Goal: Task Accomplishment & Management: Manage account settings

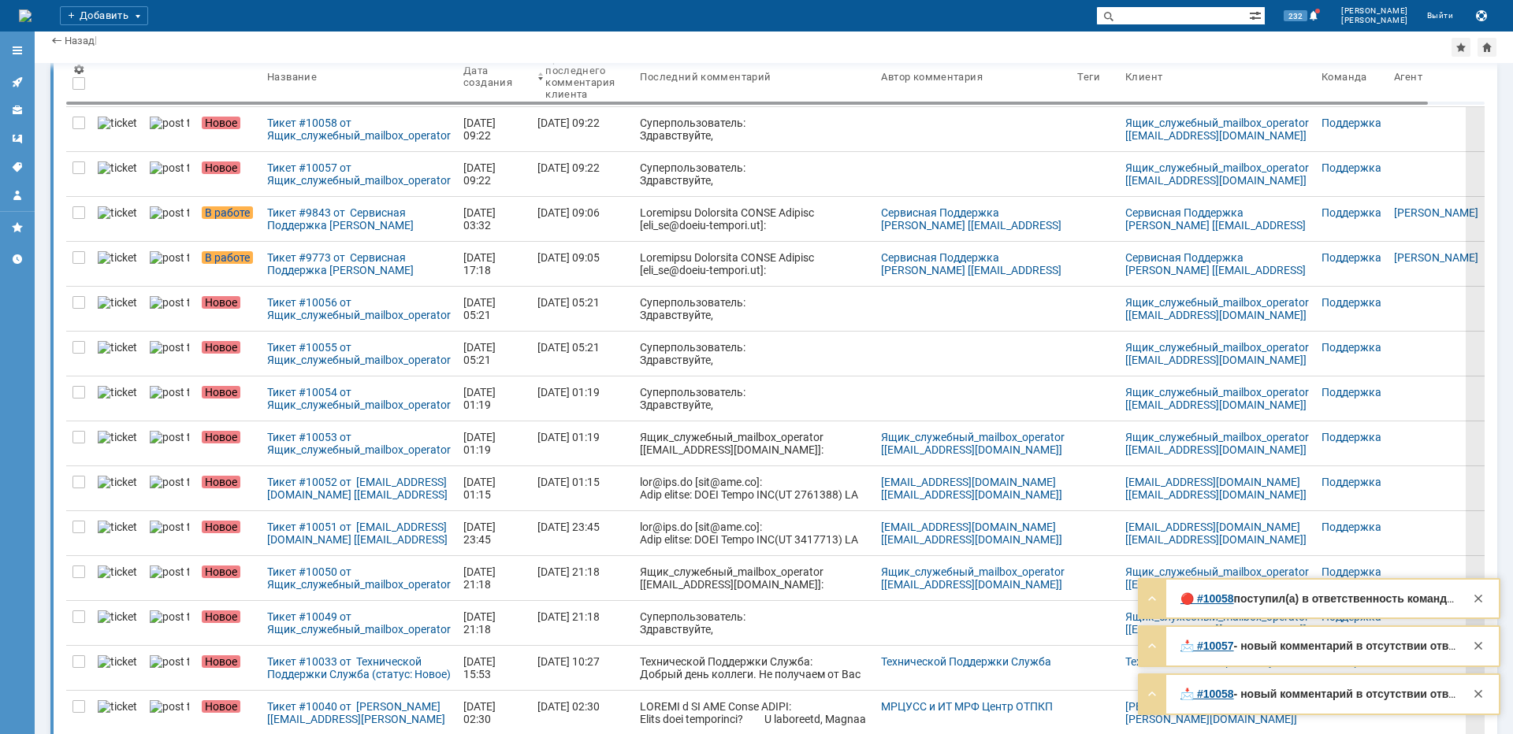
scroll to position [4, 0]
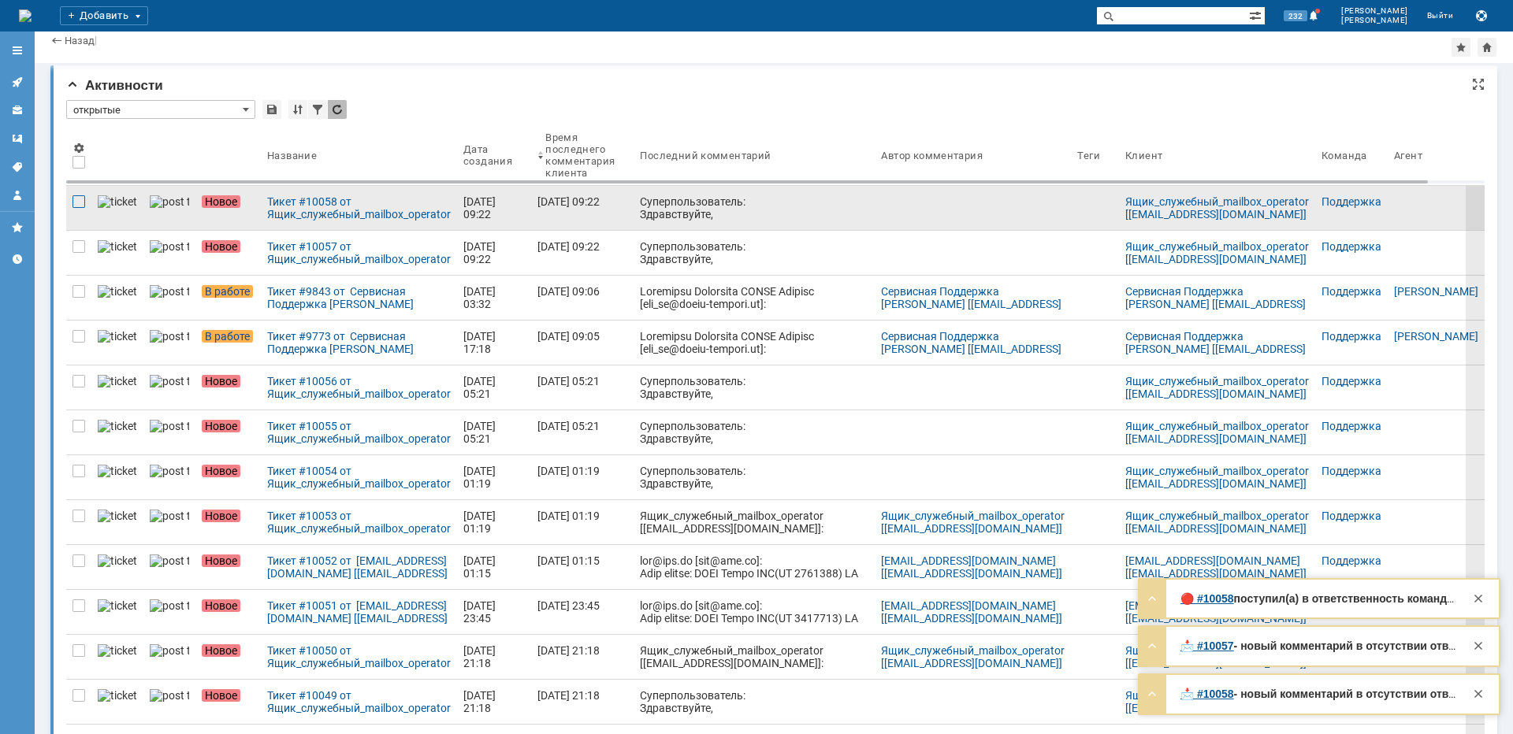
click at [78, 200] on div at bounding box center [79, 201] width 13 height 13
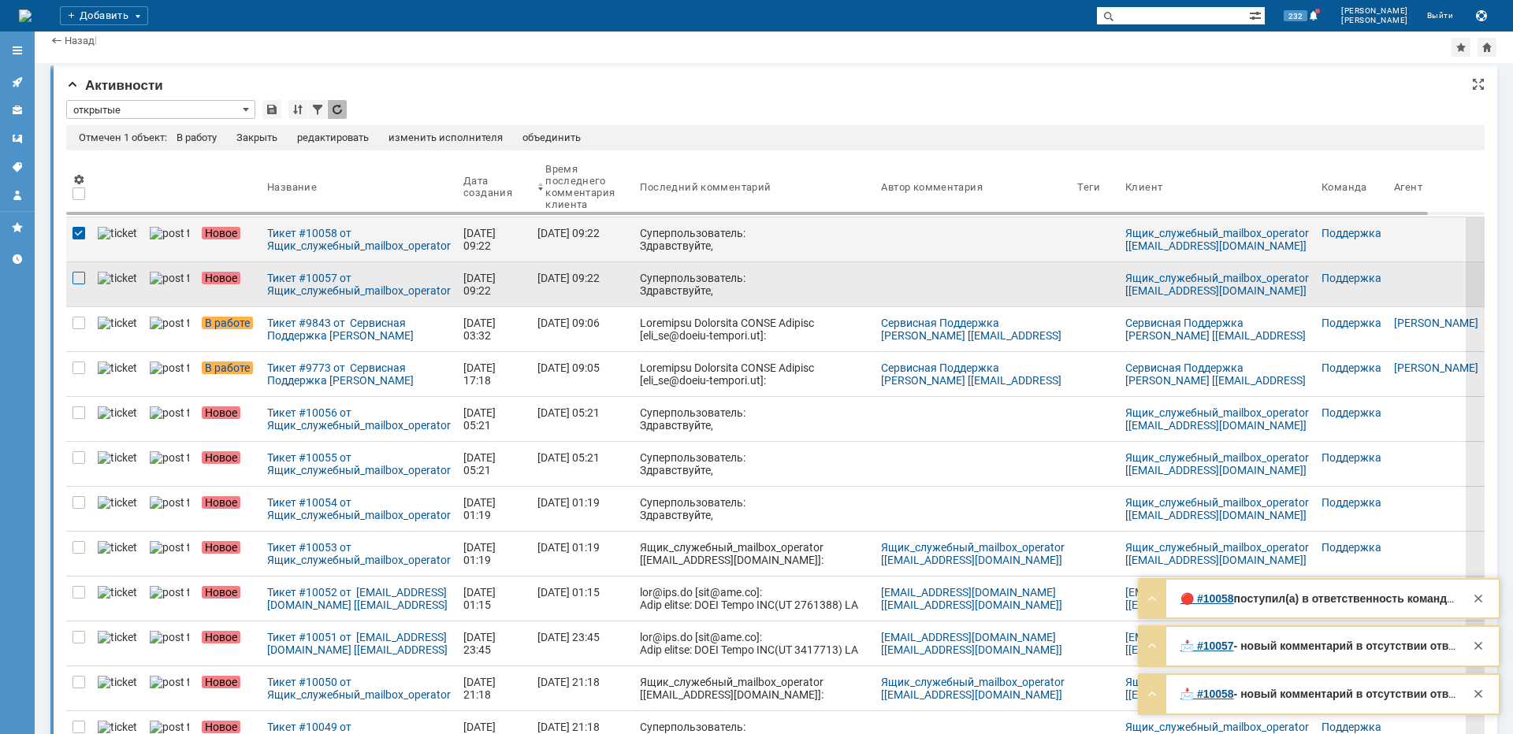
click at [73, 280] on div at bounding box center [79, 278] width 13 height 13
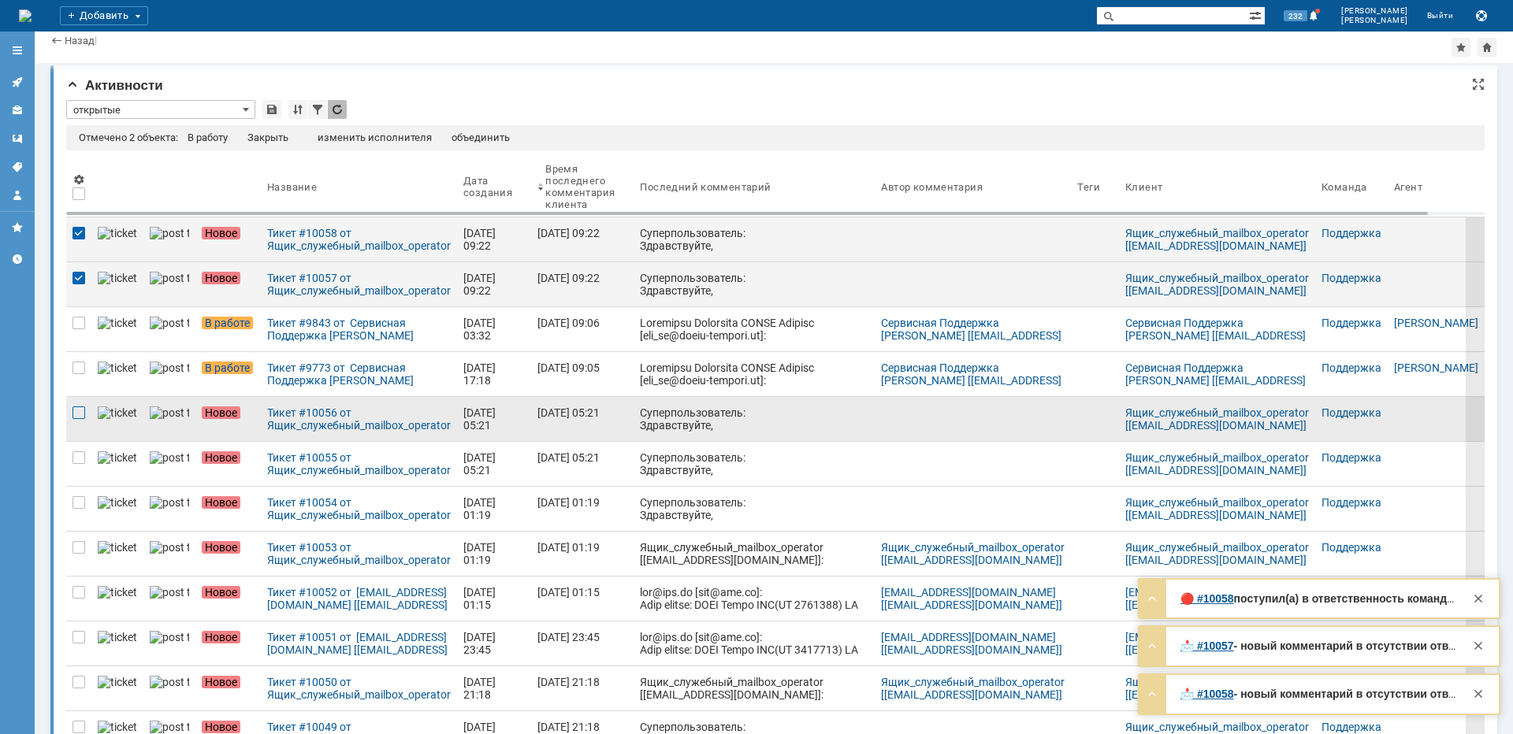
click at [80, 413] on div at bounding box center [79, 413] width 13 height 13
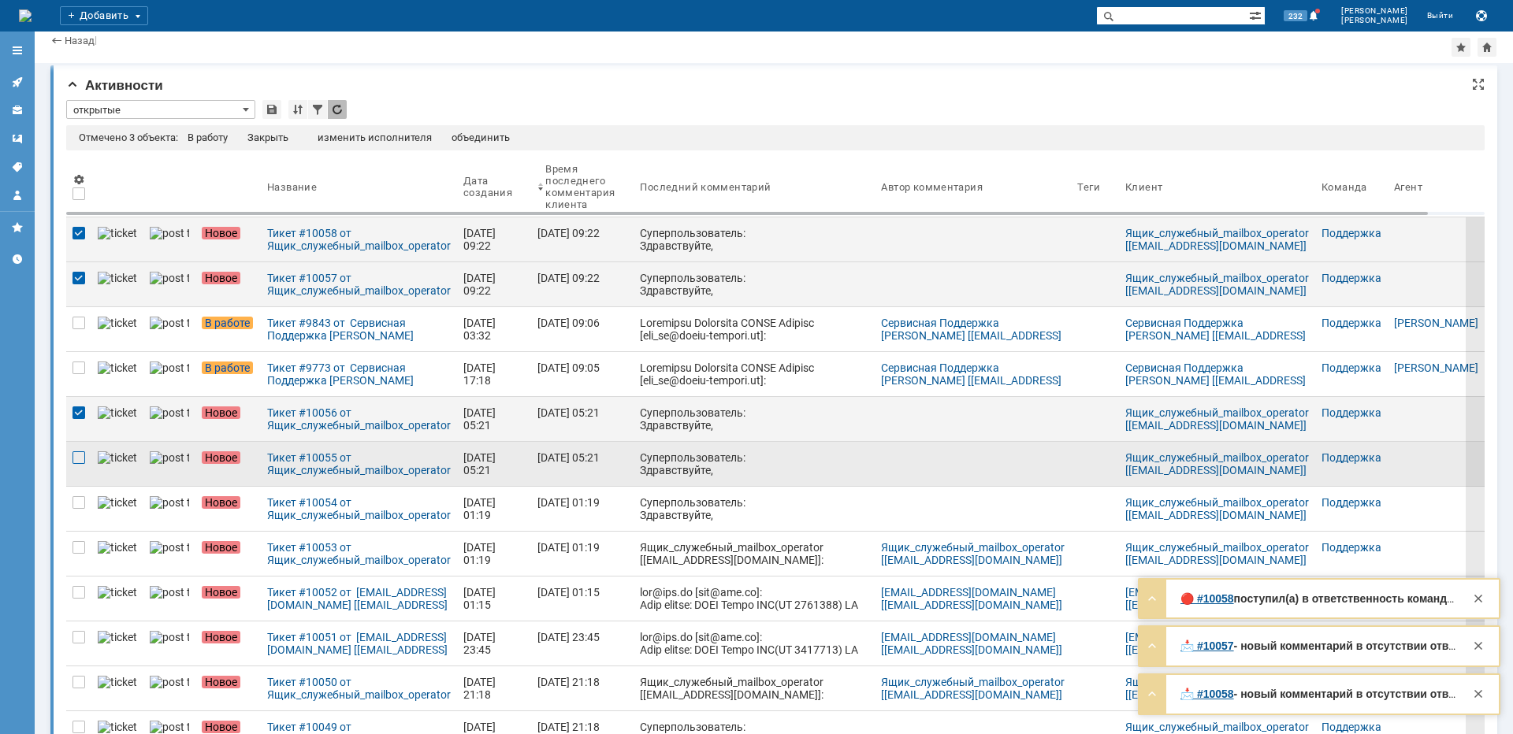
click at [77, 458] on div at bounding box center [79, 458] width 13 height 13
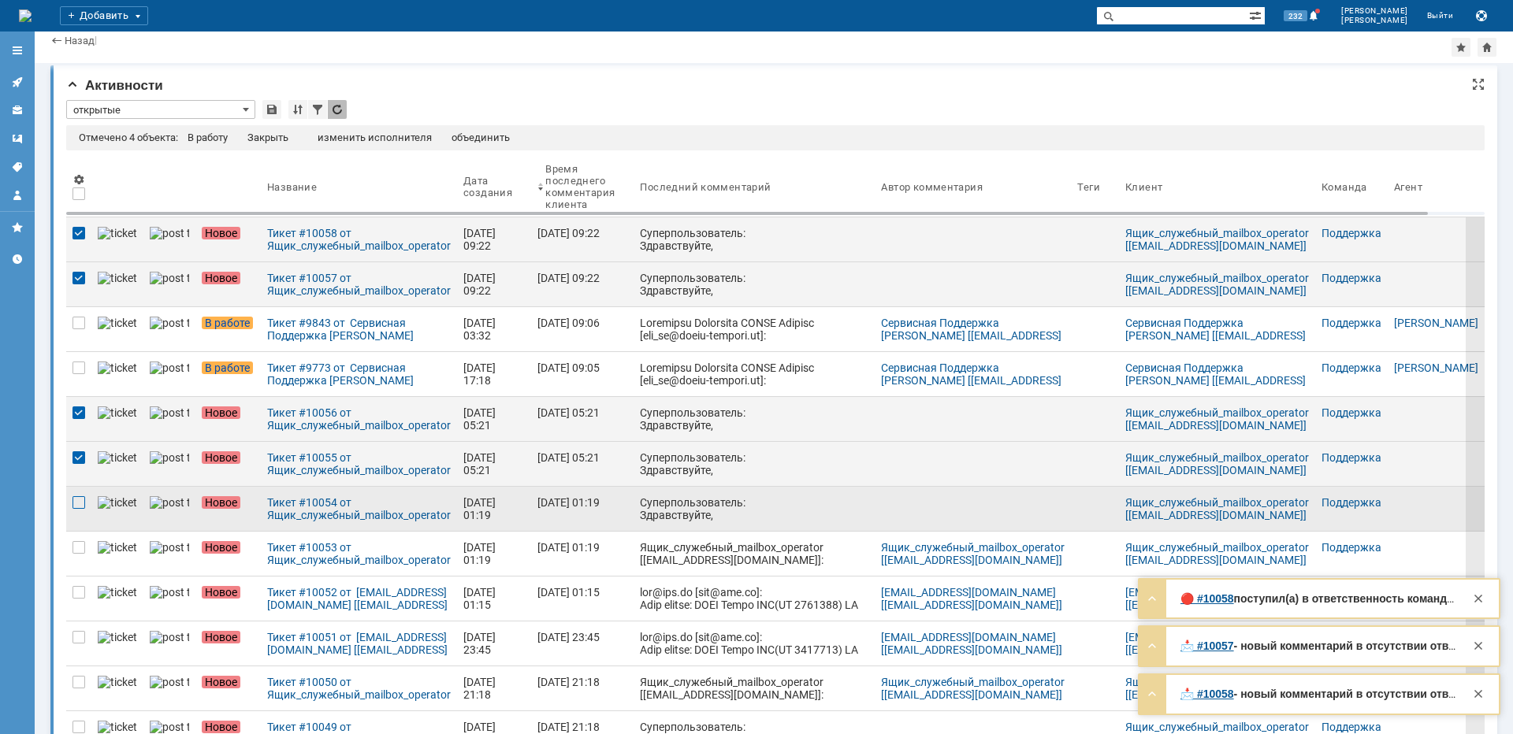
click at [78, 505] on div at bounding box center [79, 502] width 13 height 13
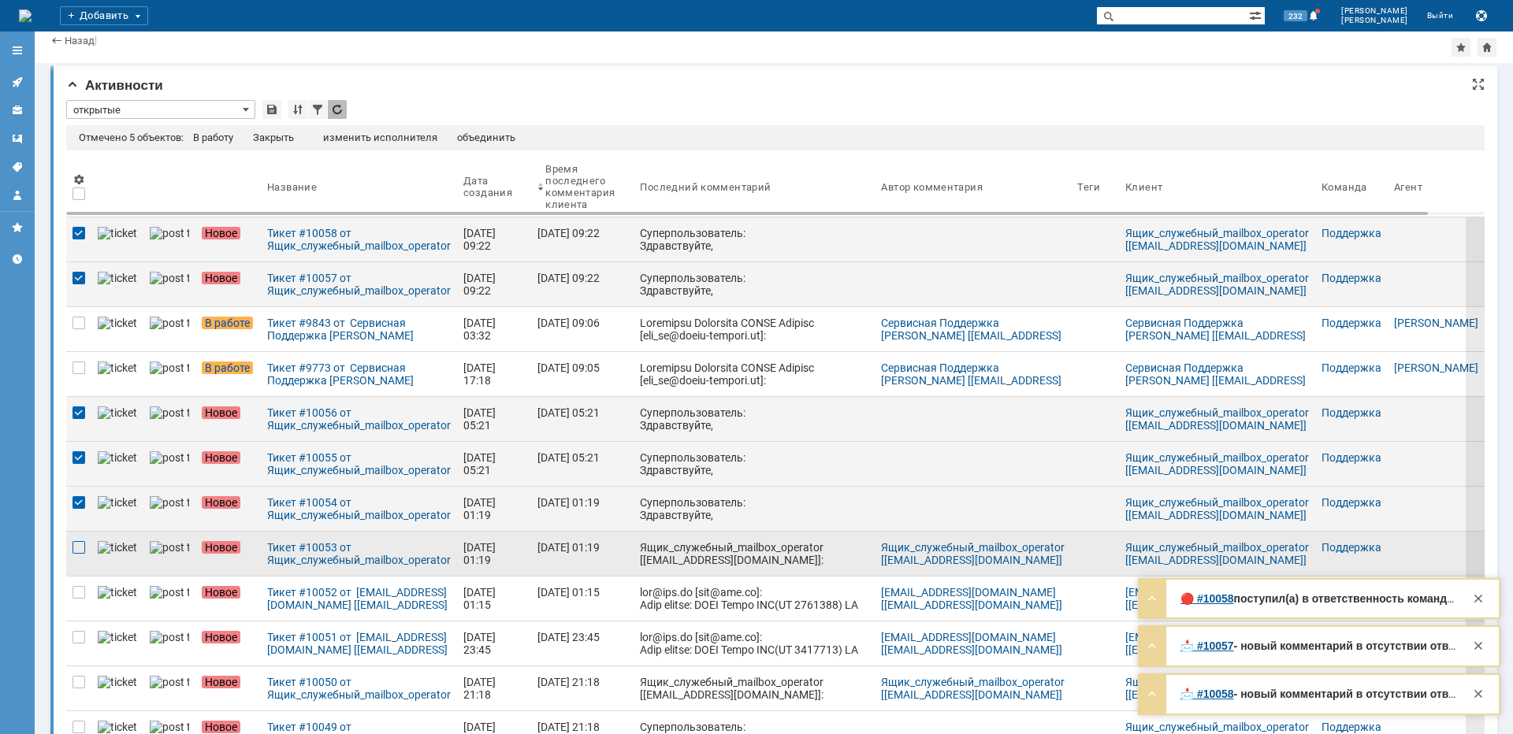
click at [75, 547] on div at bounding box center [79, 547] width 13 height 13
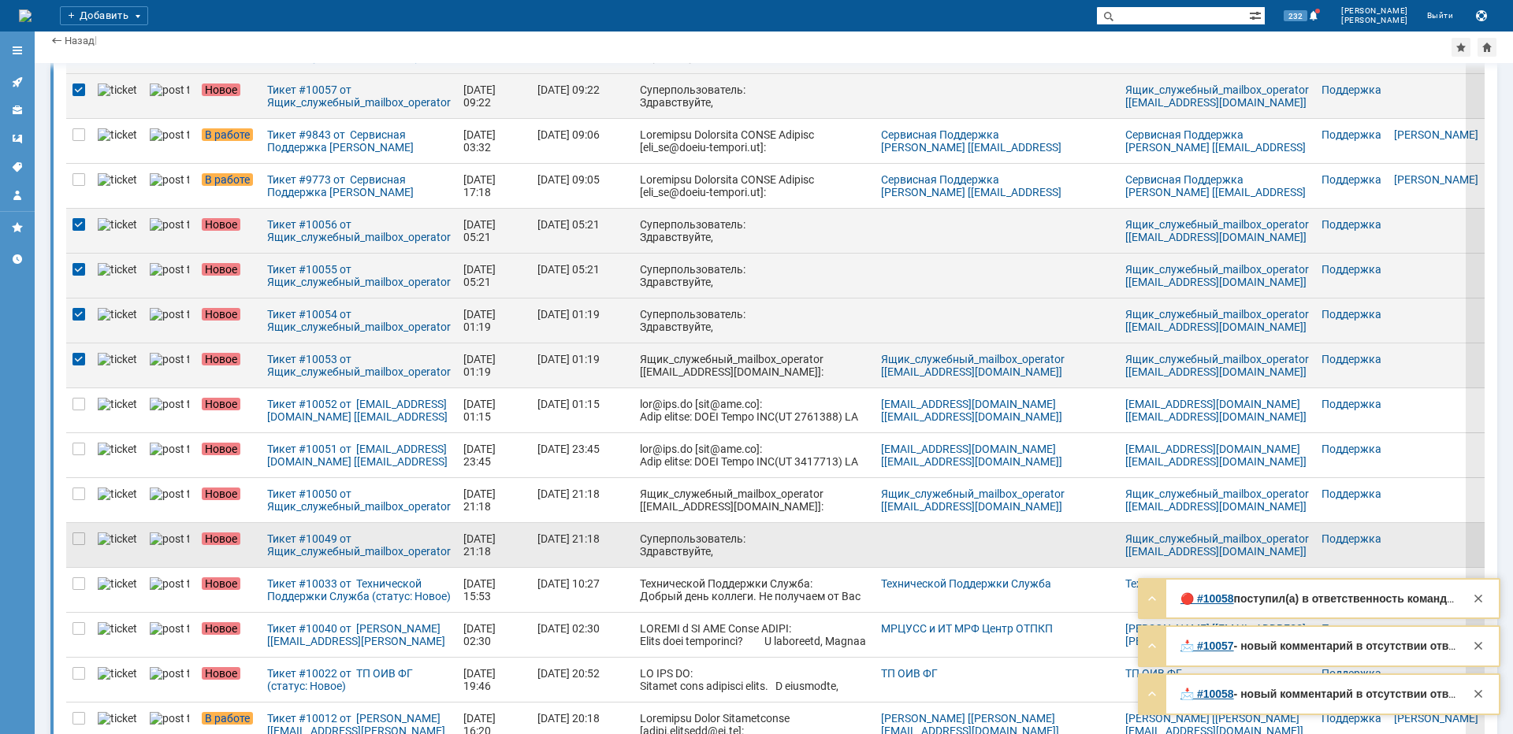
scroll to position [240, 0]
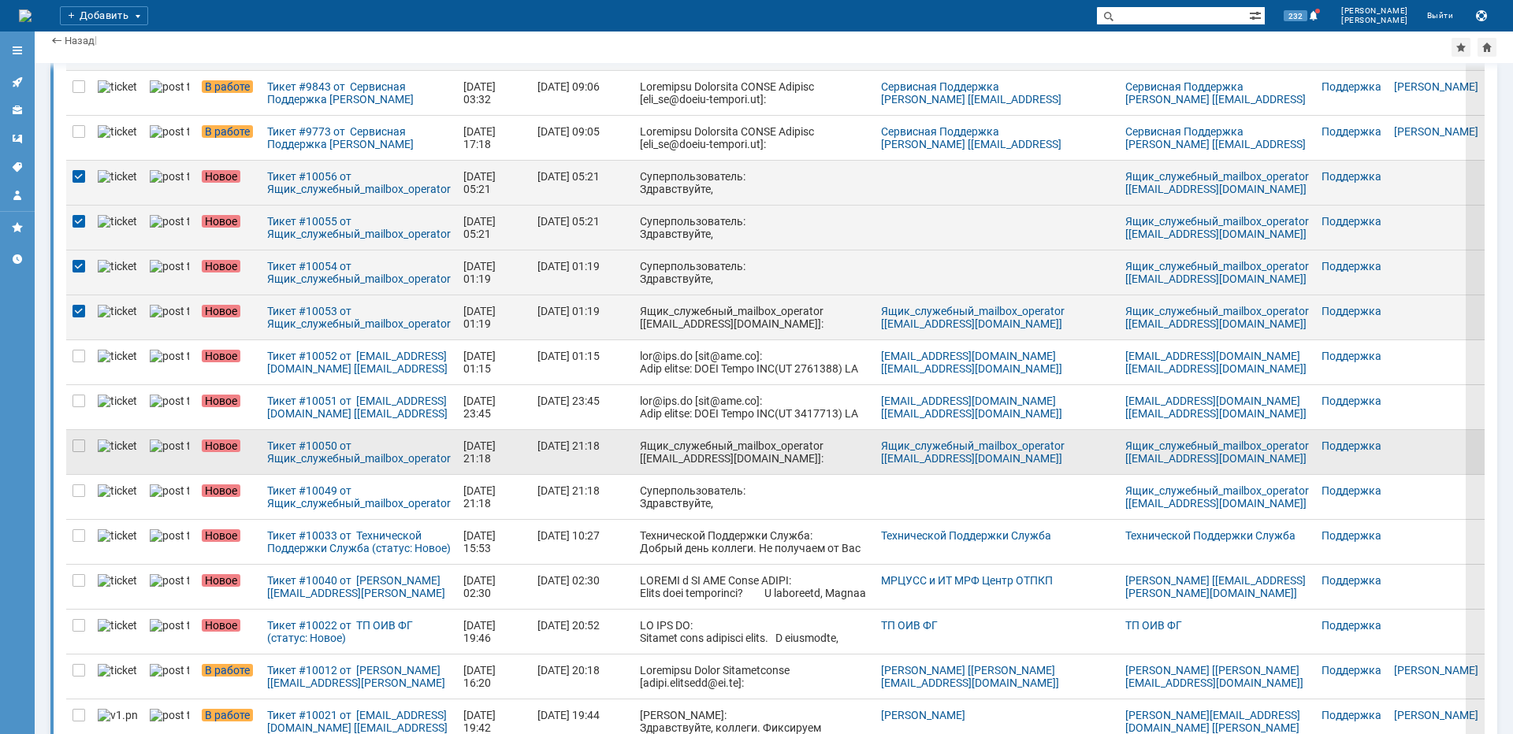
click at [72, 448] on div at bounding box center [78, 452] width 25 height 44
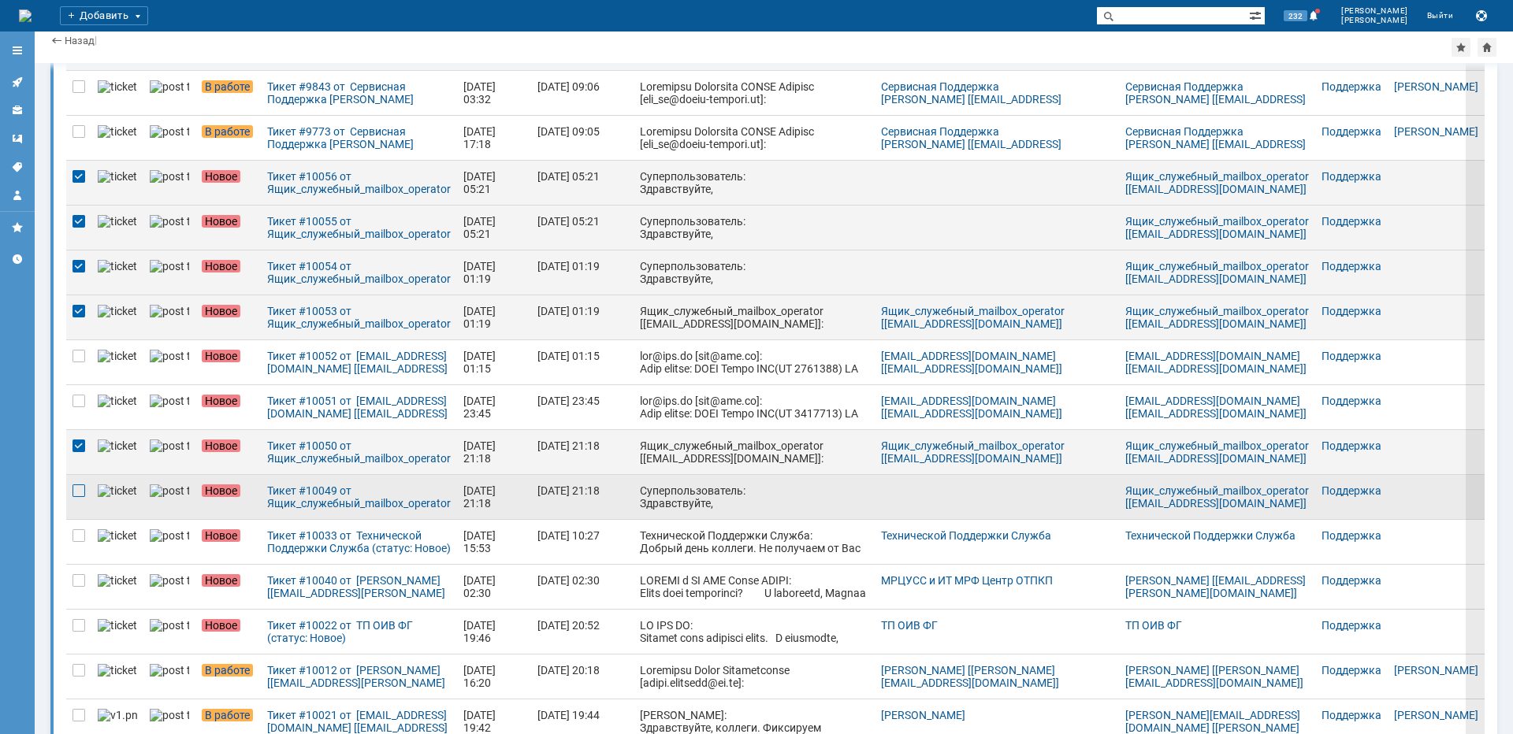
click at [78, 494] on div at bounding box center [79, 491] width 13 height 13
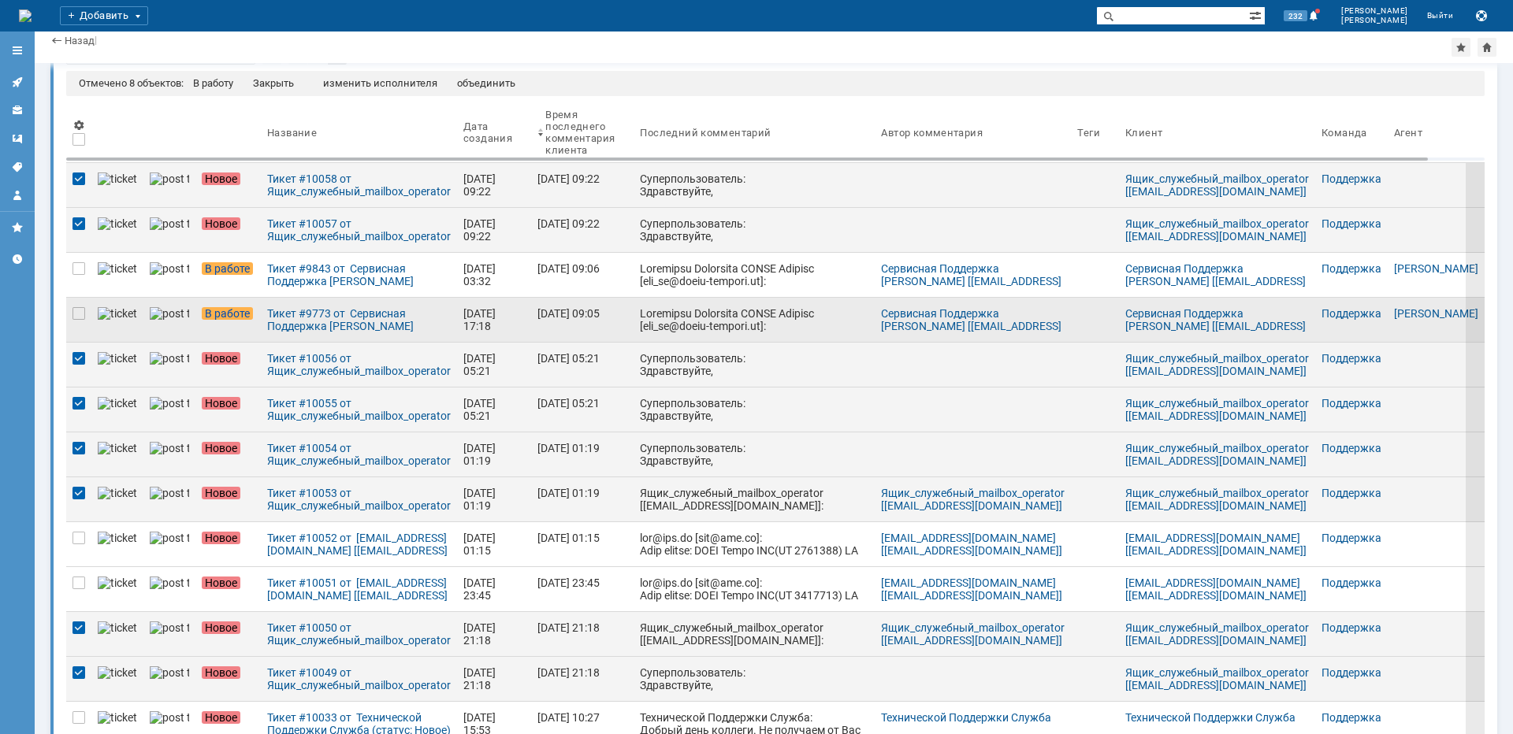
scroll to position [0, 0]
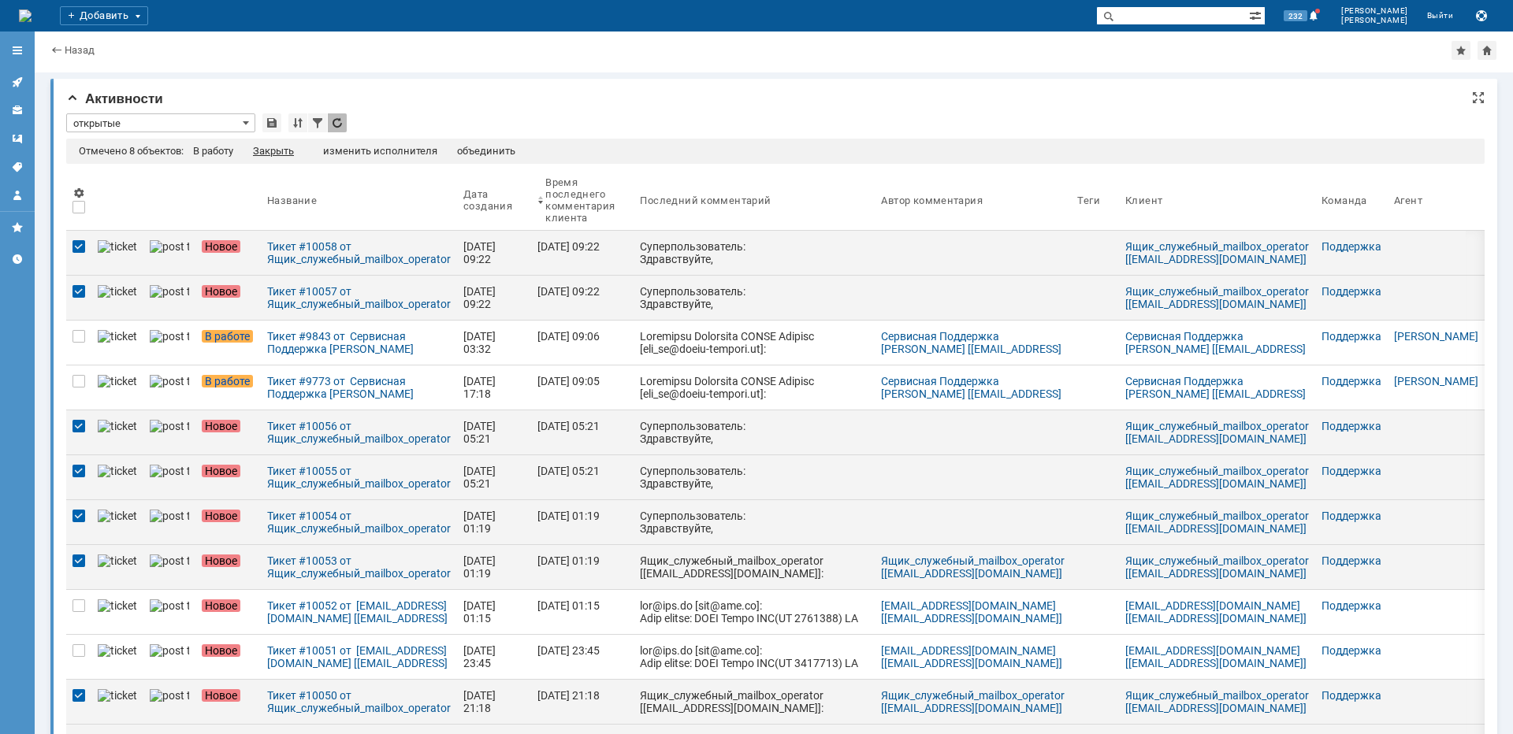
click at [292, 153] on div "Закрыть" at bounding box center [273, 151] width 41 height 13
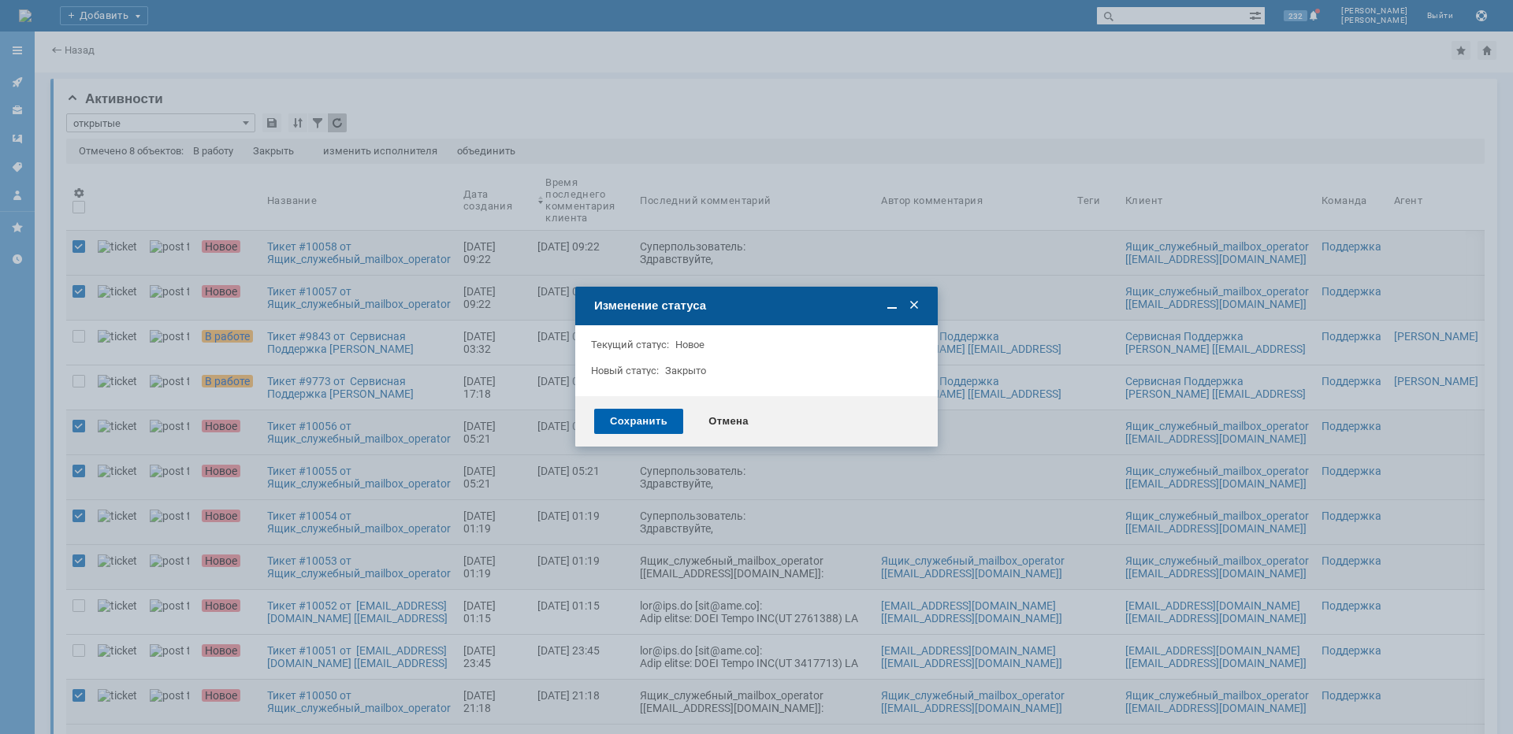
click at [624, 426] on div "Сохранить" at bounding box center [638, 421] width 89 height 25
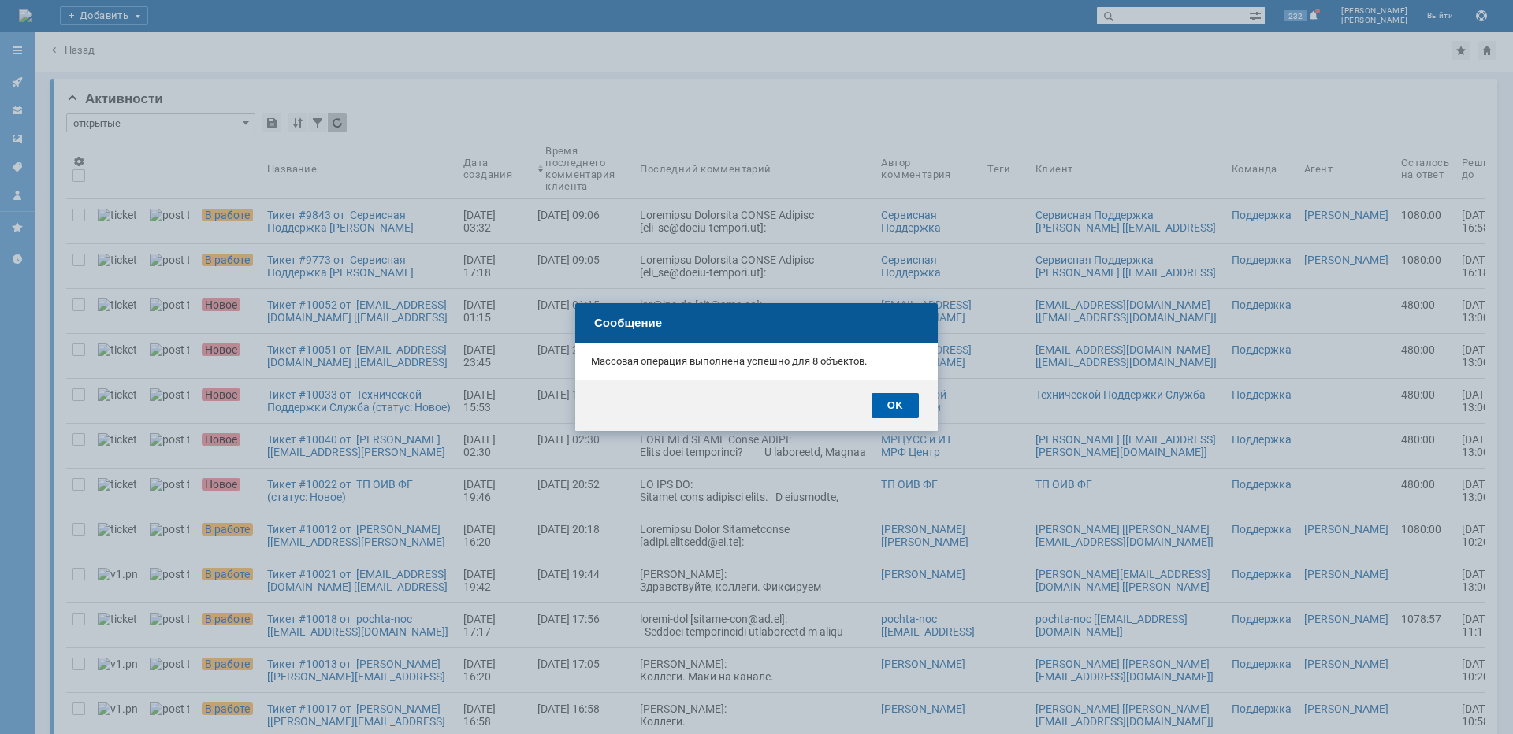
click at [903, 396] on div "OK" at bounding box center [895, 405] width 47 height 25
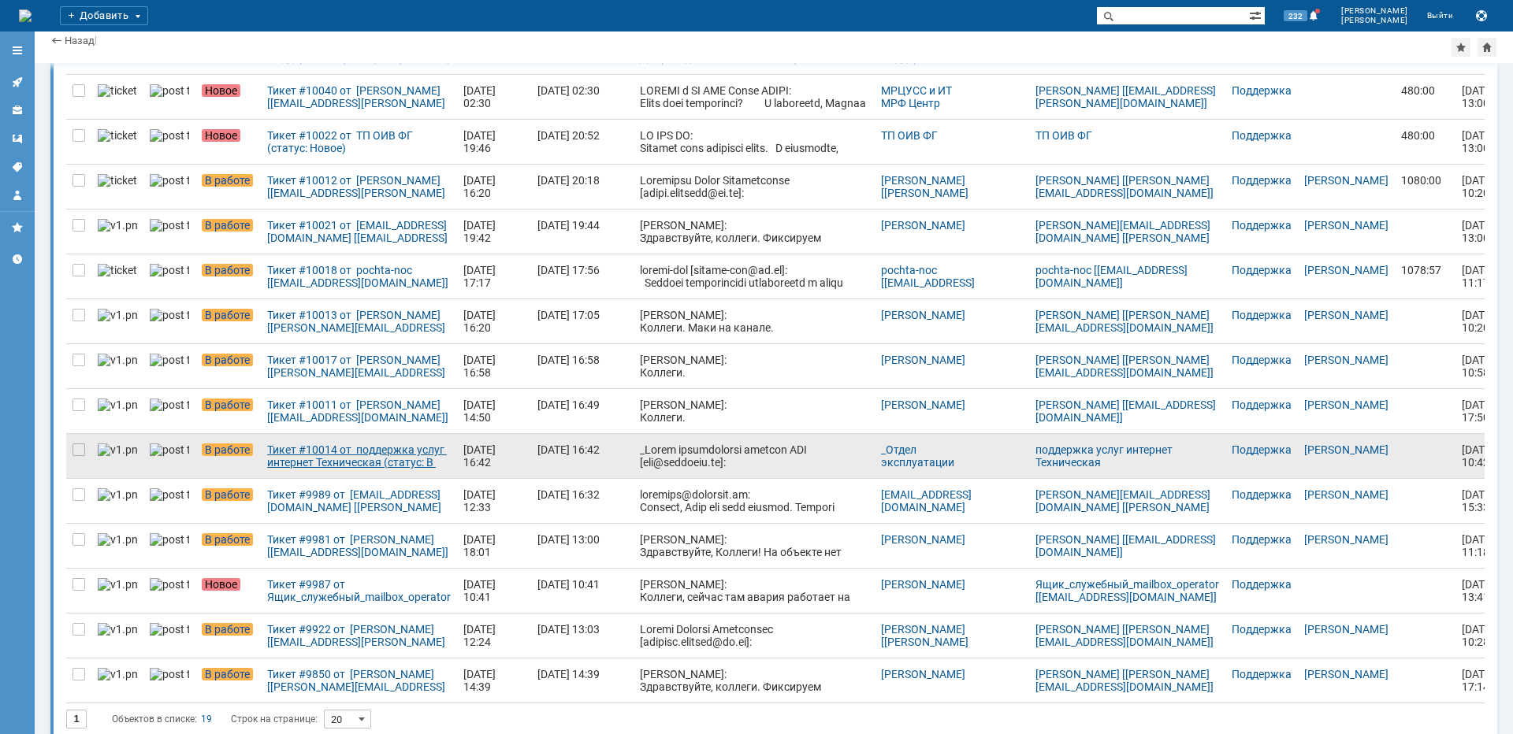
scroll to position [353, 0]
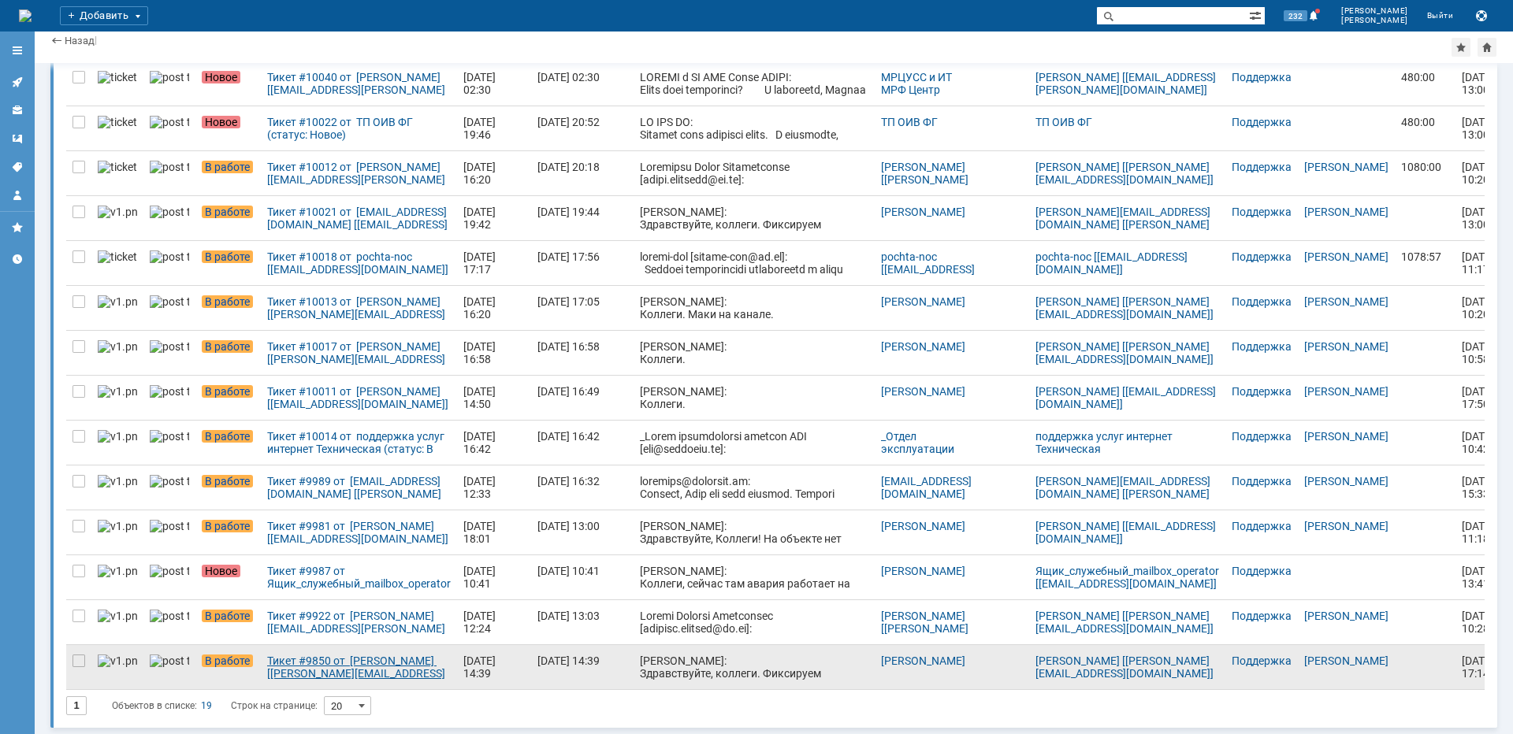
click at [290, 650] on link "Тикет #9850 от [PERSON_NAME] [[PERSON_NAME][EMAIL_ADDRESS][DOMAIN_NAME]] (стату…" at bounding box center [359, 667] width 196 height 44
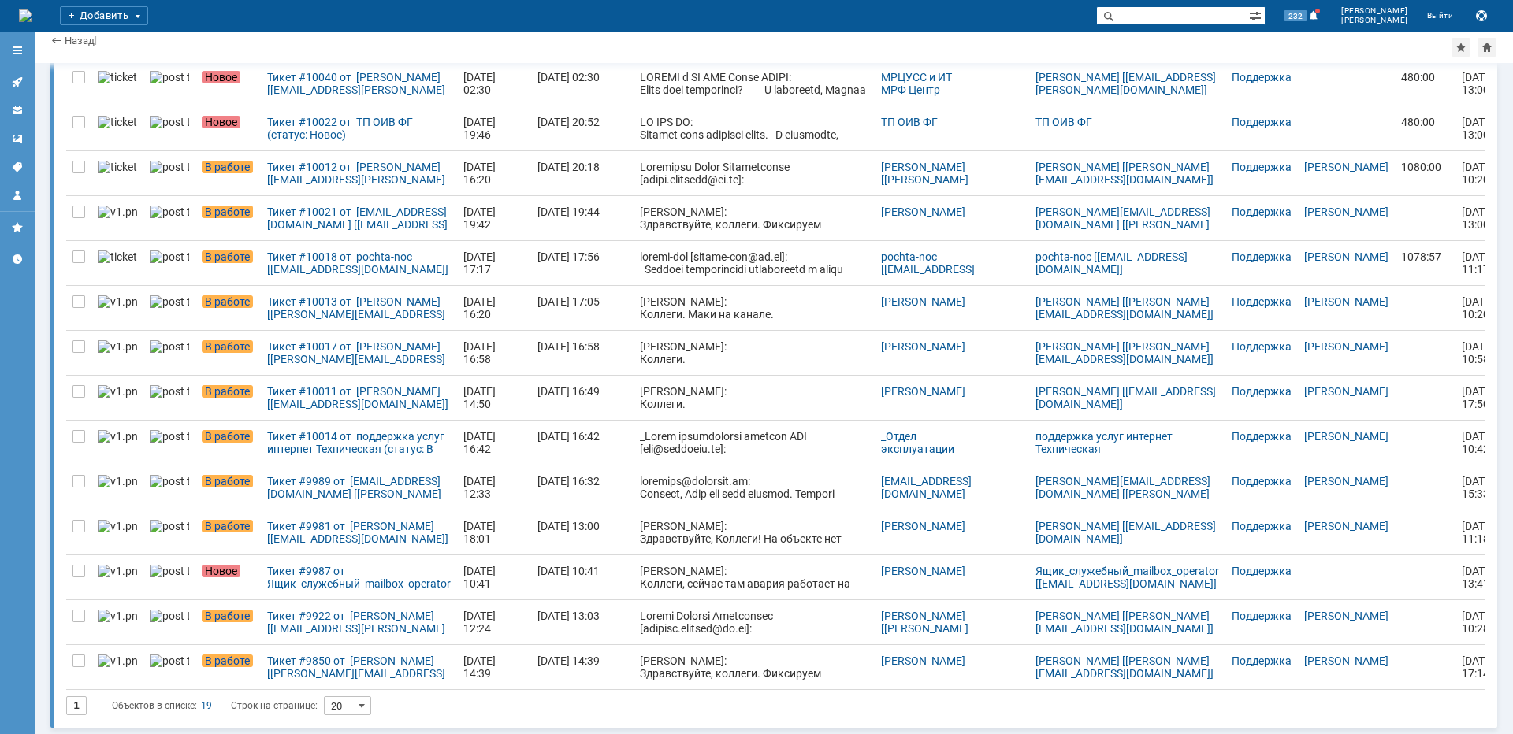
click at [272, 664] on div "Назад | employee$1215702 Входящие активности Активности * открытые Результаты п…" at bounding box center [774, 383] width 1478 height 703
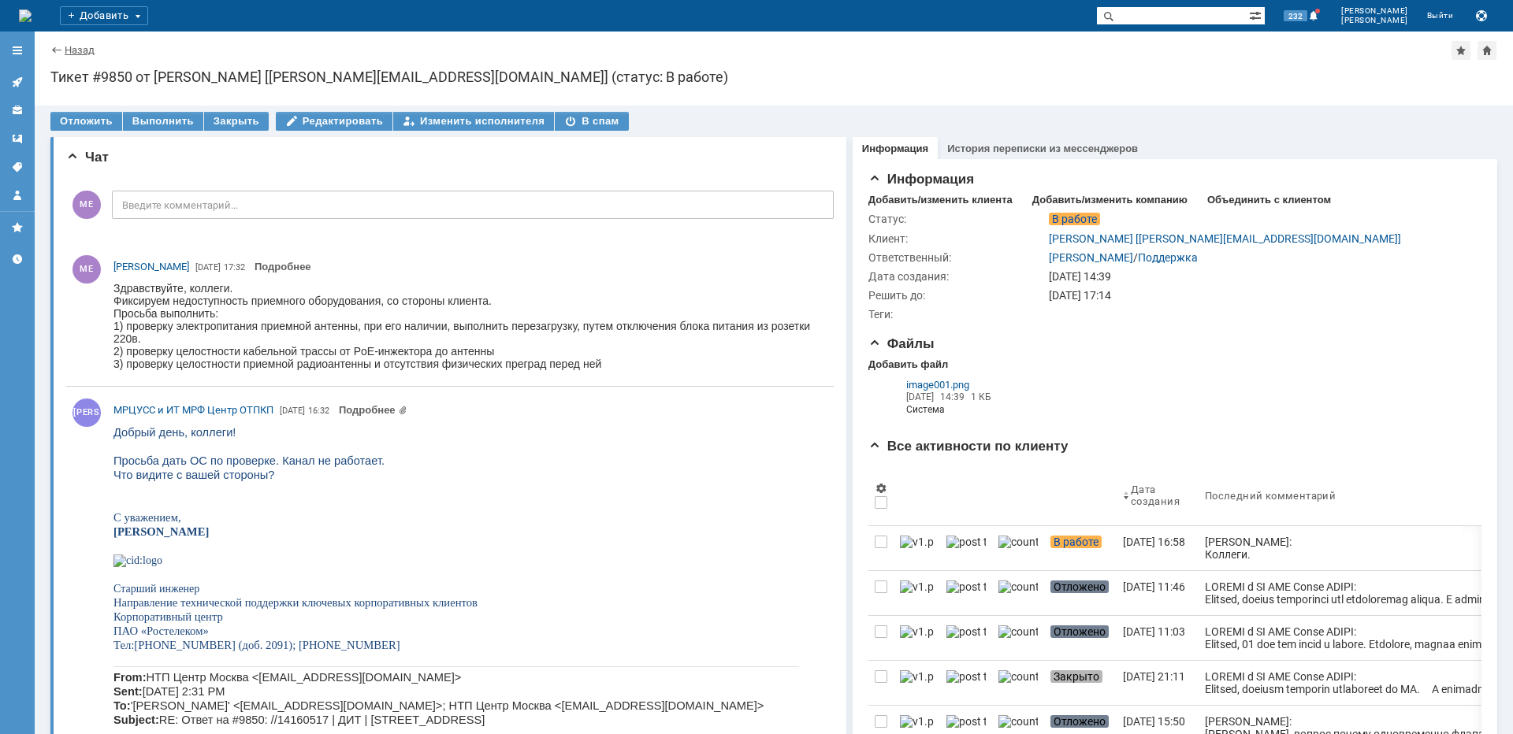
click at [84, 50] on link "Назад" at bounding box center [80, 50] width 30 height 12
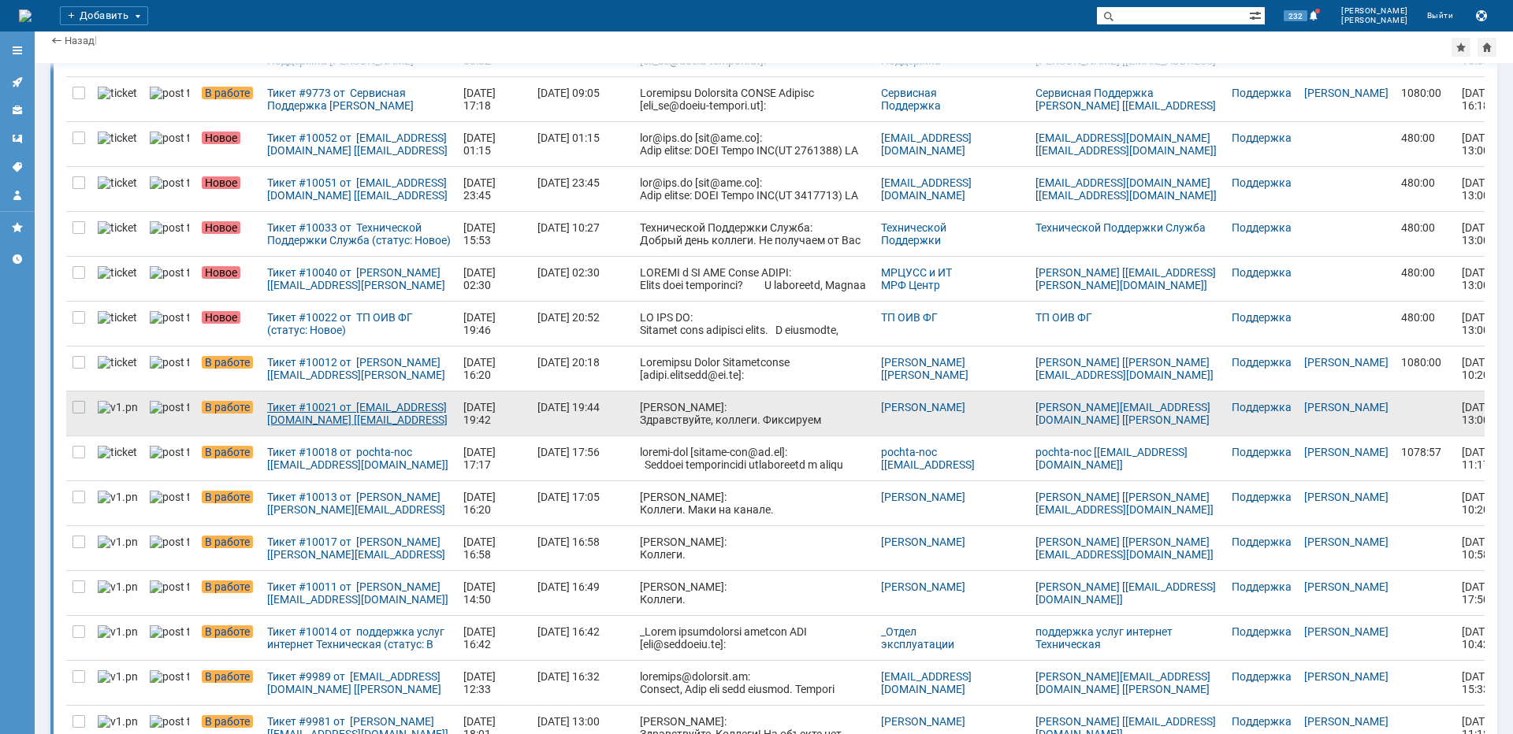
scroll to position [353, 0]
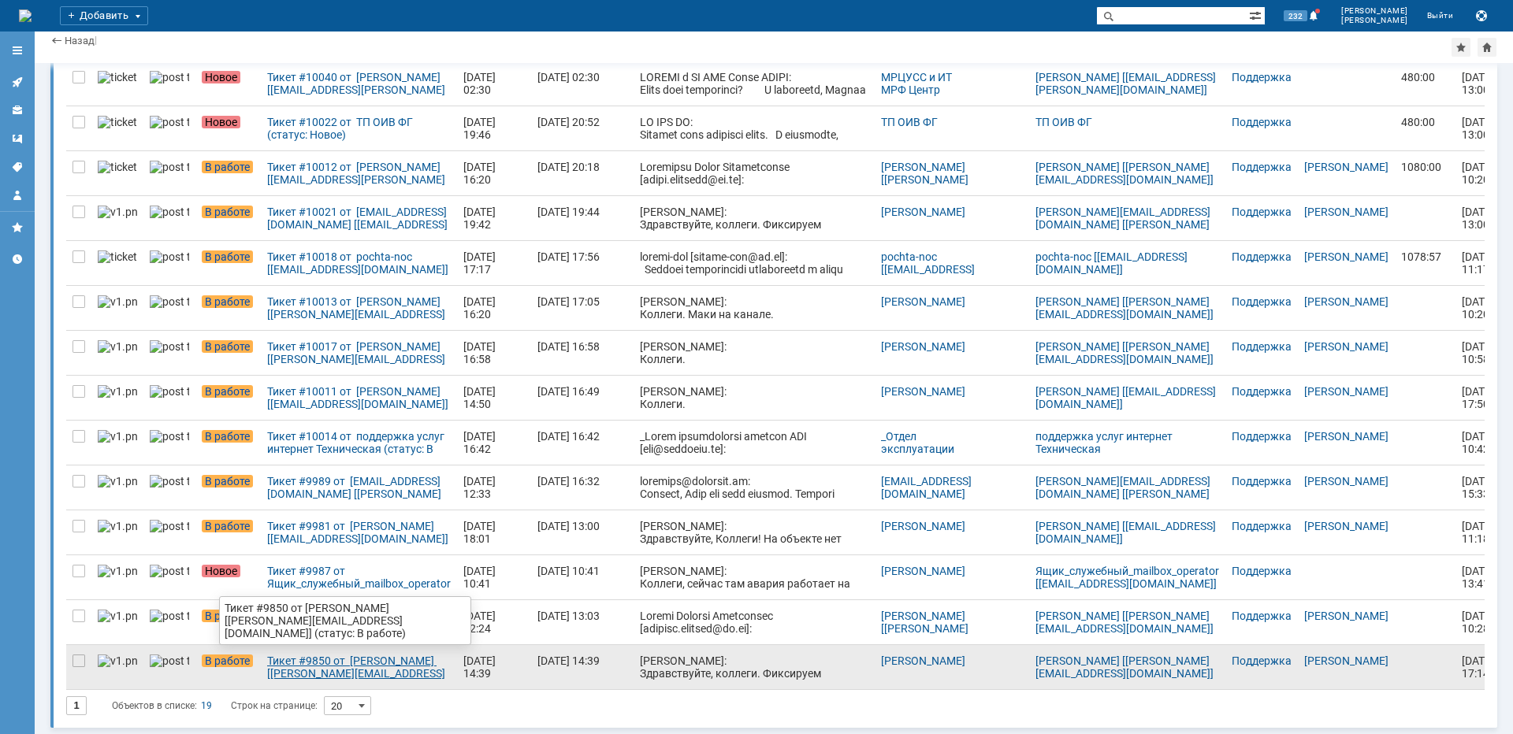
click at [314, 662] on div "Тикет #9850 от [PERSON_NAME] [[PERSON_NAME][EMAIL_ADDRESS][DOMAIN_NAME]] (стату…" at bounding box center [359, 667] width 184 height 25
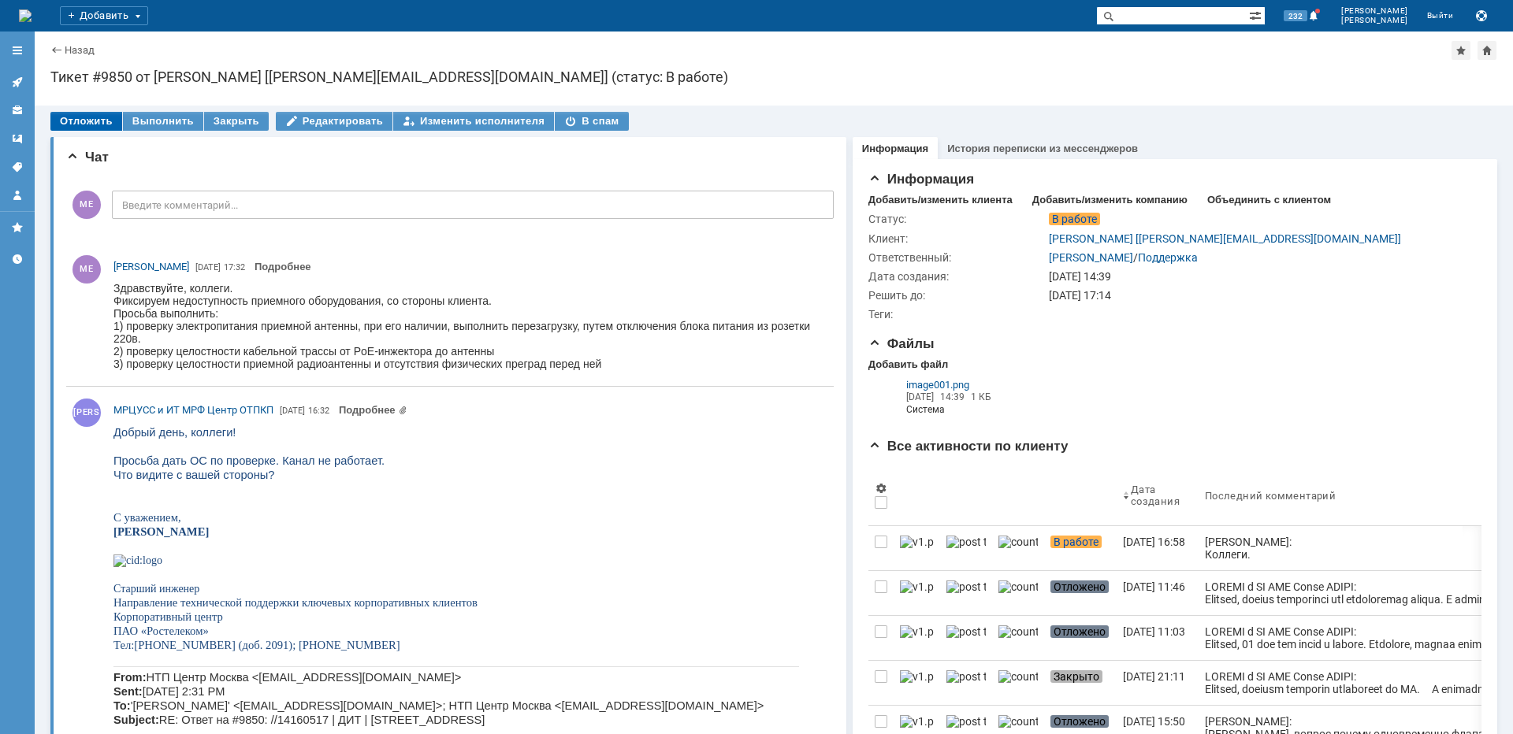
click at [98, 121] on div "Отложить" at bounding box center [86, 121] width 72 height 19
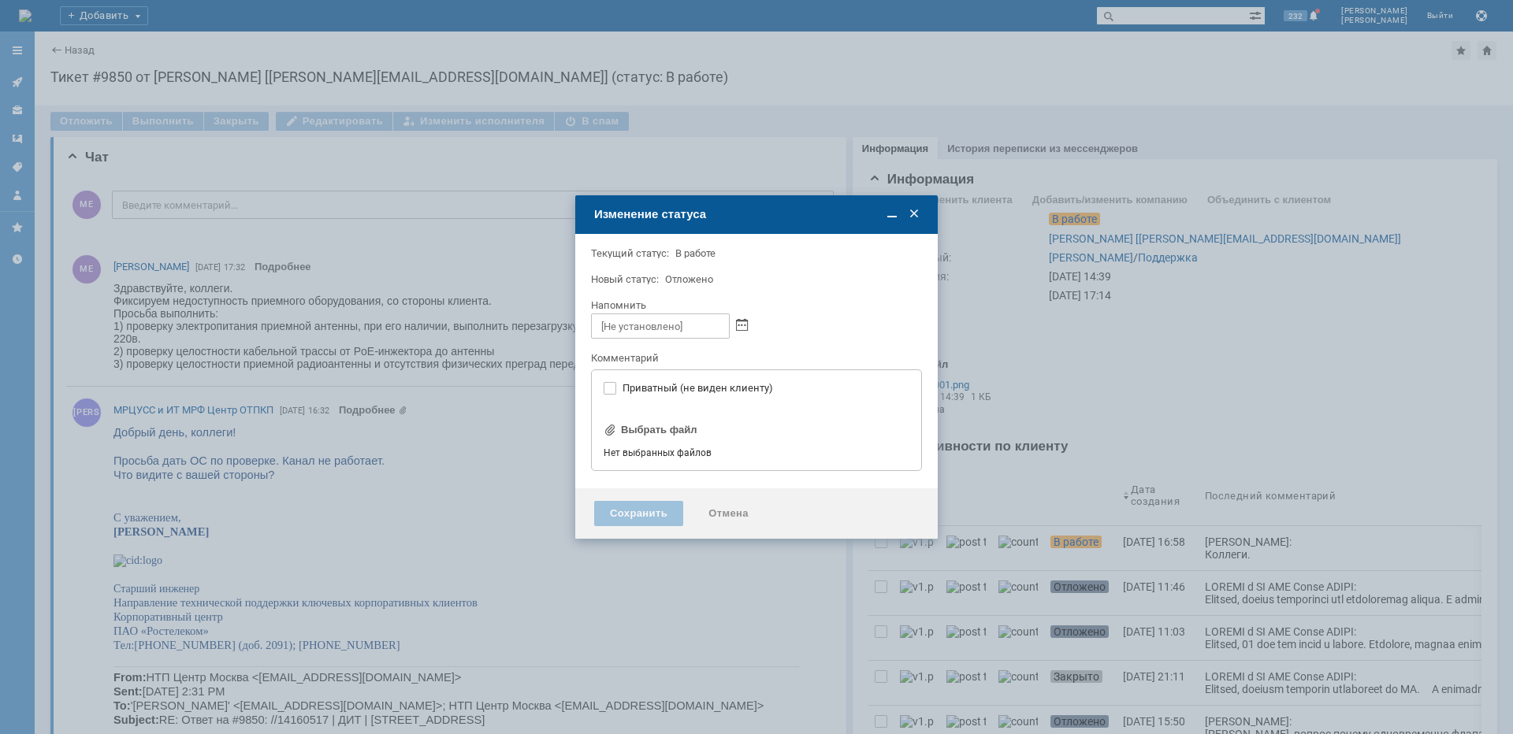
type input "[не указано]"
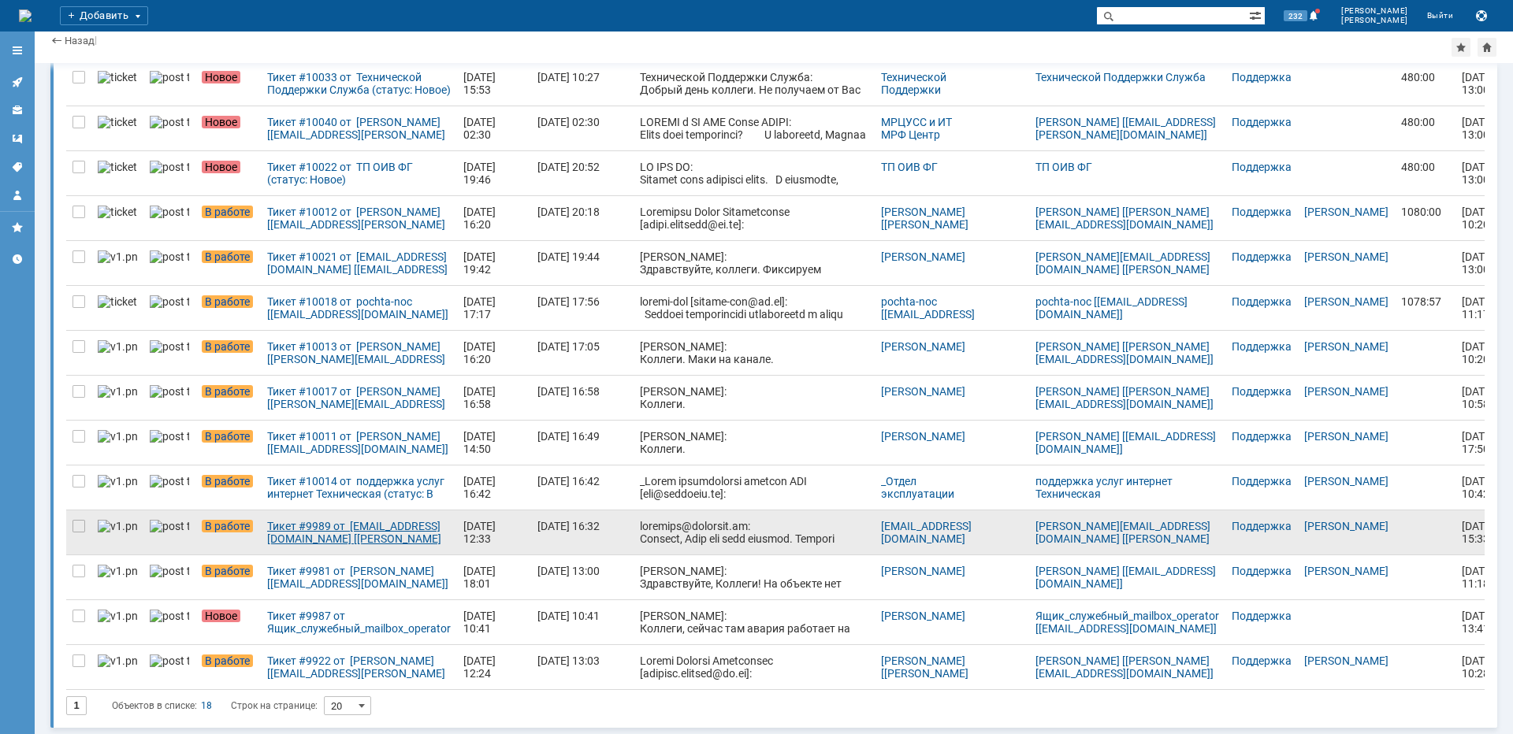
scroll to position [308, 0]
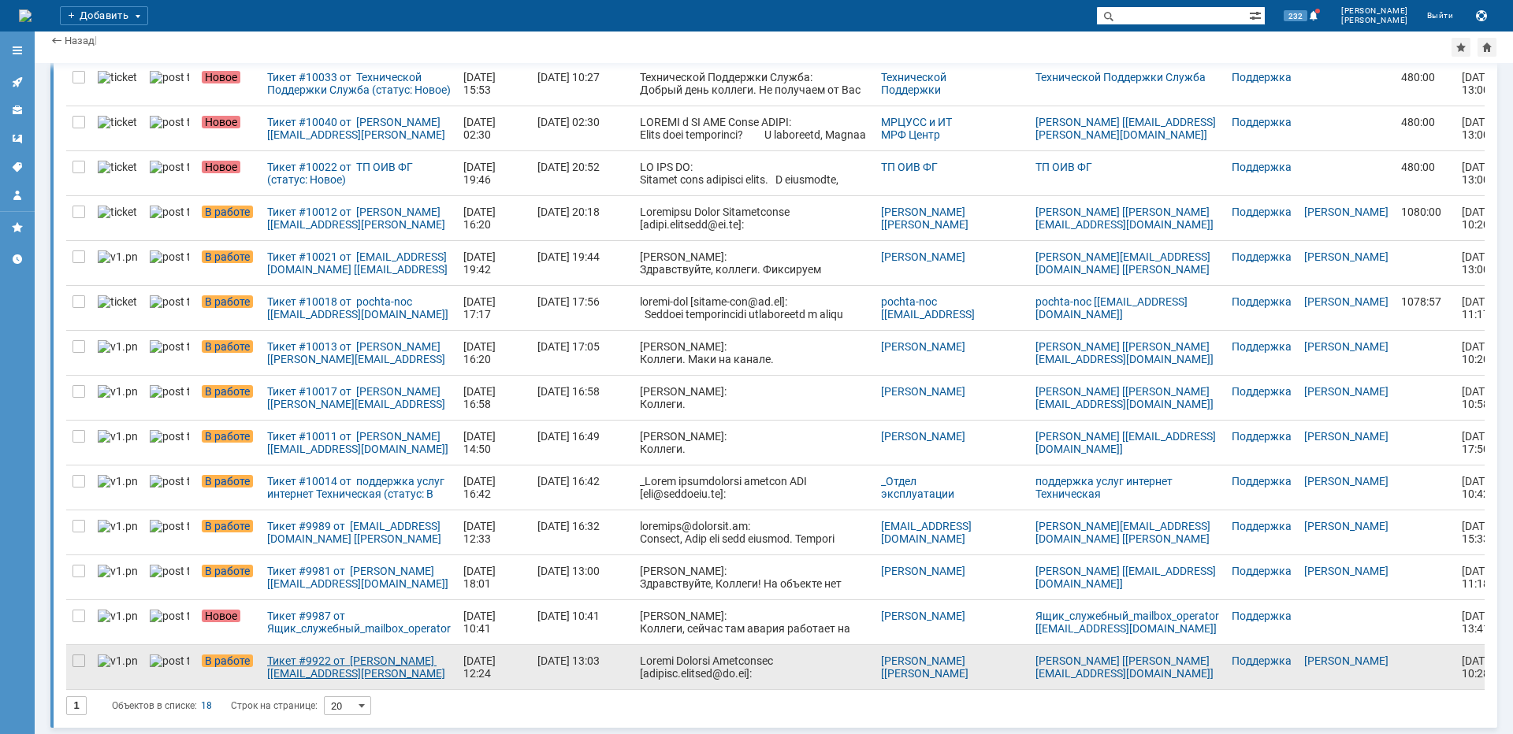
click at [294, 674] on div "Тикет #9922 от [PERSON_NAME] [[EMAIL_ADDRESS][PERSON_NAME][DOMAIN_NAME]] (стату…" at bounding box center [359, 667] width 184 height 25
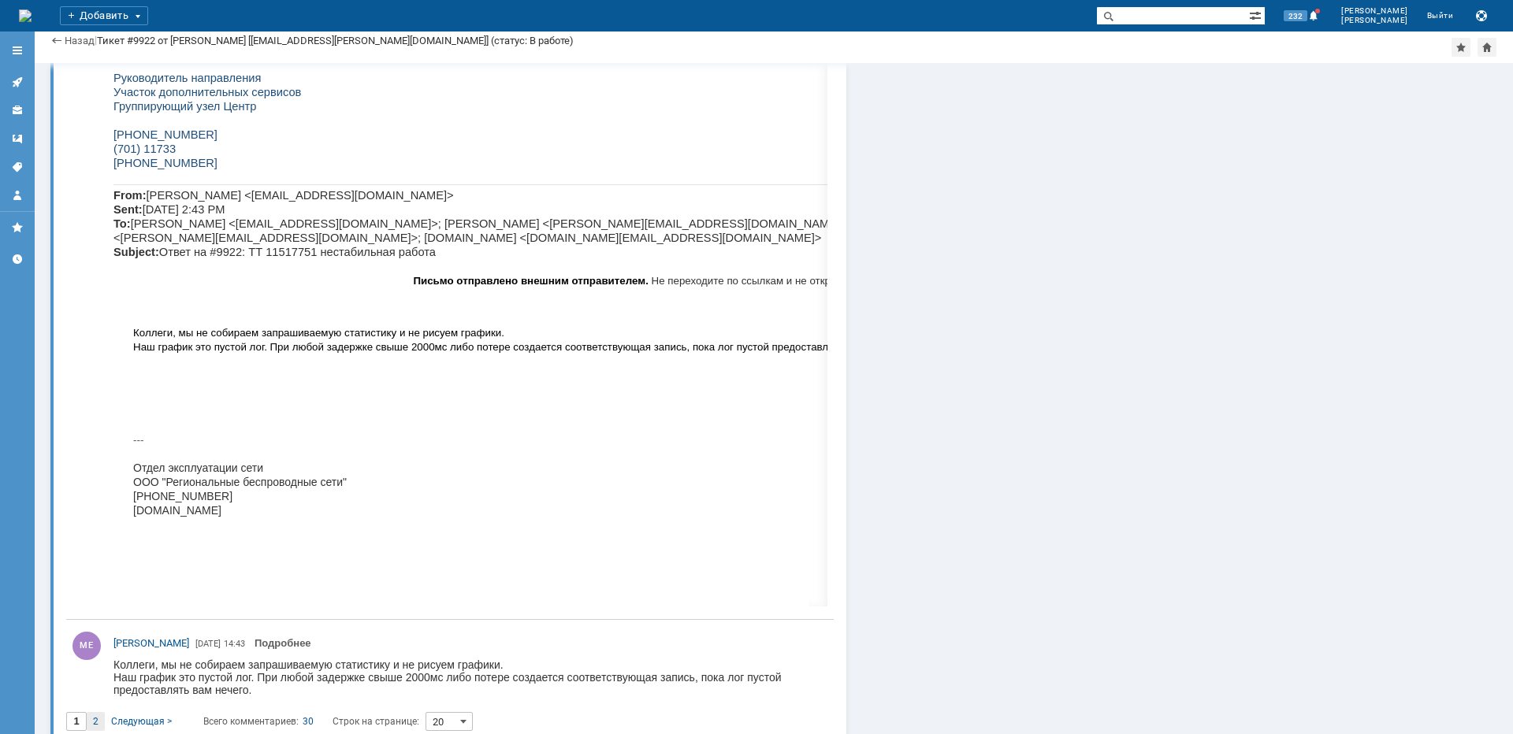
click at [95, 716] on span "2" at bounding box center [96, 721] width 6 height 11
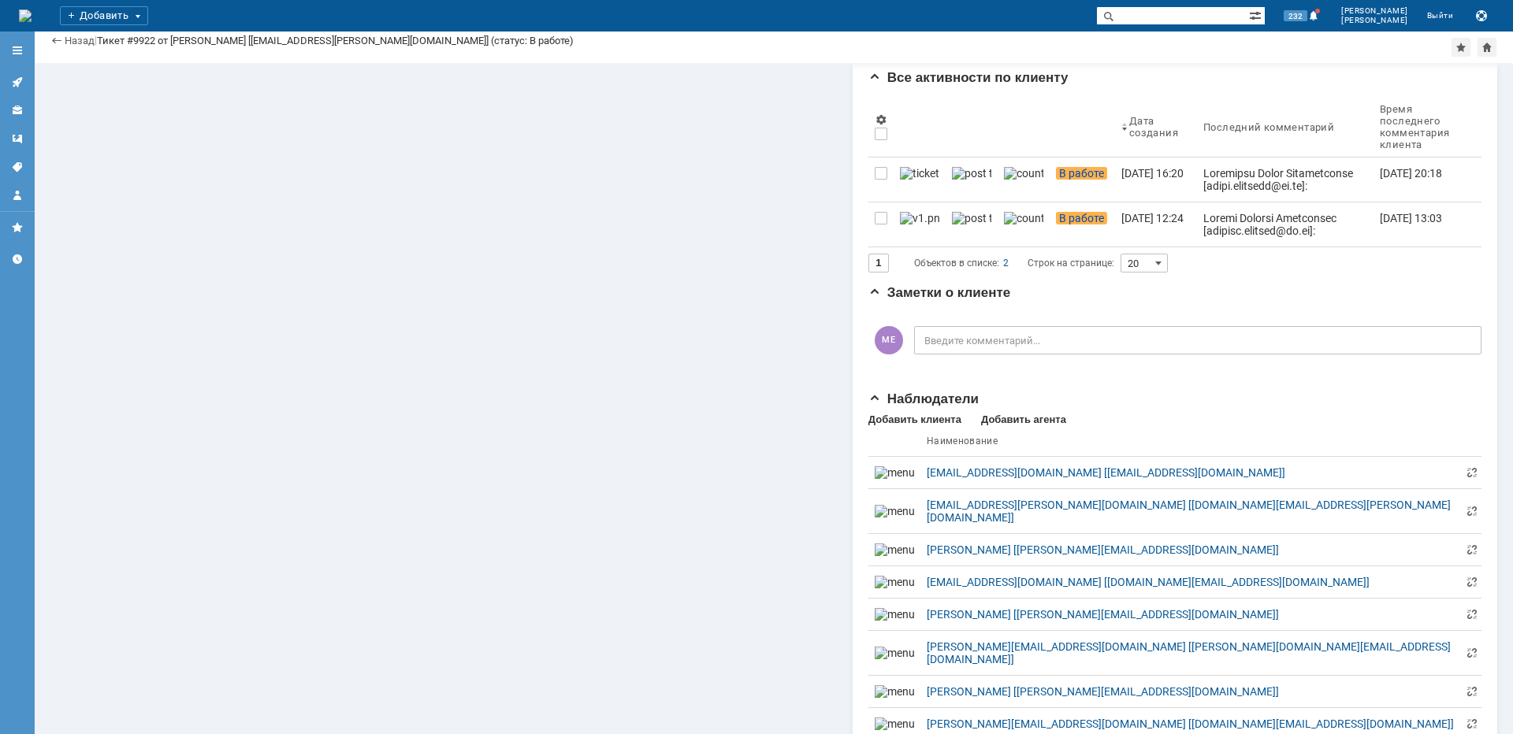
type input "2"
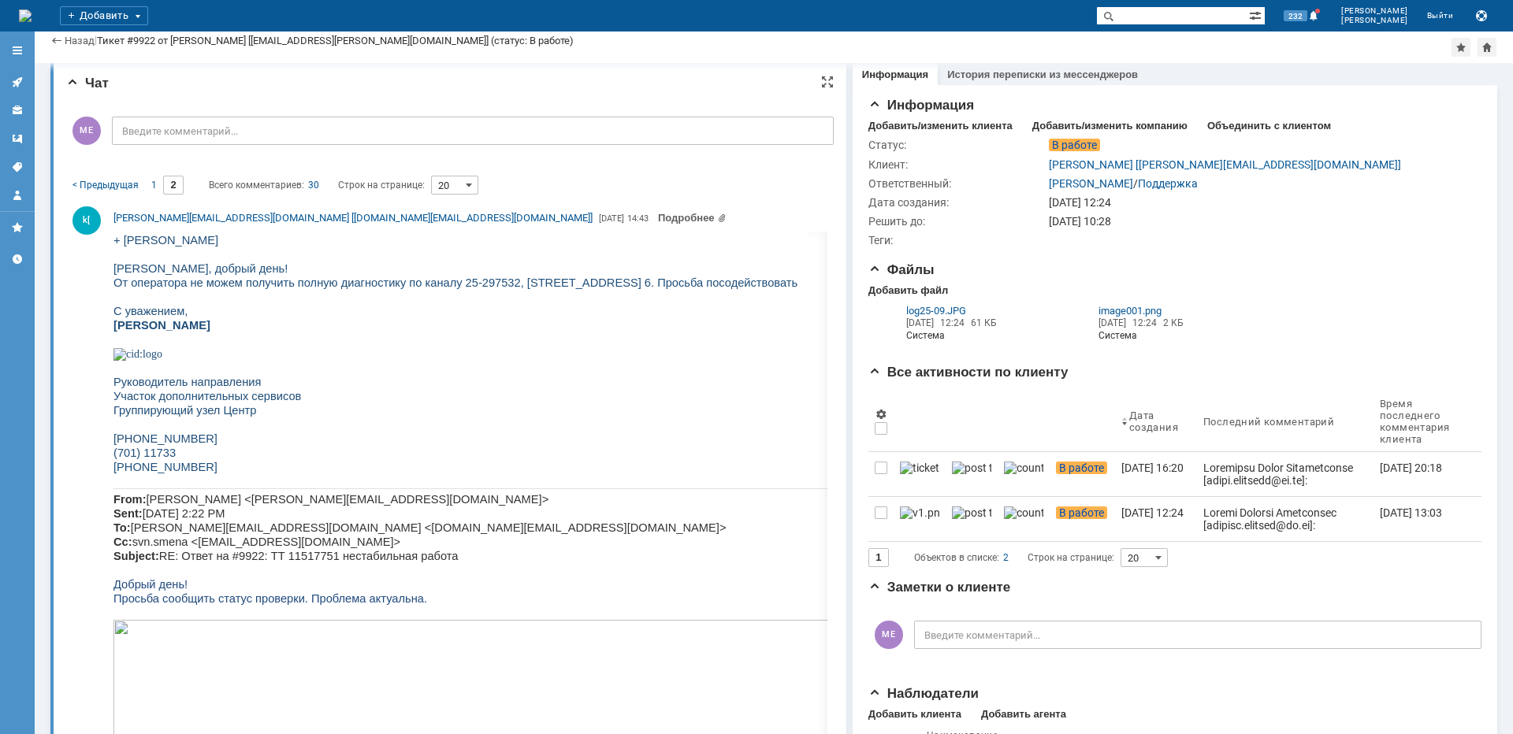
click at [555, 284] on span "От оператора не можем получить полную диагностику по каналу 25-297532, [STREET_…" at bounding box center [455, 283] width 684 height 13
copy span "Косыгина"
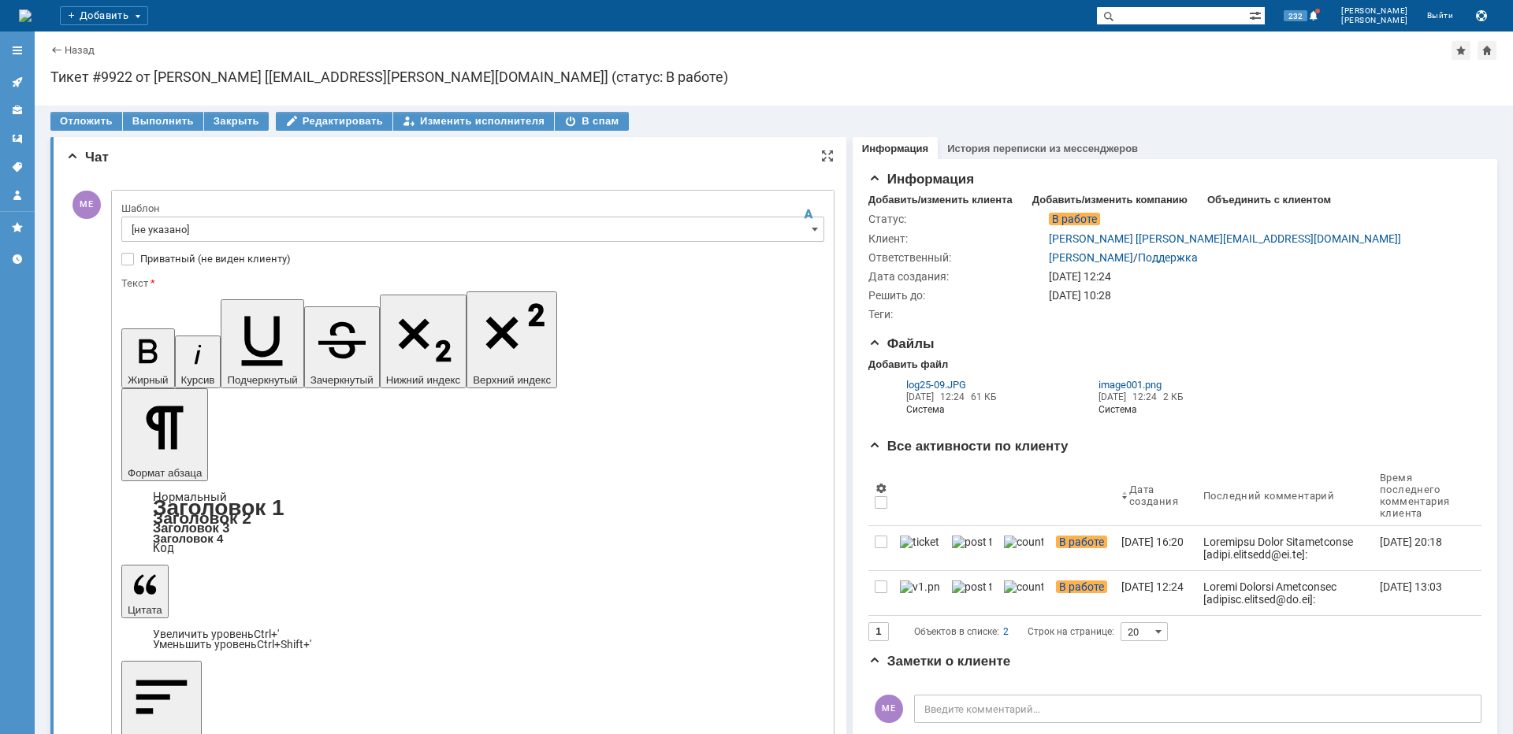
drag, startPoint x: 439, startPoint y: 4572, endPoint x: 65, endPoint y: 4518, distance: 378.3
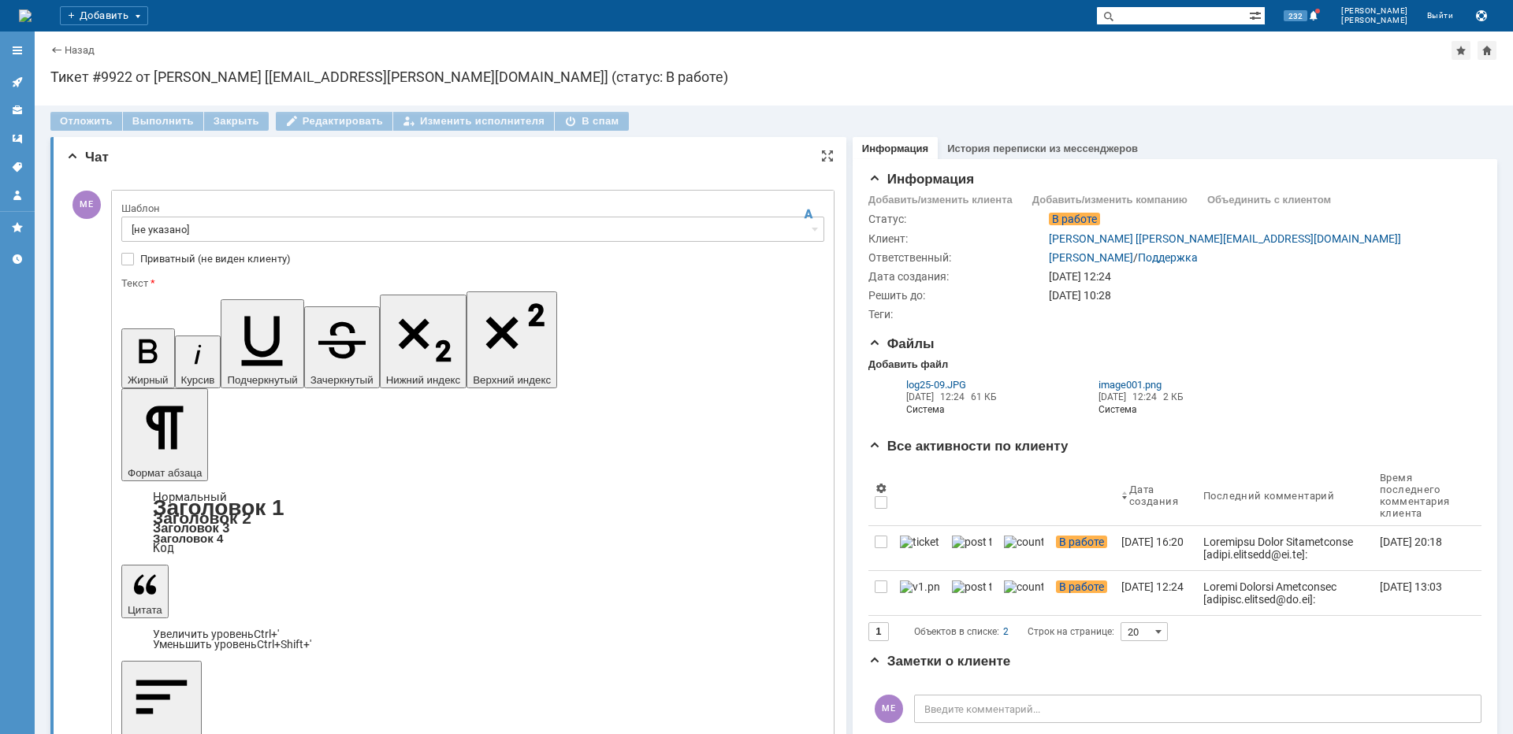
type input "1"
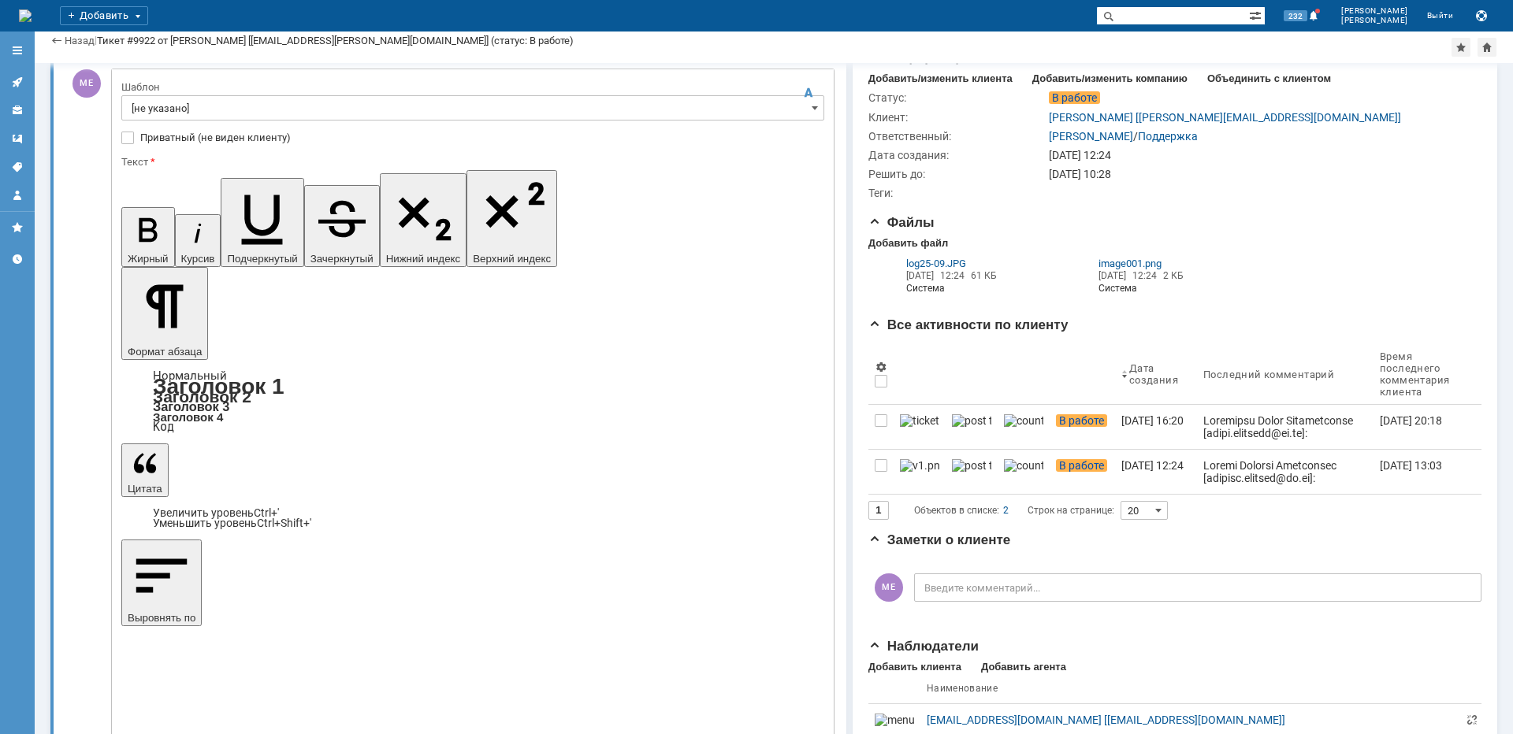
scroll to position [28, 0]
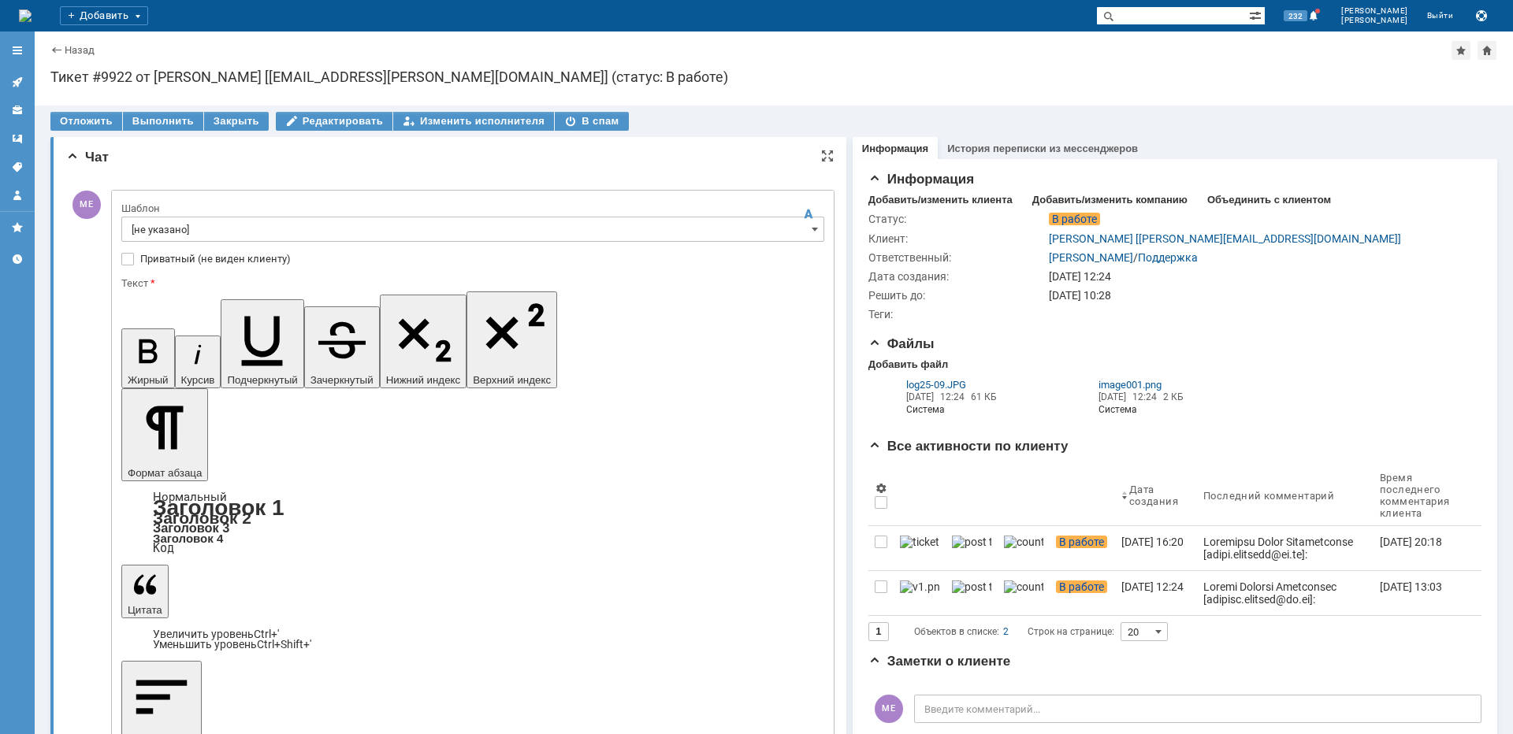
scroll to position [4, 0]
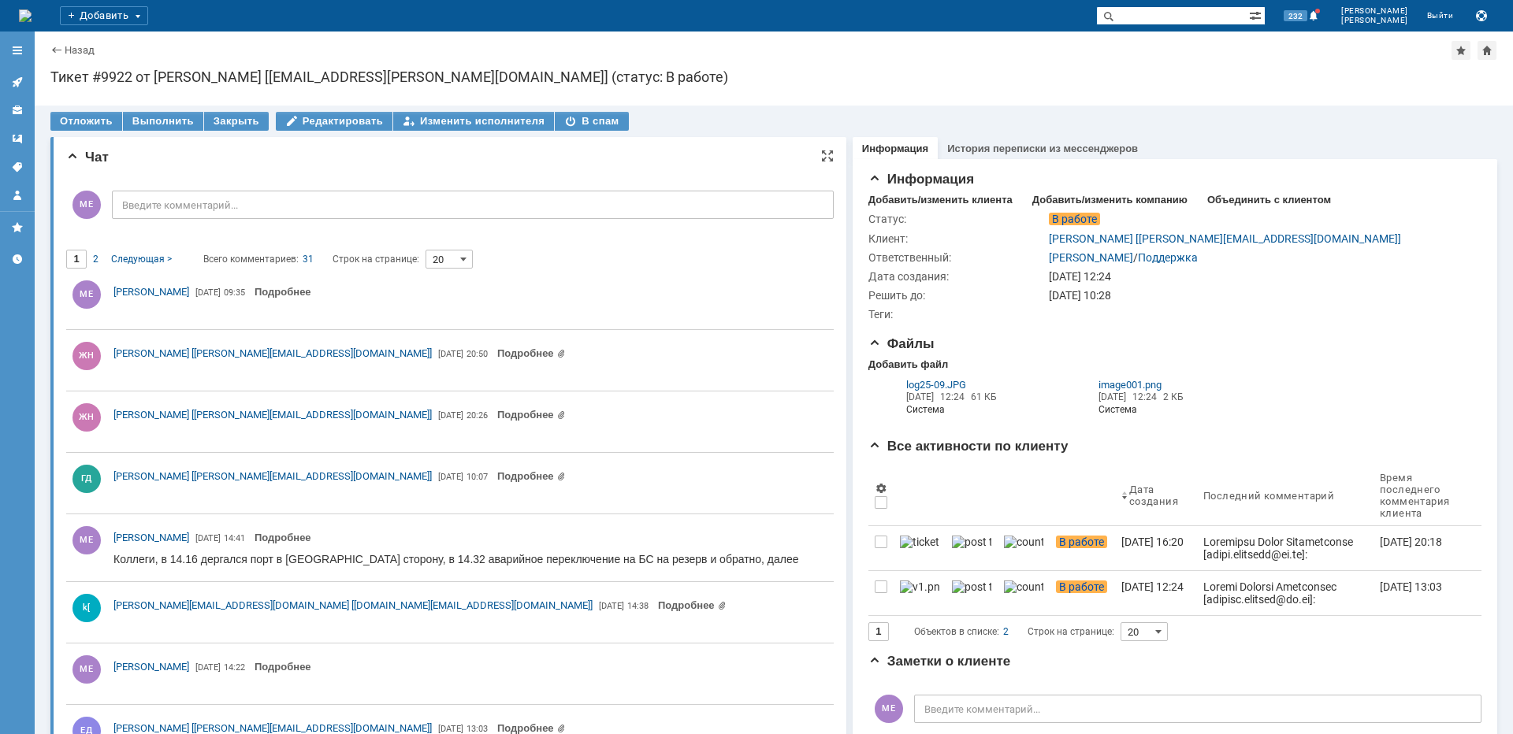
scroll to position [0, 0]
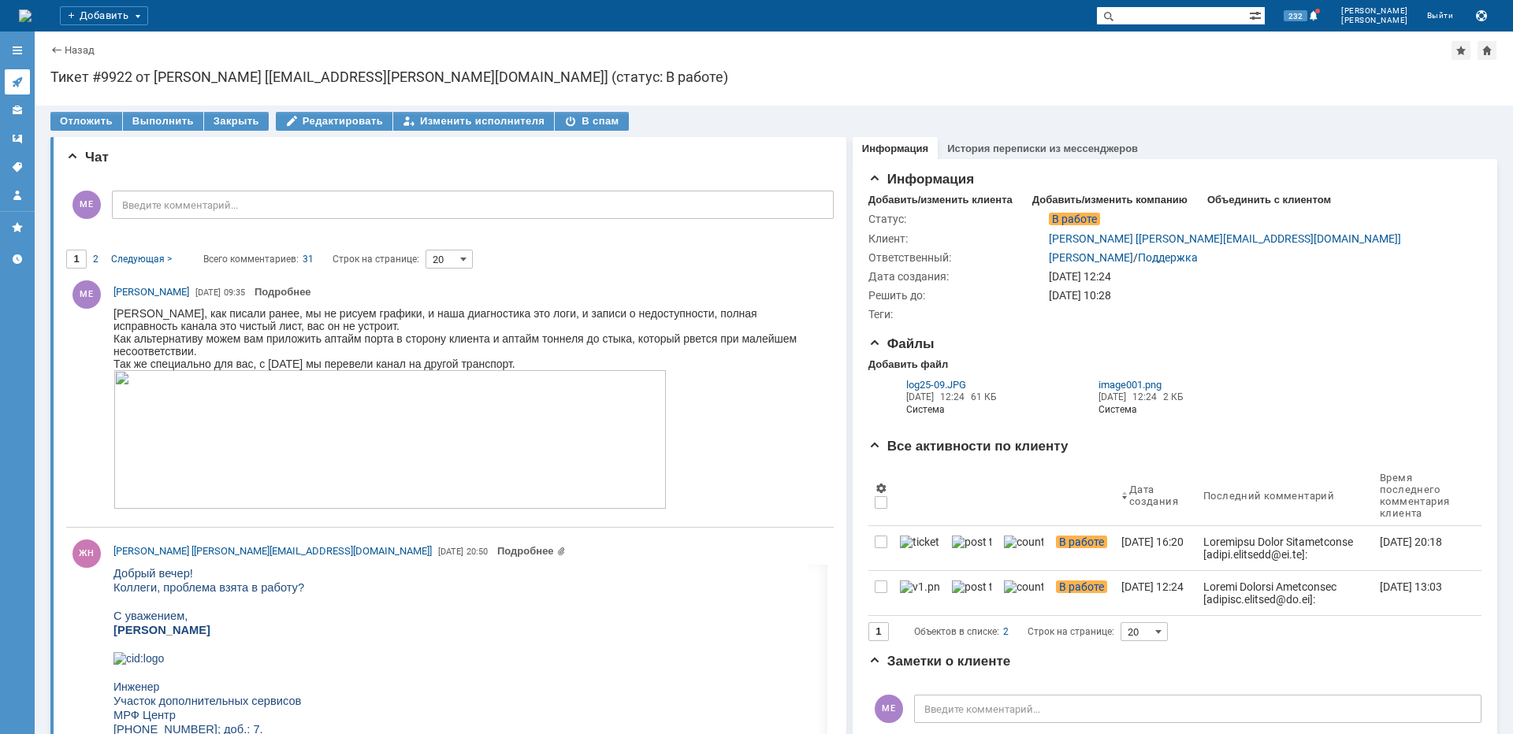
click at [21, 82] on icon at bounding box center [17, 82] width 13 height 13
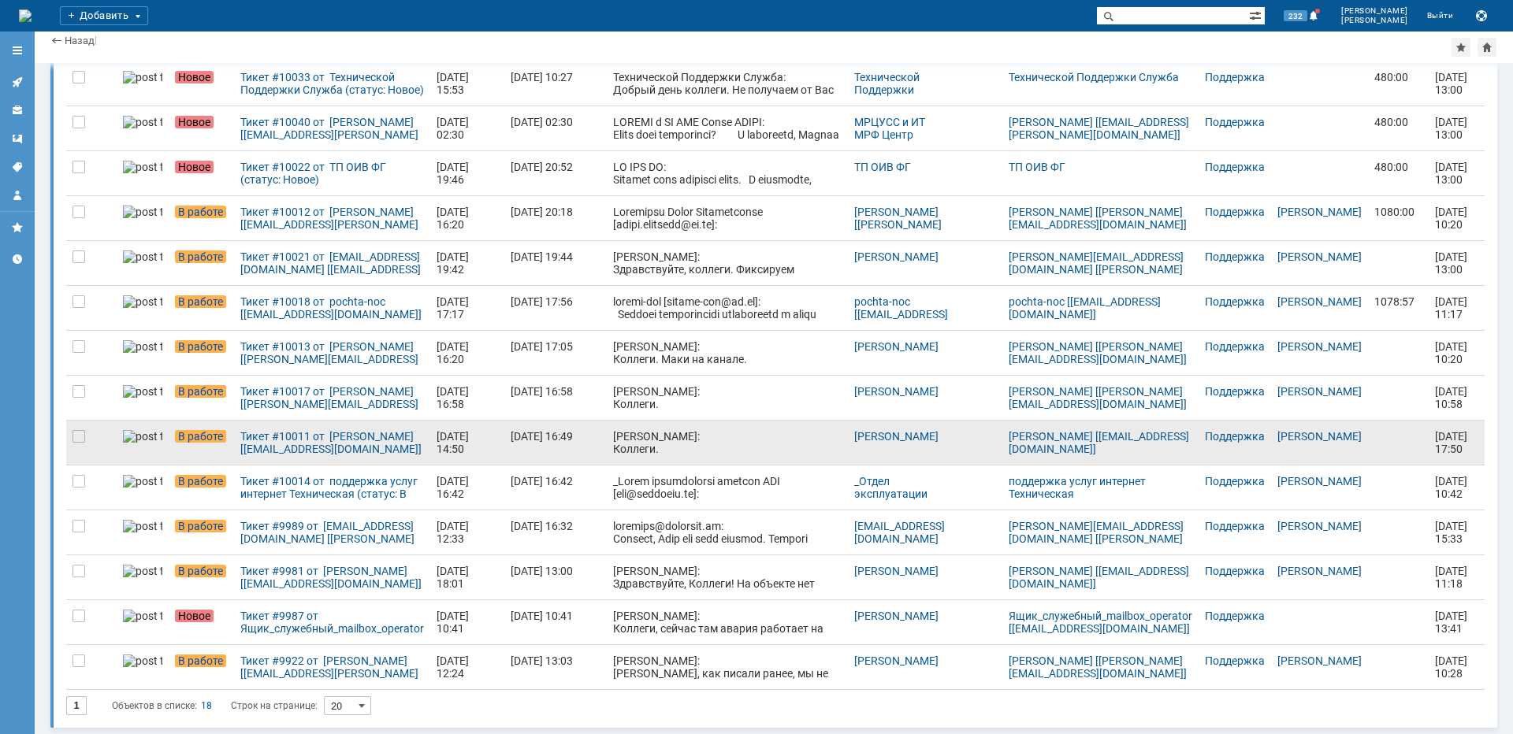
scroll to position [308, 0]
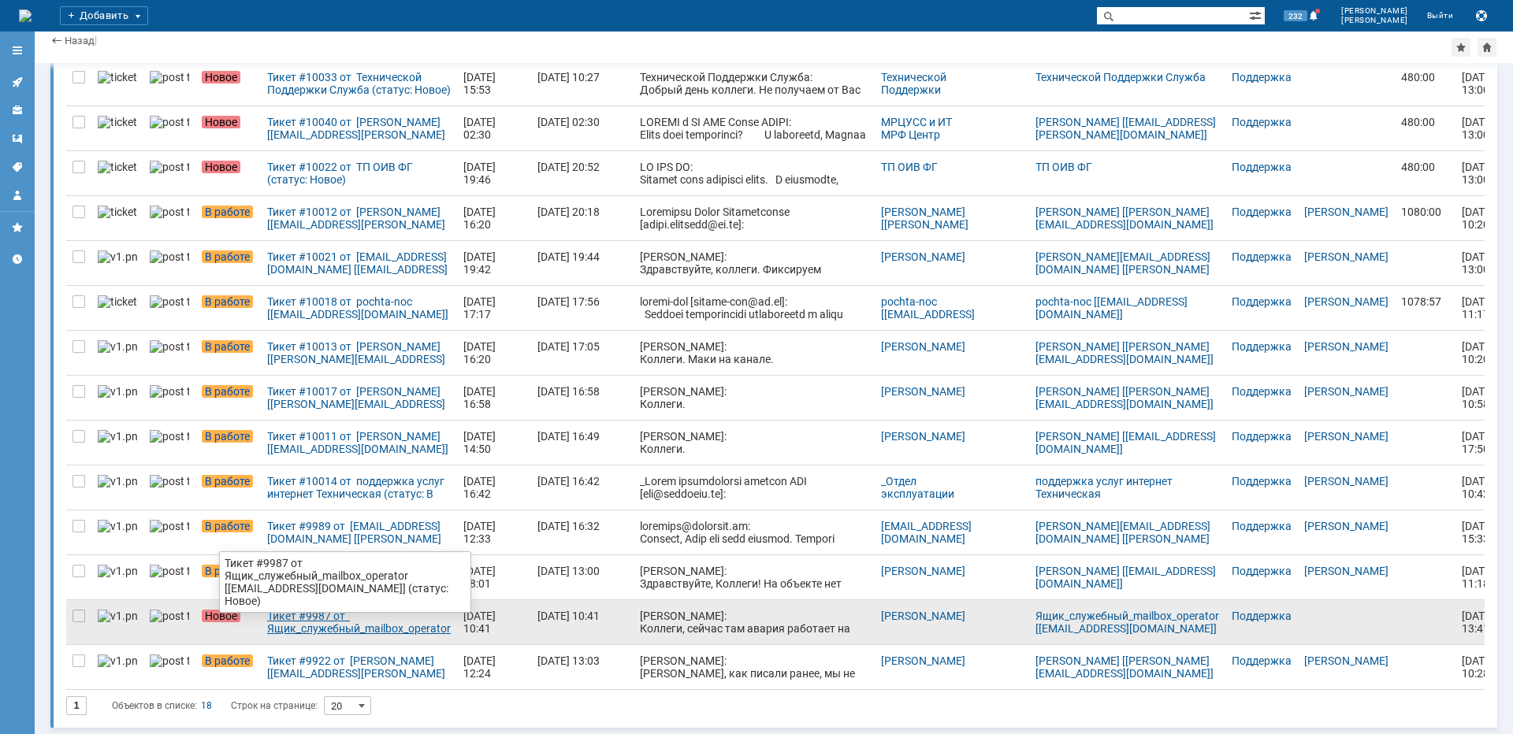
click at [331, 621] on div "Тикет #9987 от Ящик_служебный_mailbox_operator [[EMAIL_ADDRESS][DOMAIN_NAME]] (…" at bounding box center [359, 622] width 184 height 25
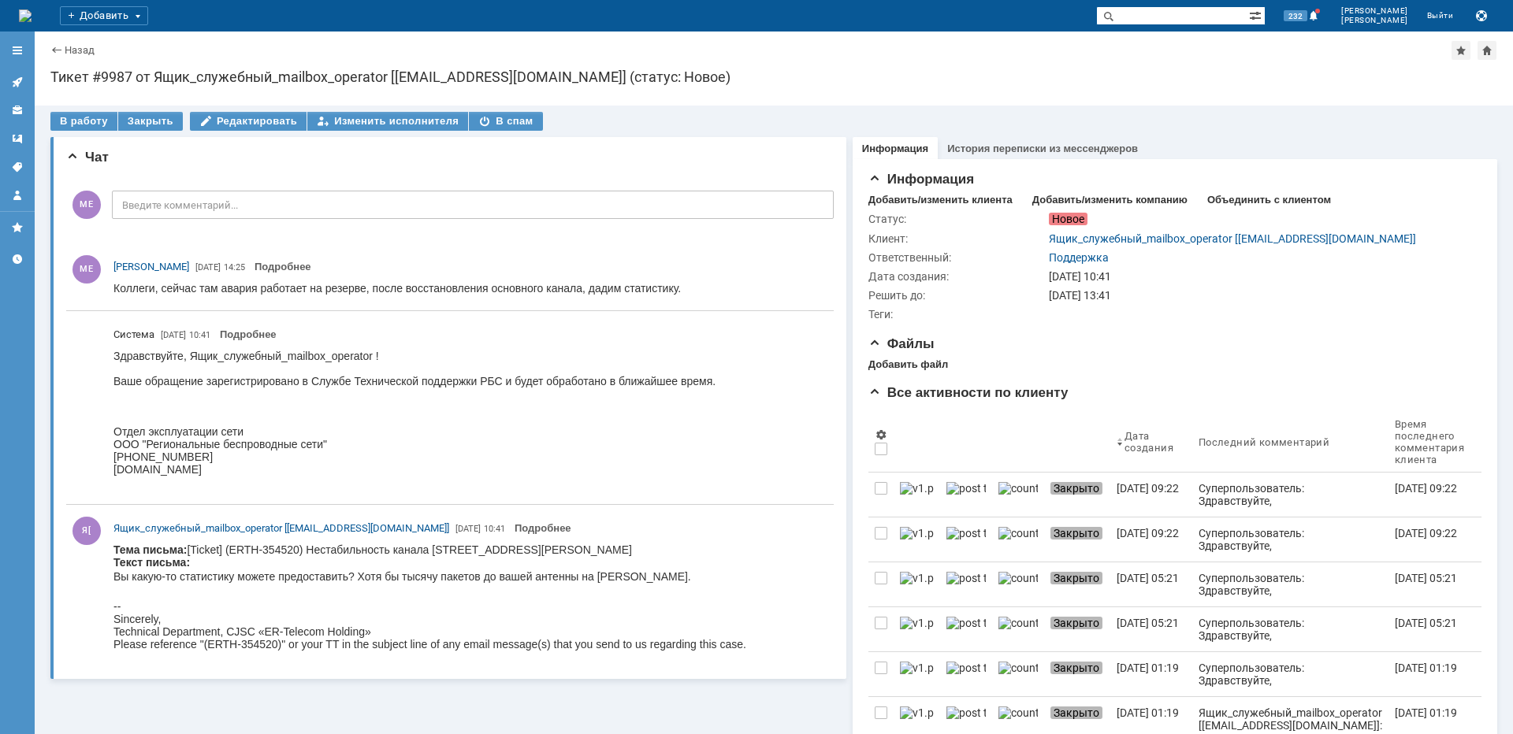
click at [551, 550] on body "Тема письма: [Ticket] (ERTH-354520) Нестабильность канала [STREET_ADDRESS][PERS…" at bounding box center [429, 597] width 633 height 107
click at [552, 549] on body "Тема письма: [Ticket] (ERTH-354520) Нестабильность канала [STREET_ADDRESS][PERS…" at bounding box center [429, 597] width 633 height 107
copy body "[PERSON_NAME]"
drag, startPoint x: 300, startPoint y: 552, endPoint x: 267, endPoint y: 546, distance: 33.7
click at [267, 546] on body "Тема письма: [Ticket] (ERTH-354520) Нестабильность канала [STREET_ADDRESS][PERS…" at bounding box center [429, 597] width 633 height 107
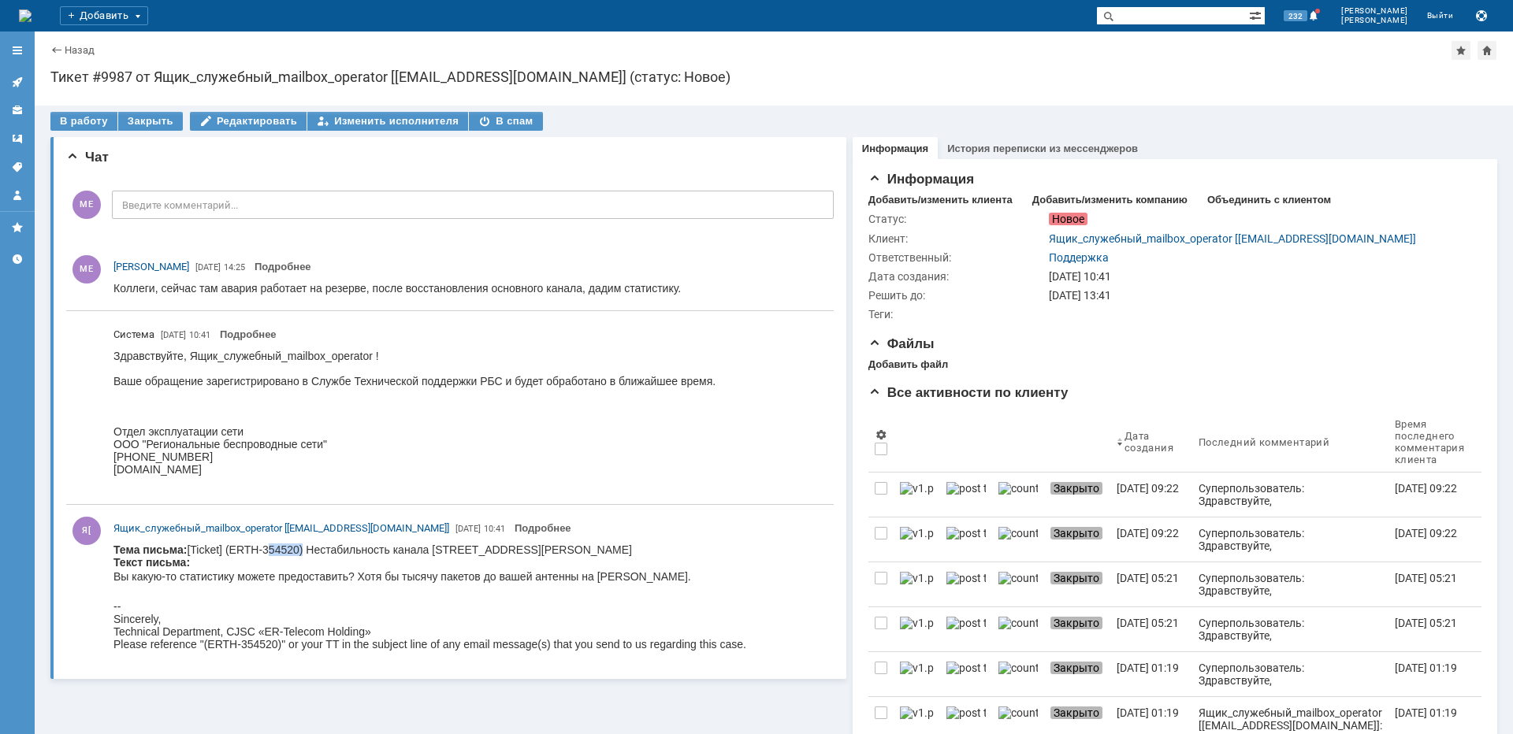
copy body "354520"
click at [1225, 24] on input "text" at bounding box center [1172, 15] width 153 height 19
paste input "354520"
type input "354520"
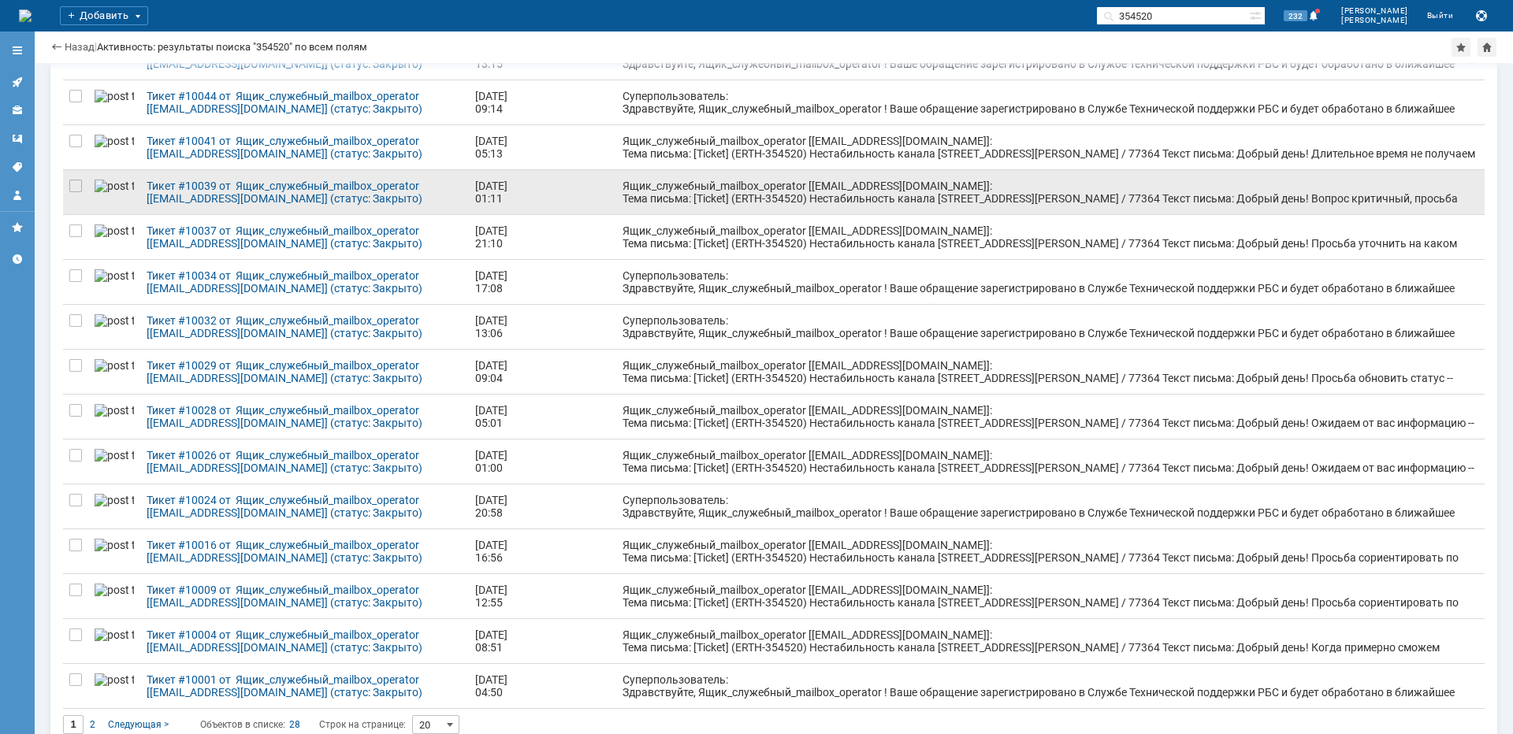
scroll to position [355, 0]
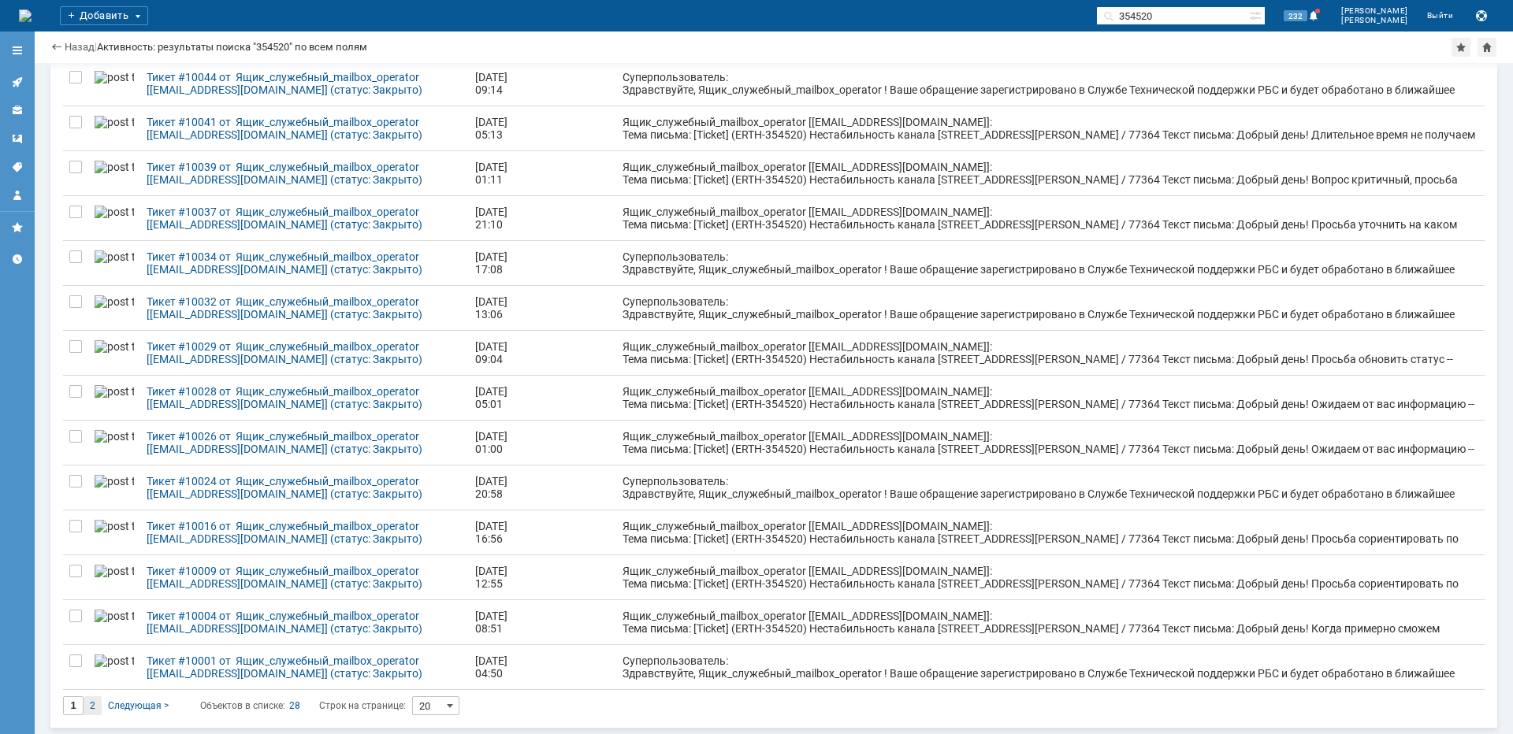
click at [88, 709] on div "2" at bounding box center [93, 706] width 18 height 19
type input "2"
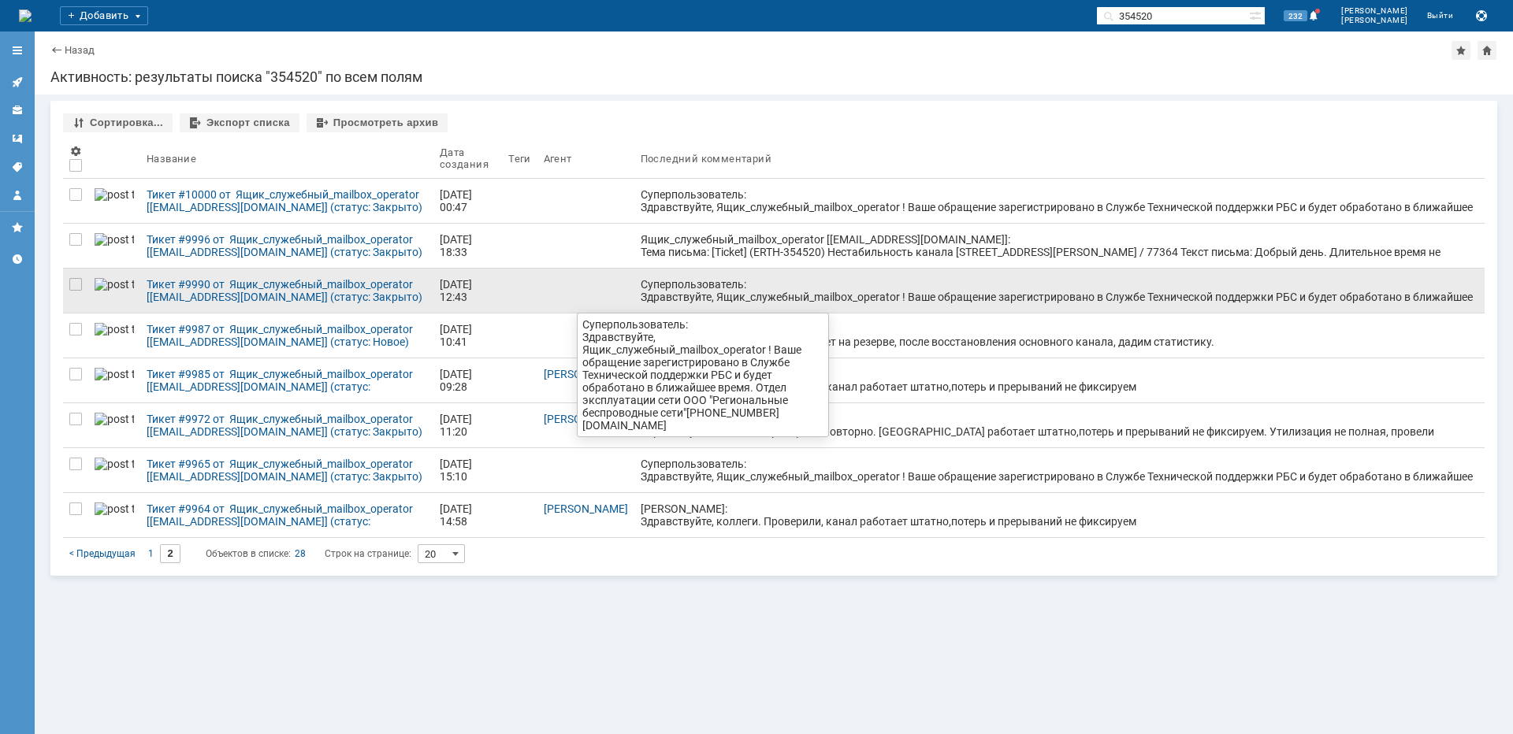
click at [733, 300] on div "Суперпользователь: Здравствуйте, Ящик_служебный_mailbox_operator ! Ваше обращен…" at bounding box center [1060, 297] width 838 height 38
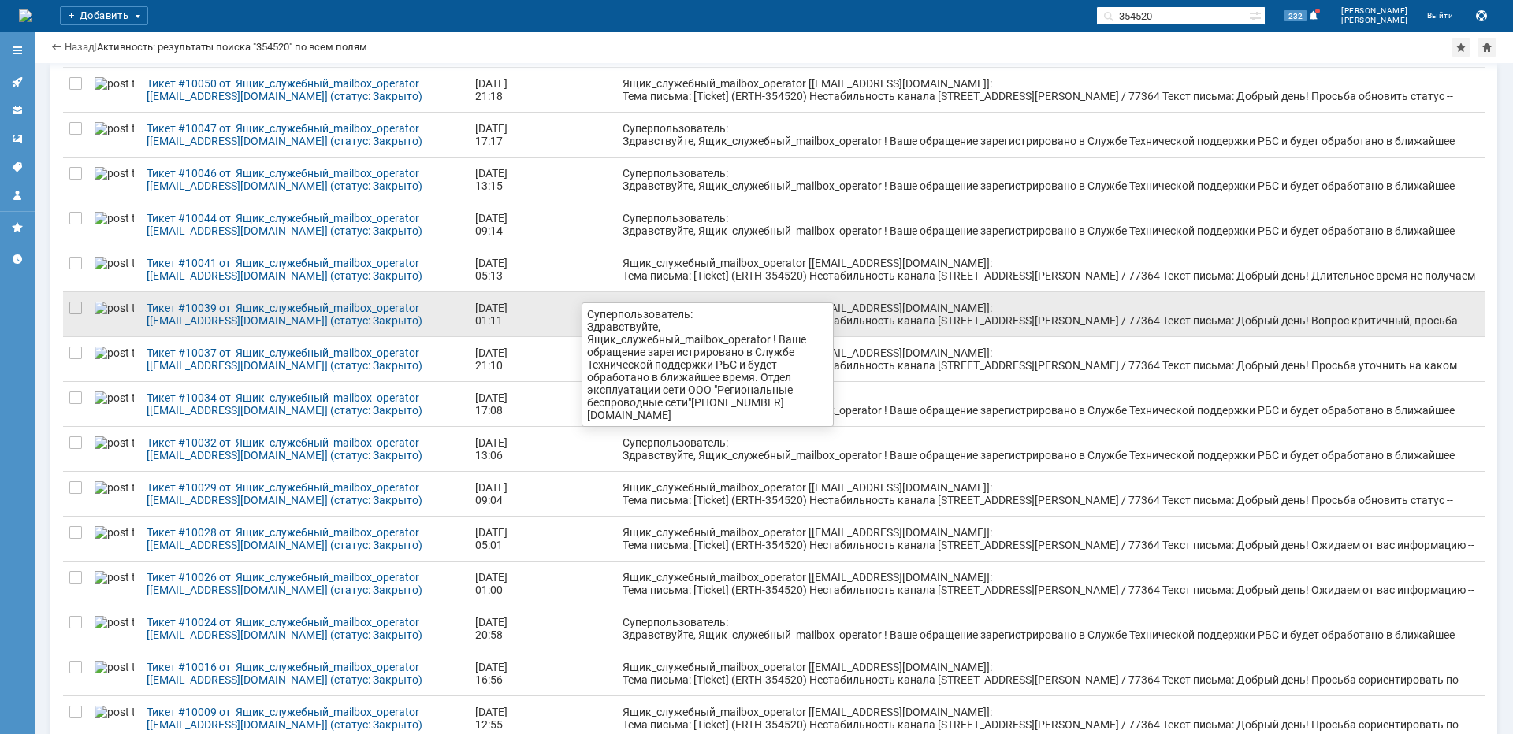
scroll to position [198, 0]
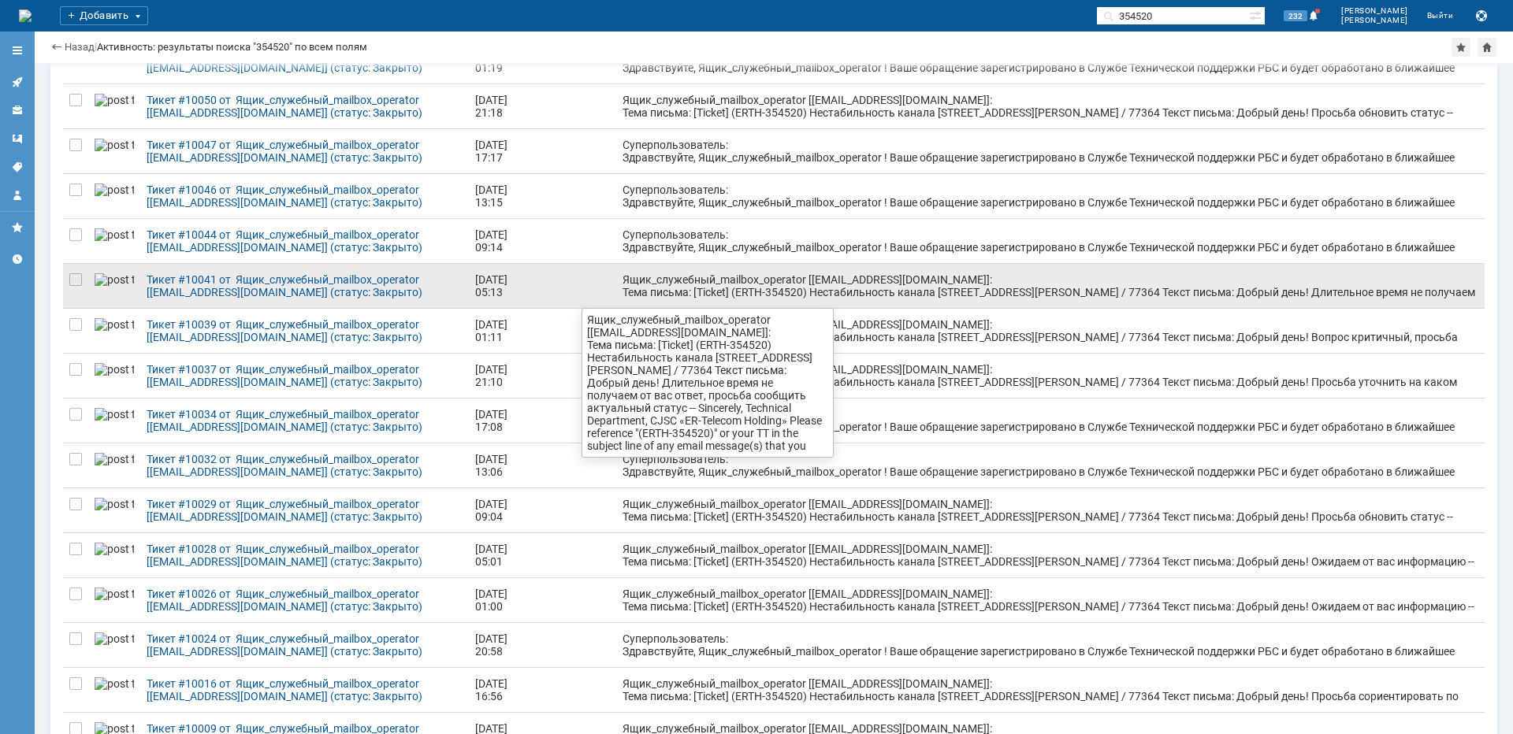
click at [642, 284] on div "Ящик_служебный_mailbox_operator [[EMAIL_ADDRESS][DOMAIN_NAME]]: Тема письма: [T…" at bounding box center [1051, 298] width 856 height 50
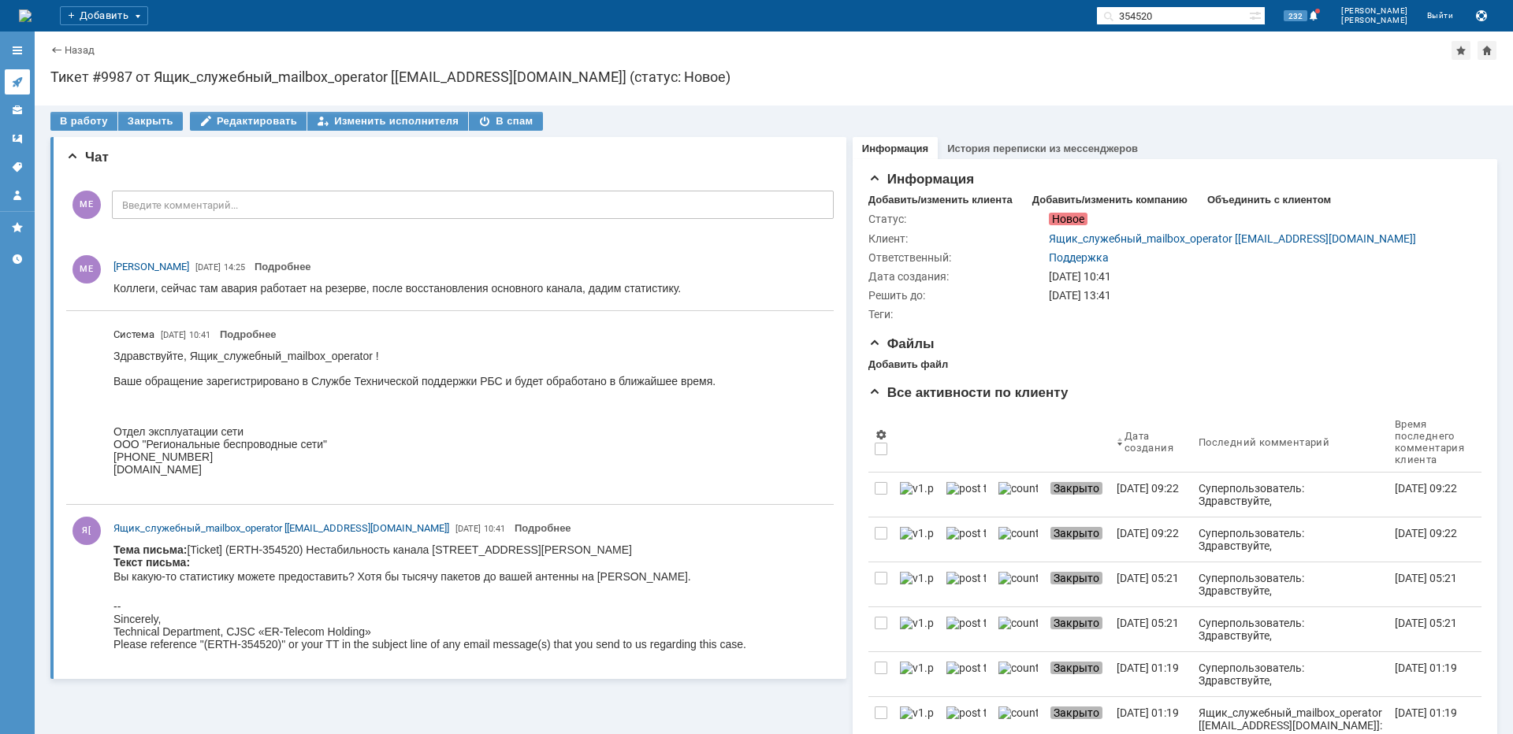
click at [22, 91] on link at bounding box center [17, 81] width 25 height 25
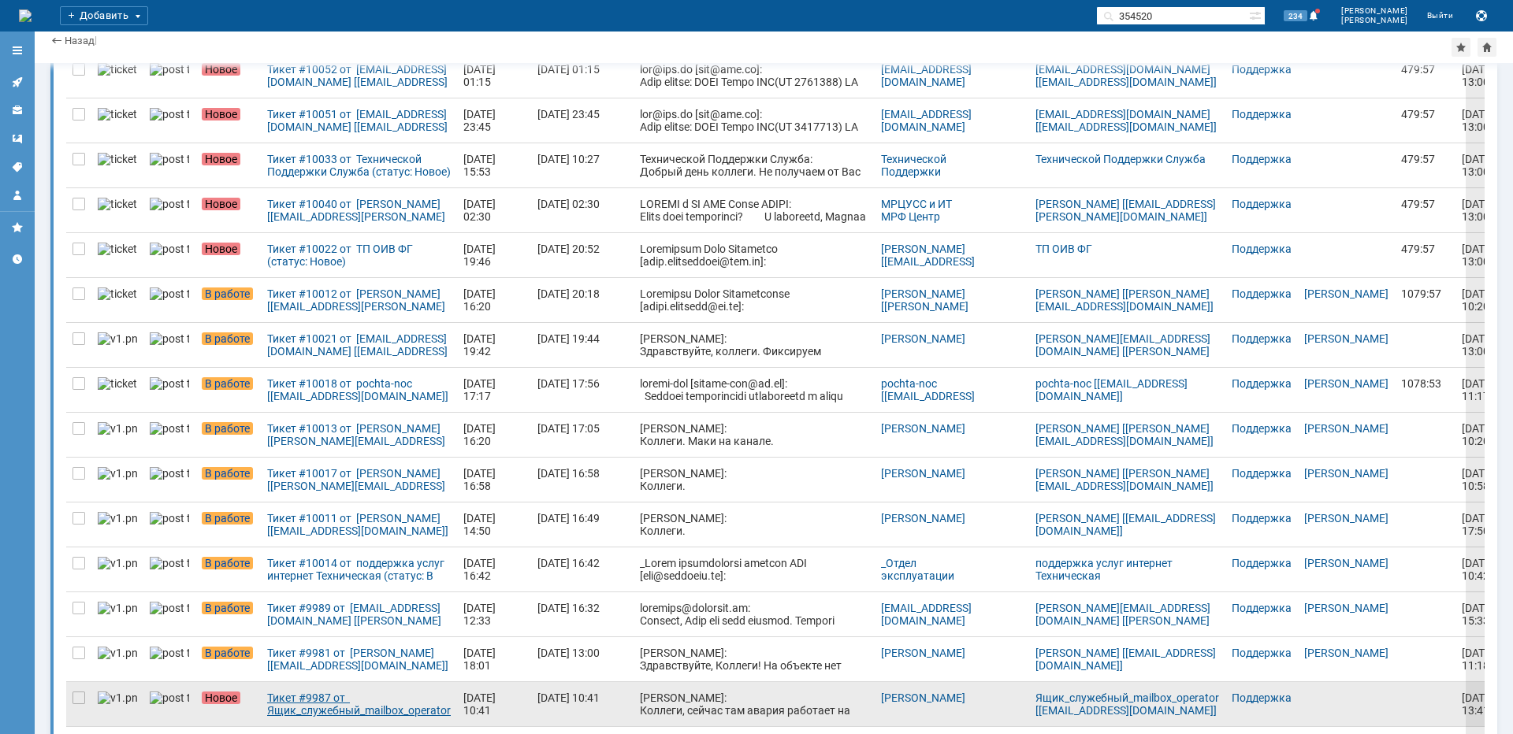
scroll to position [353, 0]
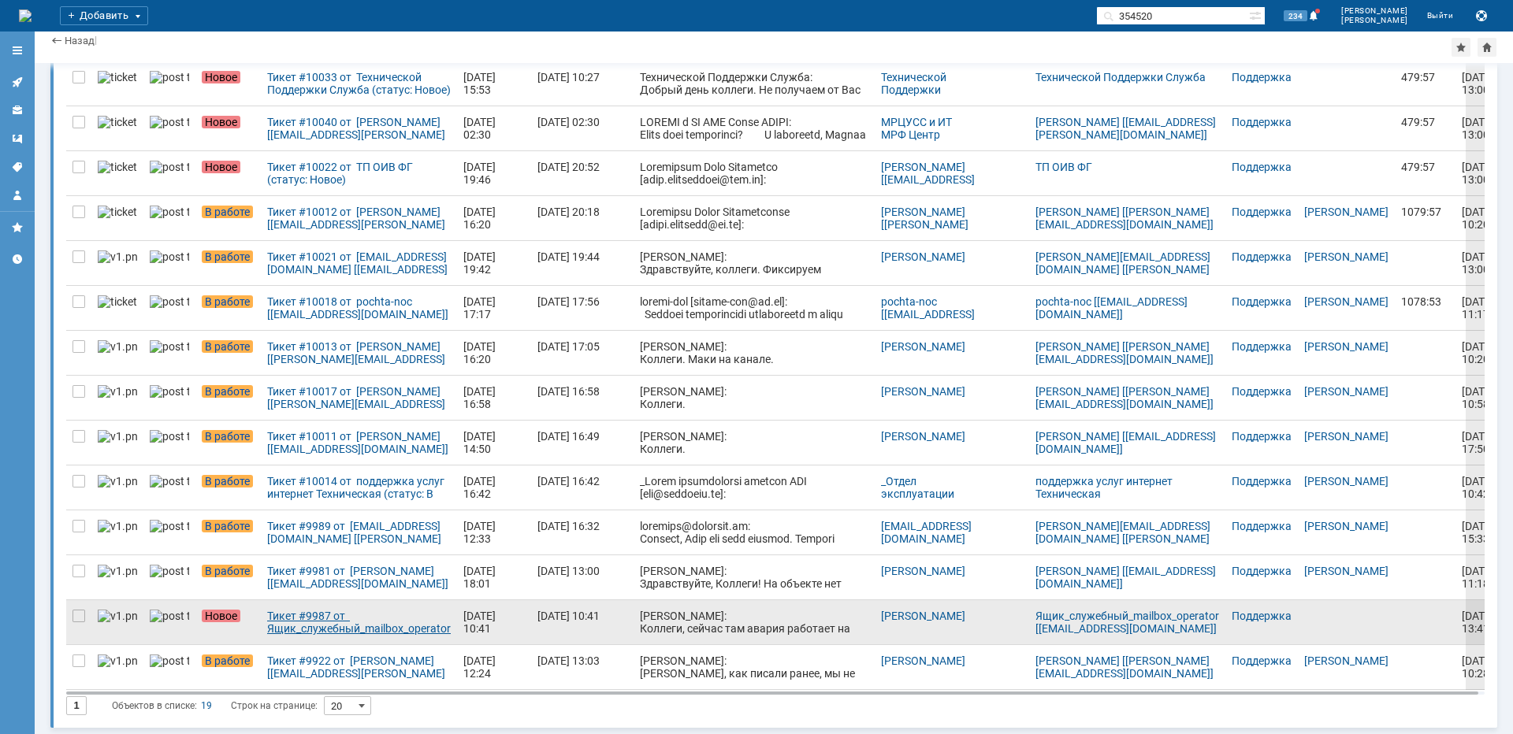
click at [347, 622] on div "Тикет #9987 от Ящик_служебный_mailbox_operator [[EMAIL_ADDRESS][DOMAIN_NAME]] (…" at bounding box center [359, 622] width 184 height 25
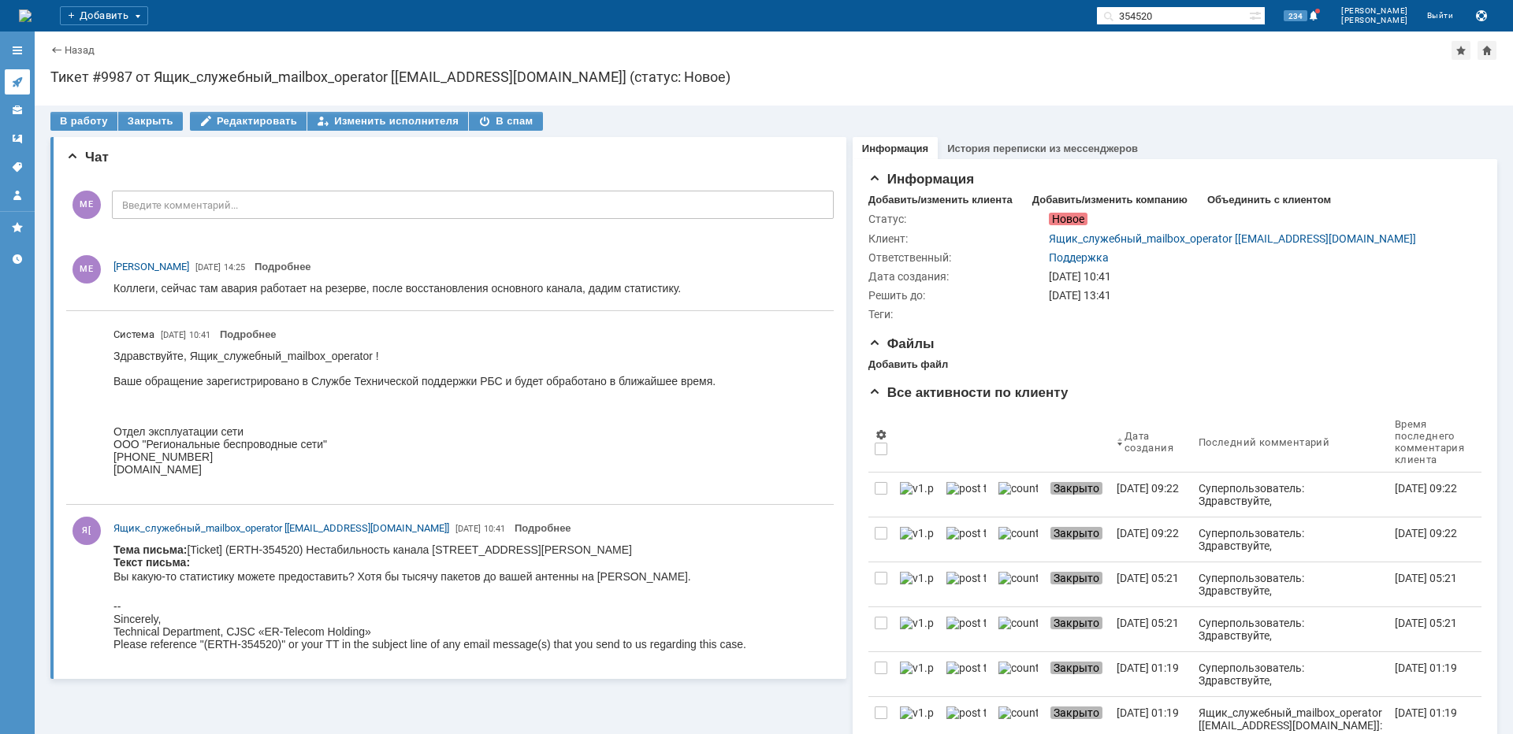
click at [16, 83] on icon at bounding box center [17, 82] width 10 height 10
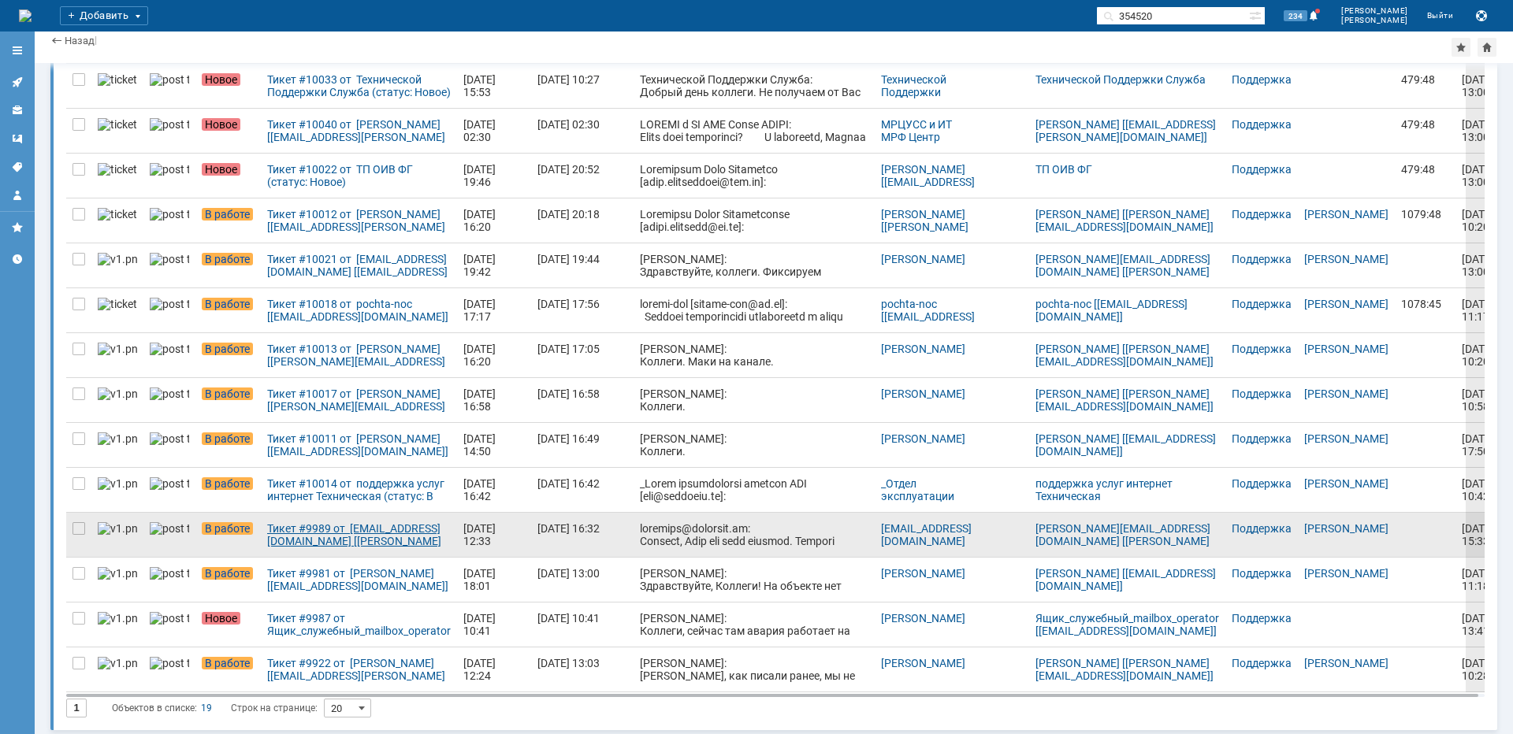
scroll to position [353, 0]
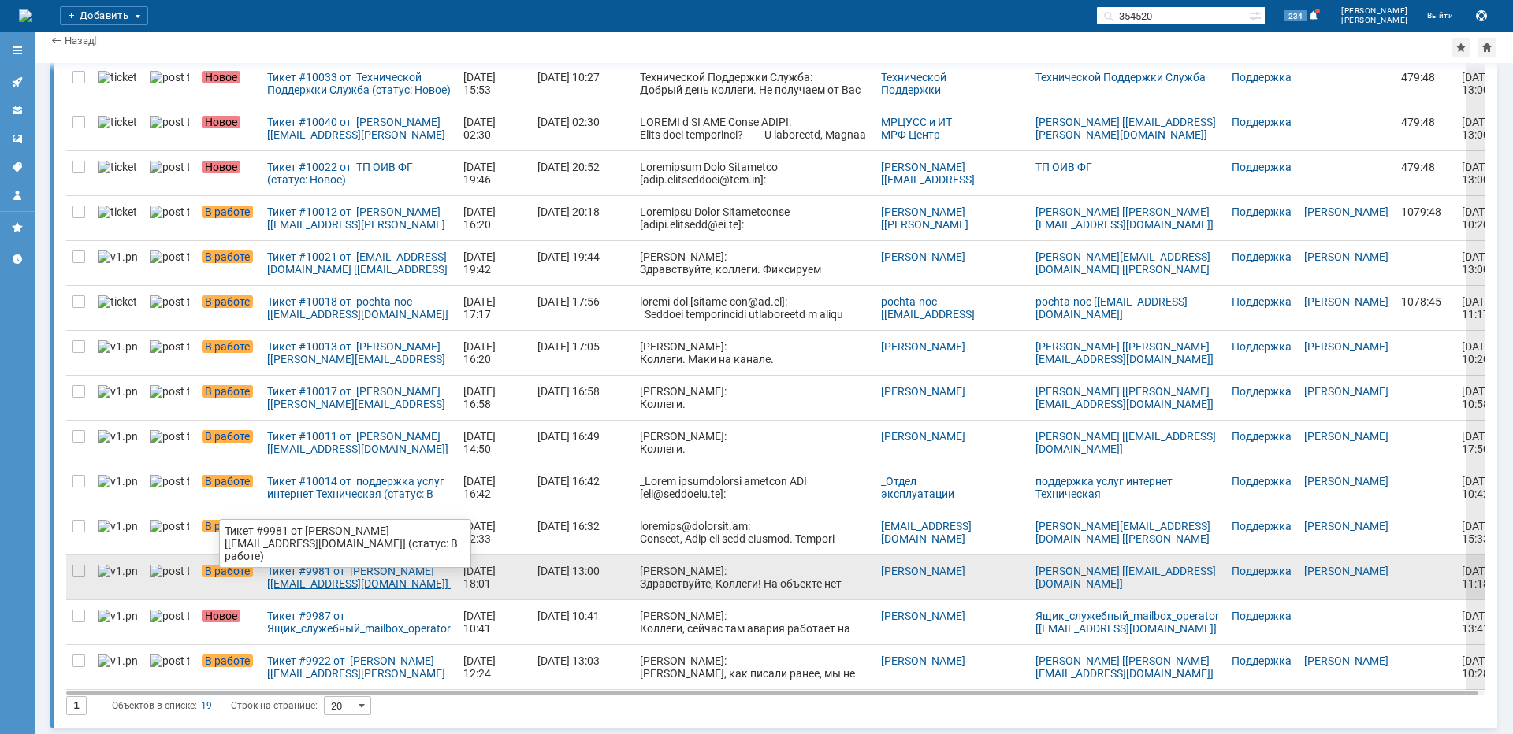
click at [323, 582] on div "Тикет #9981 от [PERSON_NAME] [[EMAIL_ADDRESS][DOMAIN_NAME]] (статус: В работе)" at bounding box center [359, 577] width 184 height 25
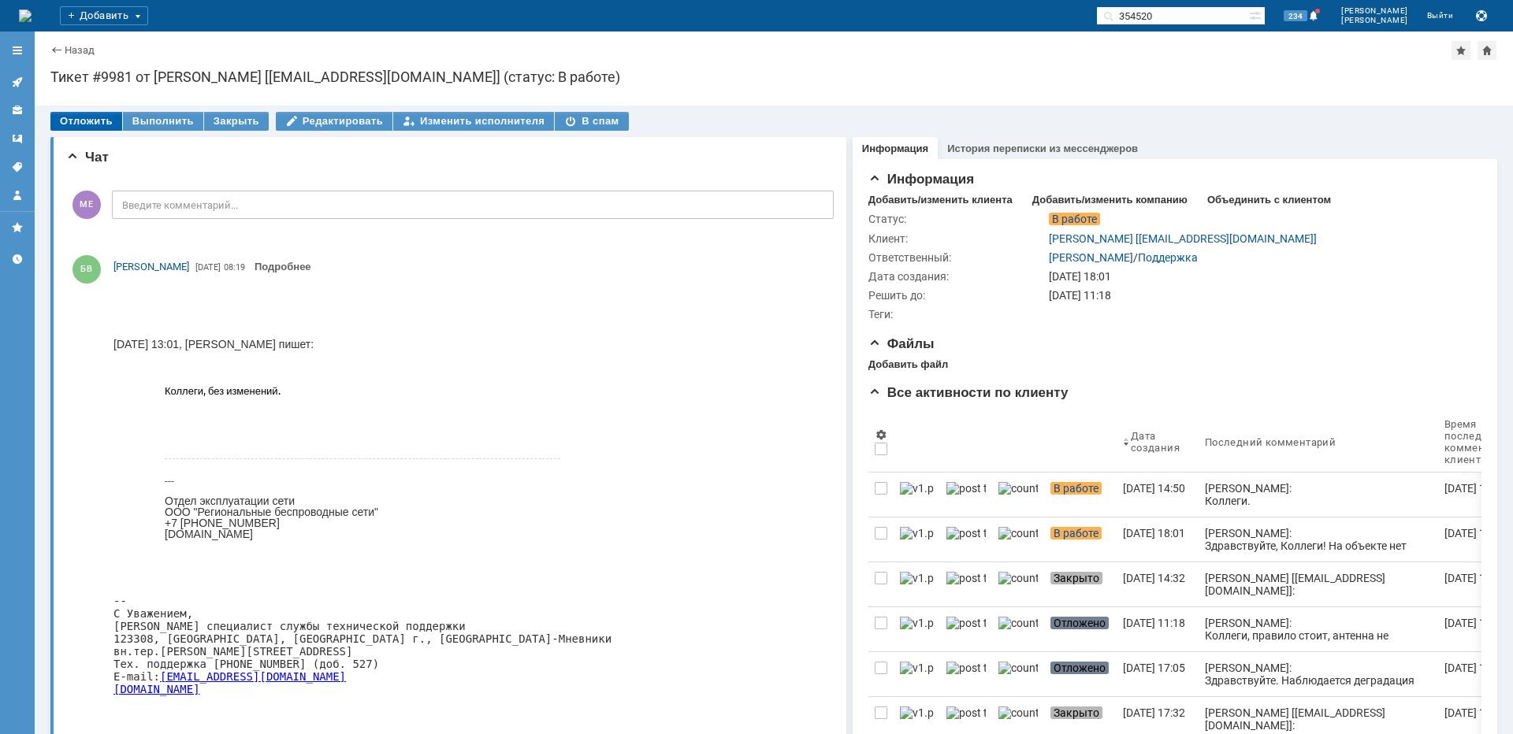
click at [73, 117] on div "Отложить" at bounding box center [86, 121] width 72 height 19
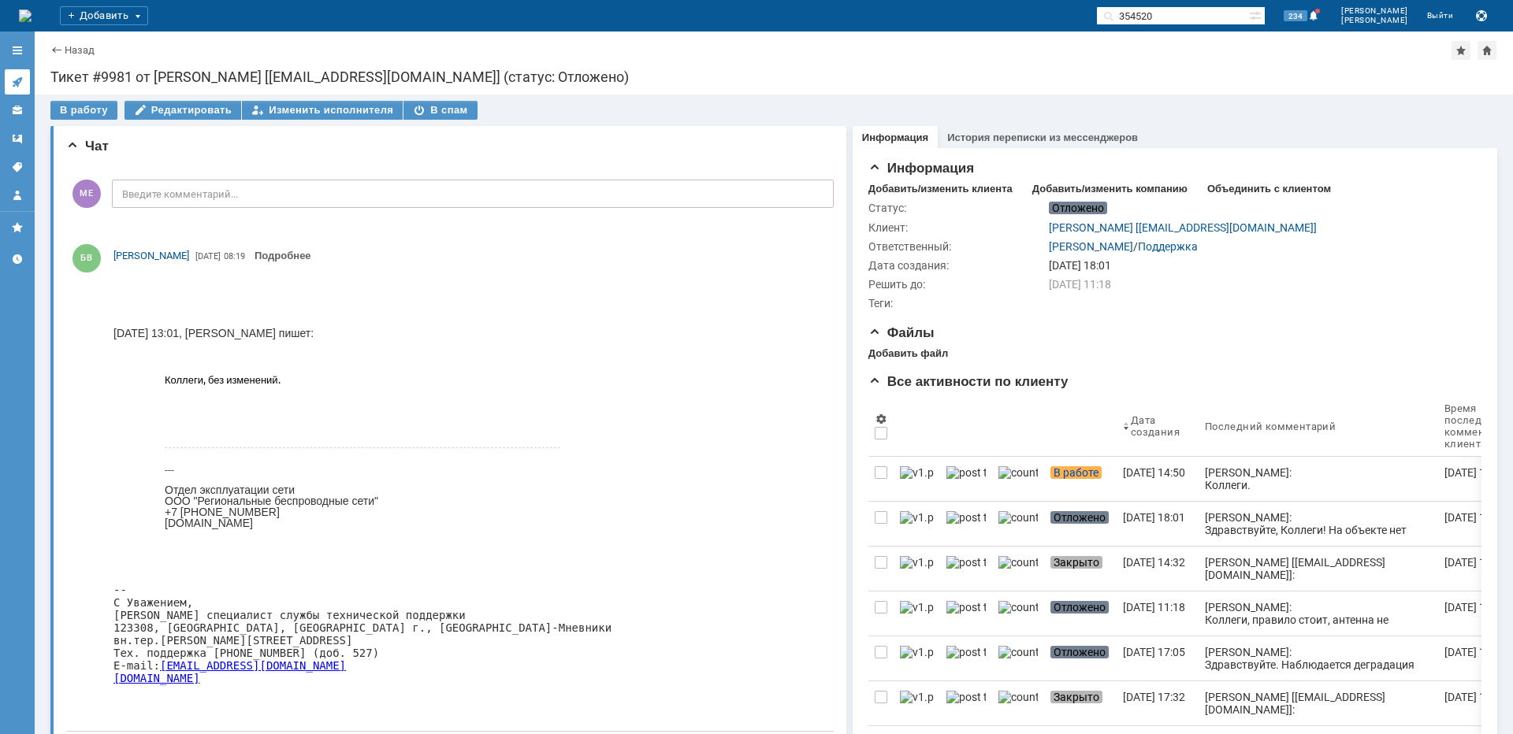
click at [15, 79] on icon at bounding box center [17, 82] width 13 height 13
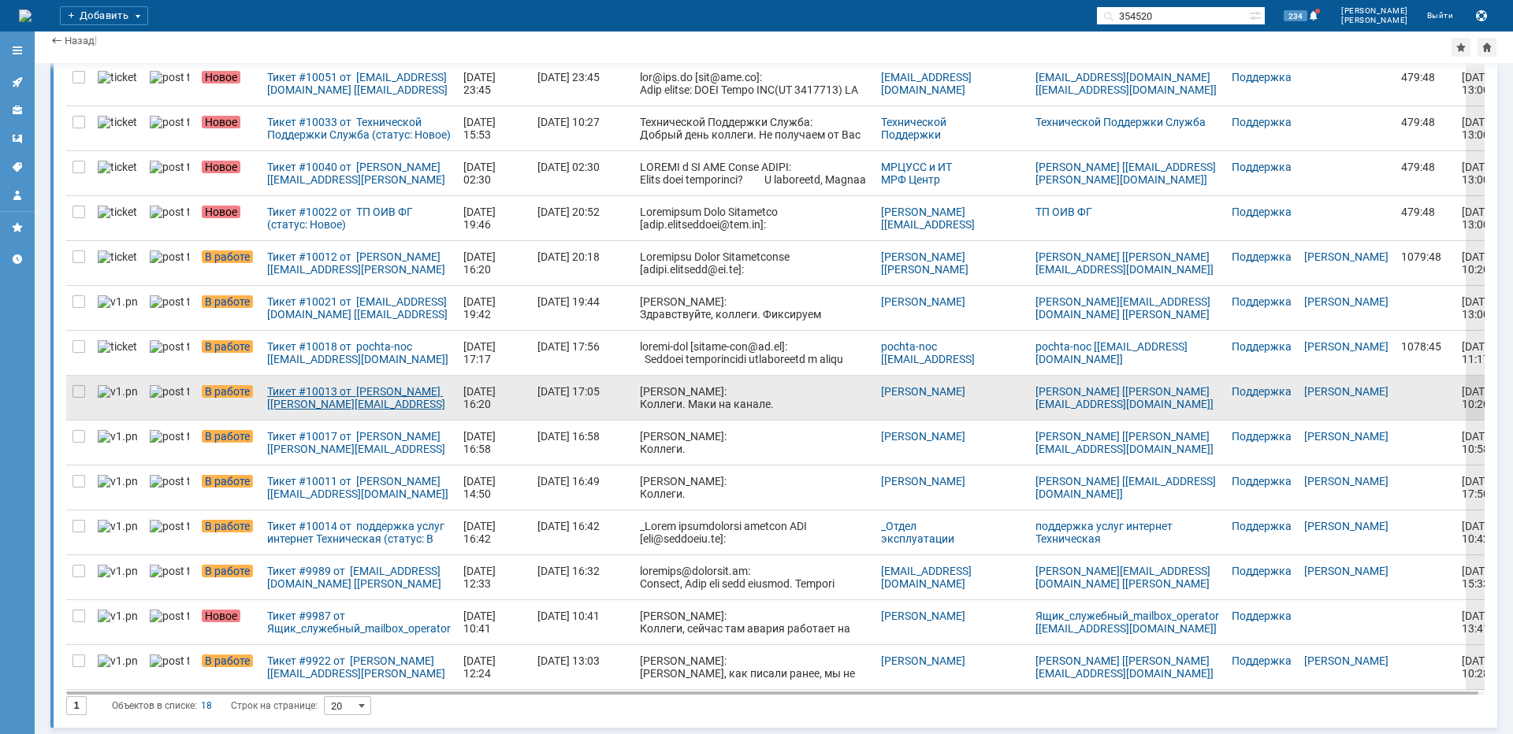
scroll to position [308, 0]
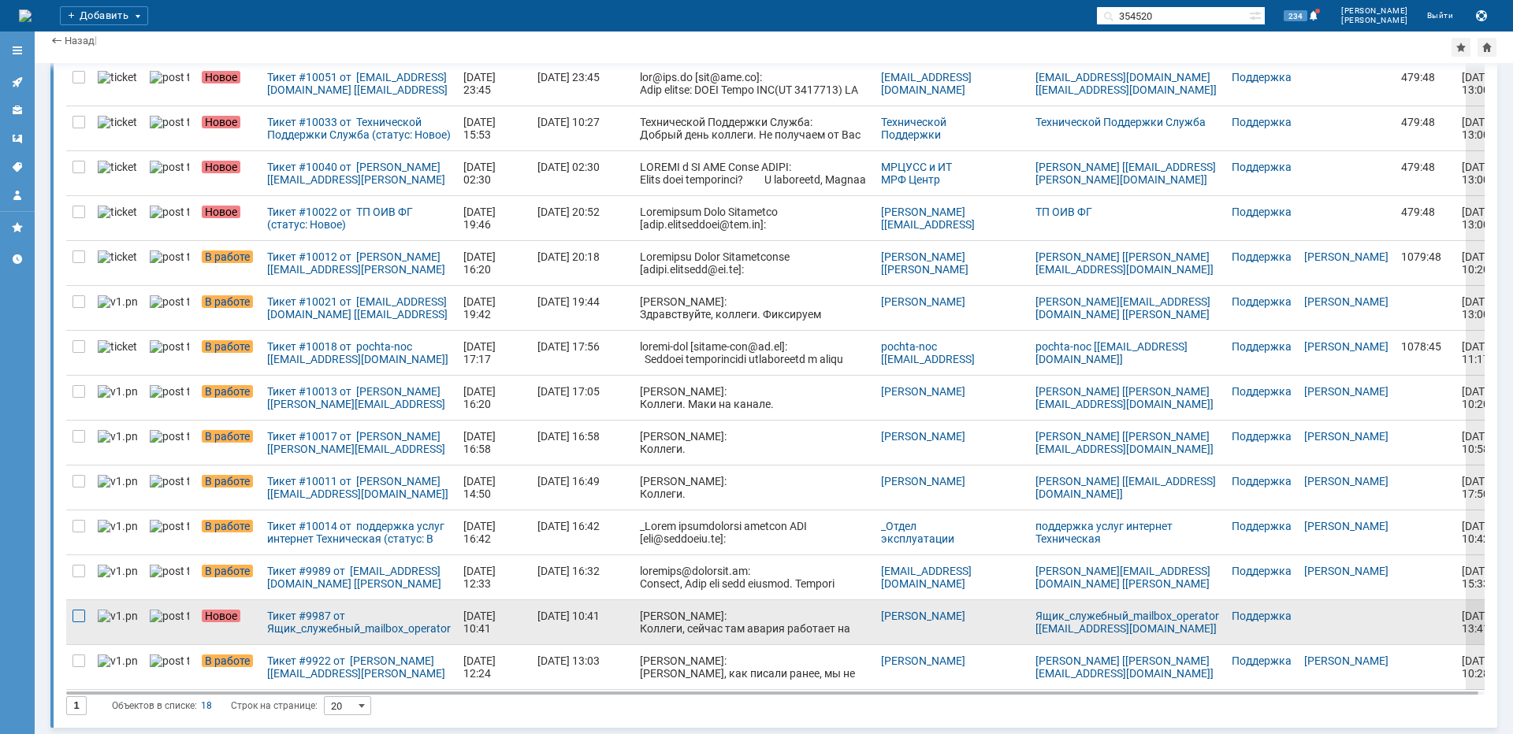
click at [80, 614] on div at bounding box center [79, 616] width 13 height 13
click at [325, 620] on div "Тикет #9987 от Ящик_служебный_mailbox_operator [[EMAIL_ADDRESS][DOMAIN_NAME]] (…" at bounding box center [359, 622] width 184 height 25
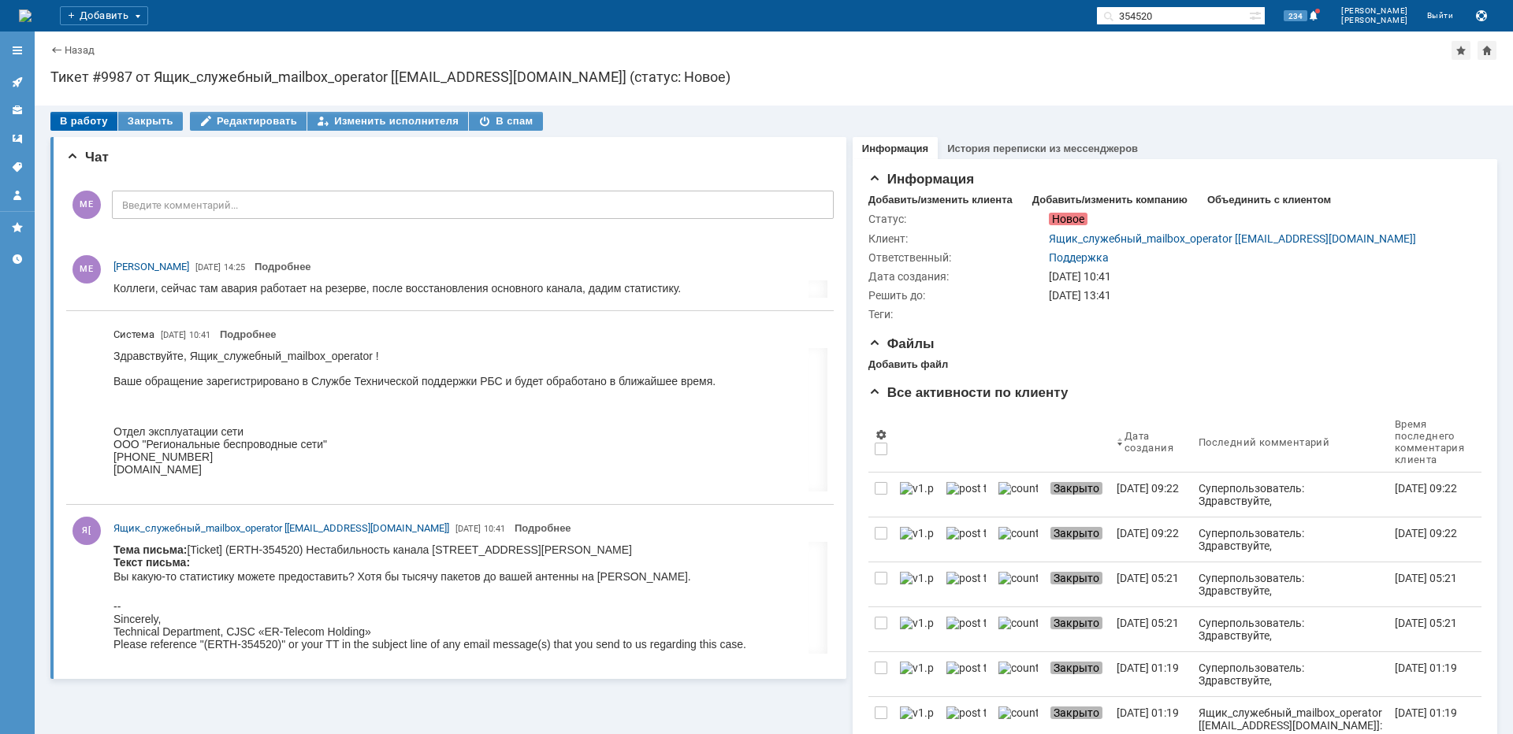
click at [61, 113] on div "В работу" at bounding box center [83, 121] width 67 height 19
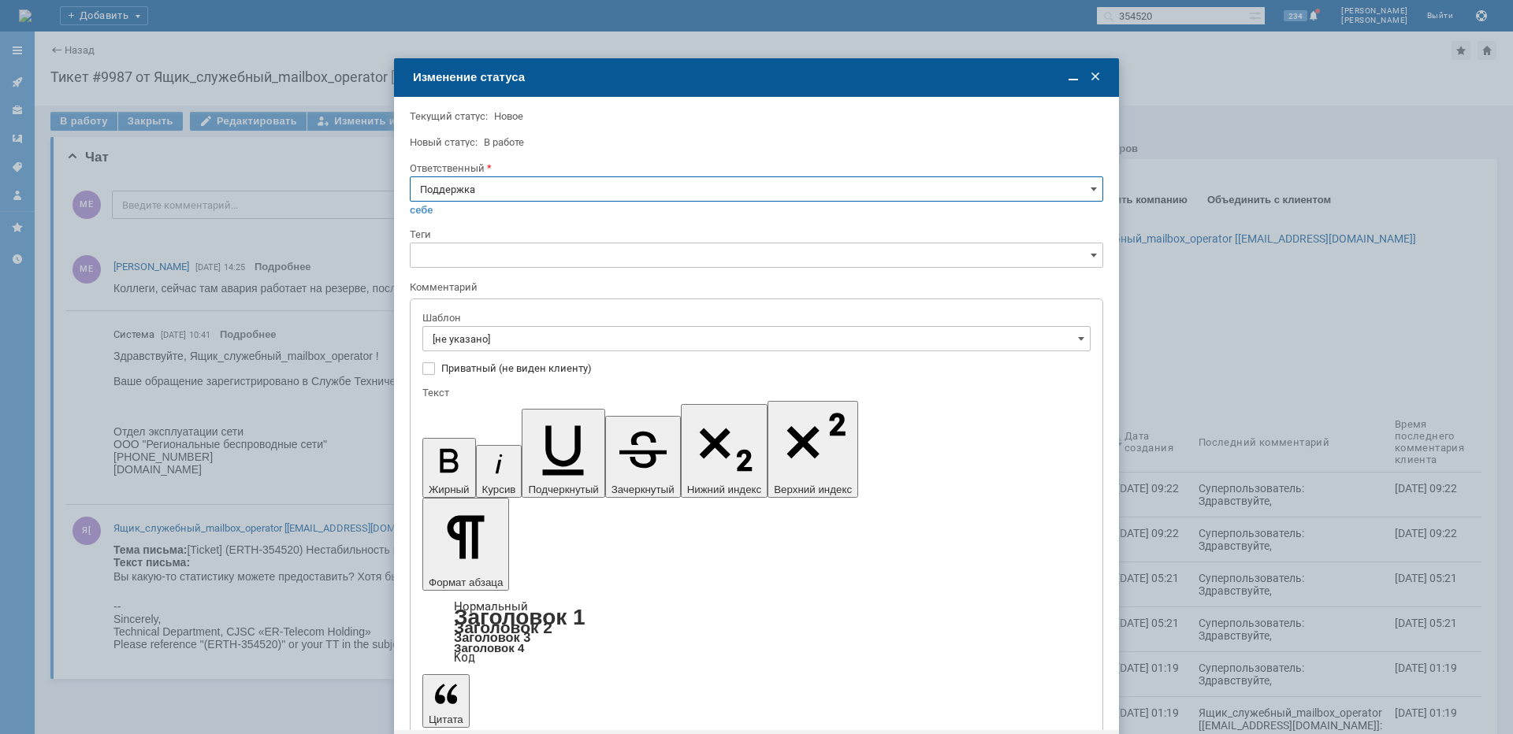
click at [457, 182] on input "Поддержка" at bounding box center [756, 189] width 693 height 25
click at [450, 340] on div "[PERSON_NAME]" at bounding box center [757, 348] width 692 height 25
type input "[PERSON_NAME]"
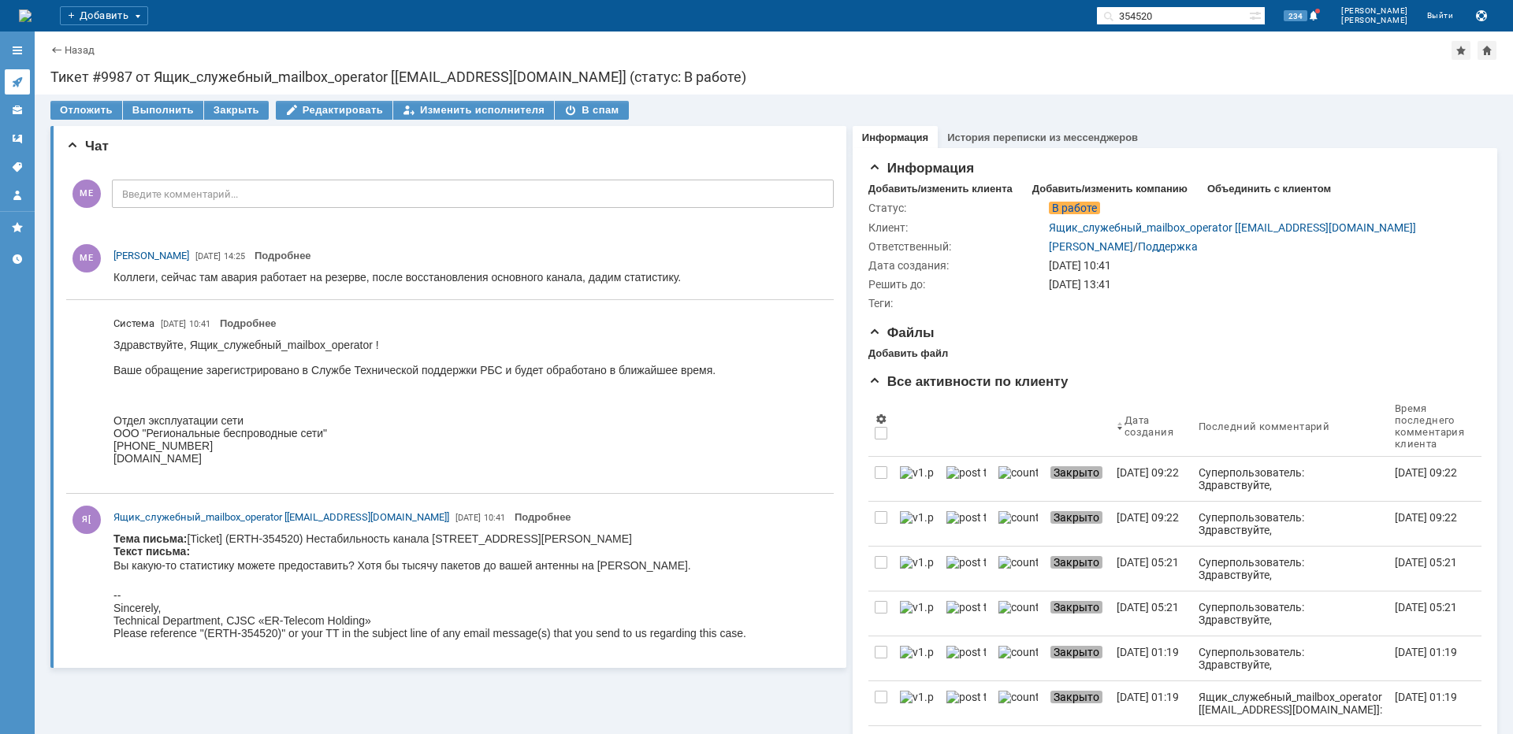
click at [12, 82] on icon at bounding box center [17, 82] width 13 height 13
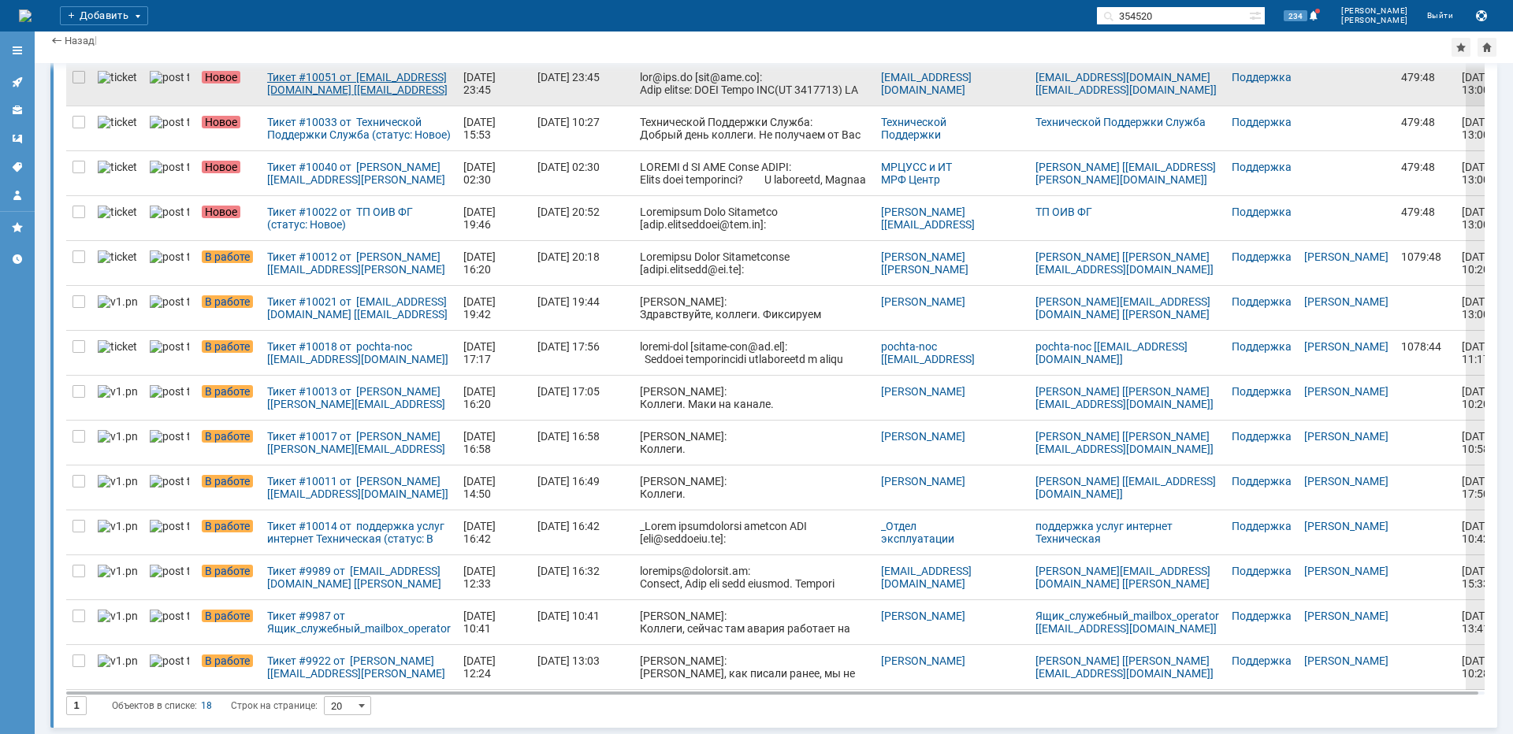
scroll to position [308, 0]
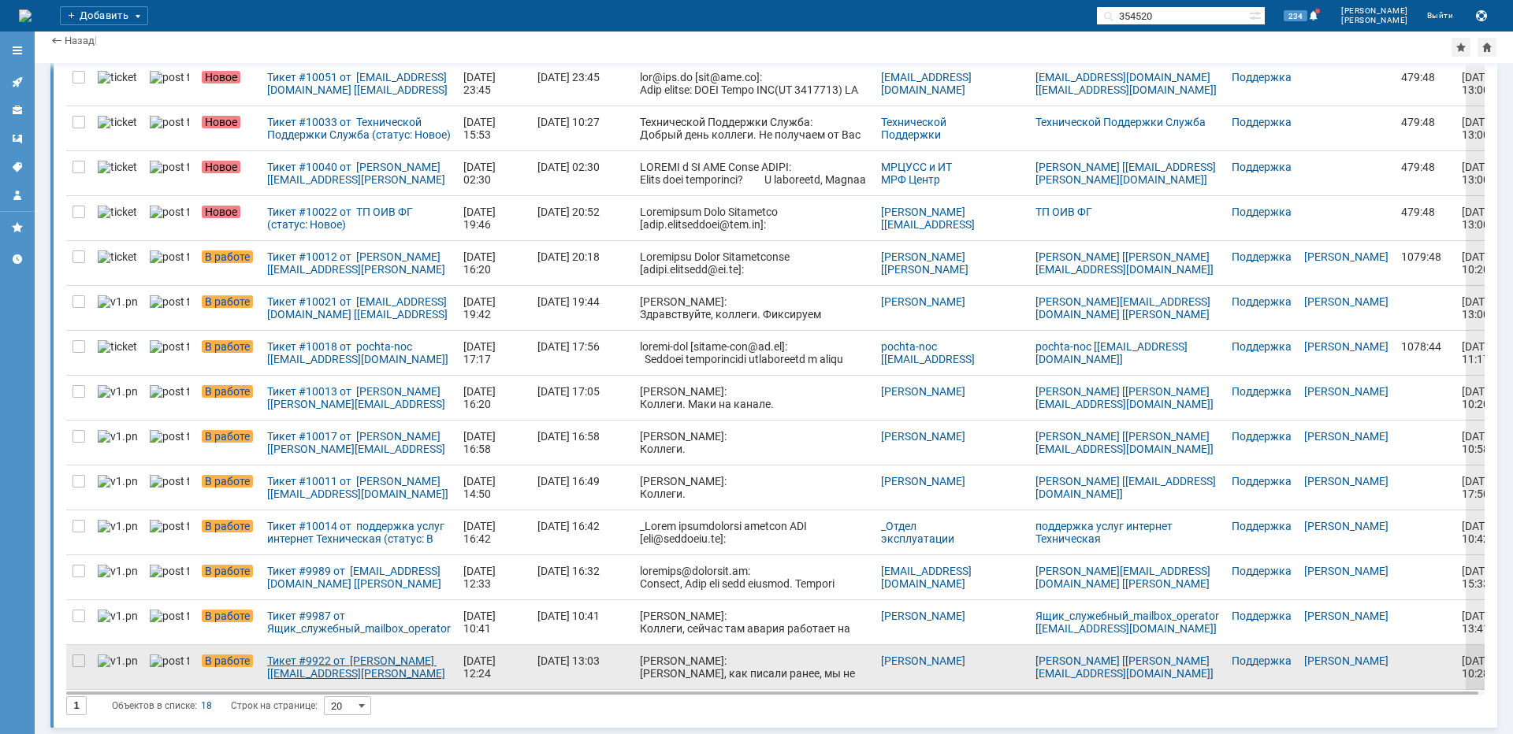
click at [267, 679] on div "Тикет #9922 от [PERSON_NAME] [[EMAIL_ADDRESS][PERSON_NAME][DOMAIN_NAME]] (стату…" at bounding box center [359, 667] width 184 height 25
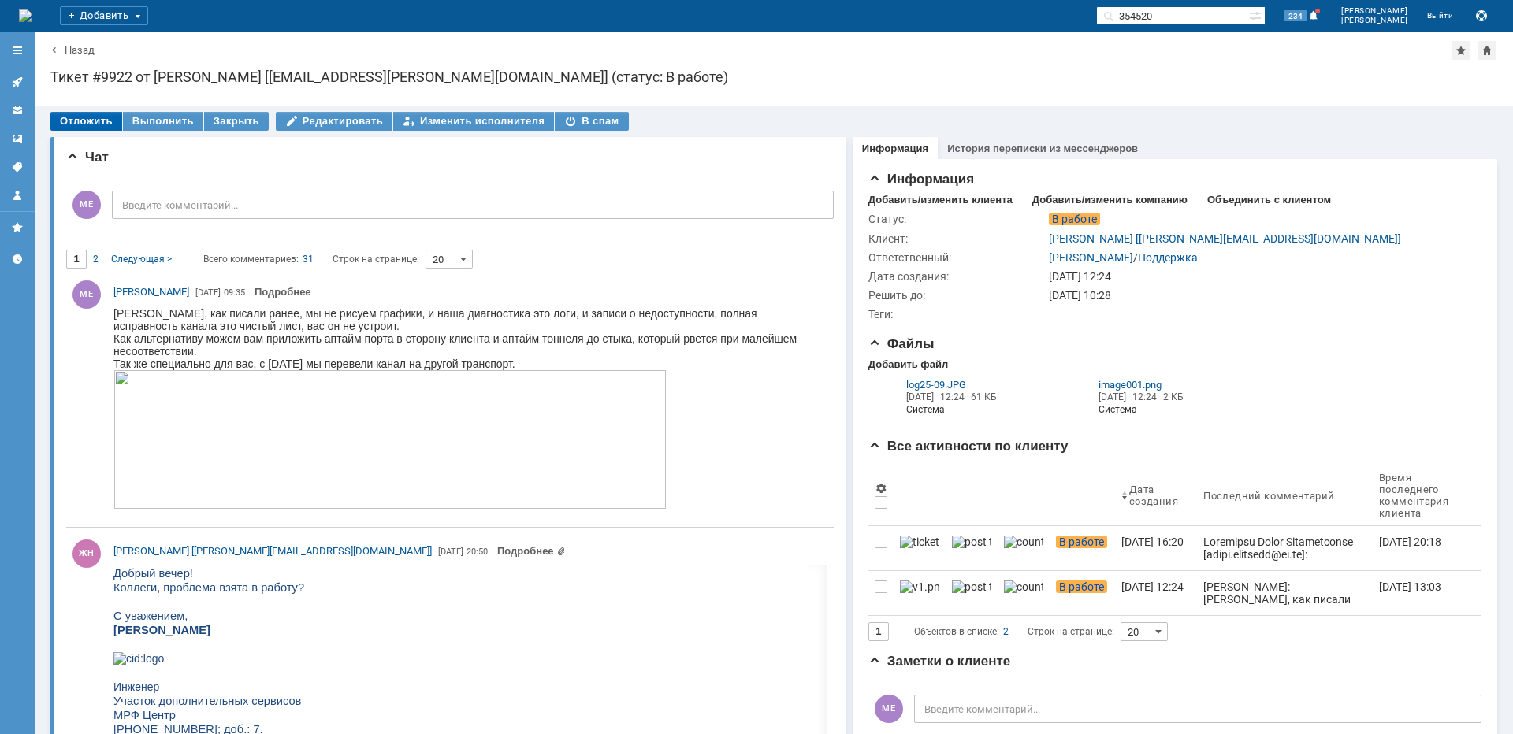
click at [83, 121] on div "Отложить" at bounding box center [86, 121] width 72 height 19
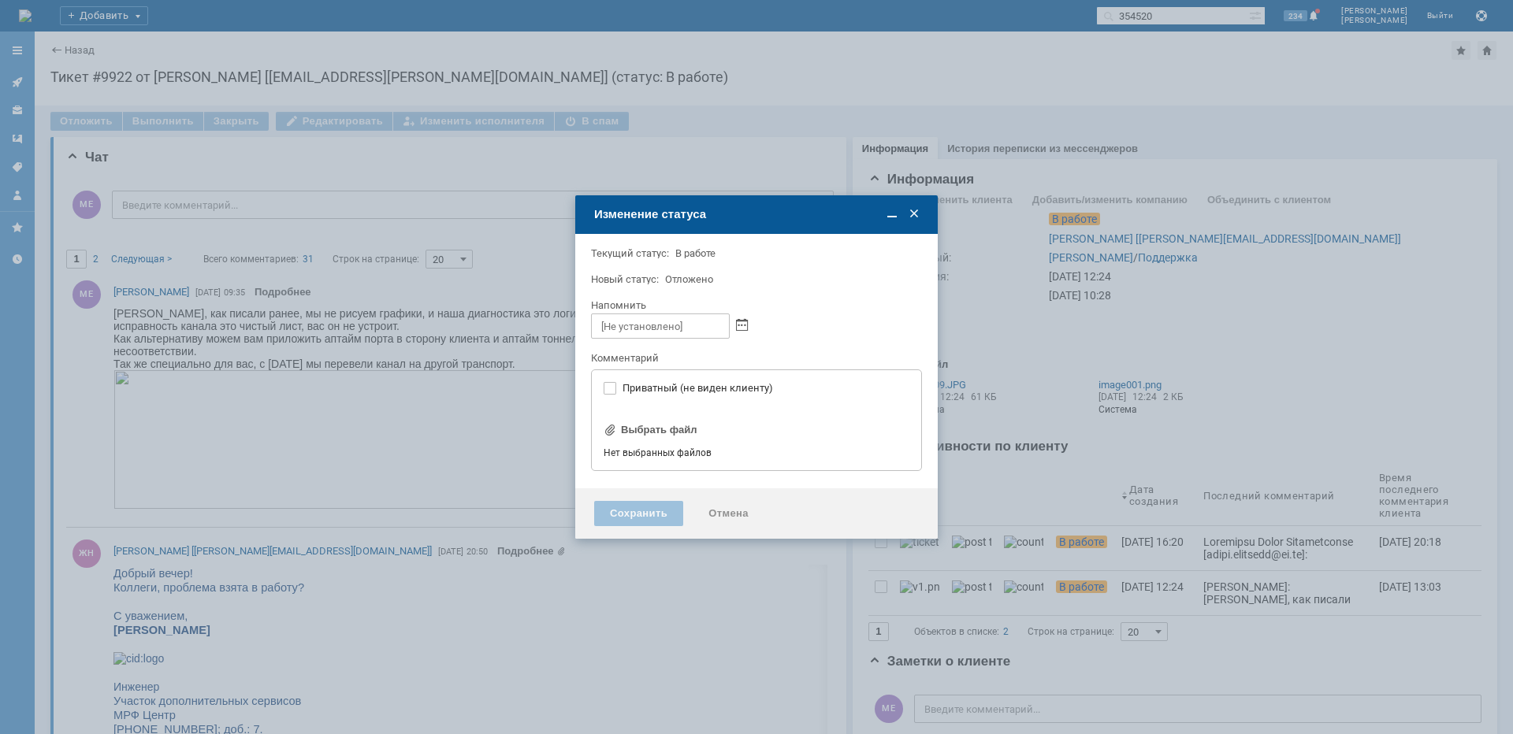
type input "[не указано]"
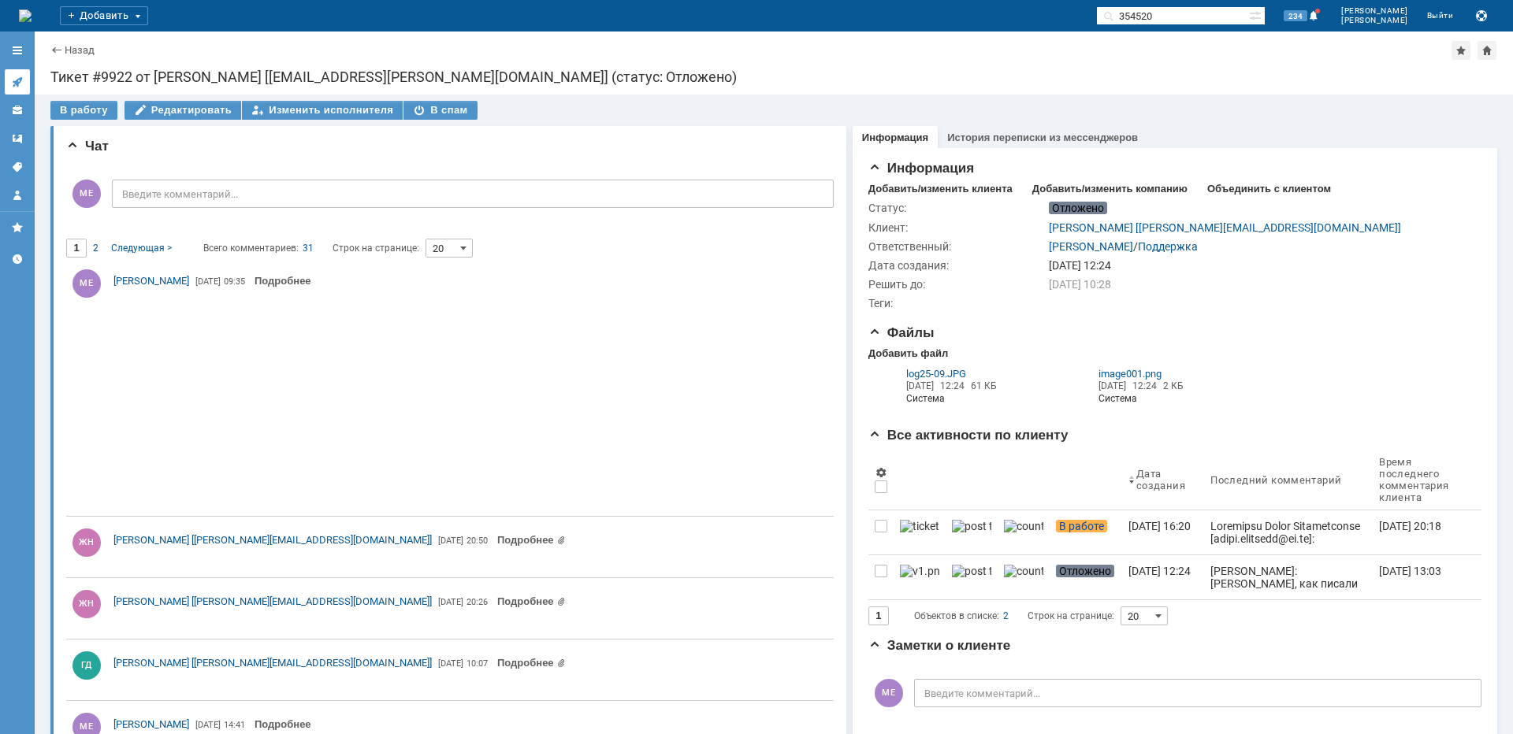
click at [25, 84] on link at bounding box center [17, 81] width 25 height 25
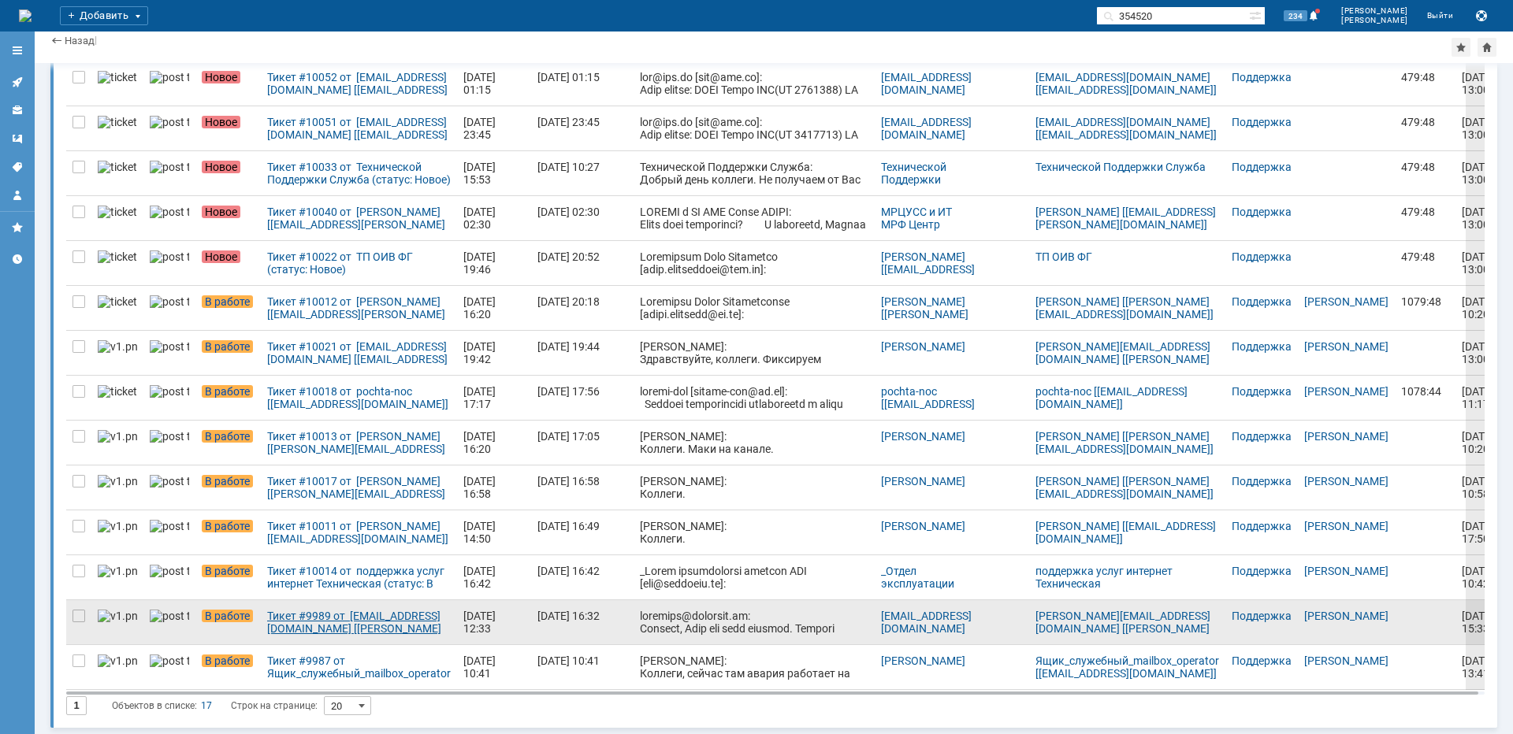
click at [312, 620] on div "Тикет #9989 от [EMAIL_ADDRESS][DOMAIN_NAME] [[PERSON_NAME][EMAIL_ADDRESS][DOMAI…" at bounding box center [359, 622] width 184 height 25
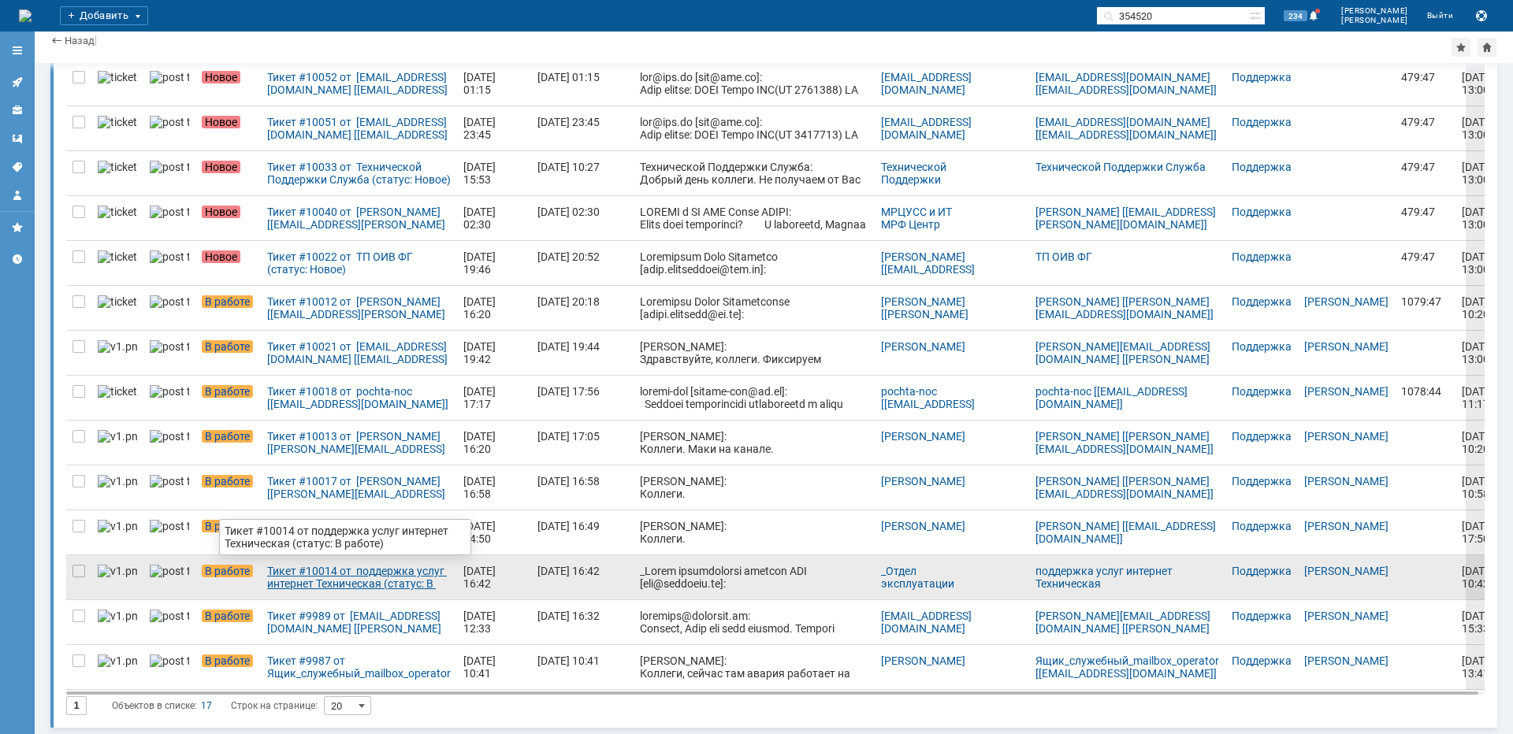
click at [329, 573] on div "Тикет #10014 от поддержка услуг интернет Техническая (статус: В работе)" at bounding box center [359, 577] width 184 height 25
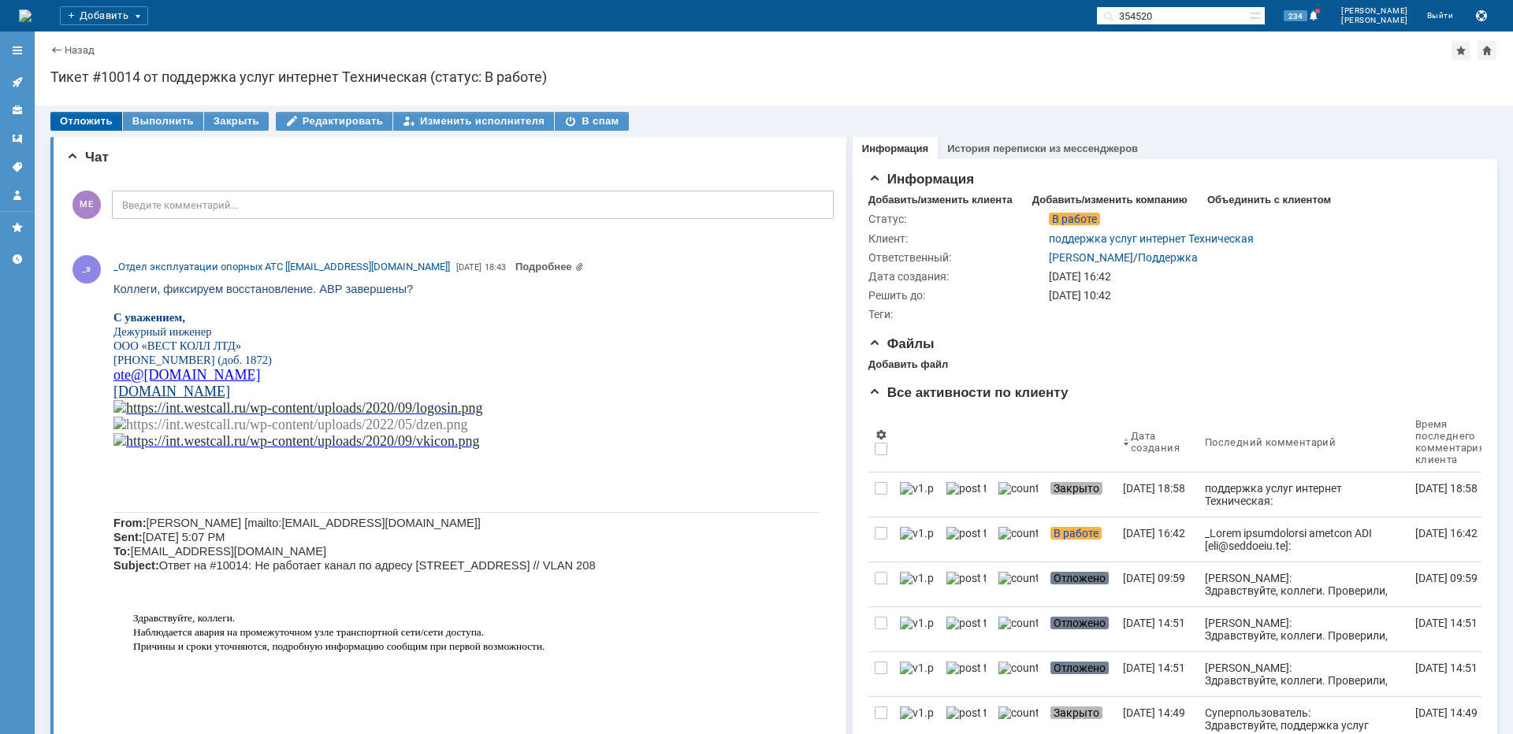
click at [91, 120] on div "Отложить" at bounding box center [86, 121] width 72 height 19
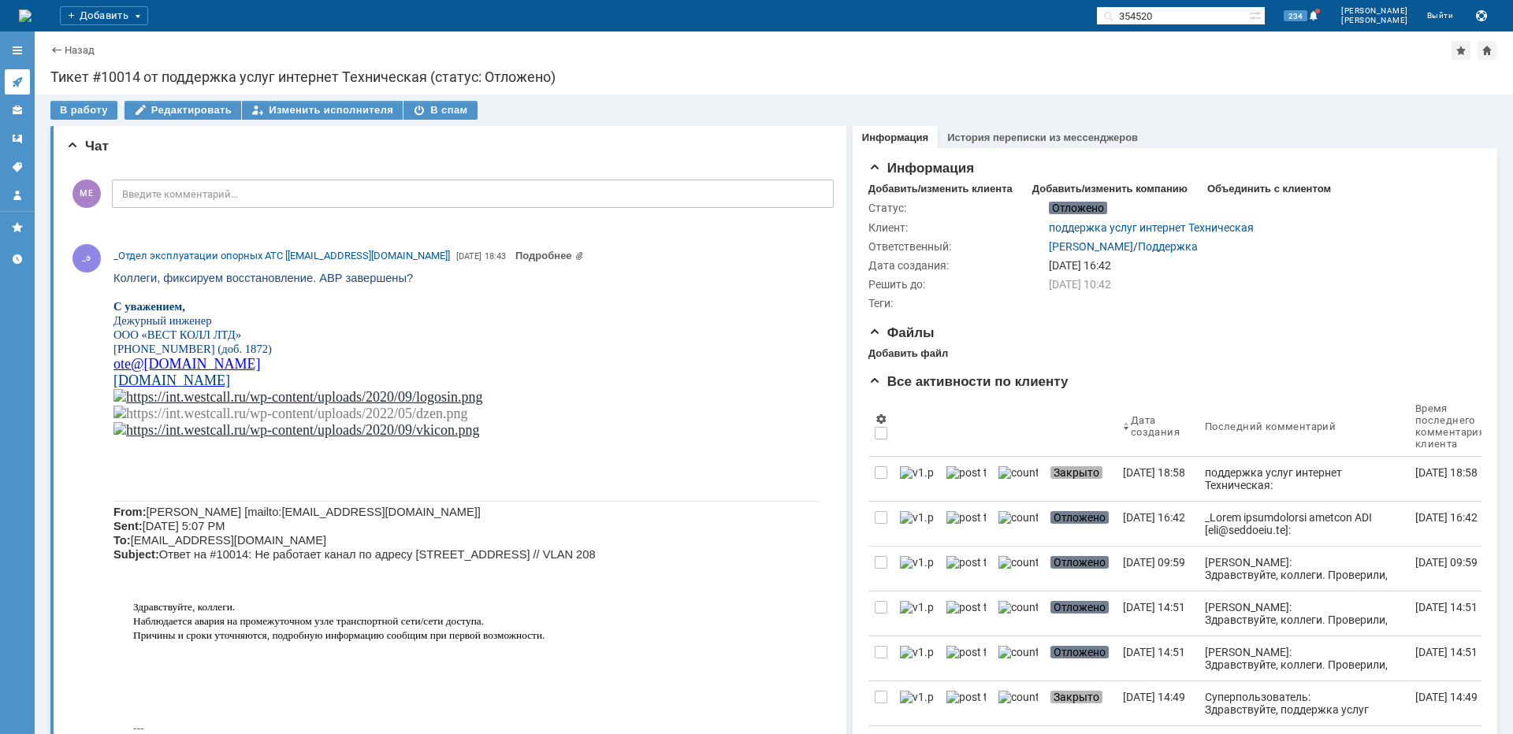
click at [17, 83] on icon at bounding box center [17, 82] width 10 height 10
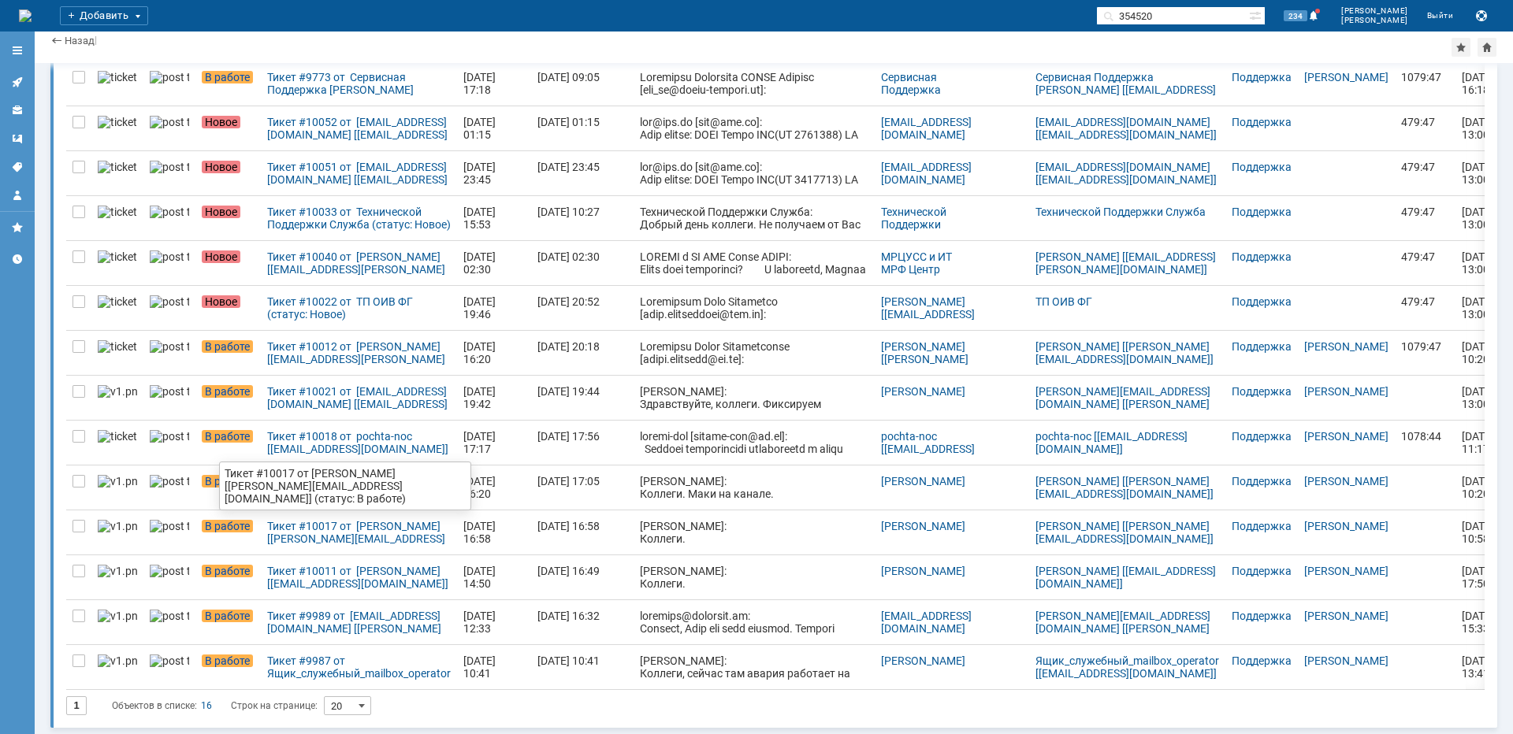
click at [370, 537] on div "Тикет #10017 от [PERSON_NAME] [[PERSON_NAME][EMAIL_ADDRESS][DOMAIN_NAME]] (стат…" at bounding box center [359, 532] width 184 height 25
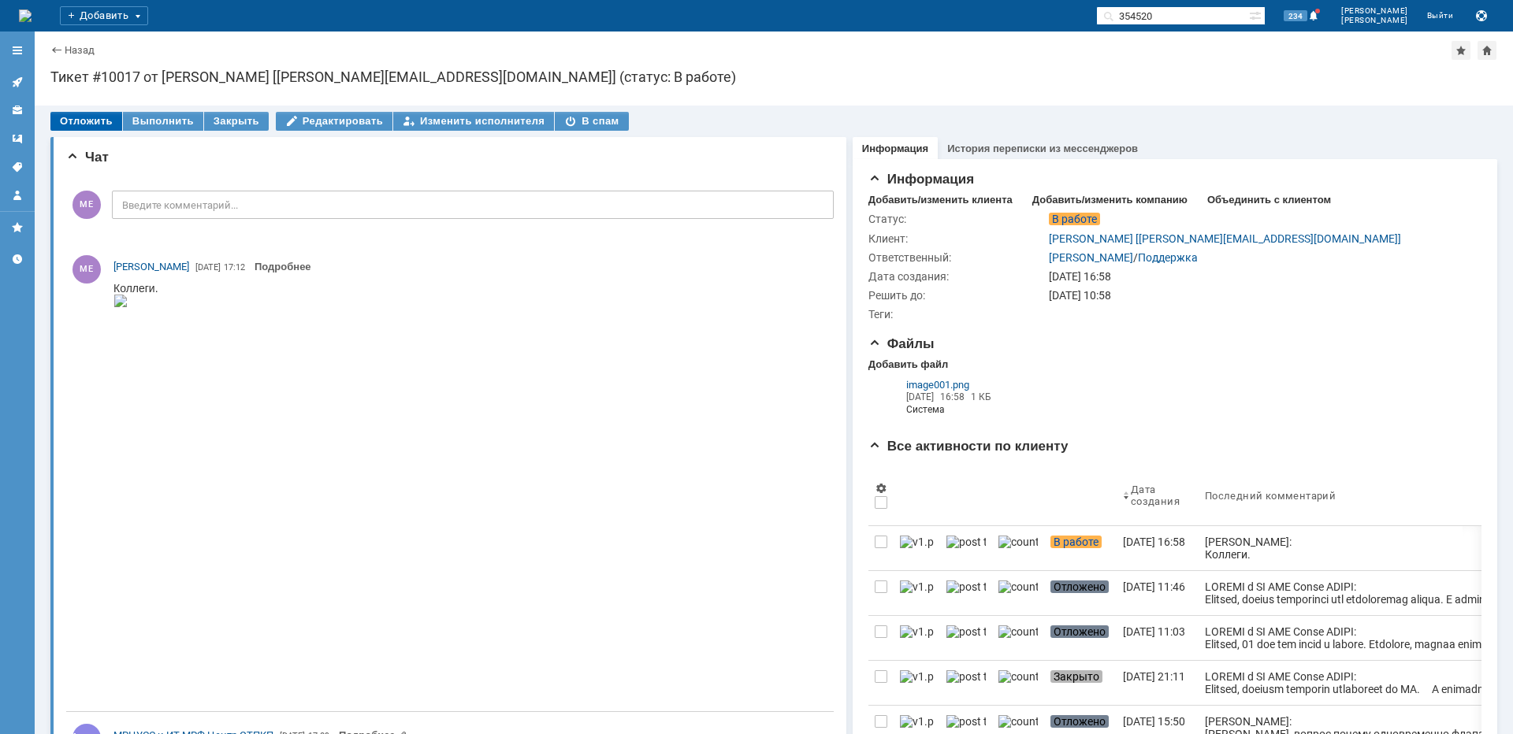
click at [93, 121] on div "Отложить" at bounding box center [86, 121] width 72 height 19
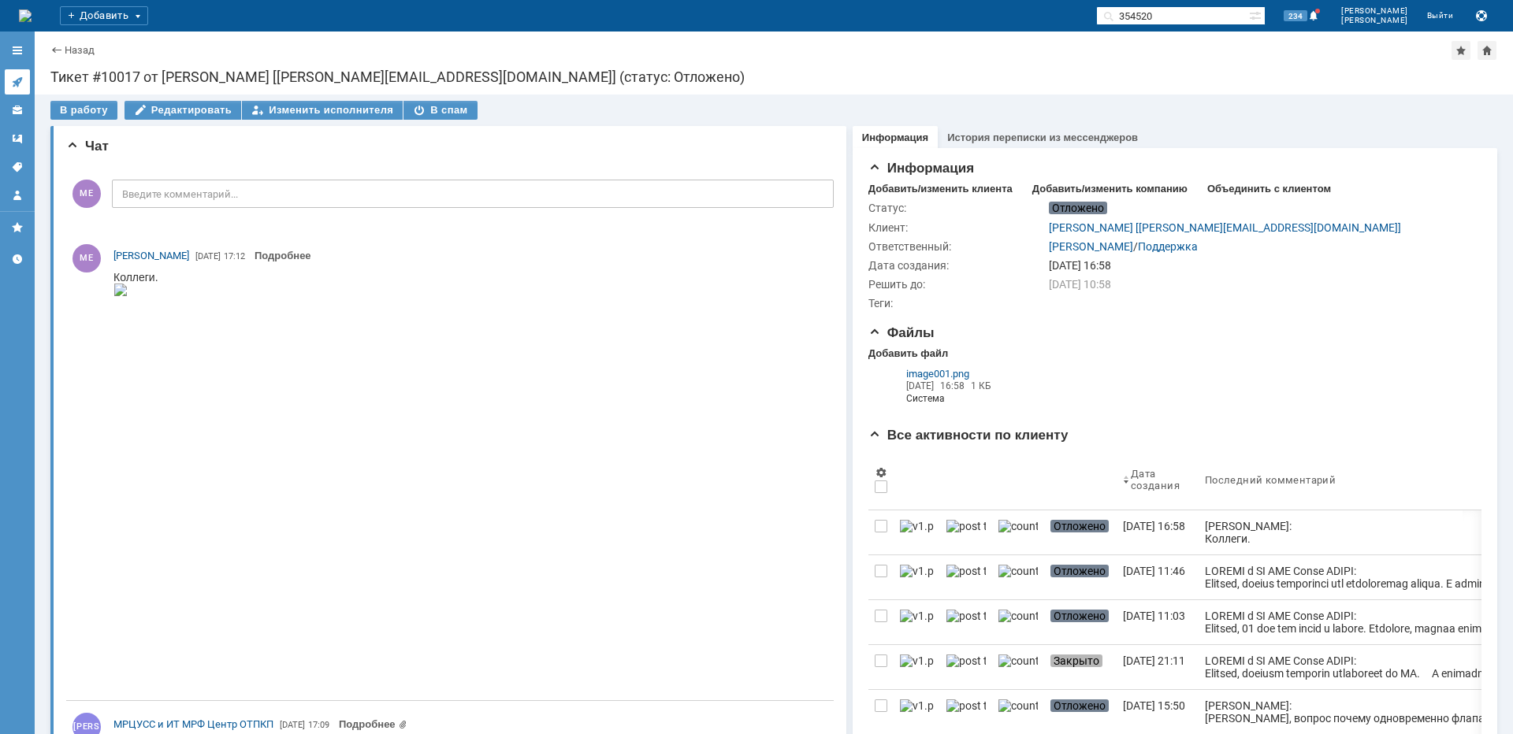
click at [26, 78] on link at bounding box center [17, 81] width 25 height 25
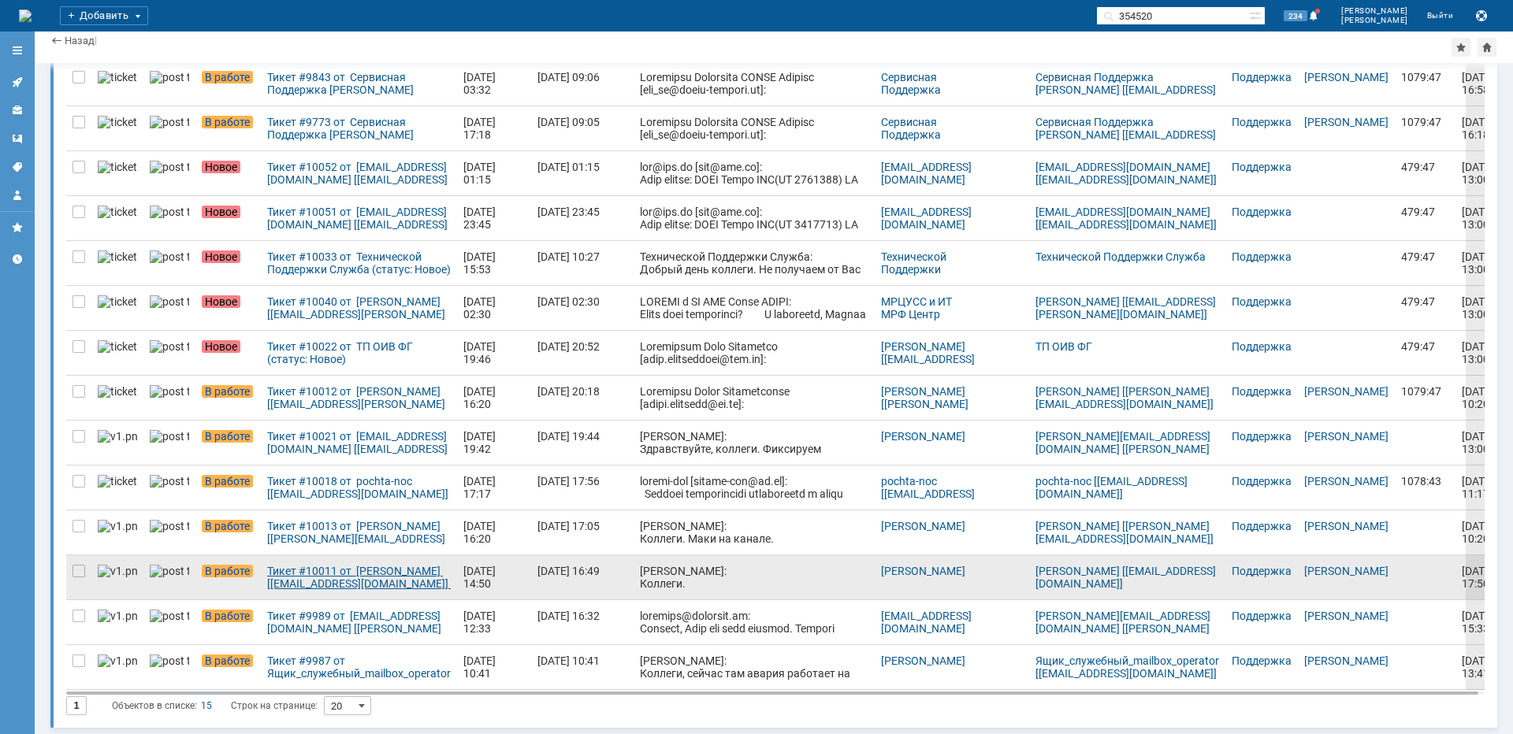
click at [344, 577] on div "Тикет #10011 от [PERSON_NAME] [[EMAIL_ADDRESS][DOMAIN_NAME]] (статус: В работе)" at bounding box center [359, 577] width 184 height 25
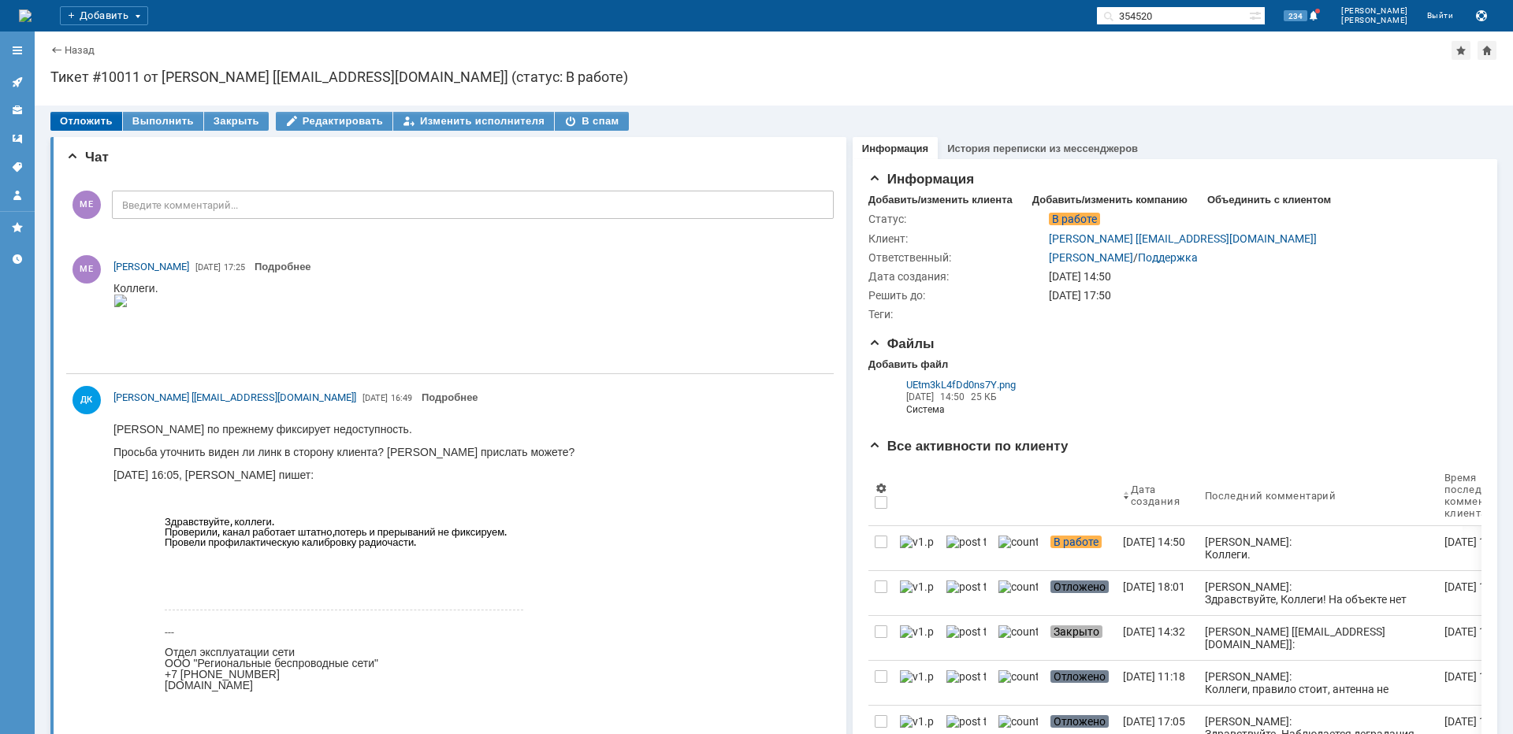
click at [98, 120] on div "Отложить" at bounding box center [86, 121] width 72 height 19
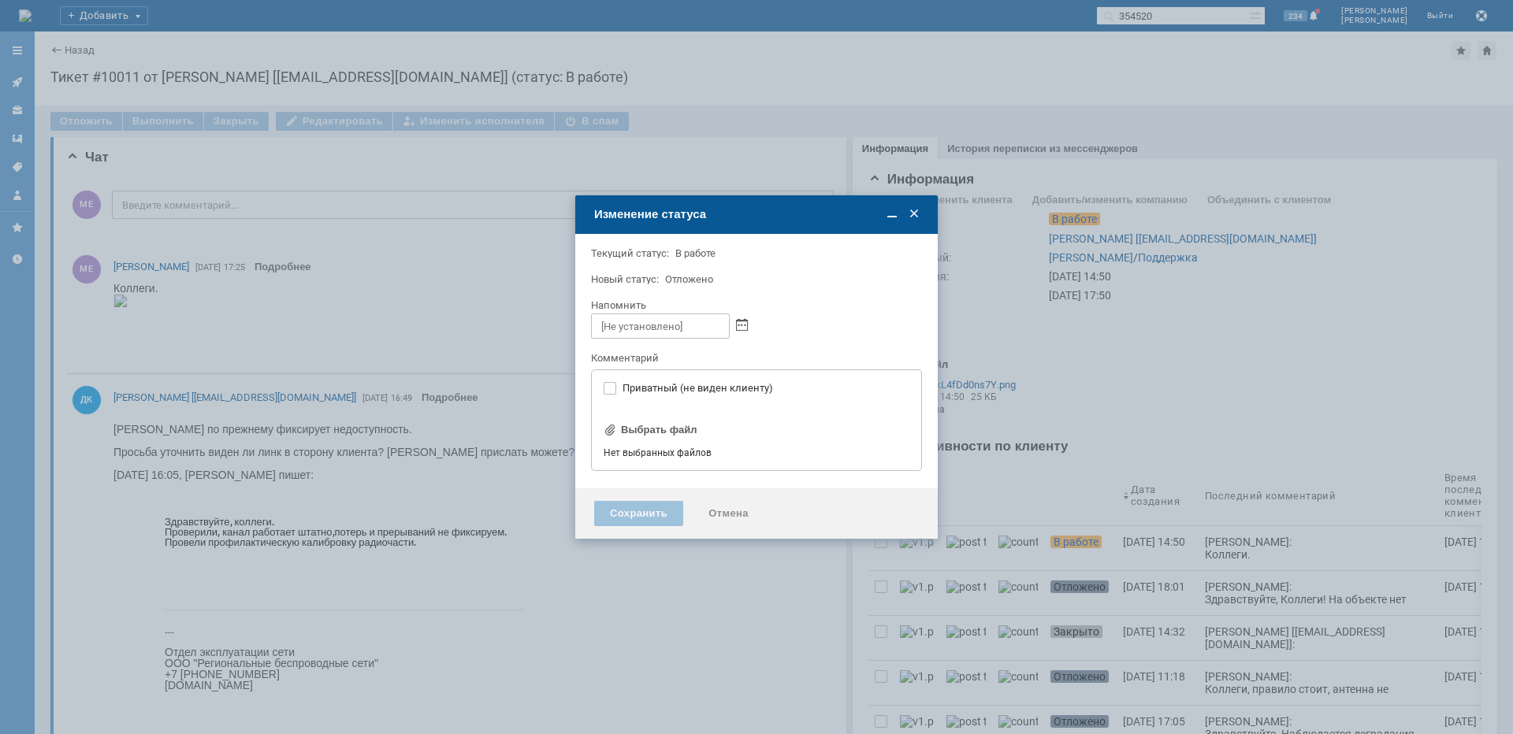
type input "[не указано]"
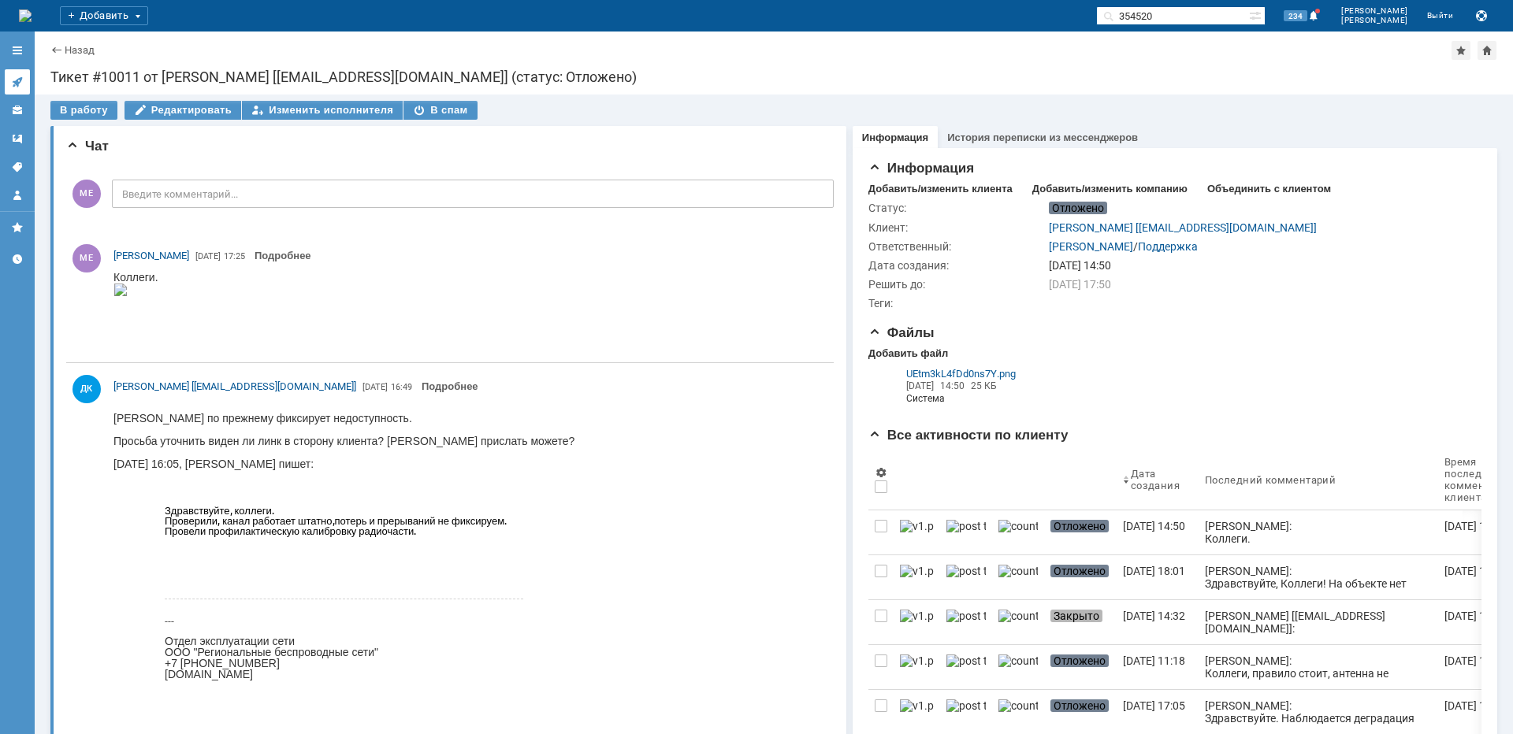
click at [13, 80] on icon at bounding box center [17, 82] width 13 height 13
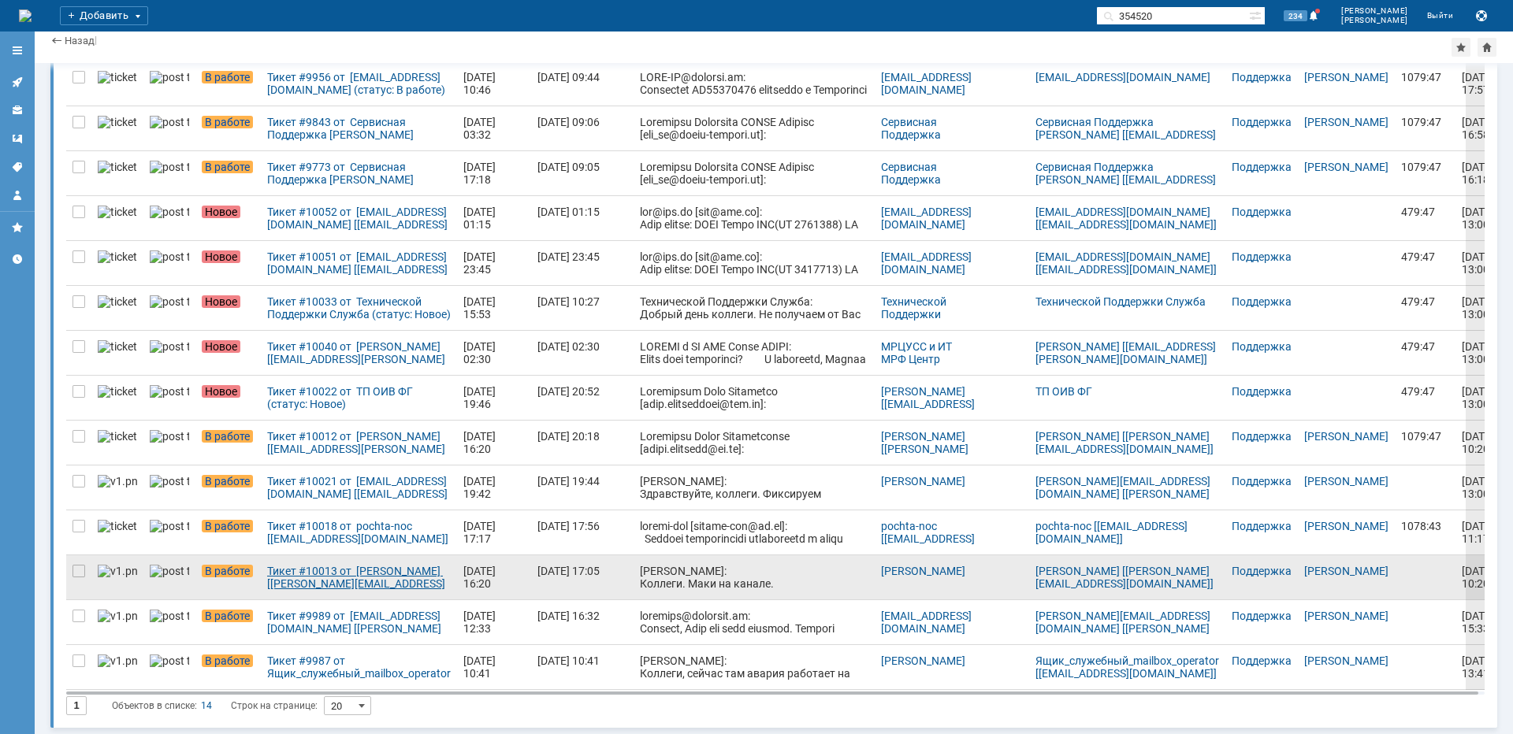
click at [337, 574] on div "Тикет #10013 от [PERSON_NAME] [[PERSON_NAME][EMAIL_ADDRESS][DOMAIN_NAME]] (стат…" at bounding box center [359, 577] width 184 height 25
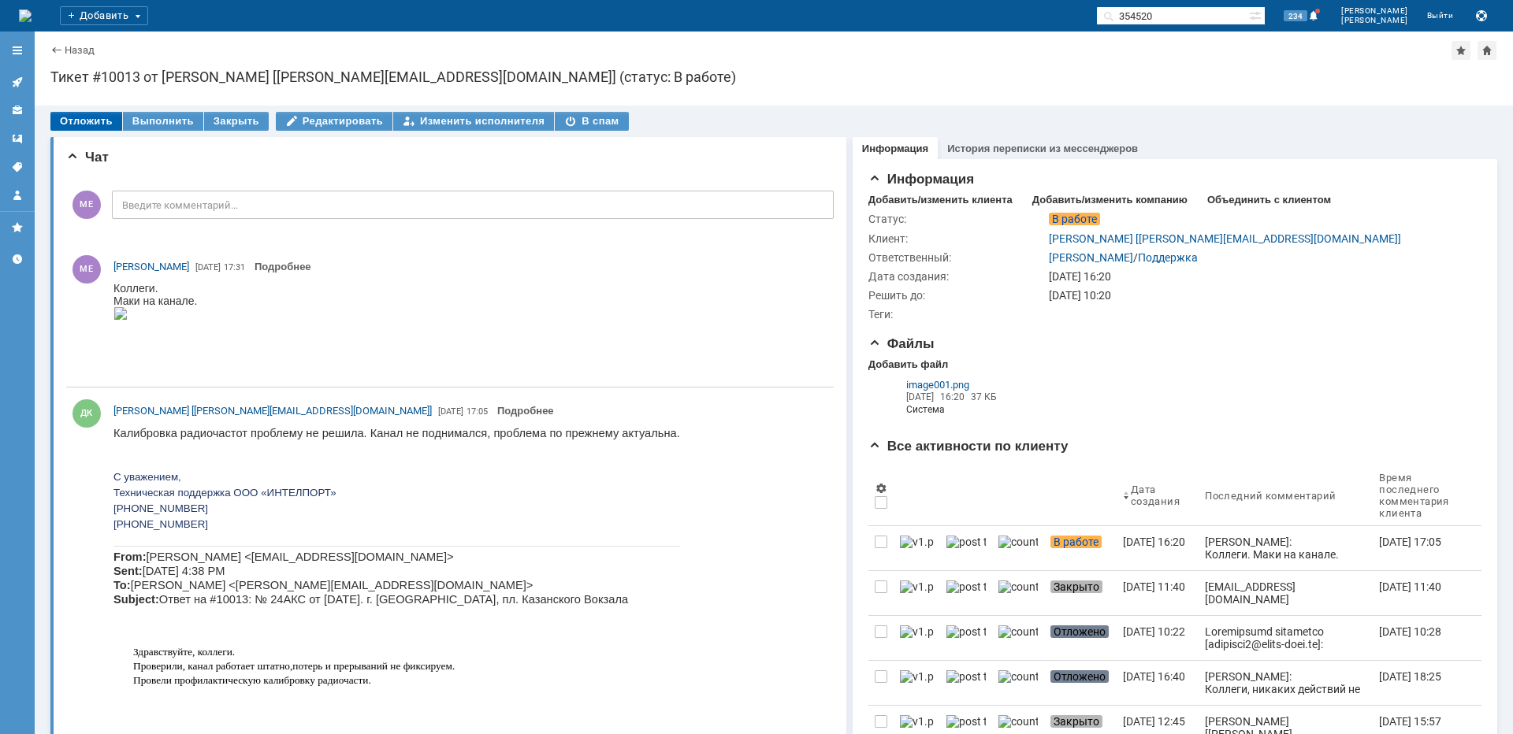
click at [85, 120] on div "Отложить" at bounding box center [86, 121] width 72 height 19
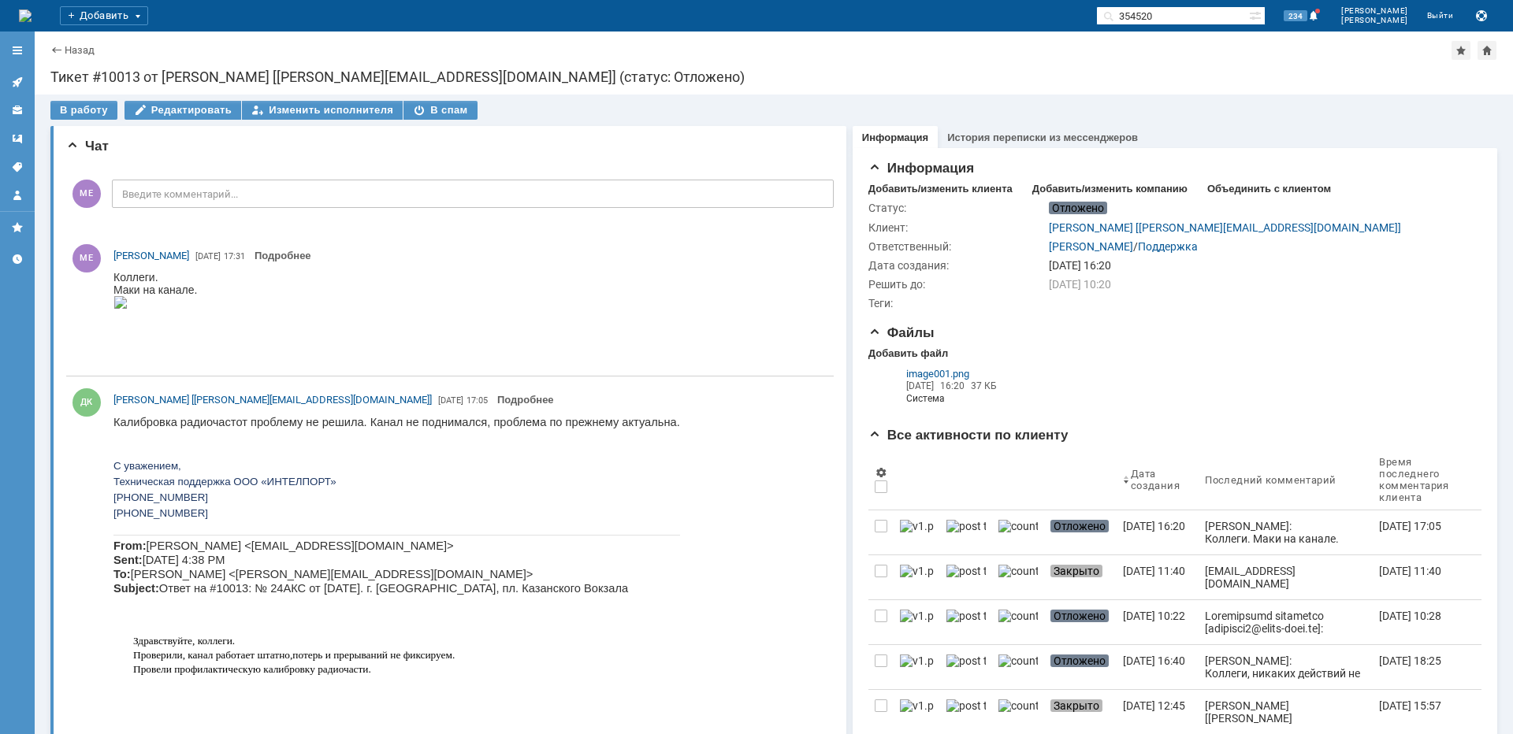
click at [13, 85] on icon at bounding box center [17, 82] width 13 height 13
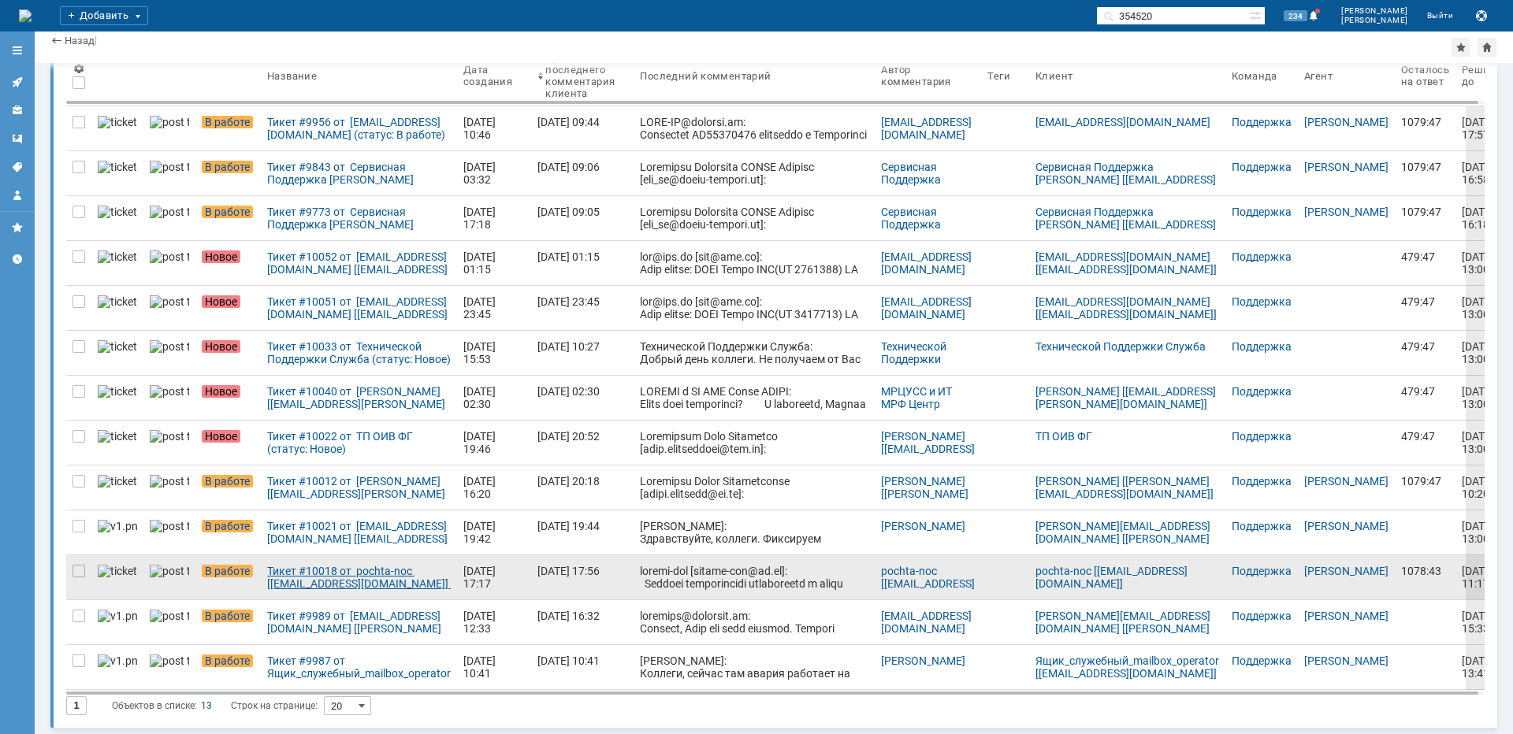
click at [340, 571] on div "Тикет #10018 от pochta-noc [[EMAIL_ADDRESS][DOMAIN_NAME]] (статус: В работе)" at bounding box center [359, 577] width 184 height 25
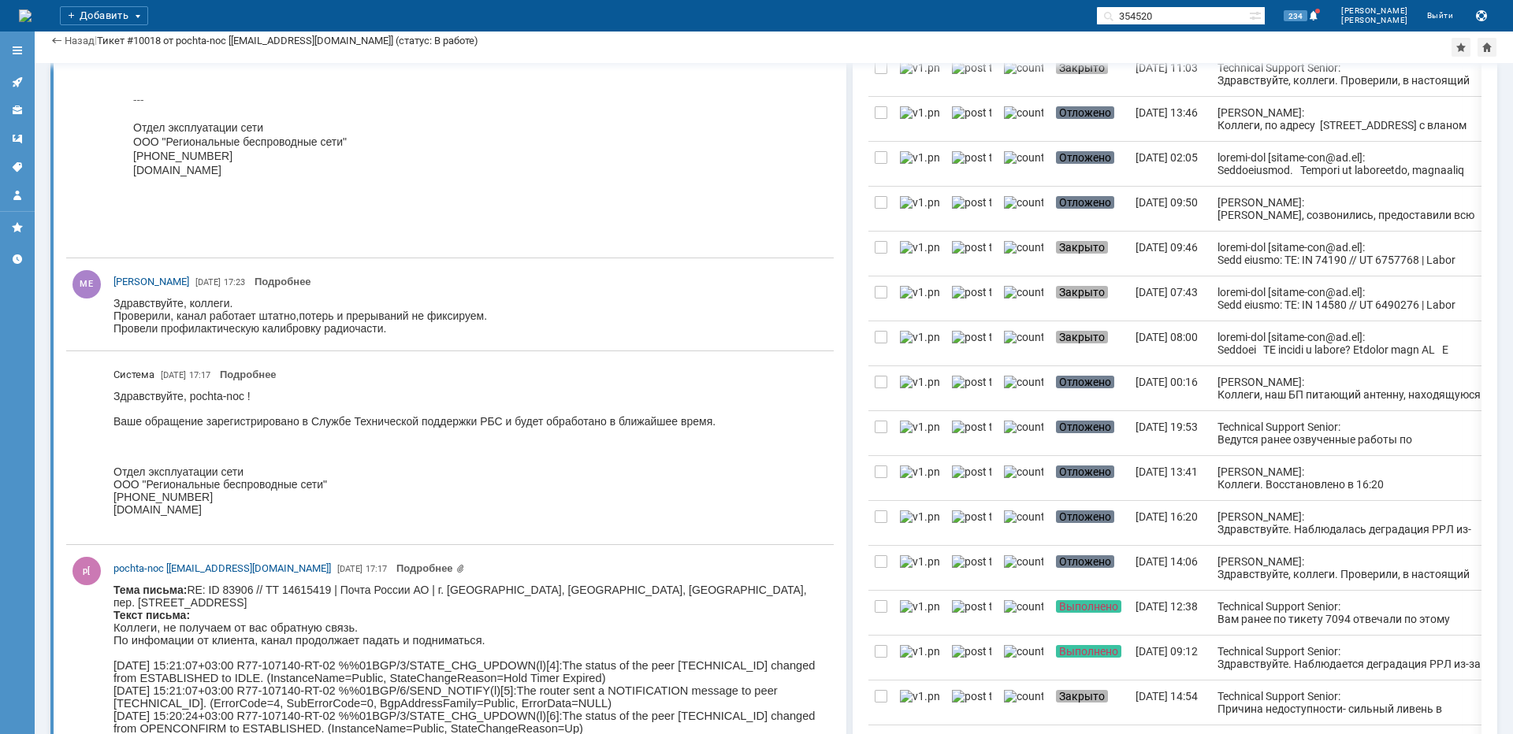
copy body "Краснопрудный"
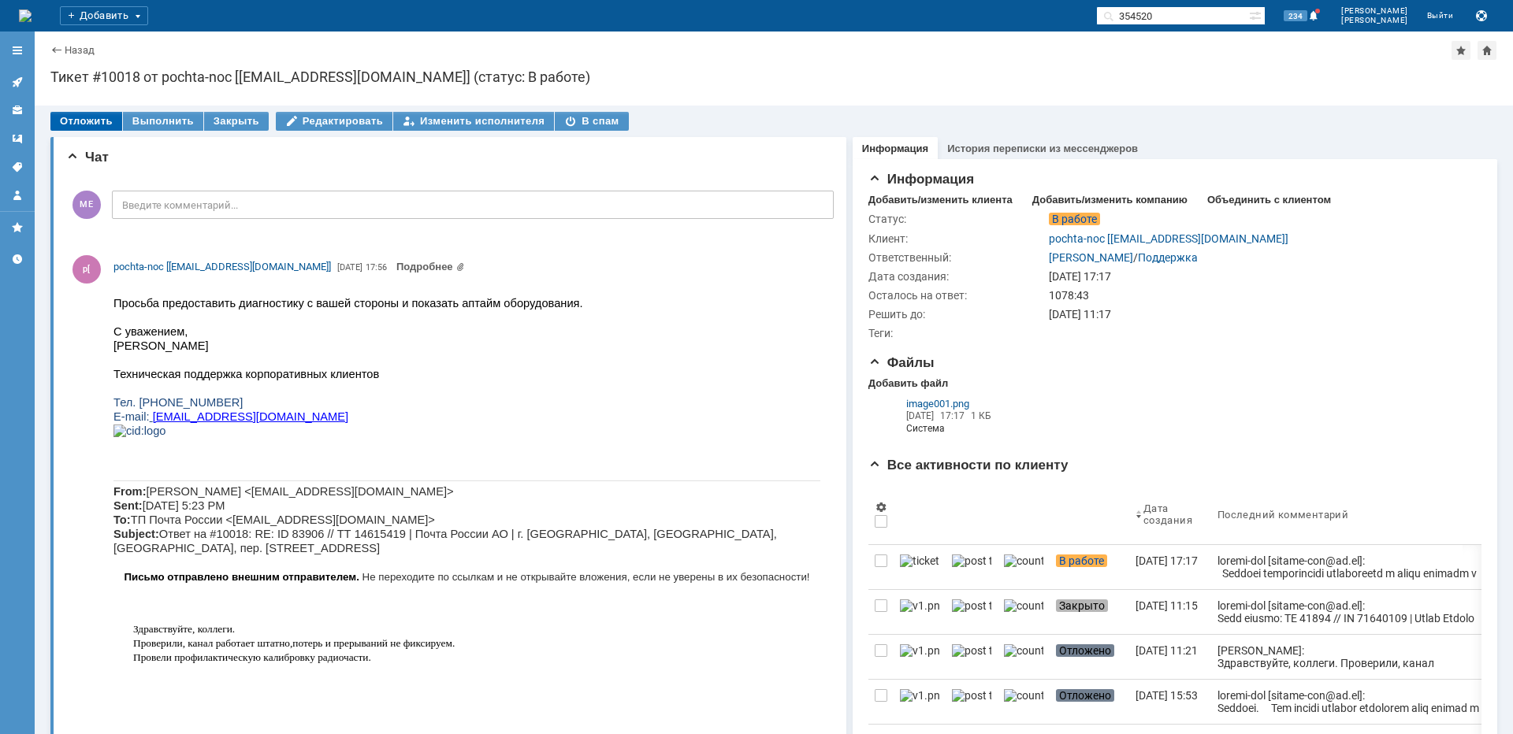
click at [96, 122] on div "Отложить" at bounding box center [86, 121] width 72 height 19
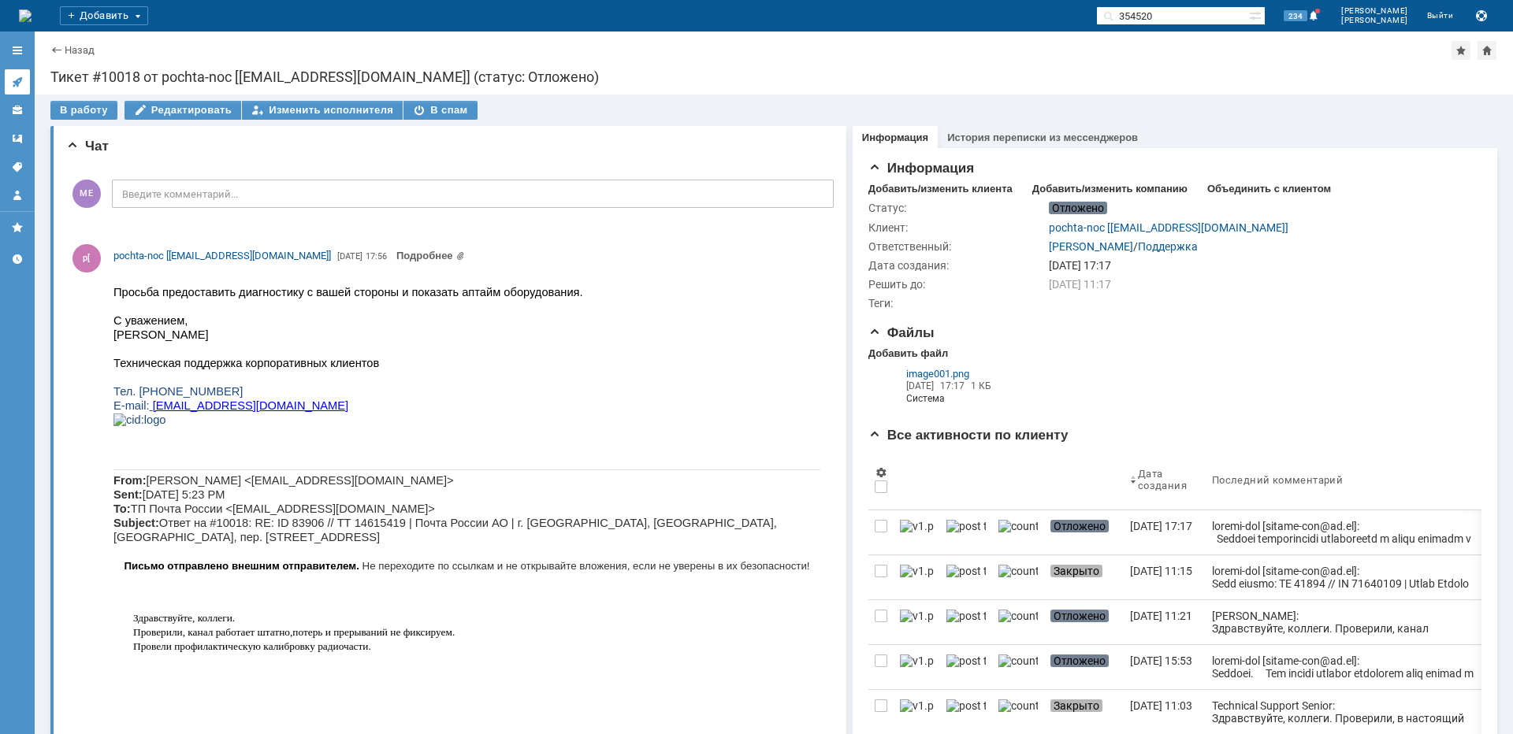
click at [19, 81] on icon at bounding box center [17, 82] width 13 height 13
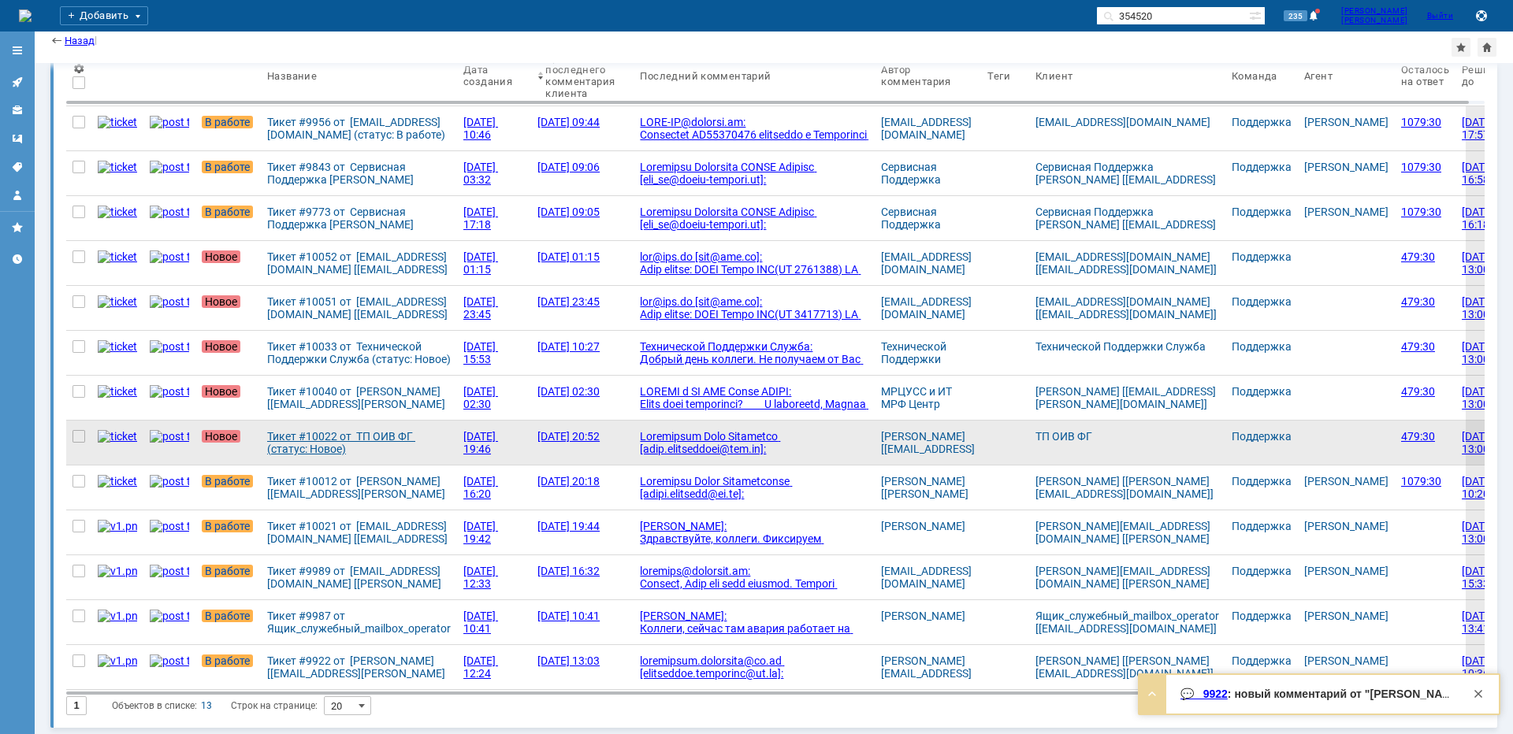
scroll to position [84, 0]
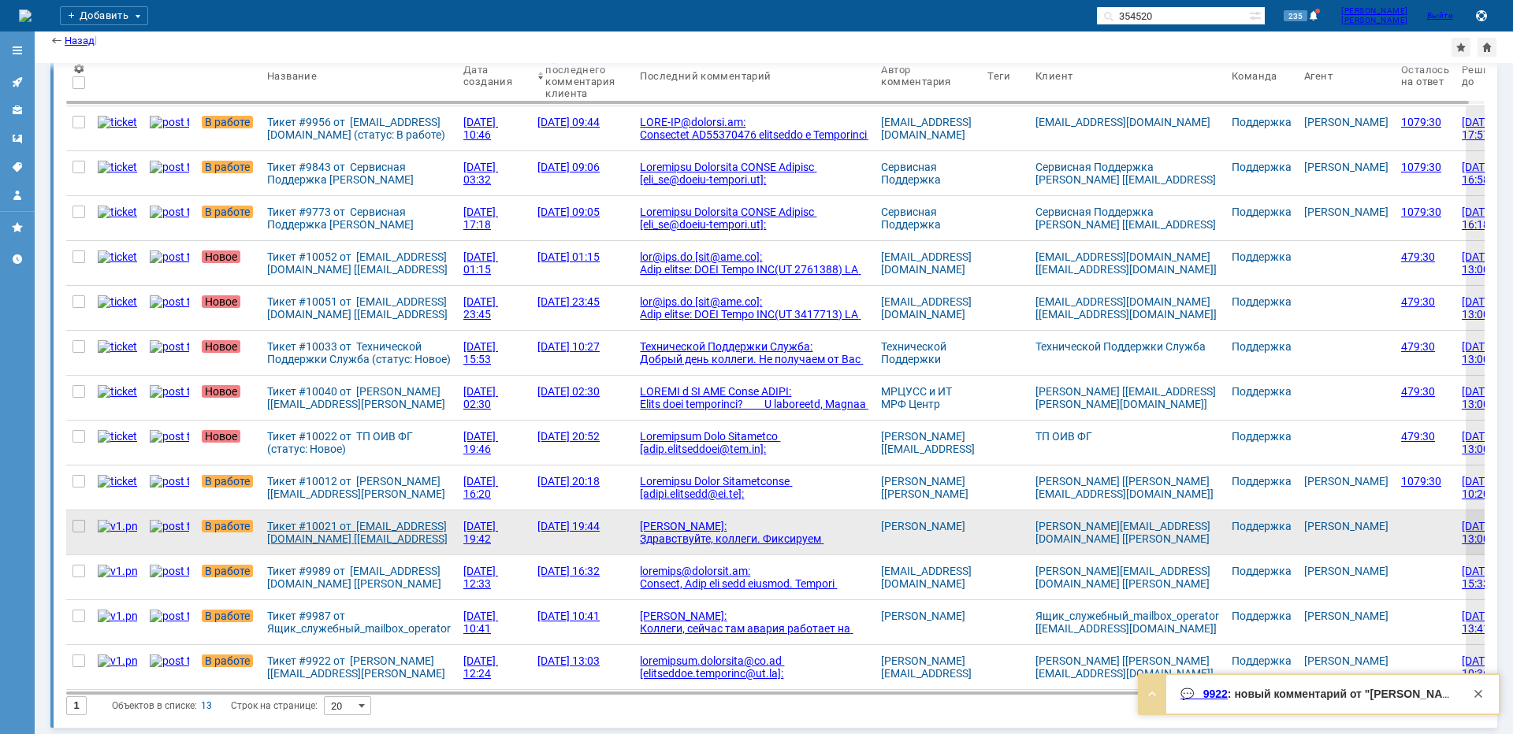
click at [288, 528] on div "Тикет #10021 от [EMAIL_ADDRESS][DOMAIN_NAME] [[EMAIL_ADDRESS][DOMAIN_NAME]] (ст…" at bounding box center [359, 532] width 184 height 25
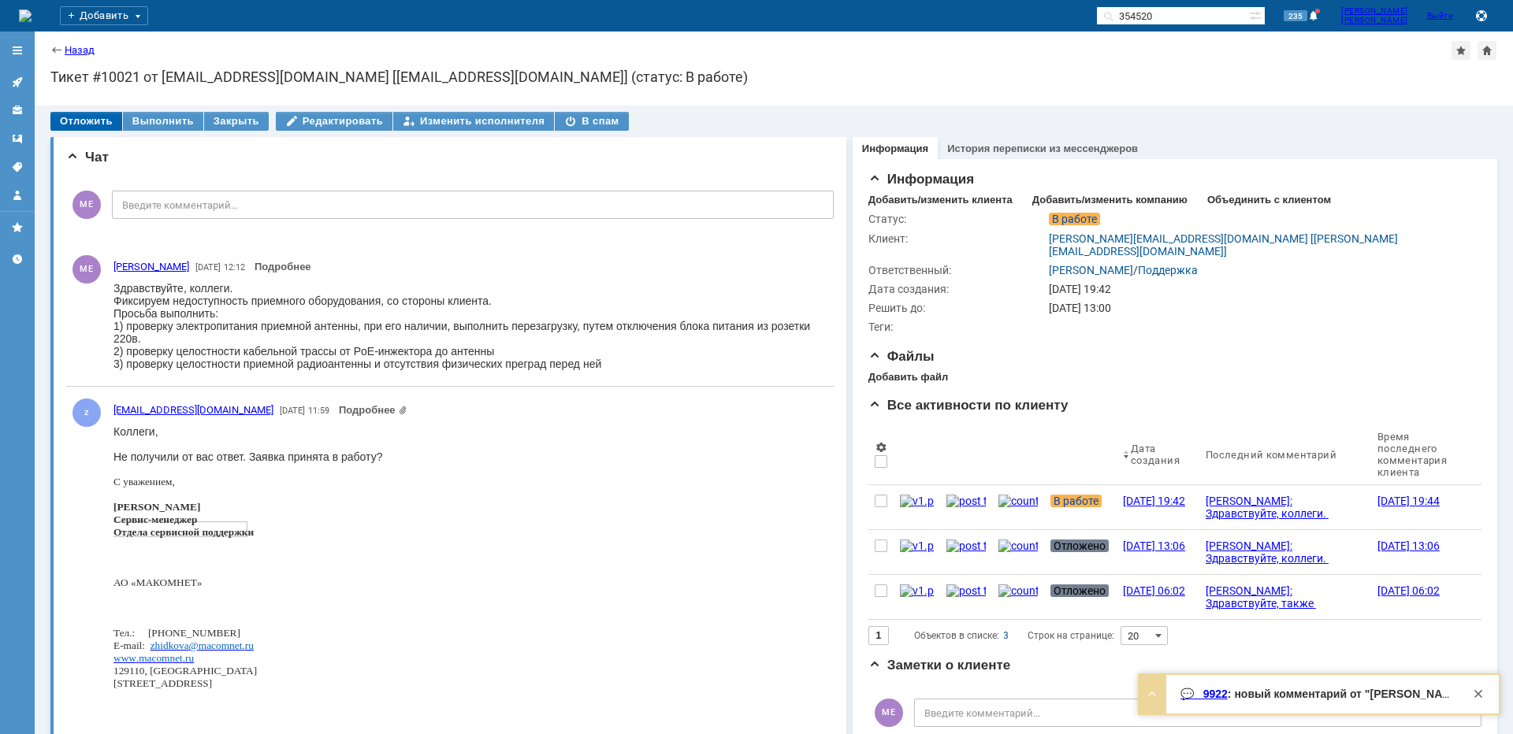
click at [81, 125] on div "Отложить" at bounding box center [86, 121] width 72 height 19
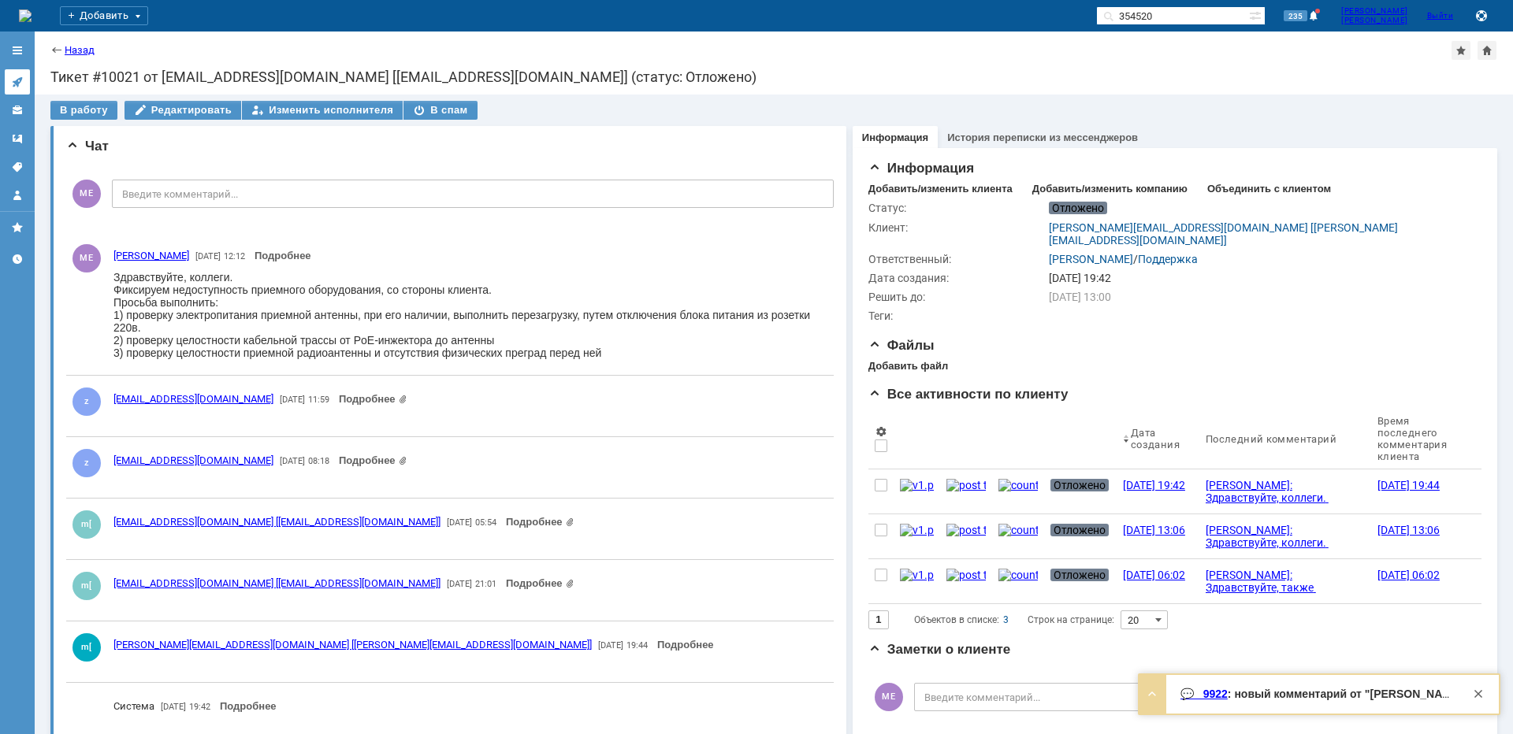
click at [17, 84] on icon at bounding box center [17, 82] width 10 height 10
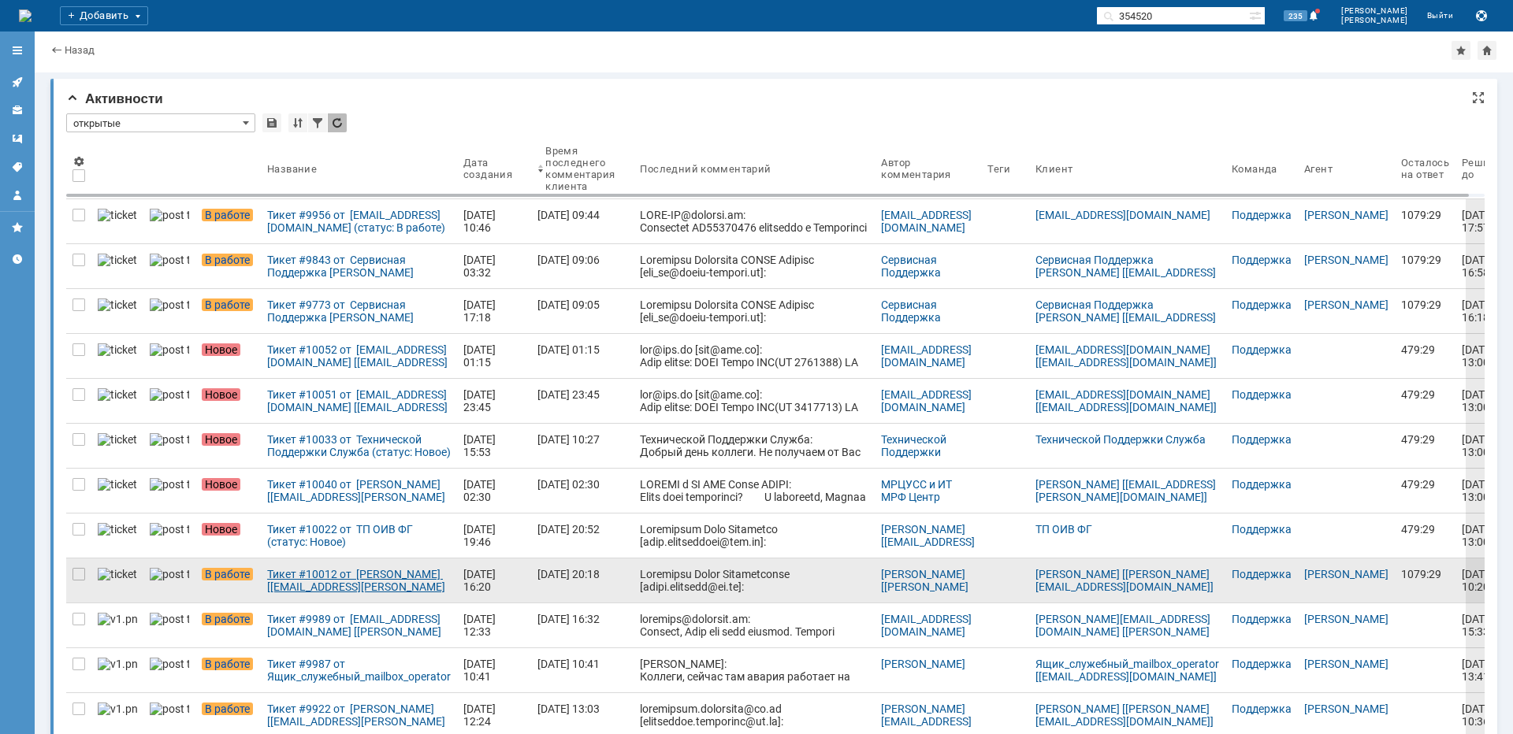
click at [312, 571] on div "Тикет #10012 от [PERSON_NAME] [[EMAIL_ADDRESS][PERSON_NAME][DOMAIN_NAME]] (стат…" at bounding box center [359, 580] width 184 height 25
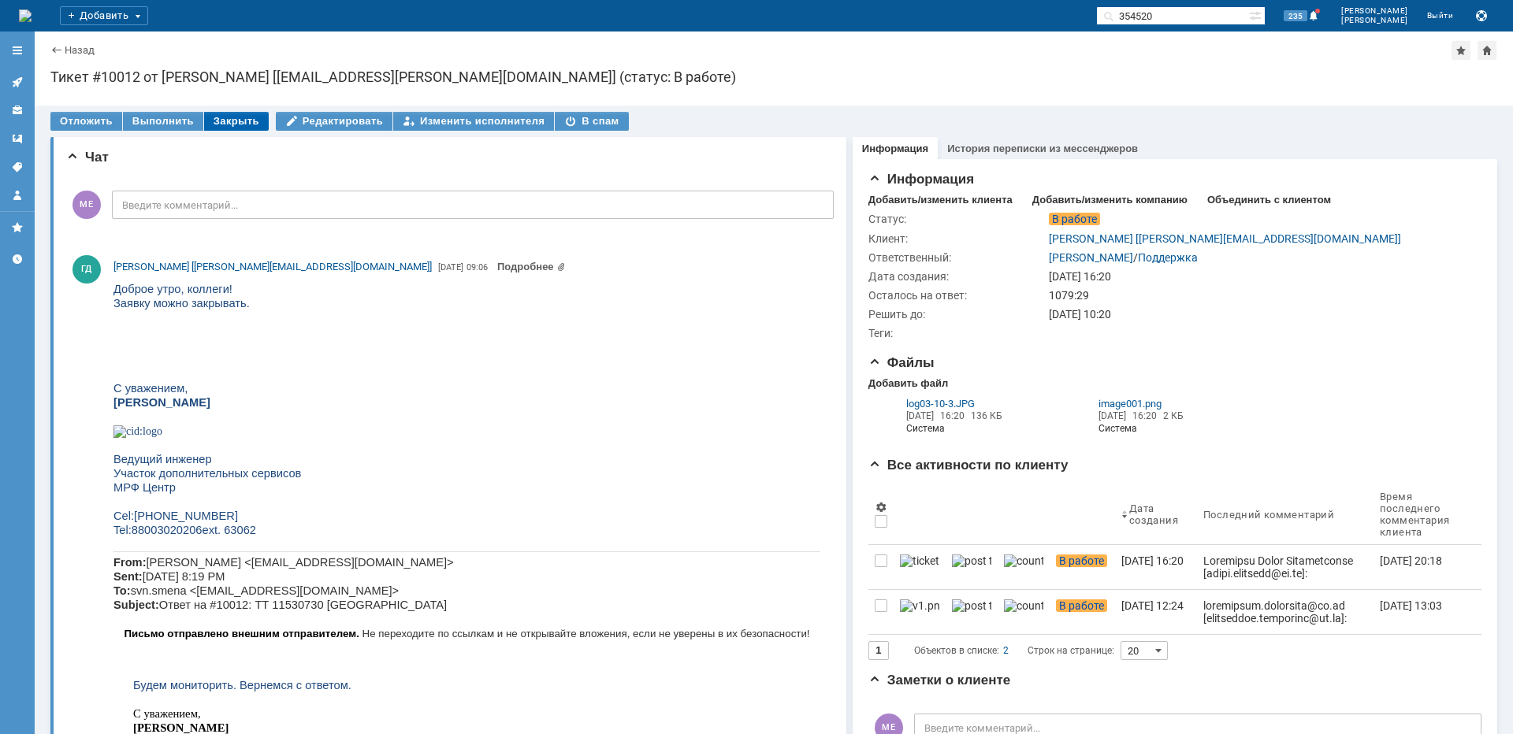
click at [204, 121] on div "Закрыть" at bounding box center [236, 121] width 65 height 19
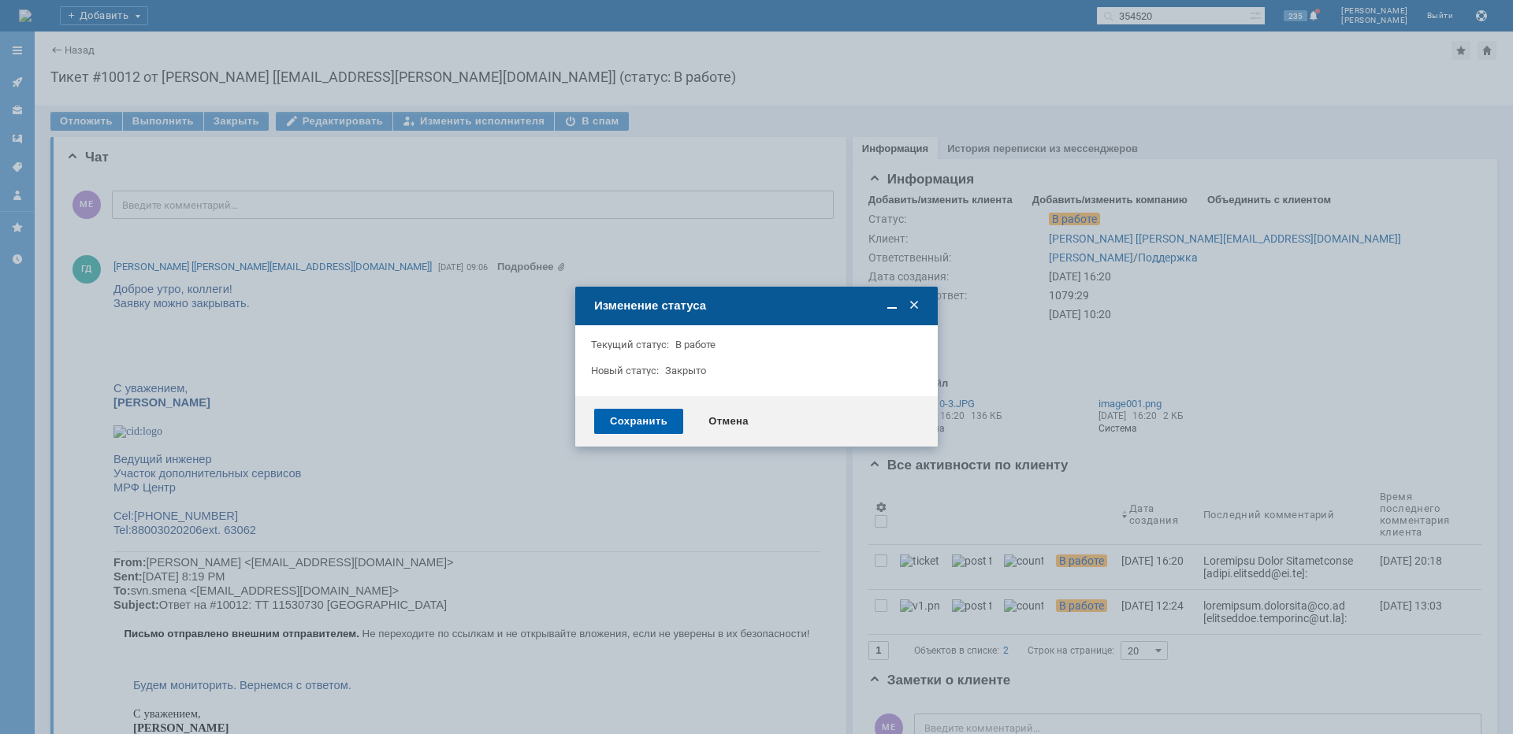
click at [630, 418] on div "Сохранить" at bounding box center [638, 421] width 89 height 25
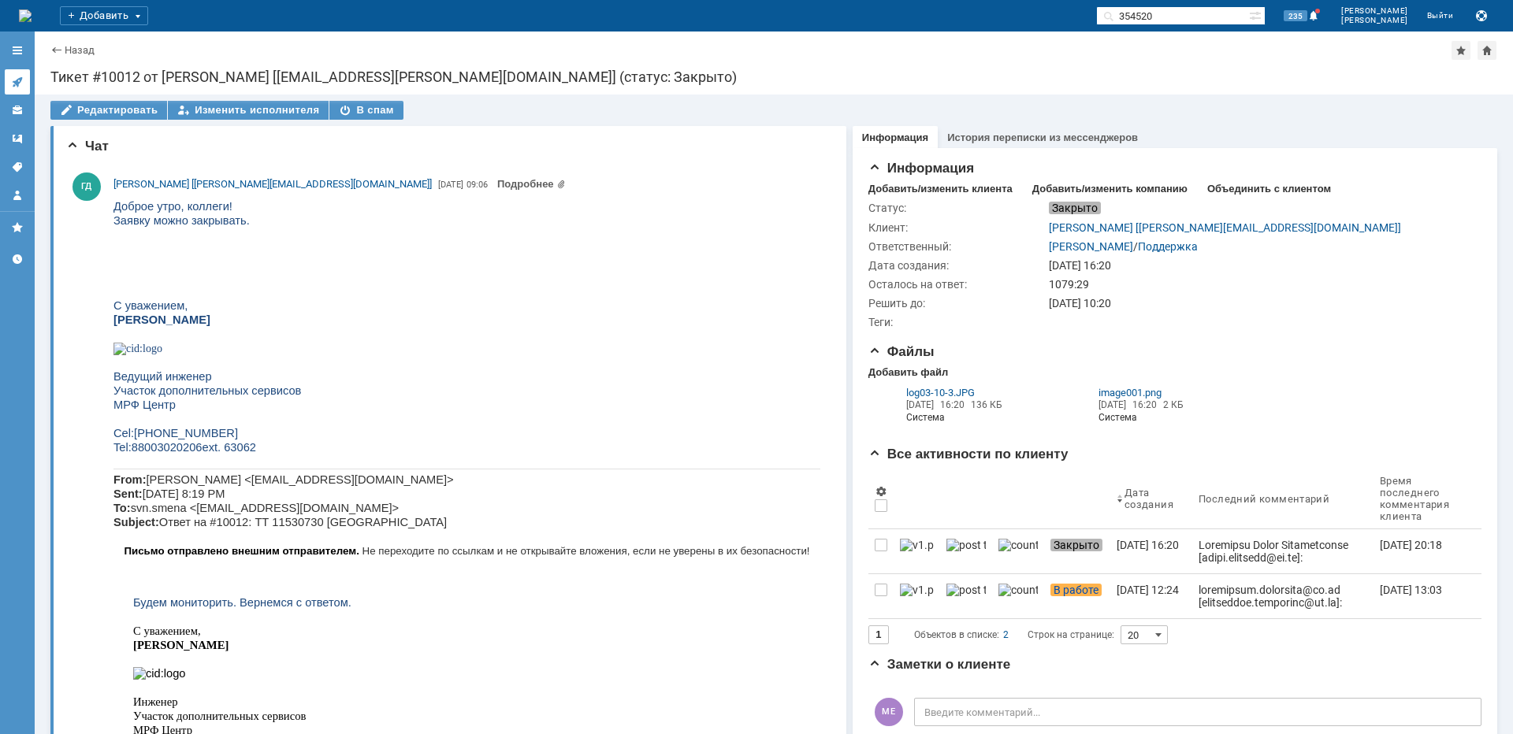
click at [9, 87] on link at bounding box center [17, 81] width 25 height 25
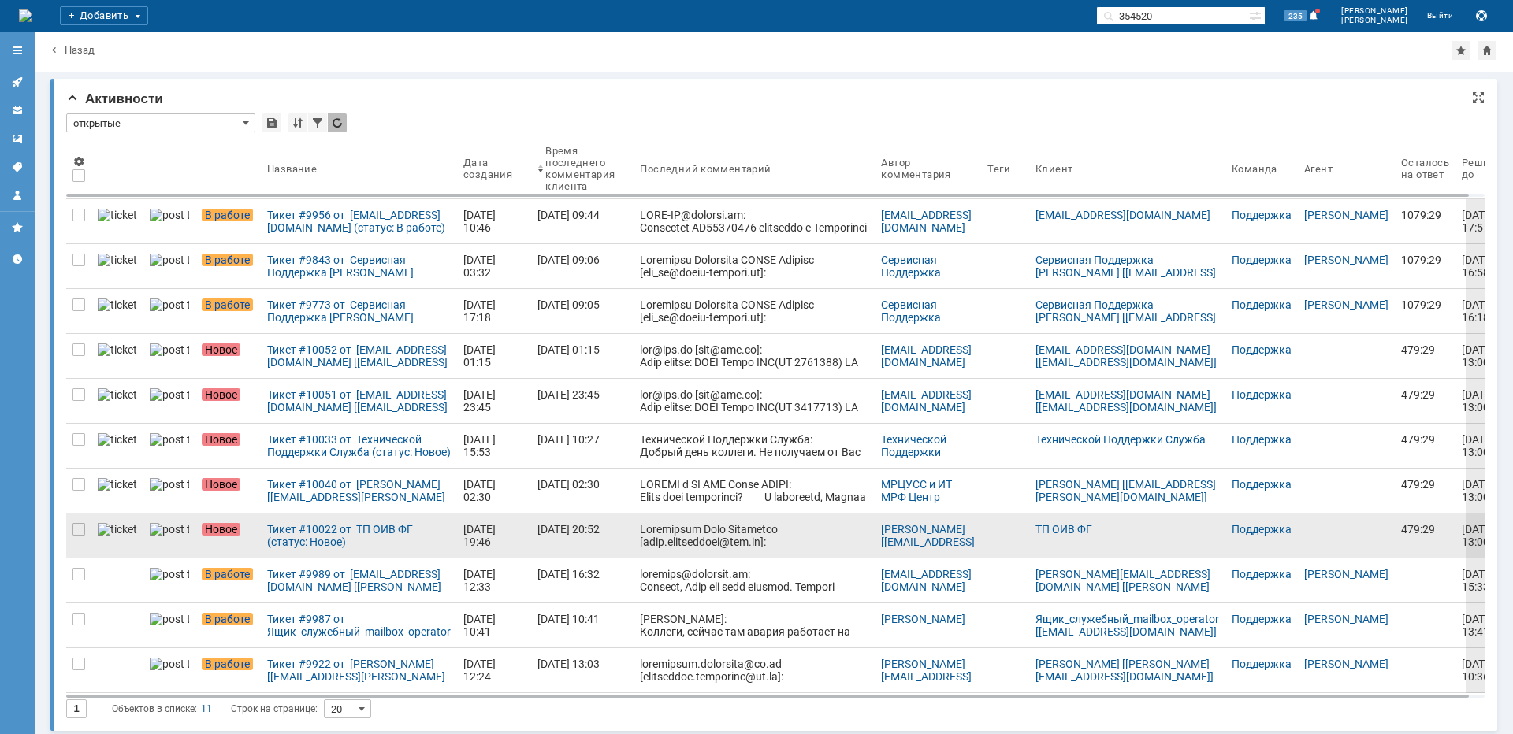
scroll to position [3, 0]
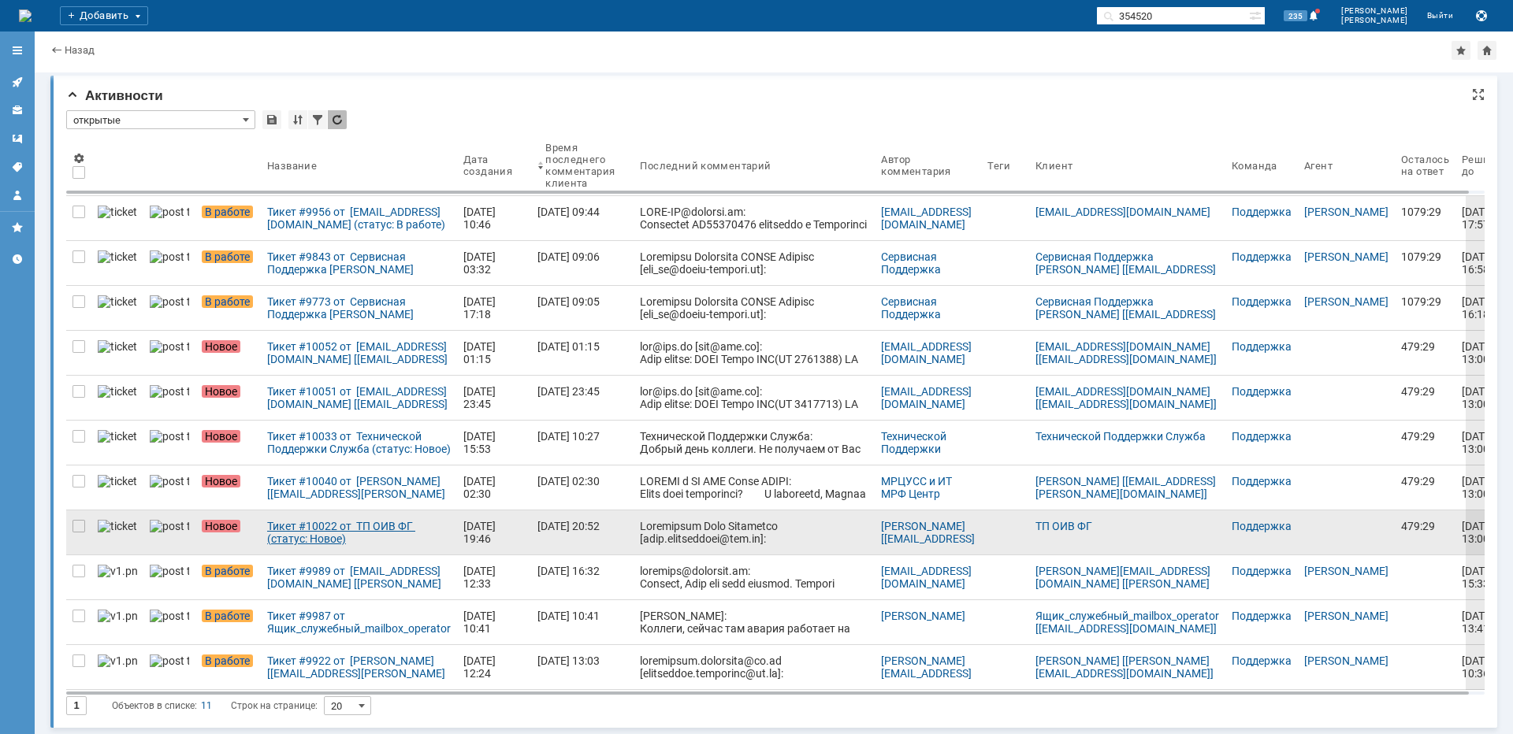
click at [279, 529] on div "Тикет #10022 от ТП ОИВ ФГ (статус: Новое)" at bounding box center [359, 532] width 184 height 25
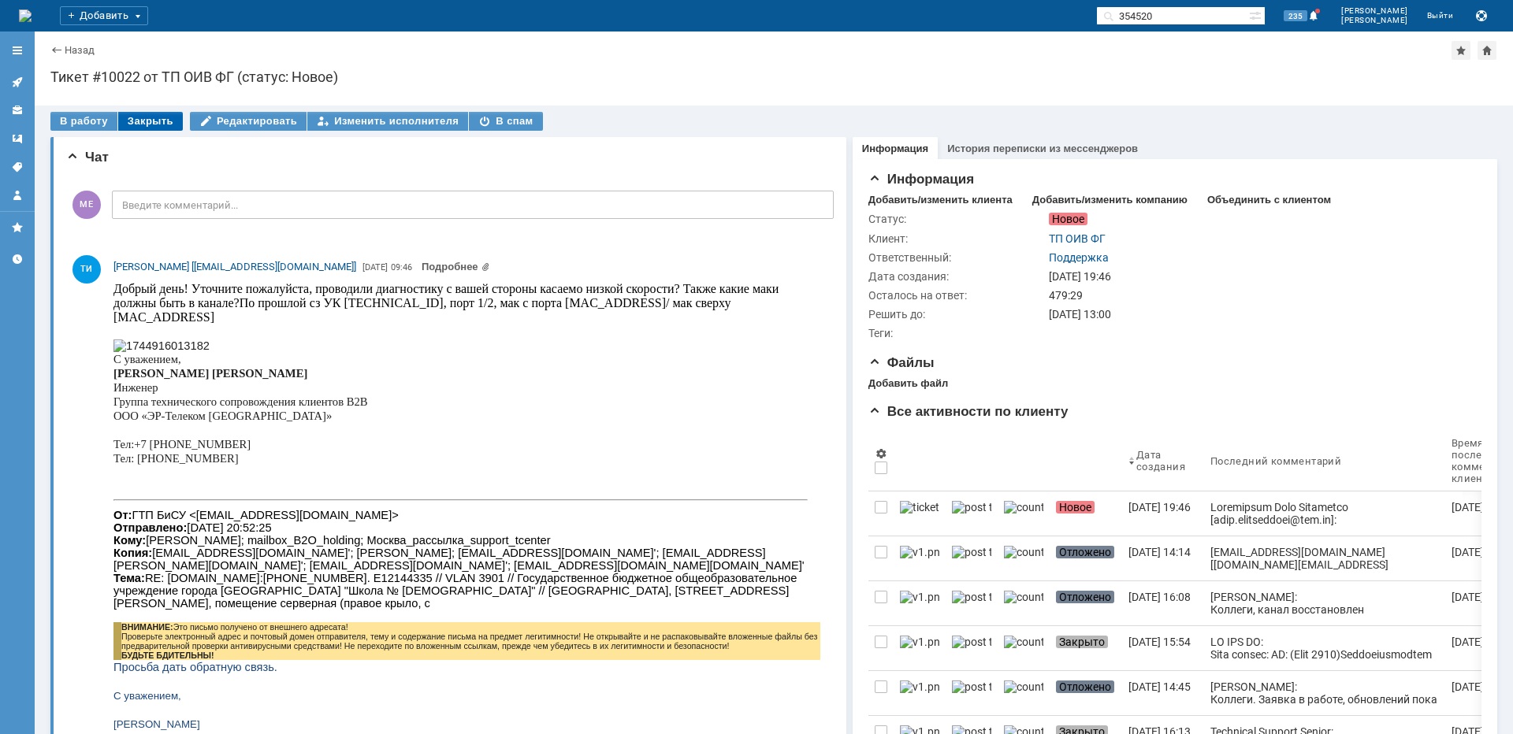
click at [154, 123] on div "Закрыть" at bounding box center [150, 121] width 65 height 19
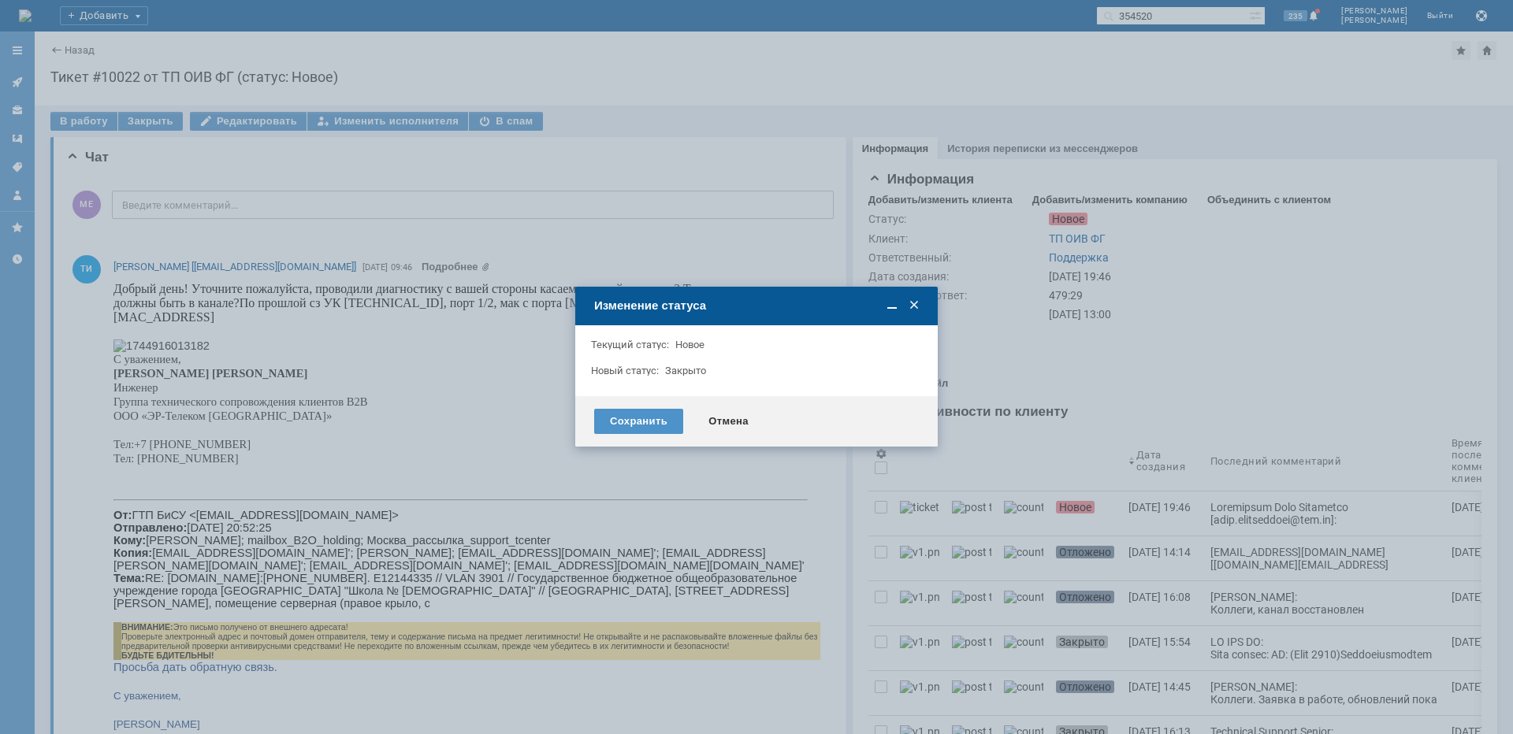
click at [638, 408] on div "Сохранить Отмена" at bounding box center [756, 421] width 363 height 50
click at [631, 417] on div "Сохранить" at bounding box center [638, 421] width 89 height 25
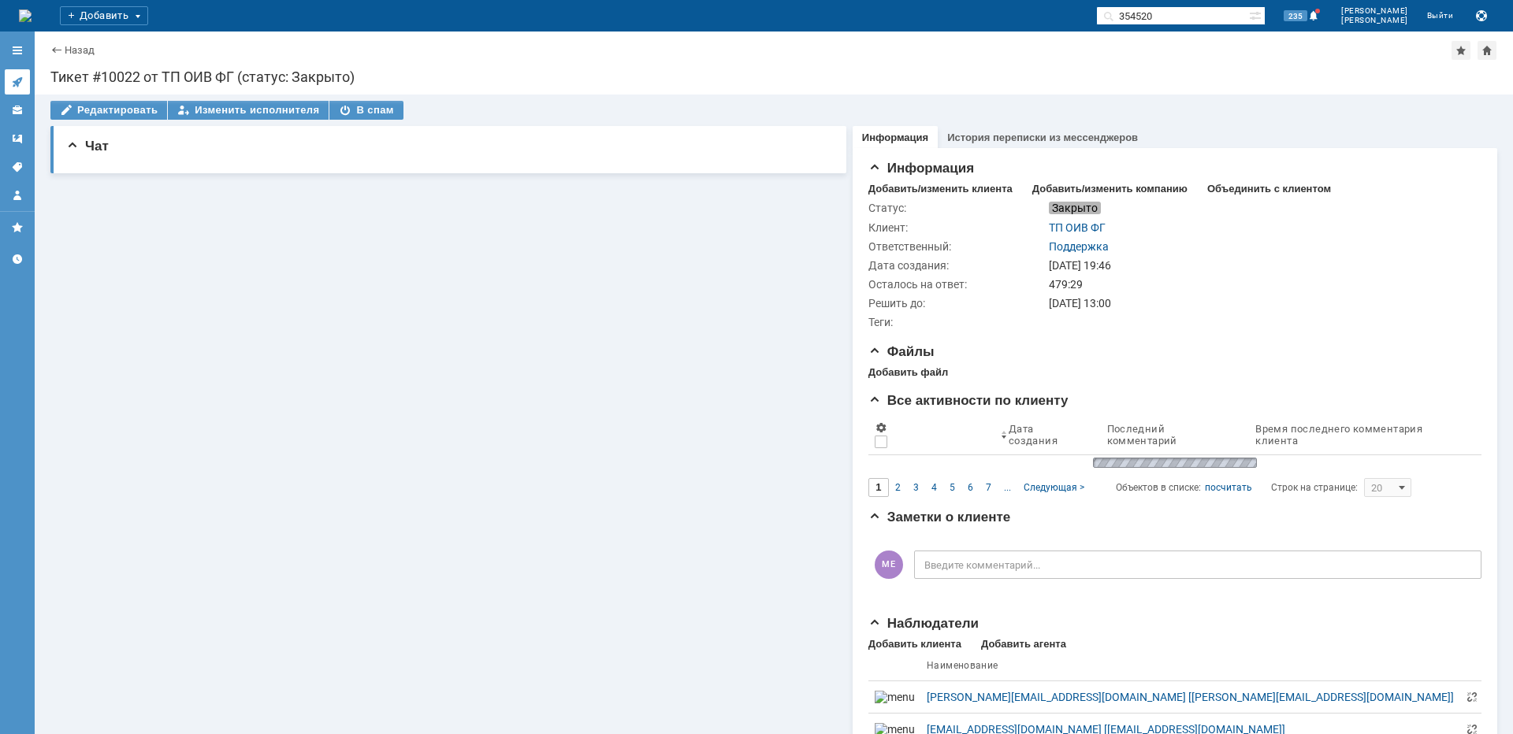
click at [23, 84] on icon at bounding box center [17, 82] width 13 height 13
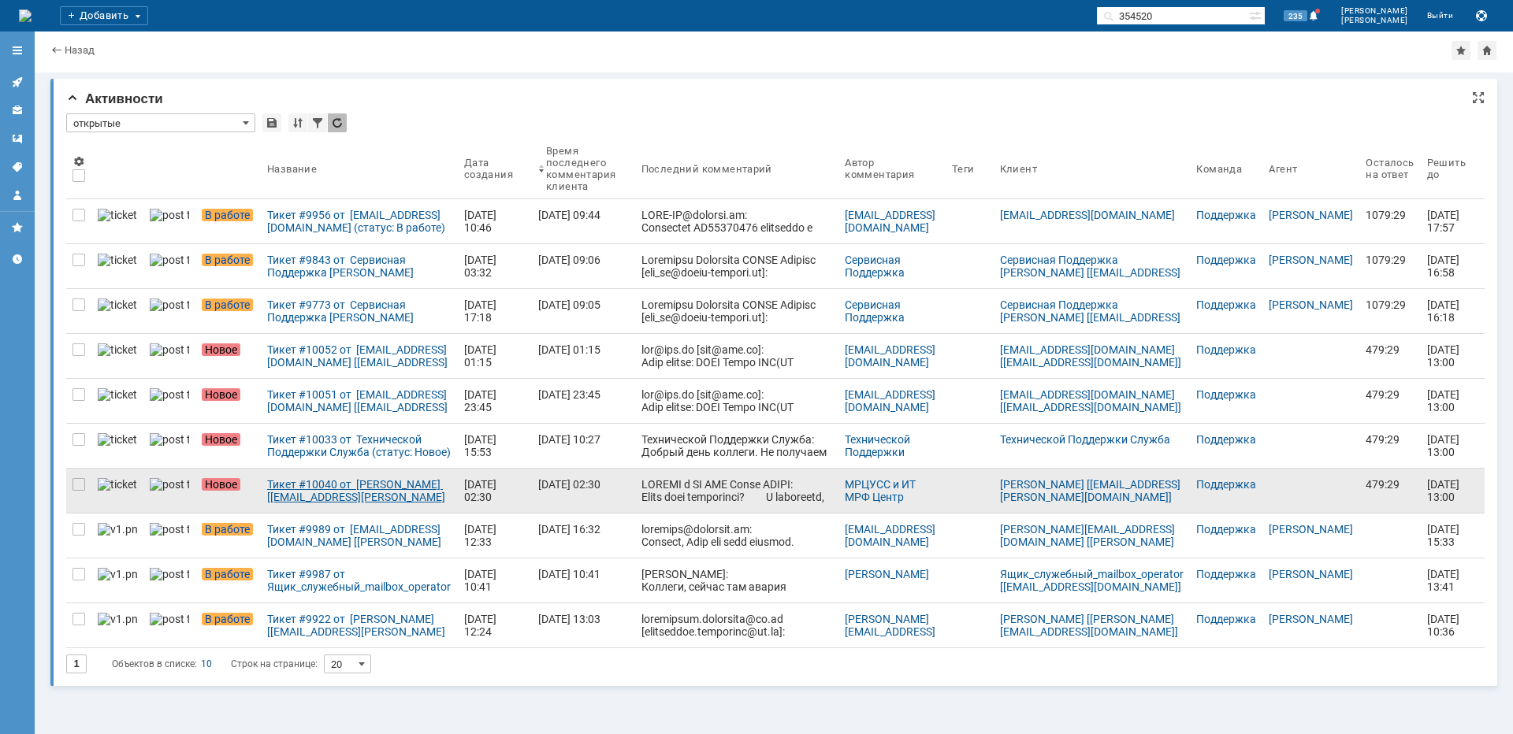
click at [336, 493] on div "Тикет #10040 от [PERSON_NAME] [[EMAIL_ADDRESS][PERSON_NAME][DOMAIN_NAME]] (стат…" at bounding box center [359, 490] width 184 height 25
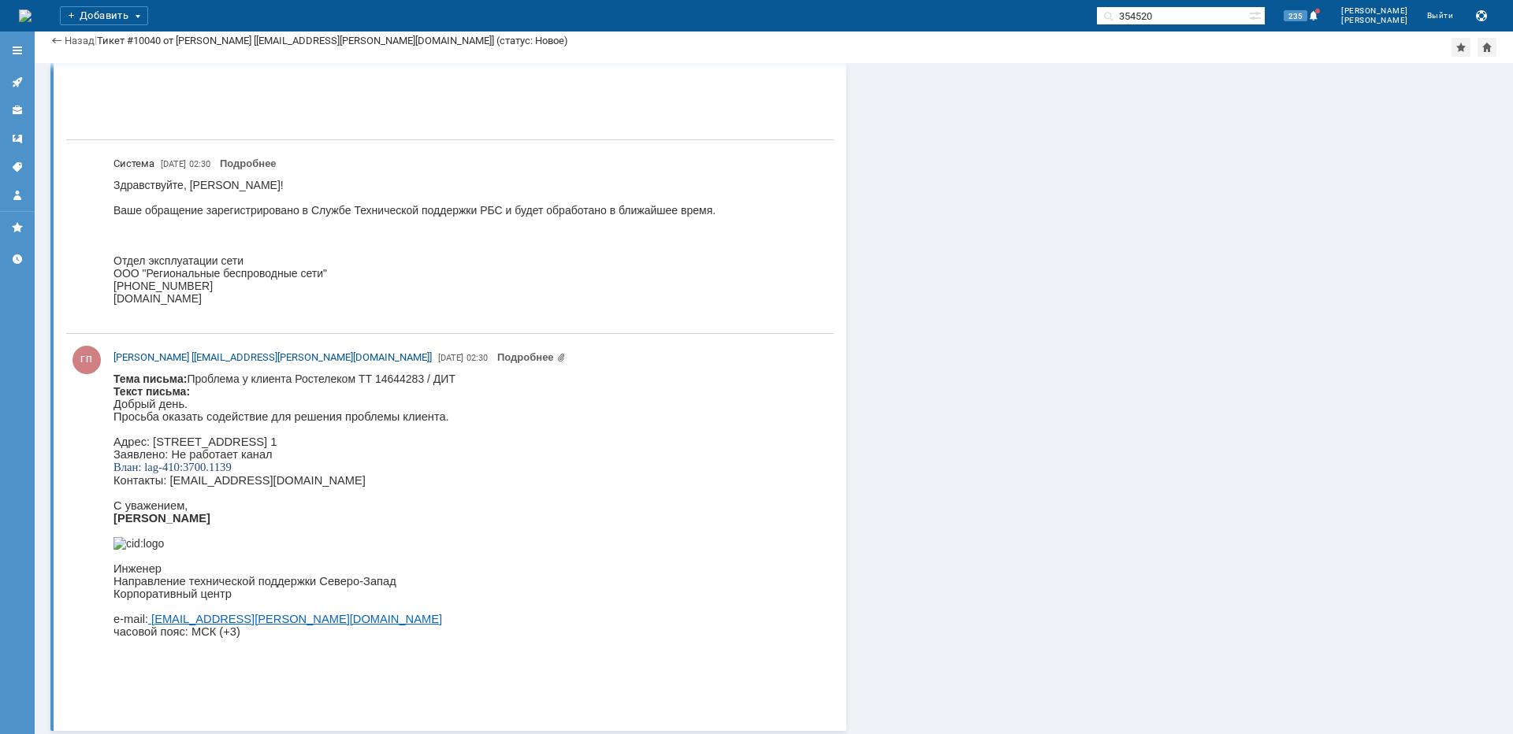
click at [455, 448] on p "Адрес: [STREET_ADDRESS] 1" at bounding box center [284, 442] width 342 height 13
copy p "Двинцев"
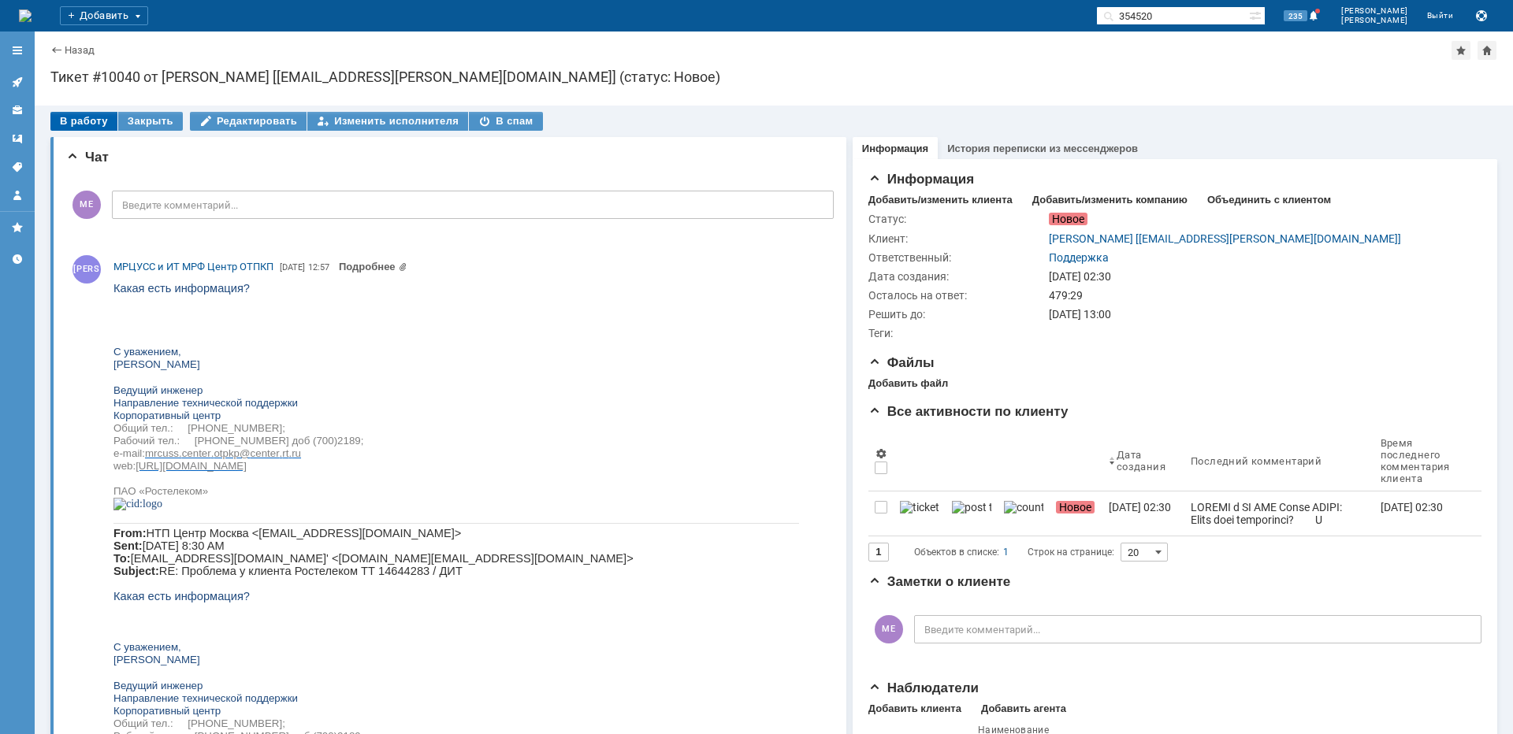
click at [73, 123] on div "В работу" at bounding box center [83, 121] width 67 height 19
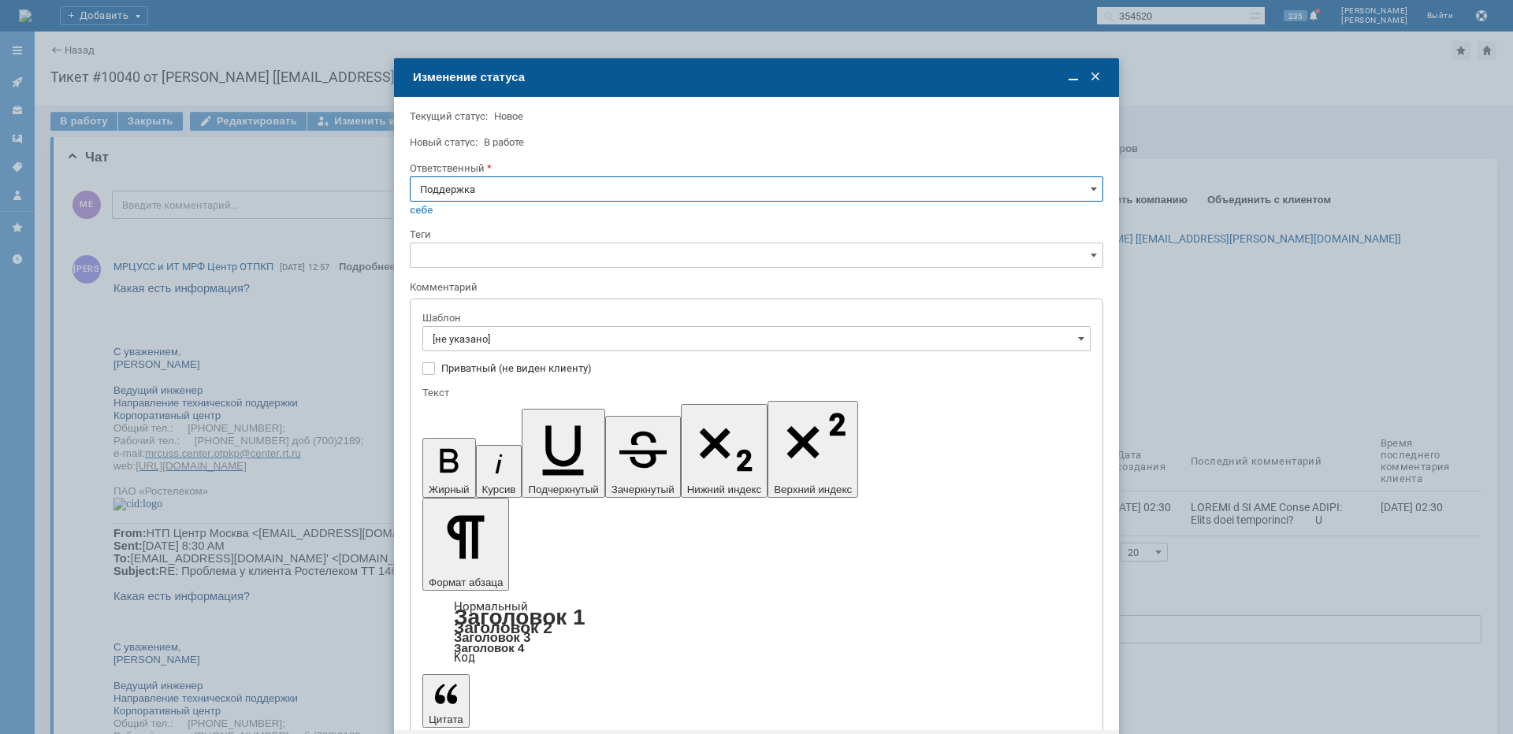
click at [522, 187] on input "Поддержка" at bounding box center [756, 189] width 693 height 25
click at [465, 338] on div "[PERSON_NAME]" at bounding box center [757, 348] width 692 height 25
type input "[PERSON_NAME]"
click at [465, 338] on input "[не указано]" at bounding box center [756, 338] width 668 height 25
type input "[PERSON_NAME]"
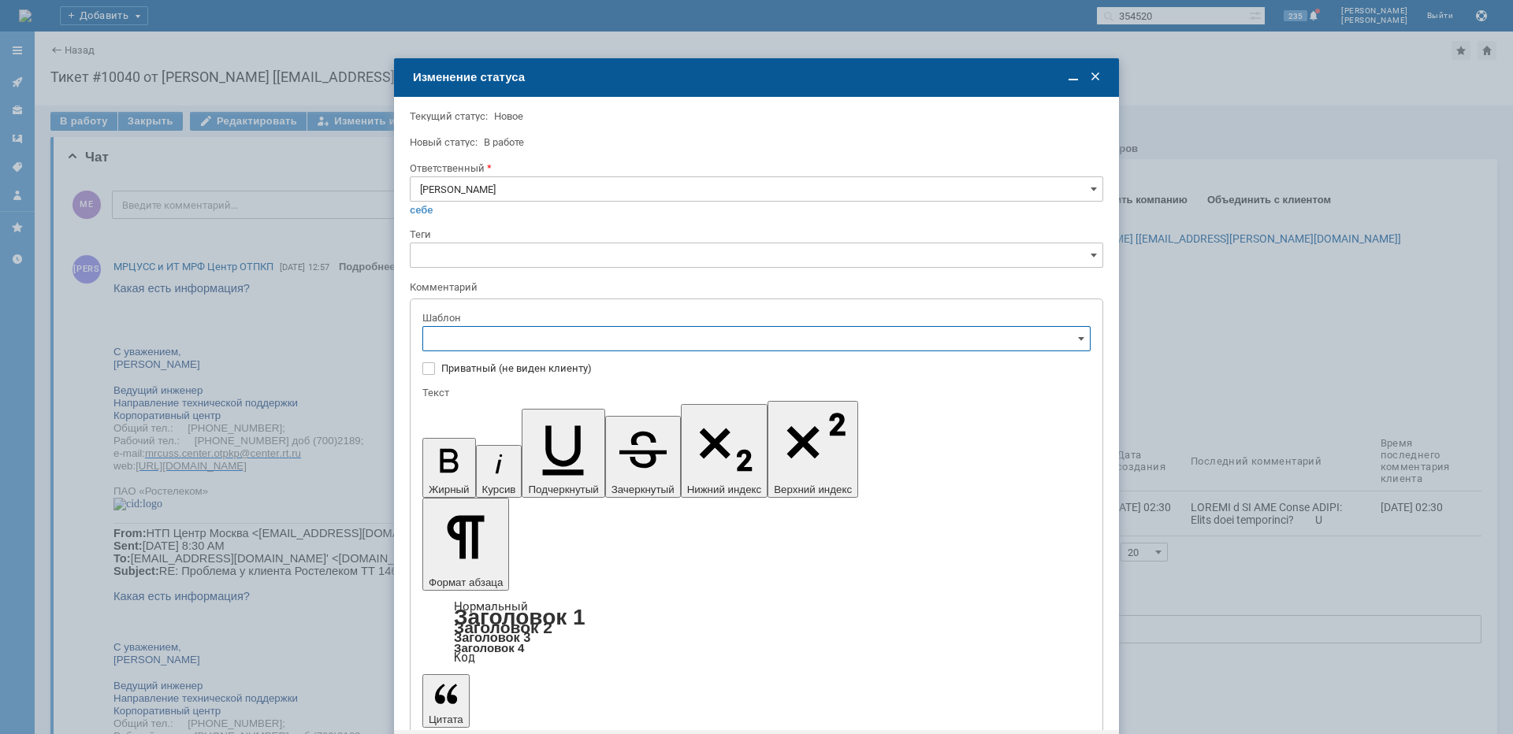
scroll to position [158, 0]
click at [566, 522] on span "[операторы] штатно потерь нет" at bounding box center [757, 522] width 648 height 13
type input "[операторы] штатно потерь нет"
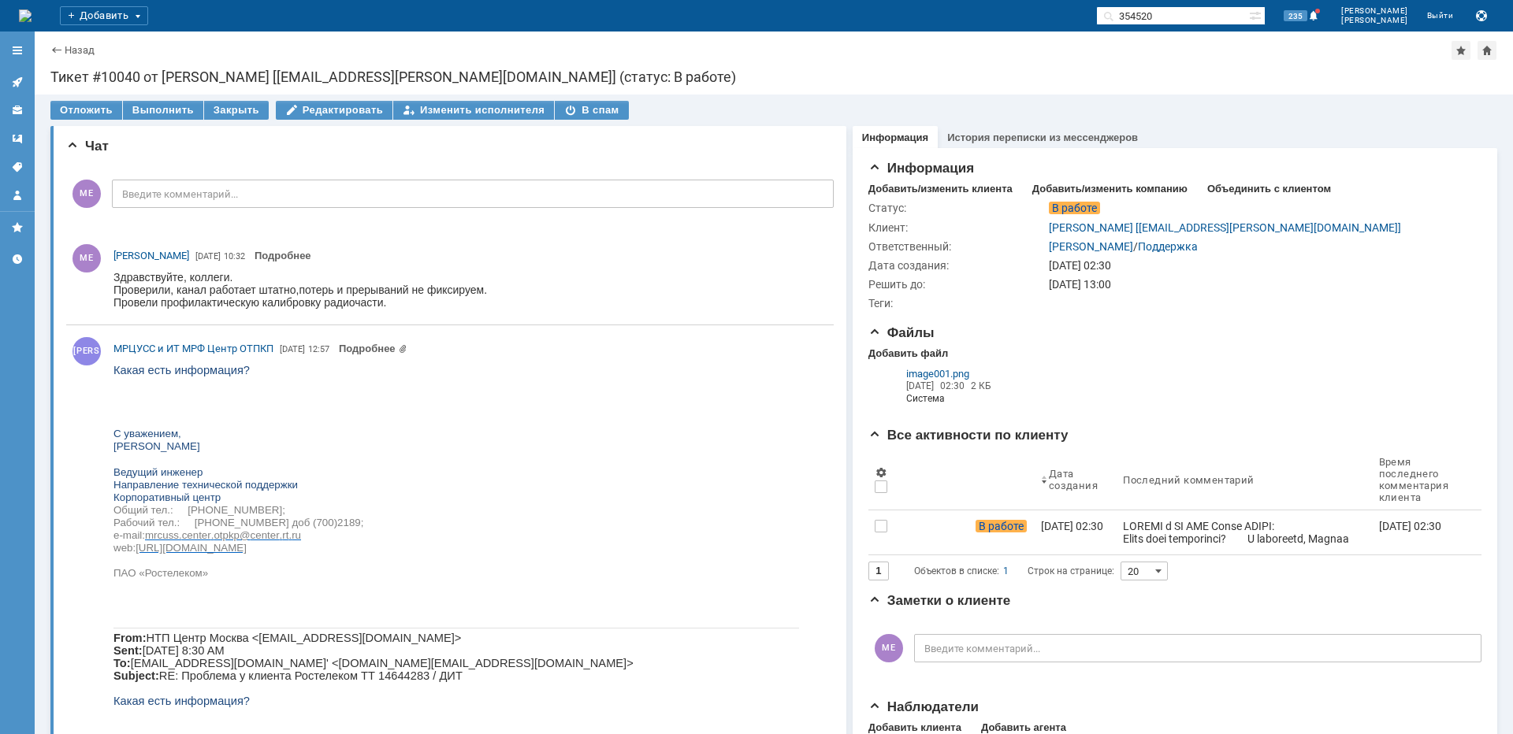
scroll to position [0, 0]
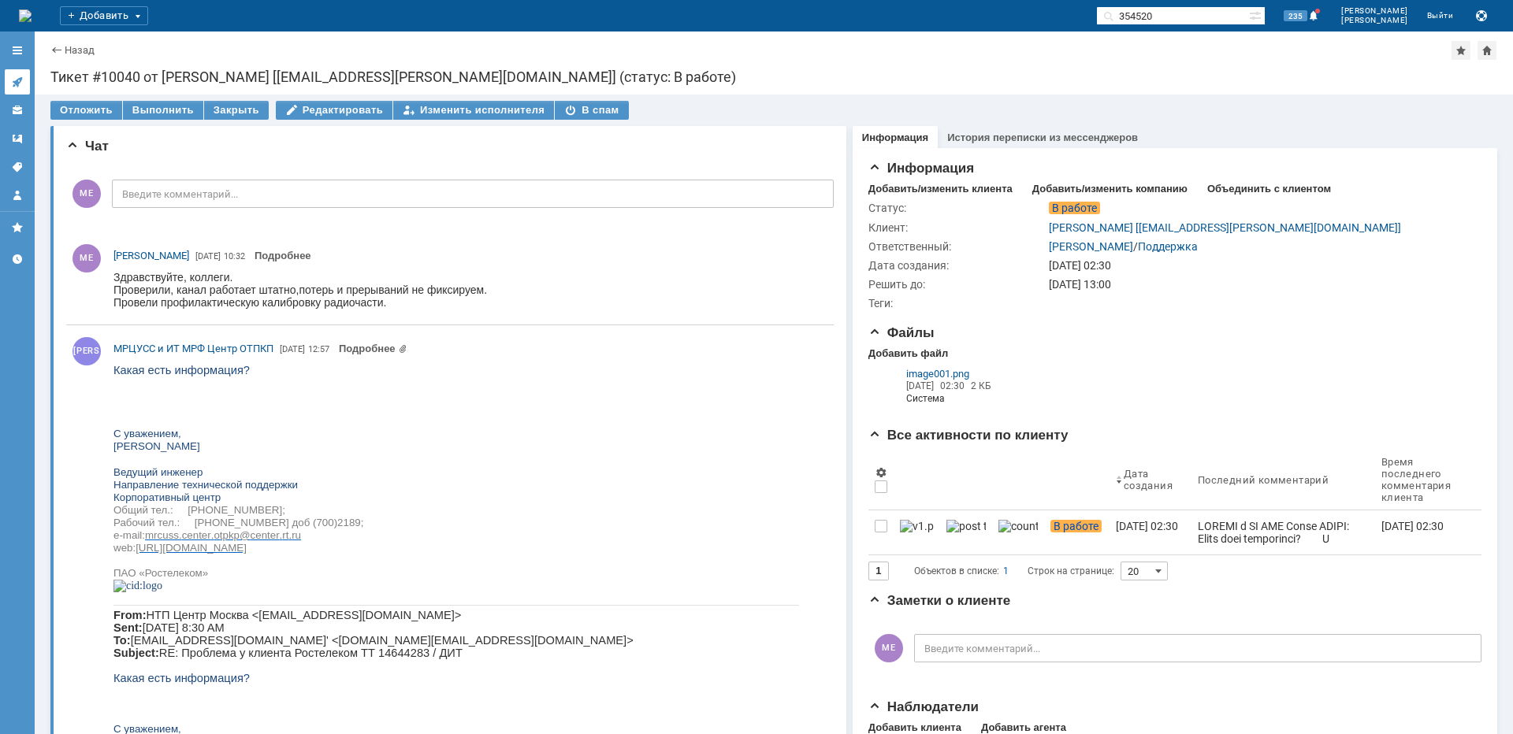
click at [27, 76] on link at bounding box center [17, 81] width 25 height 25
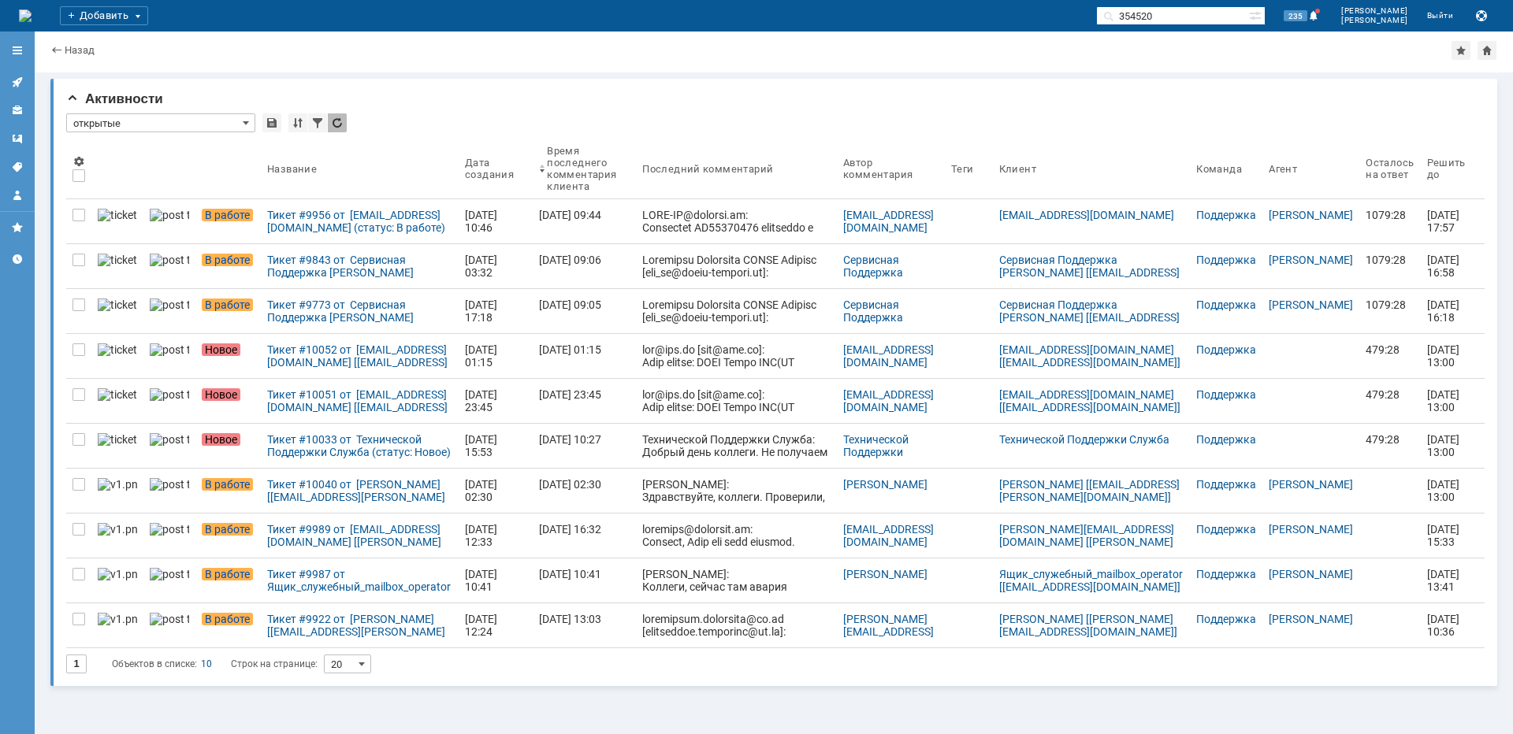
click at [371, 457] on div "Тикет #10033 от Технической Поддержки Служба (статус: Новое)" at bounding box center [359, 445] width 185 height 25
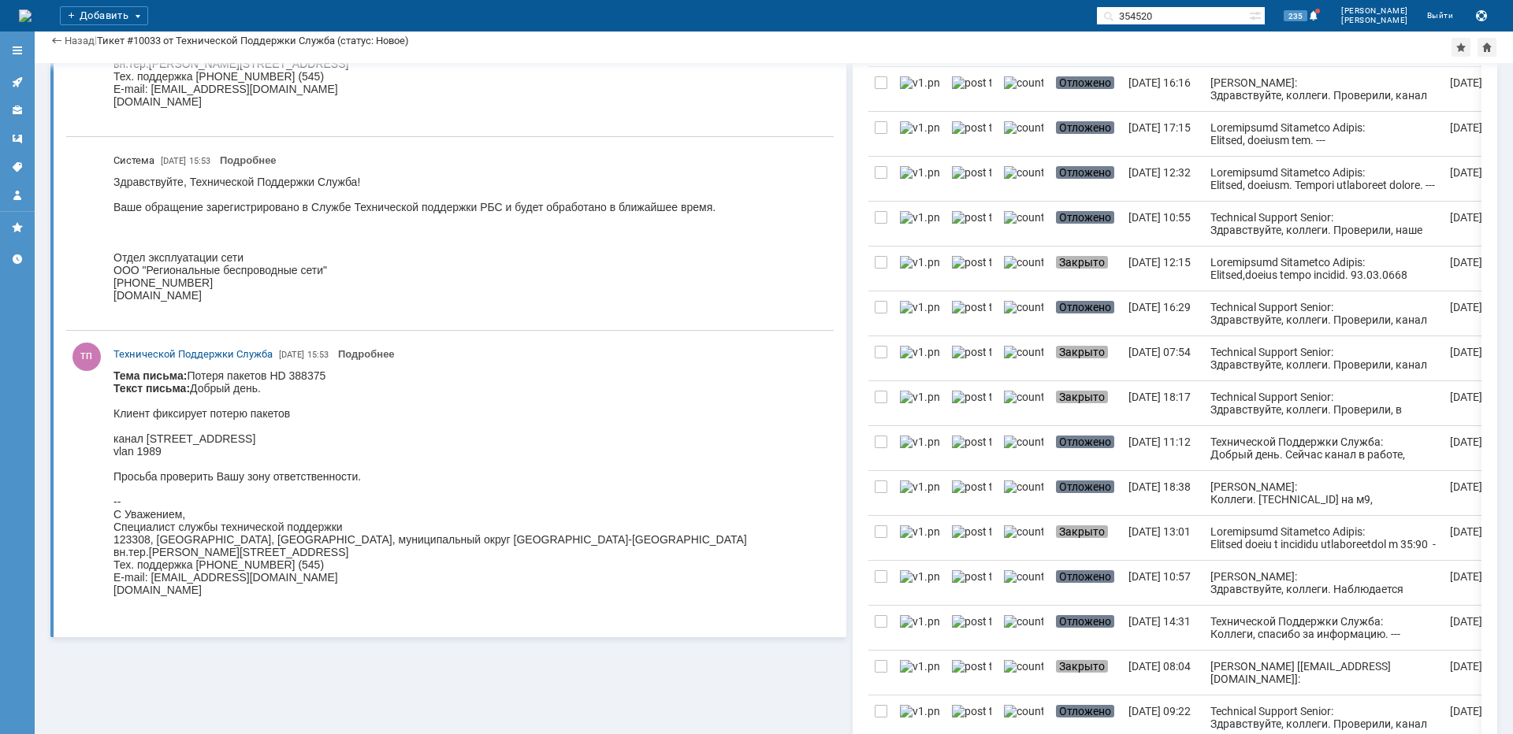
scroll to position [473, 0]
click at [200, 435] on body "Тема письма: Потеря пакетов HD 388375 Текст письма: Добрый день. Клиент фиксиру…" at bounding box center [430, 489] width 634 height 240
click at [201, 437] on body "Тема письма: Потеря пакетов HD 388375 Текст письма: Добрый день. Клиент фиксиру…" at bounding box center [430, 489] width 634 height 240
copy body "Осенняя"
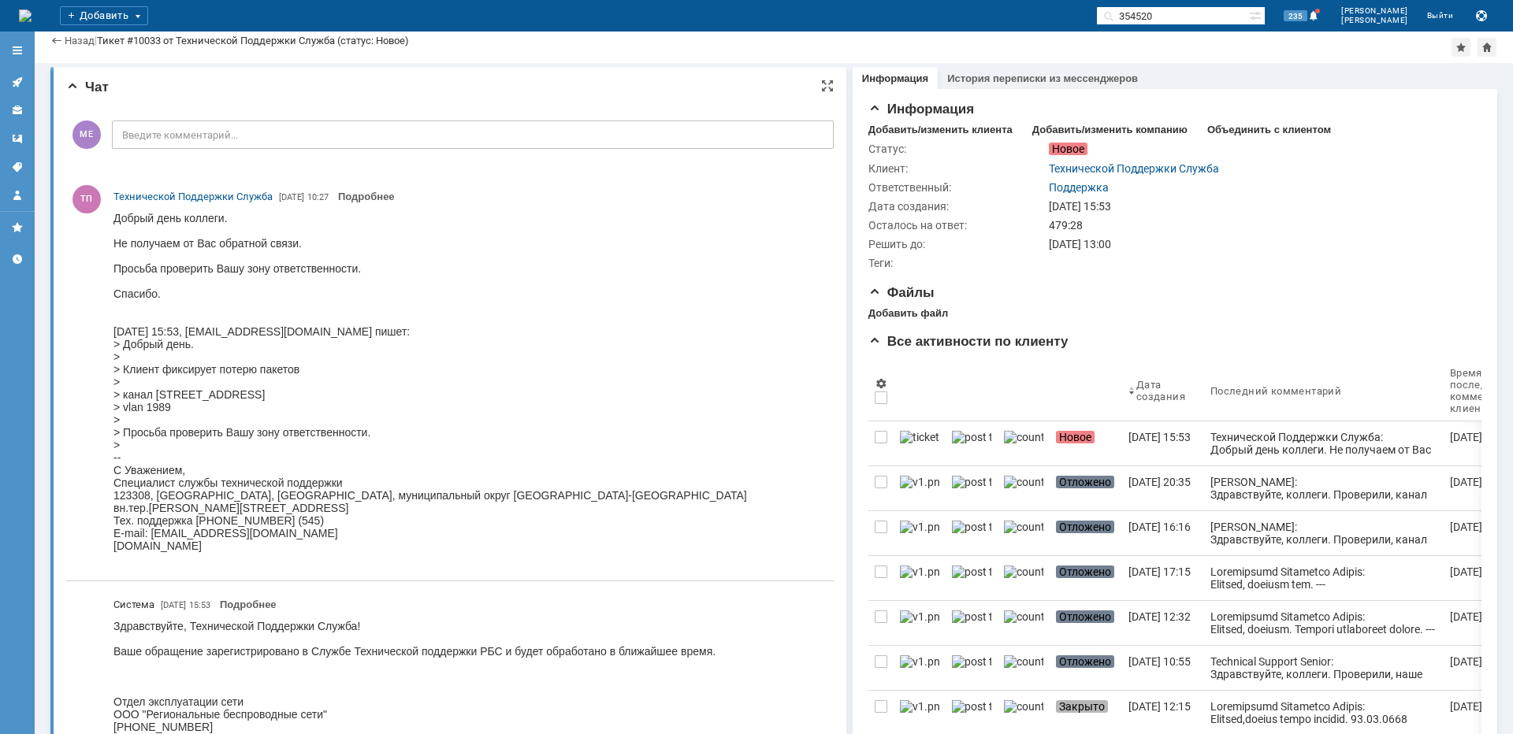
scroll to position [0, 0]
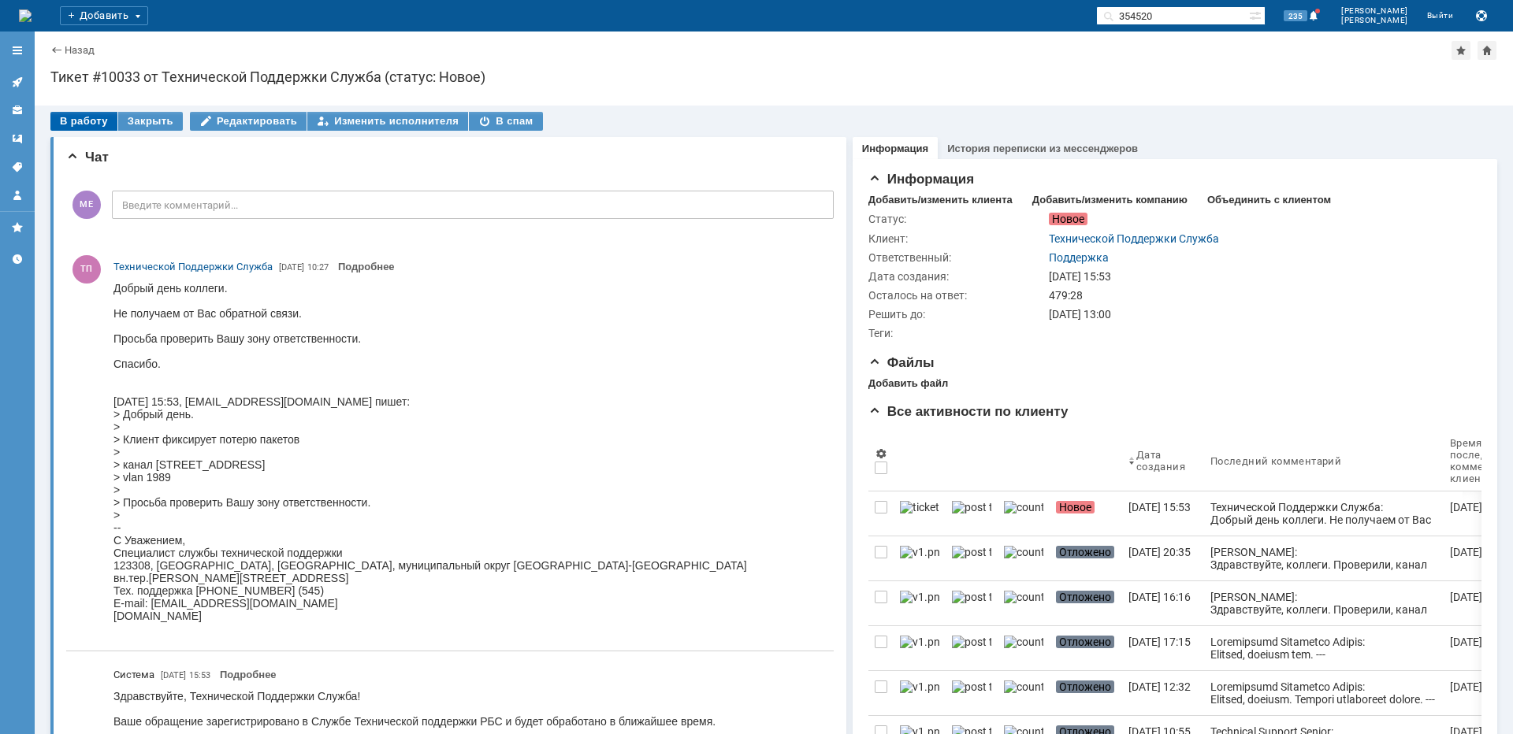
click at [74, 116] on div "В работу" at bounding box center [83, 121] width 67 height 19
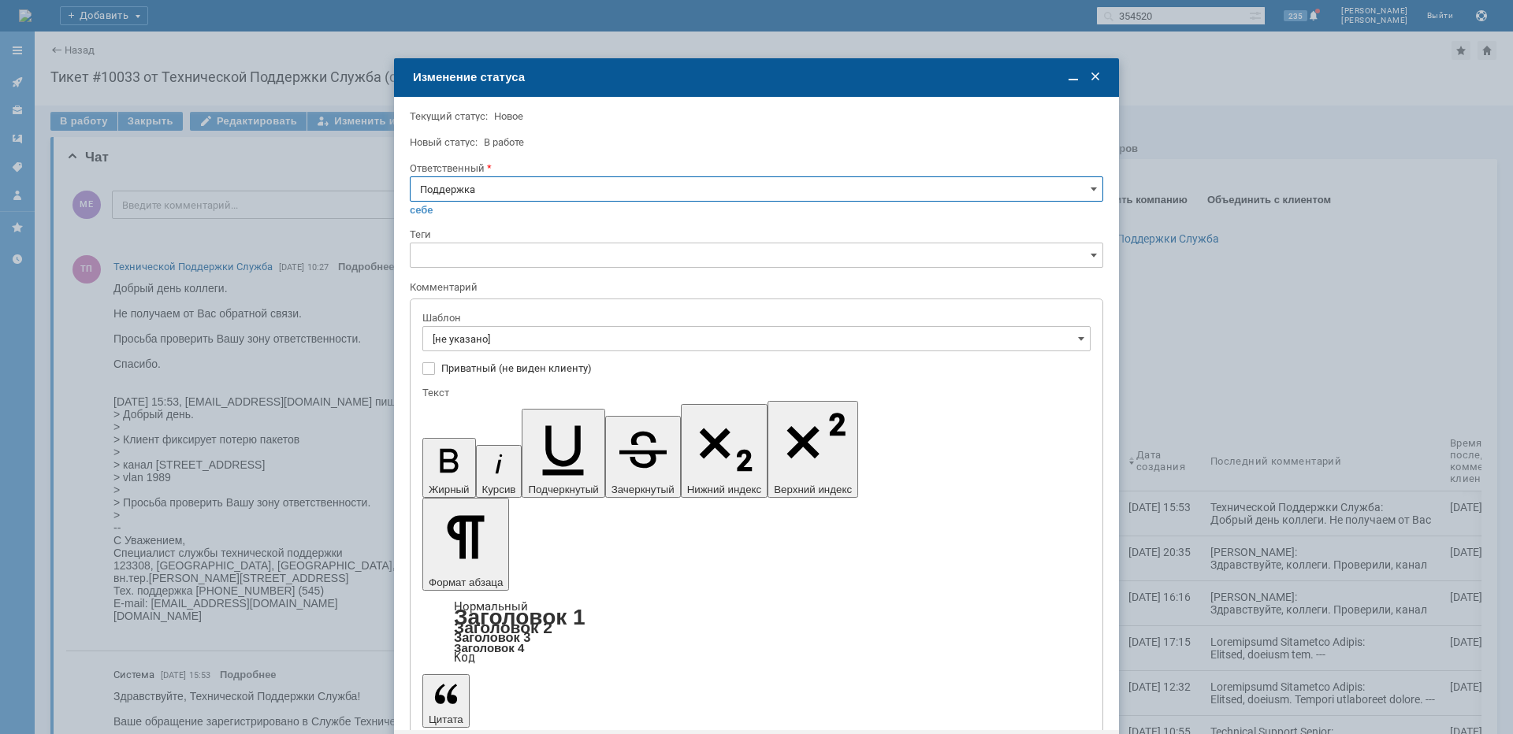
click at [485, 194] on input "Поддержка" at bounding box center [756, 189] width 693 height 25
click at [463, 345] on span "[PERSON_NAME]" at bounding box center [756, 348] width 673 height 13
type input "[PERSON_NAME]"
click at [462, 343] on input "[не указано]" at bounding box center [756, 338] width 668 height 25
type input "[PERSON_NAME]"
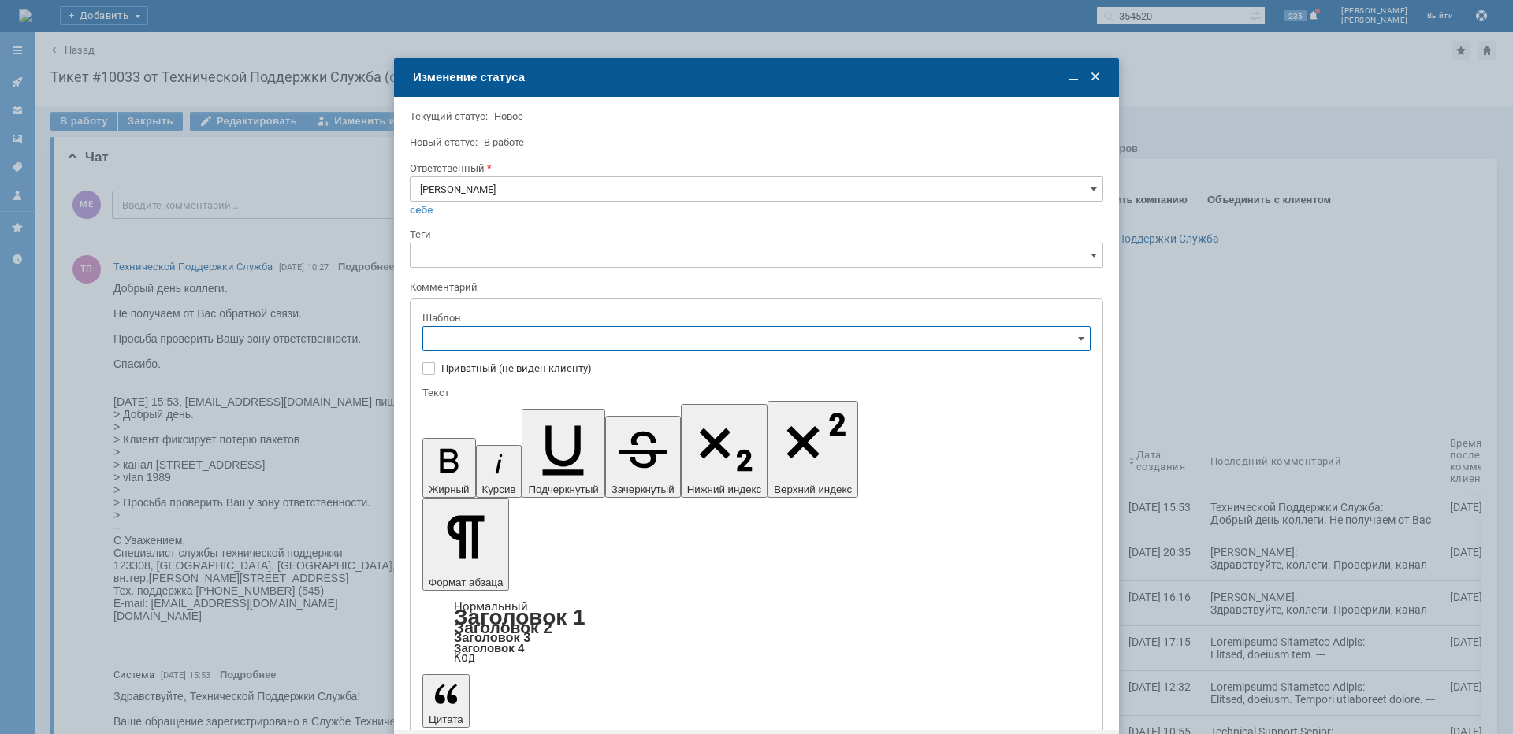
scroll to position [236, 0]
click at [574, 443] on span "[операторы] штатно потерь нет" at bounding box center [757, 443] width 648 height 13
type input "[операторы] штатно потерь нет"
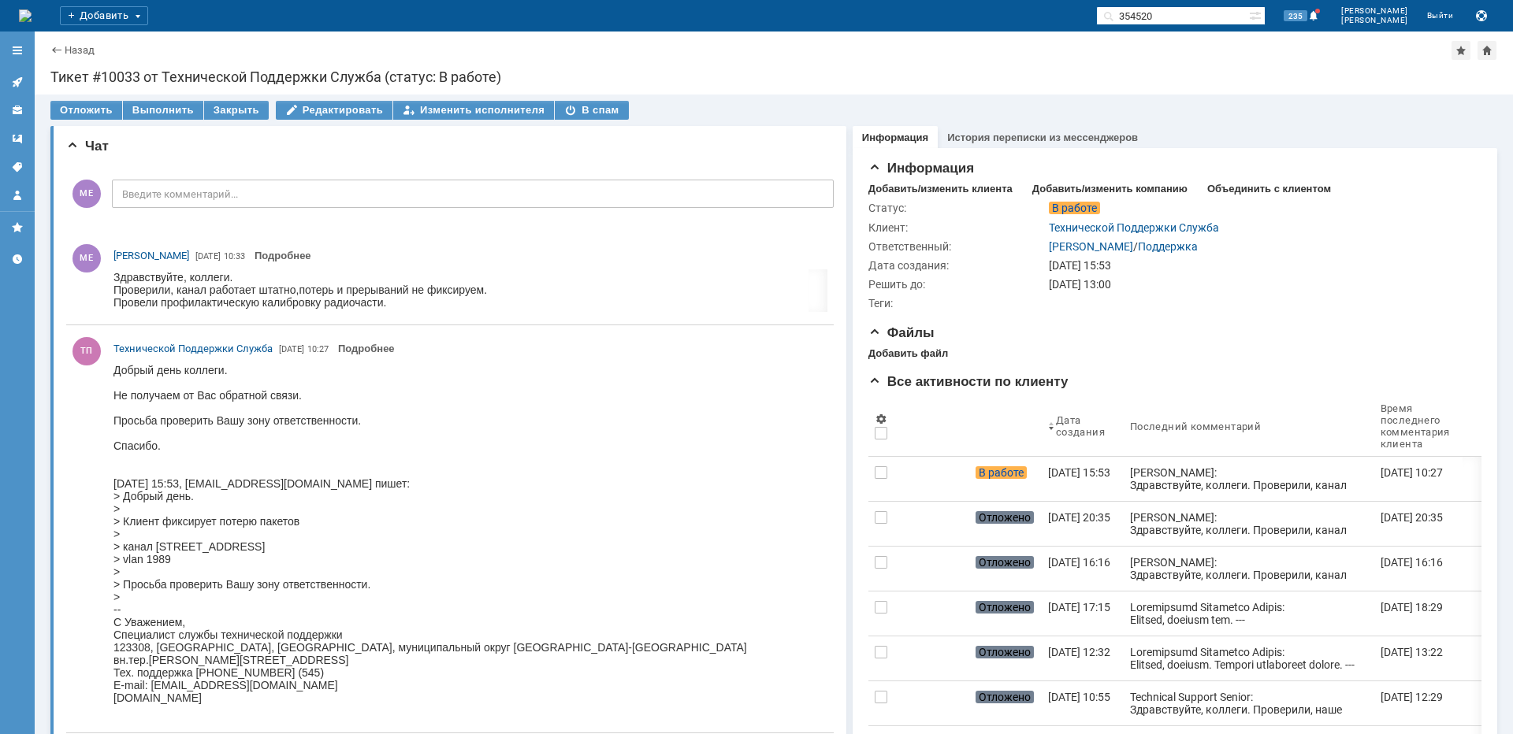
scroll to position [0, 0]
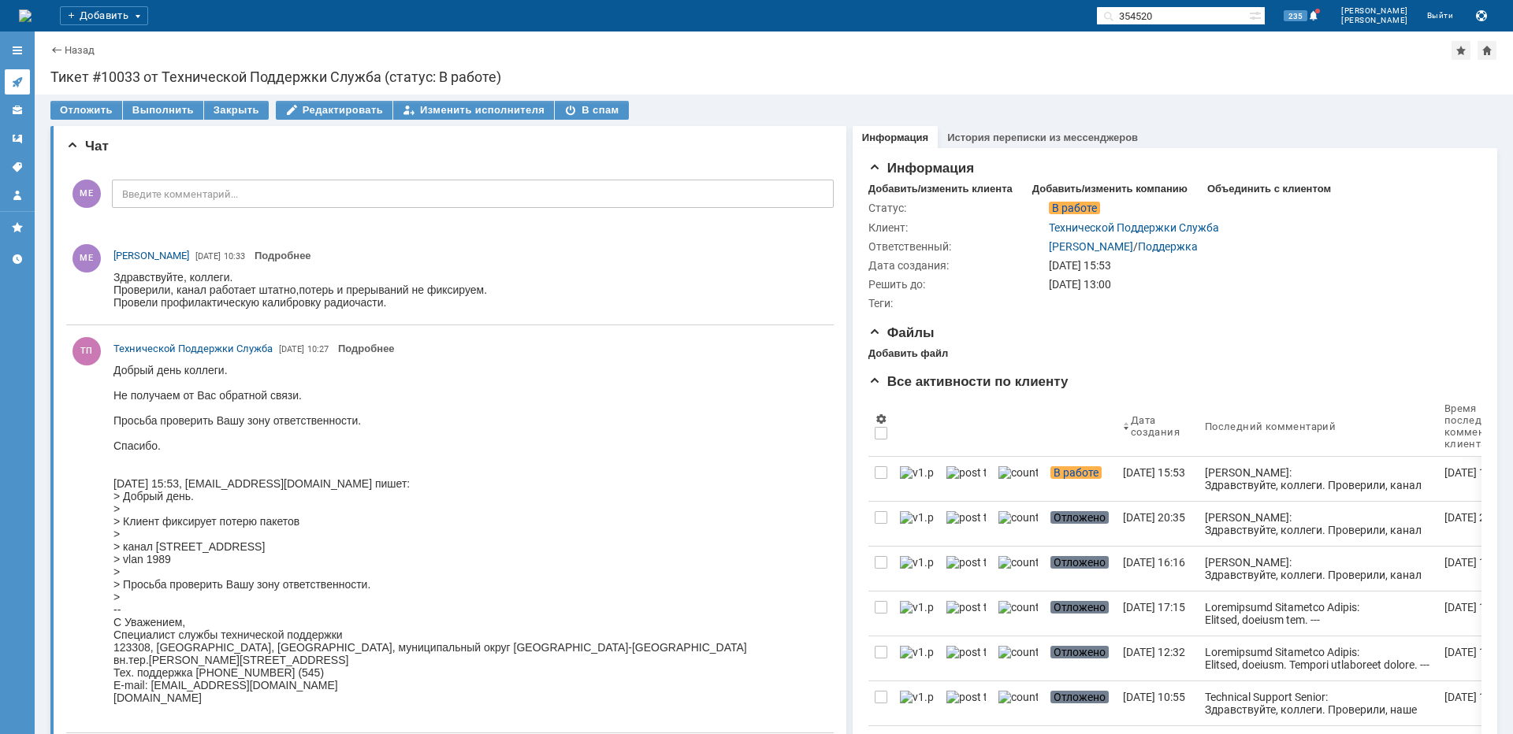
click at [24, 80] on link at bounding box center [17, 81] width 25 height 25
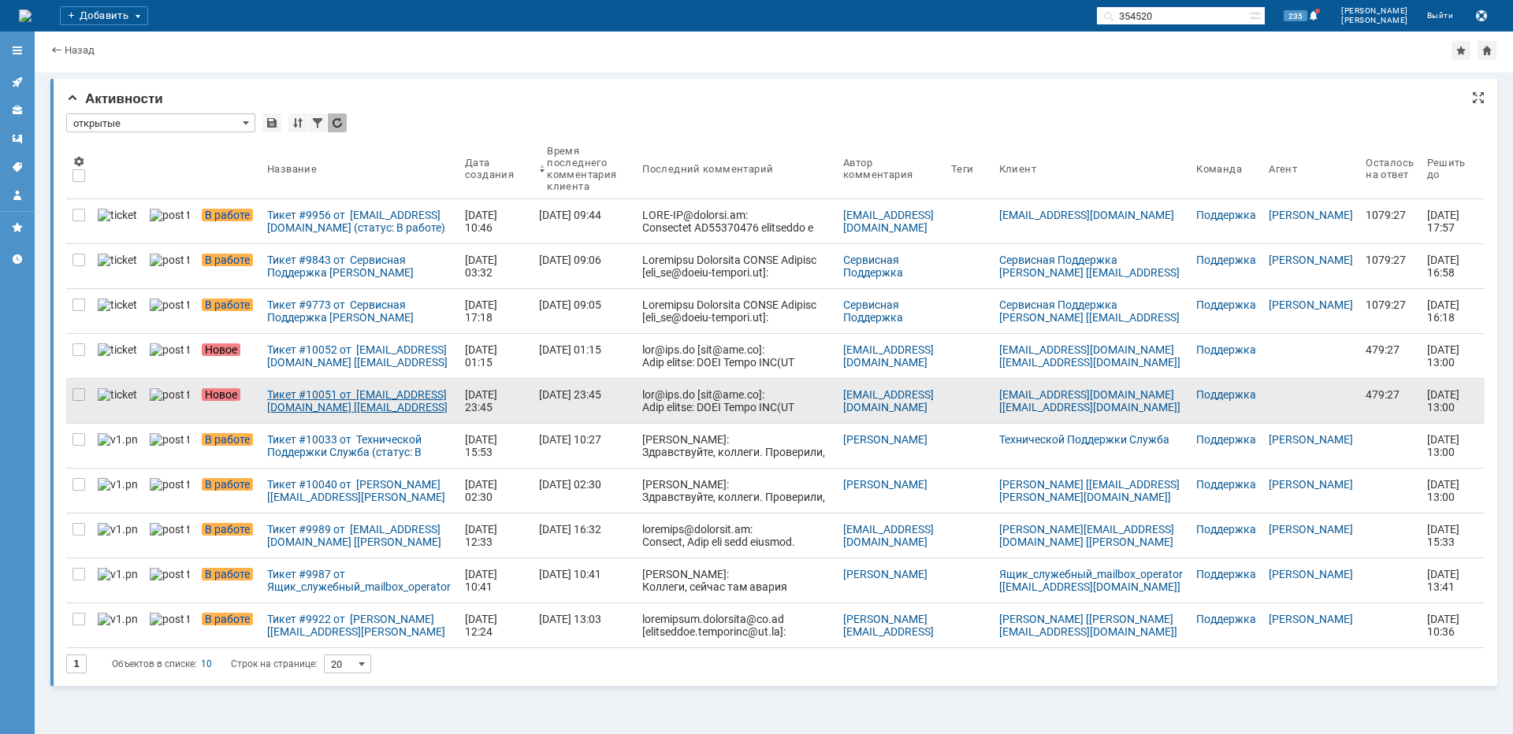
click at [318, 400] on div "Тикет #10051 от [EMAIL_ADDRESS][DOMAIN_NAME] [[EMAIL_ADDRESS][DOMAIN_NAME]] (ст…" at bounding box center [359, 401] width 185 height 25
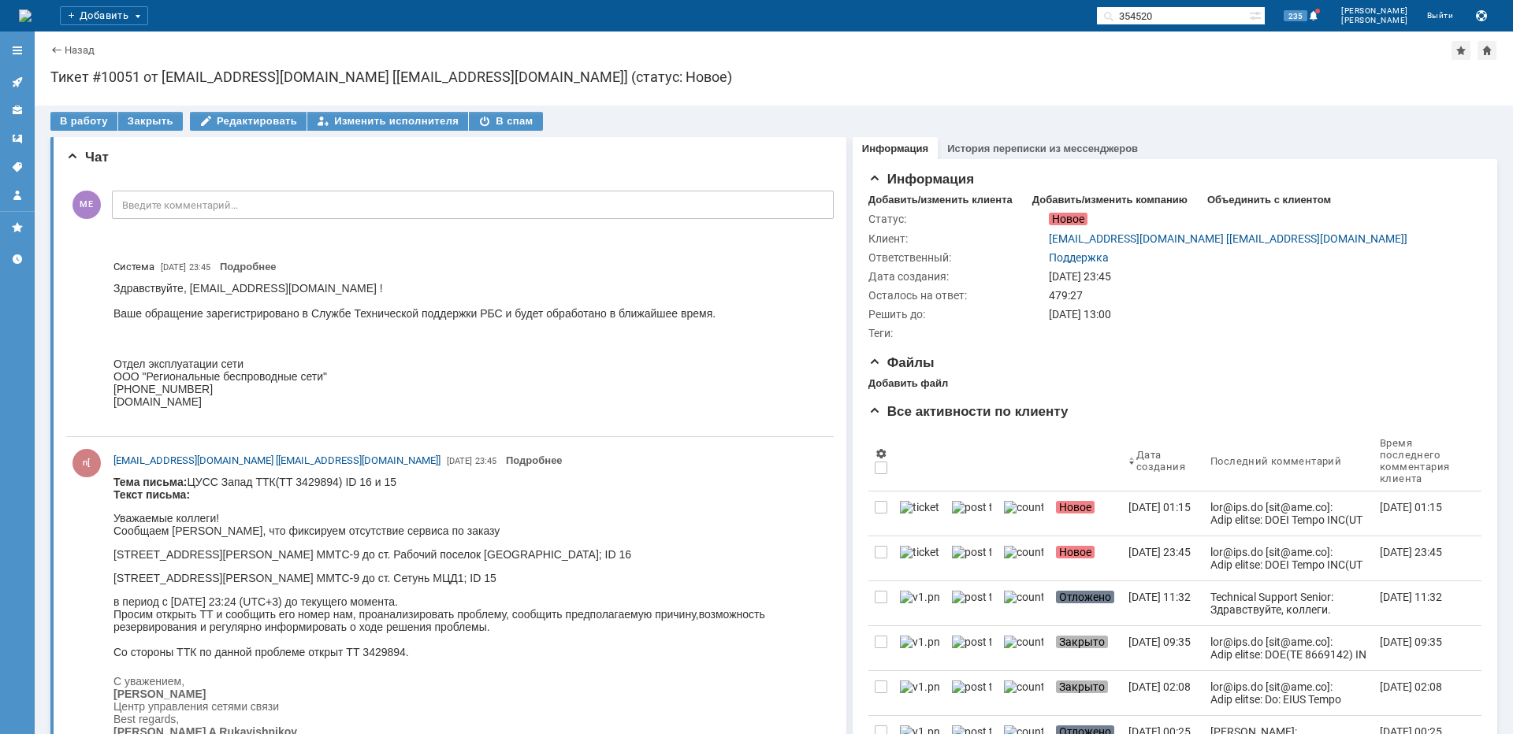
click at [392, 556] on p "[STREET_ADDRESS][PERSON_NAME] ММТС-9 до ст. Рабочий поселок [GEOGRAPHIC_DATA]; …" at bounding box center [466, 554] width 707 height 13
copy p "поселок"
click at [78, 127] on div "В работу" at bounding box center [83, 121] width 67 height 19
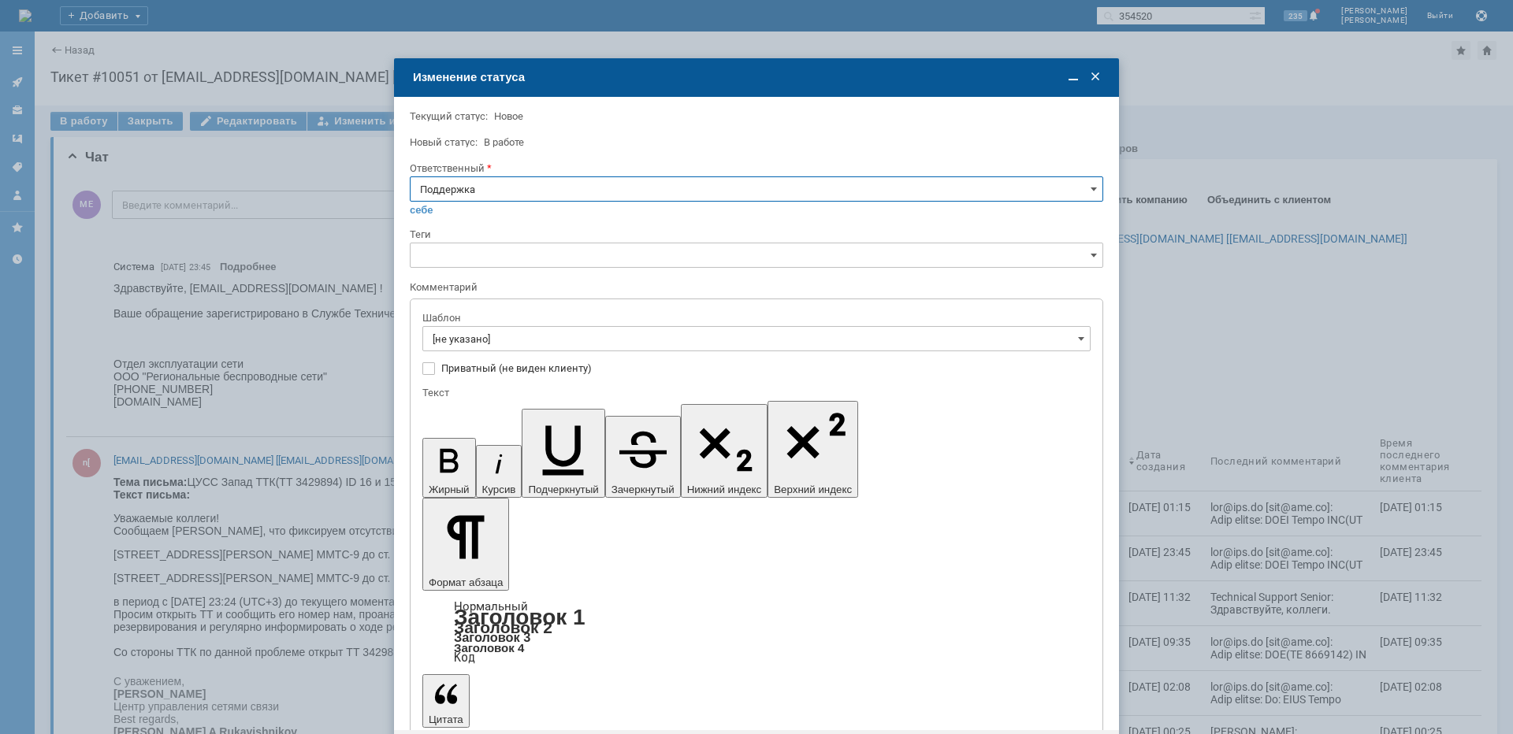
click at [531, 183] on input "Поддержка" at bounding box center [756, 189] width 693 height 25
click at [480, 347] on span "[PERSON_NAME]" at bounding box center [756, 348] width 673 height 13
type input "[PERSON_NAME]"
click at [480, 341] on input "[не указано]" at bounding box center [756, 338] width 668 height 25
type input "[PERSON_NAME]"
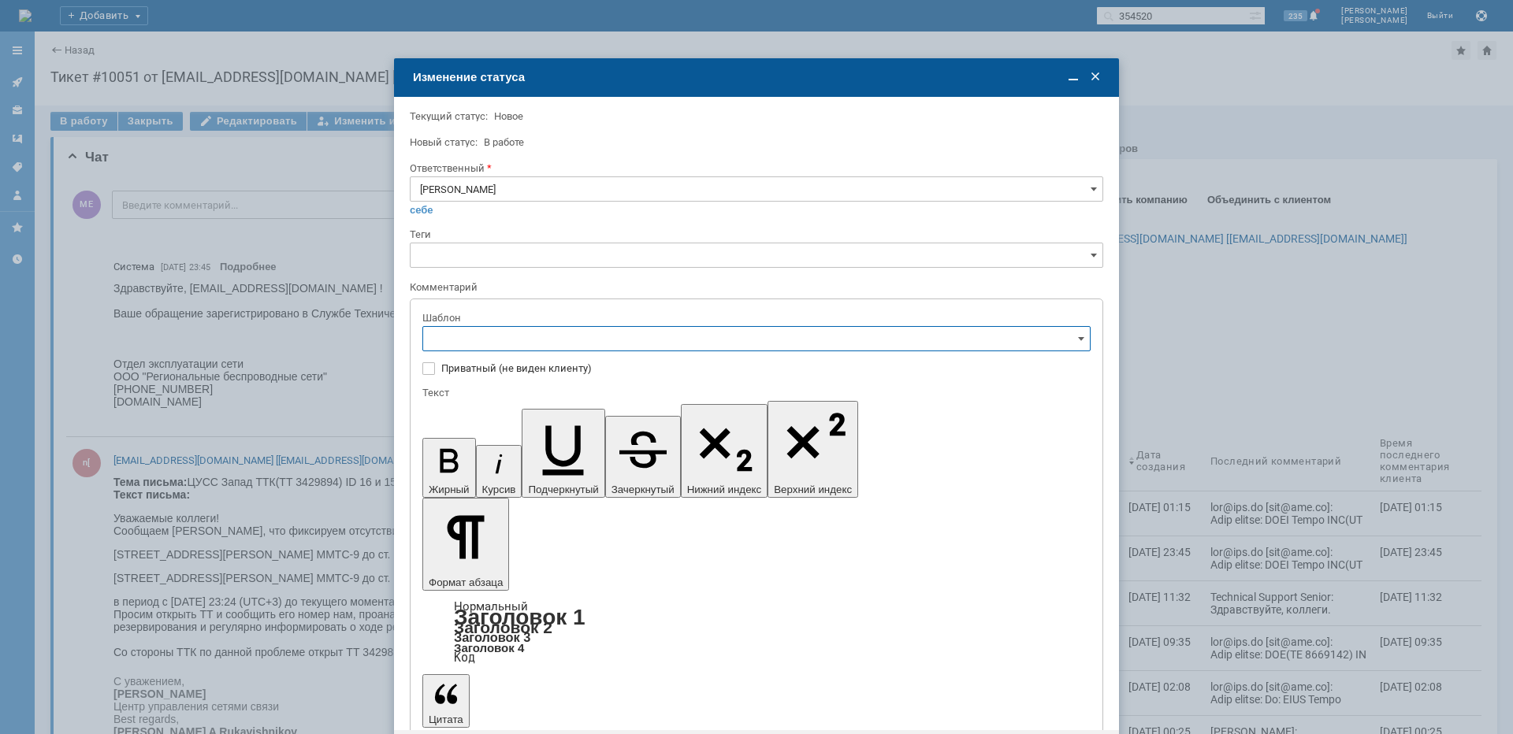
scroll to position [158, 0]
click at [578, 500] on span "[операторы] штатно период ЭП на БС" at bounding box center [757, 496] width 648 height 13
type input "[операторы] штатно период ЭП на БС"
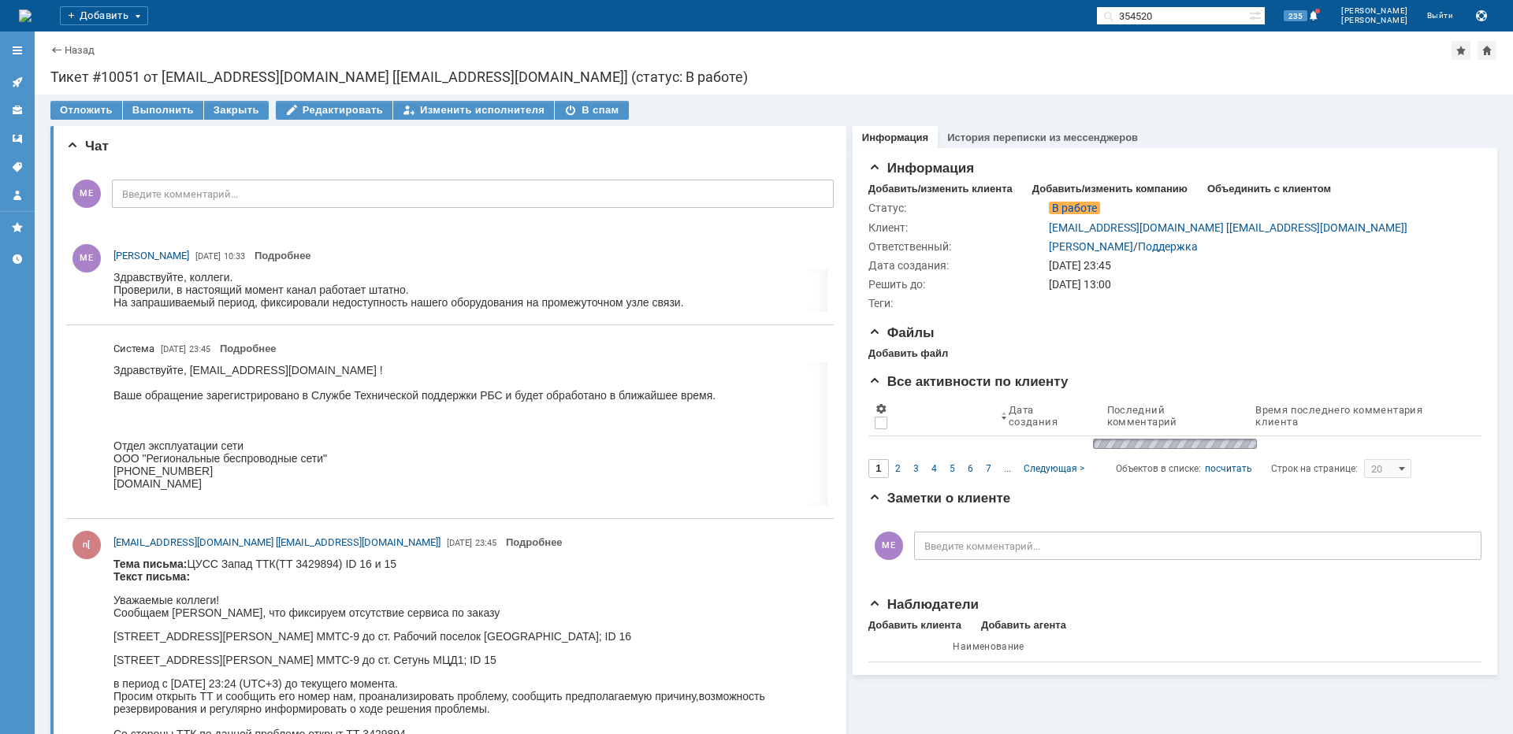
scroll to position [0, 0]
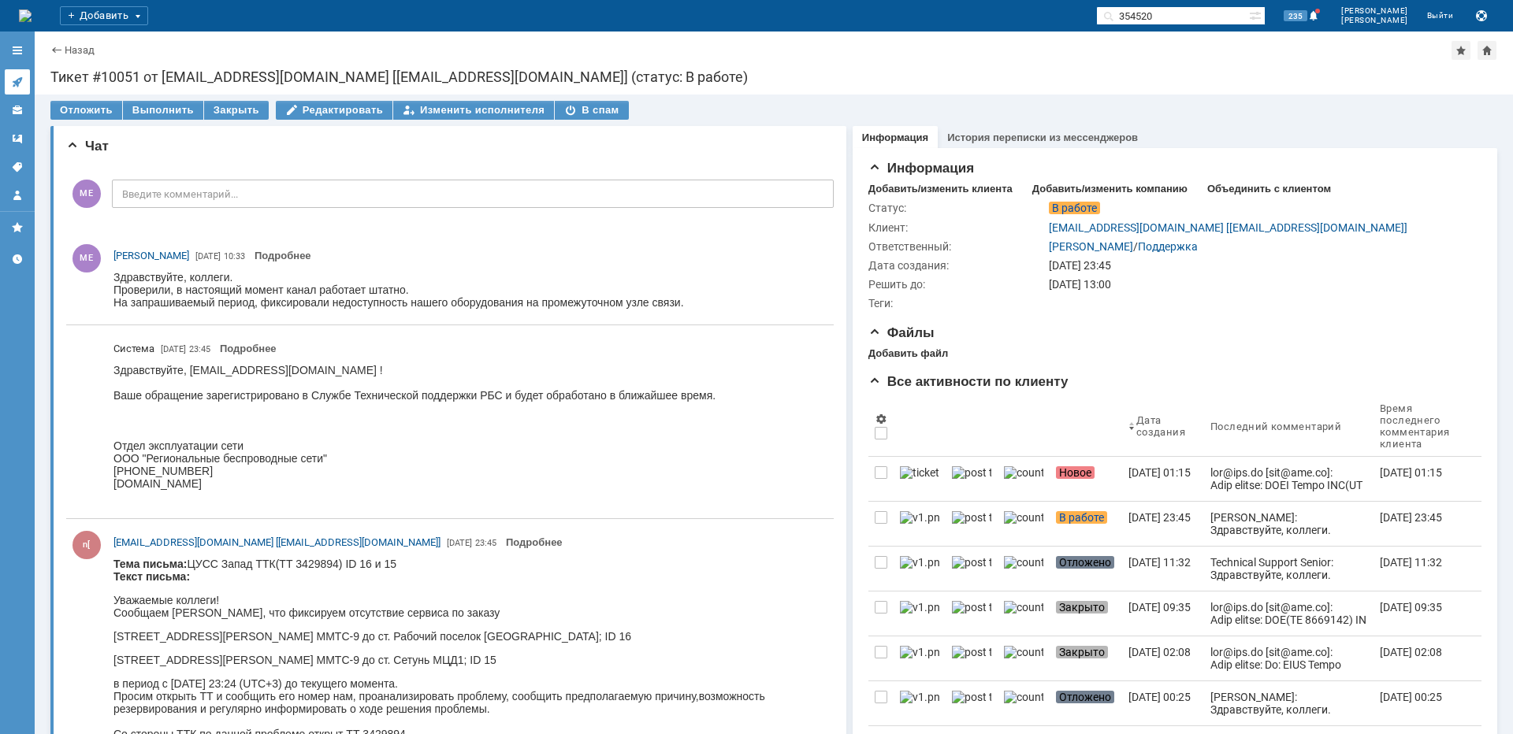
click at [20, 86] on icon at bounding box center [17, 82] width 13 height 13
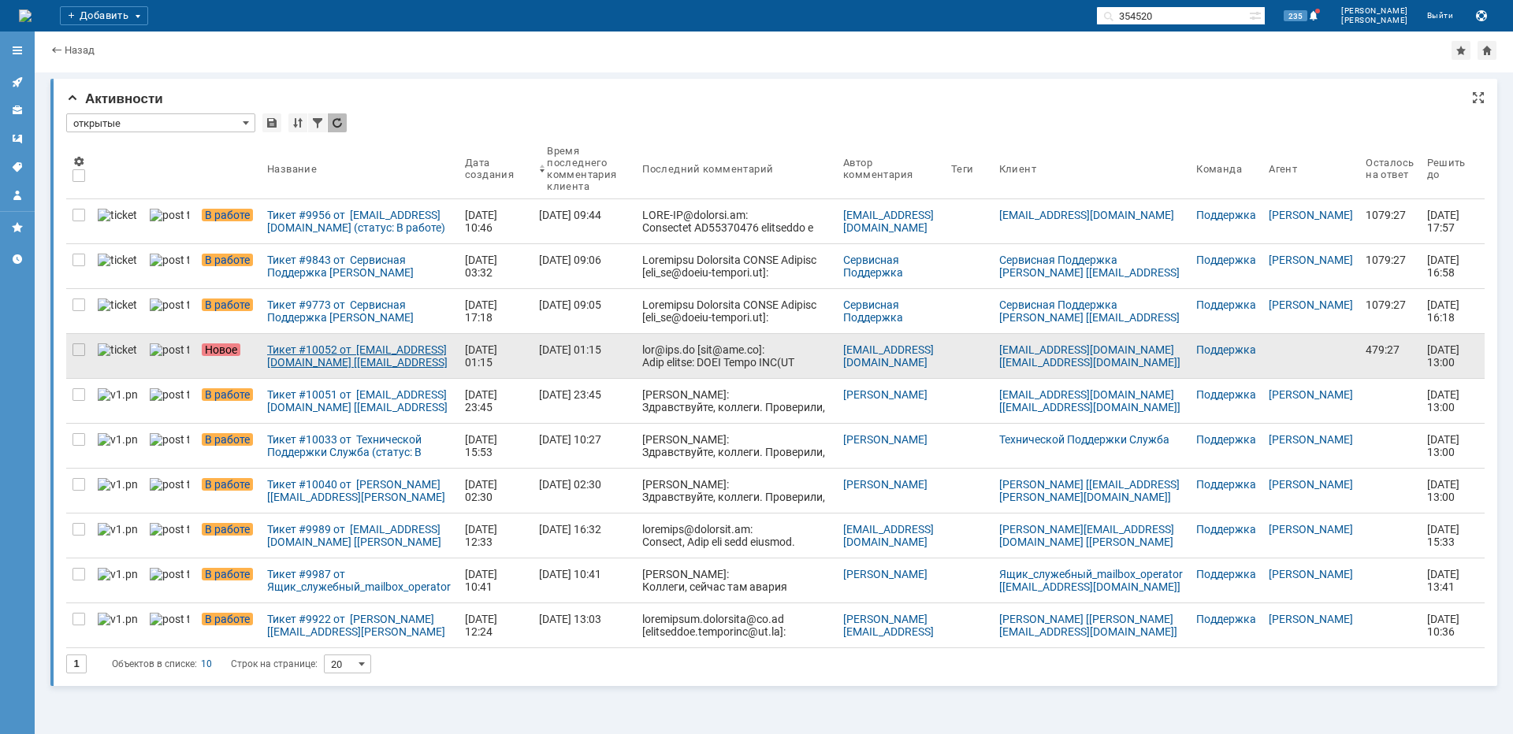
click at [280, 359] on div "Тикет #10052 от [EMAIL_ADDRESS][DOMAIN_NAME] [[EMAIL_ADDRESS][DOMAIN_NAME]] (ст…" at bounding box center [359, 356] width 185 height 25
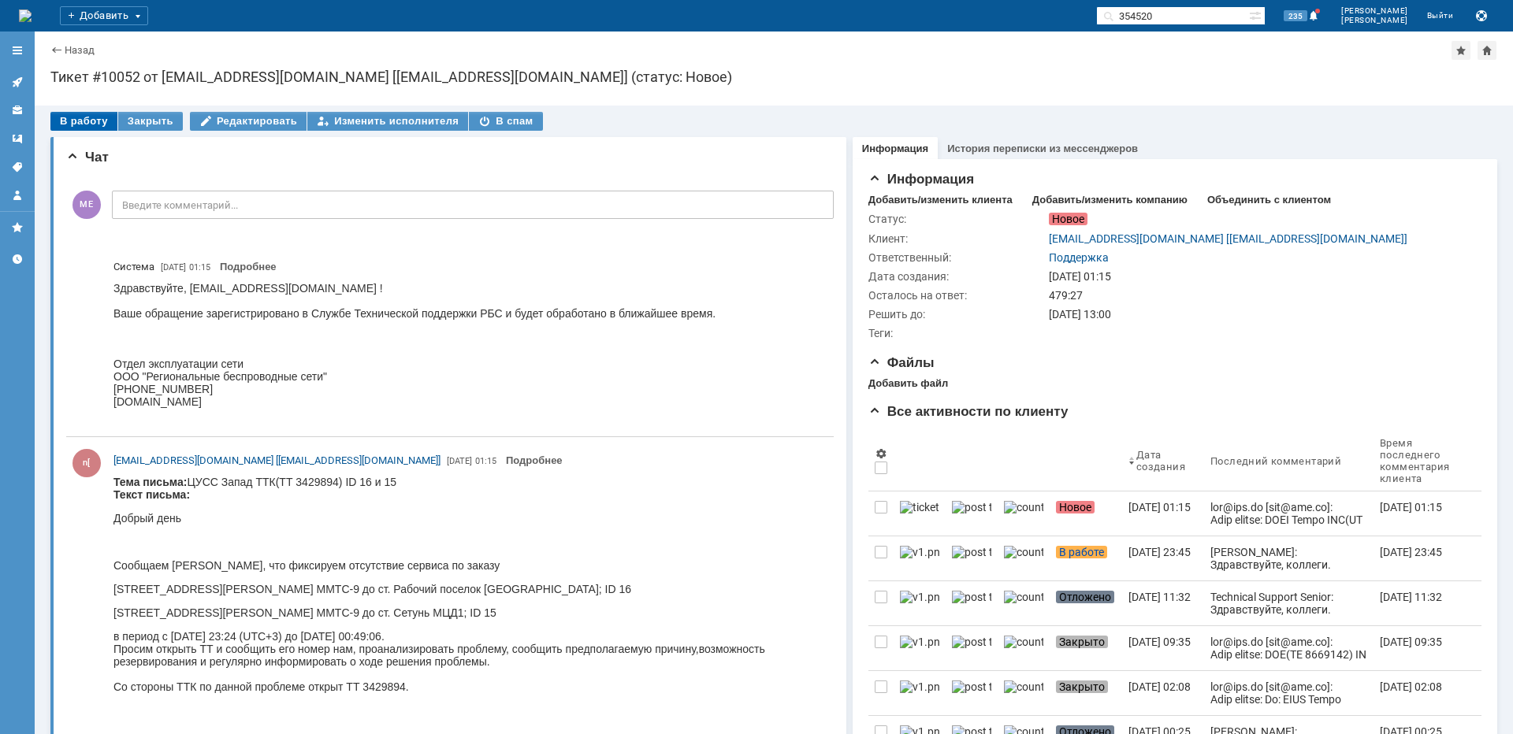
click at [76, 121] on div "В работу" at bounding box center [83, 121] width 67 height 19
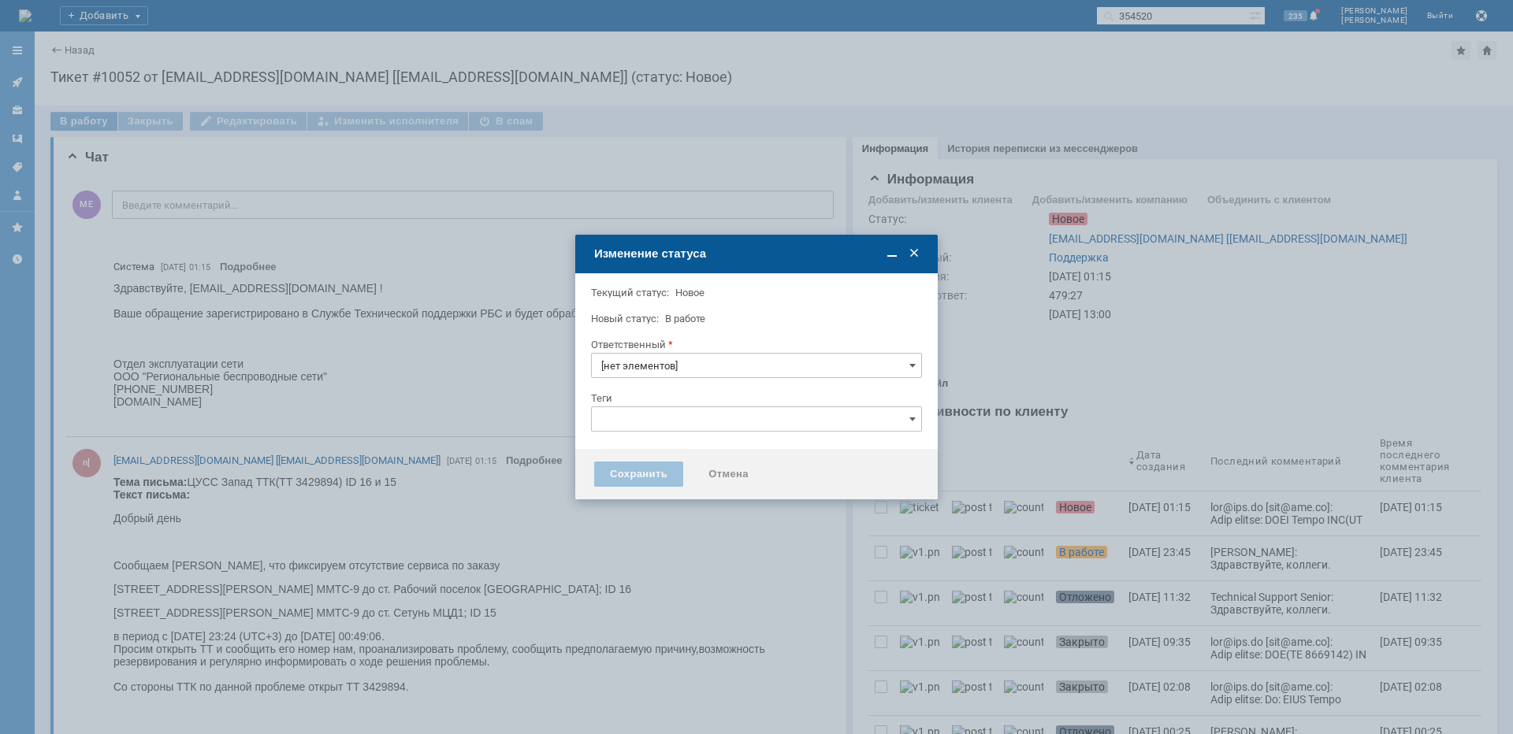
type input "Поддержка"
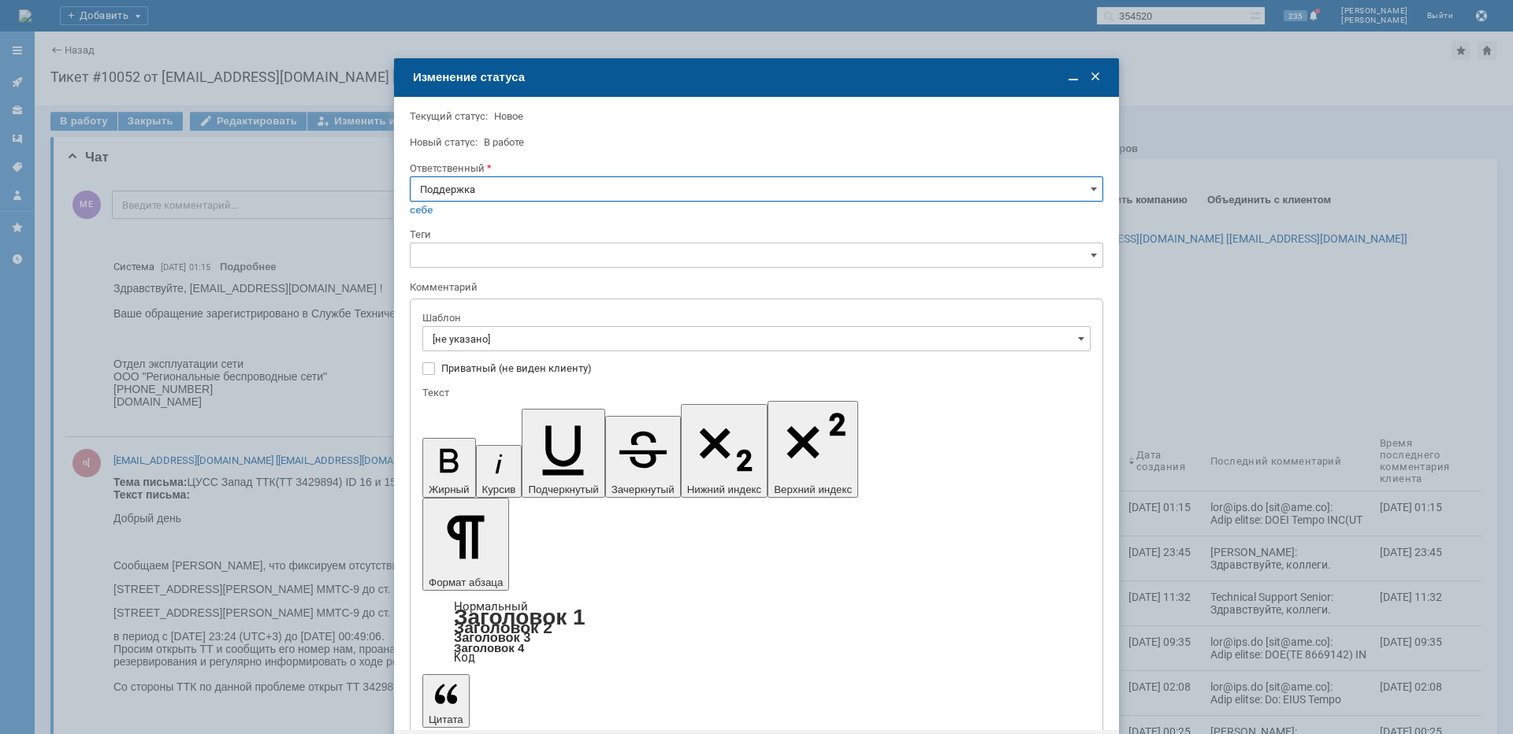
click at [523, 186] on input "Поддержка" at bounding box center [756, 189] width 693 height 25
click at [482, 354] on span "[PERSON_NAME]" at bounding box center [756, 348] width 673 height 13
type input "[PERSON_NAME]"
drag, startPoint x: 552, startPoint y: 650, endPoint x: 334, endPoint y: 33, distance: 654.5
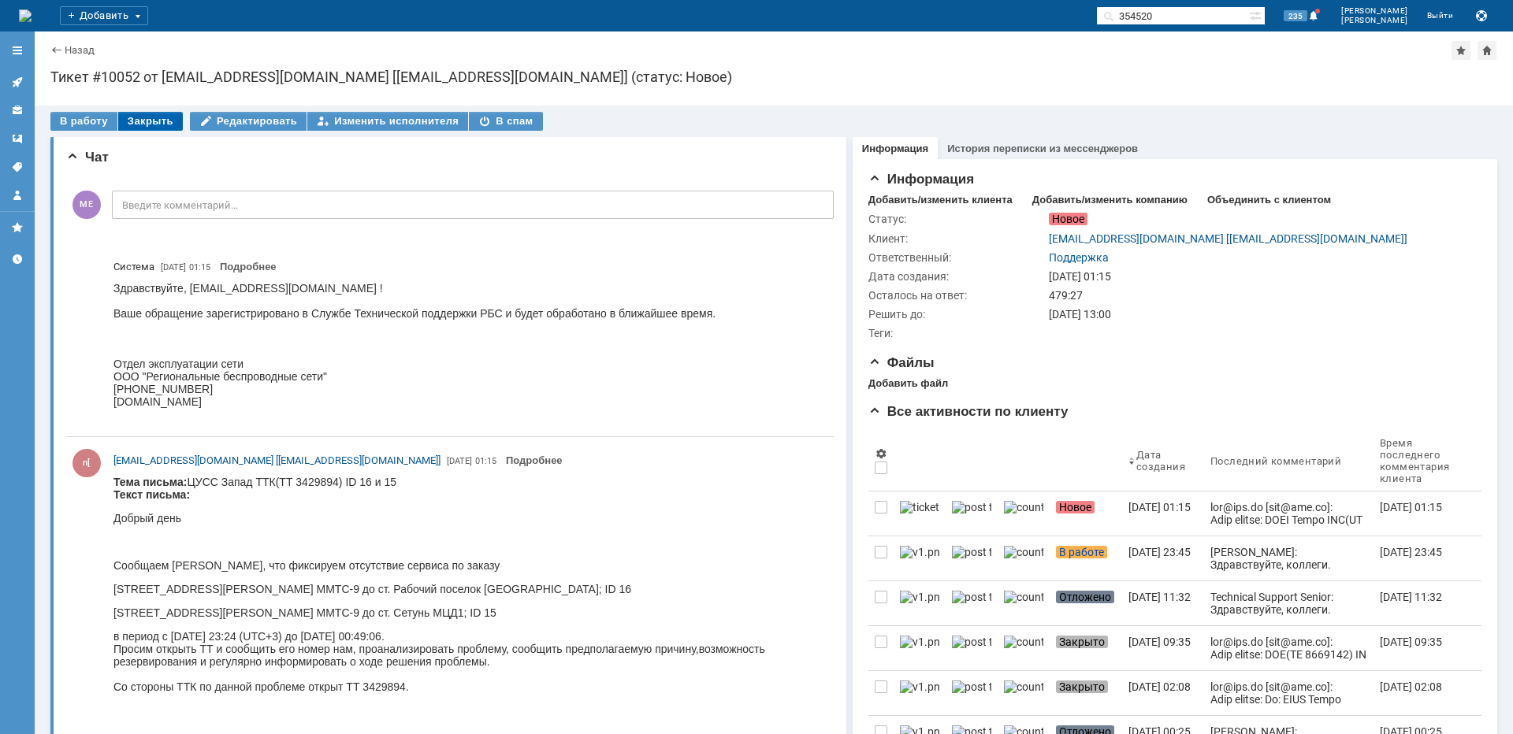
click at [138, 112] on div "Закрыть" at bounding box center [150, 121] width 65 height 19
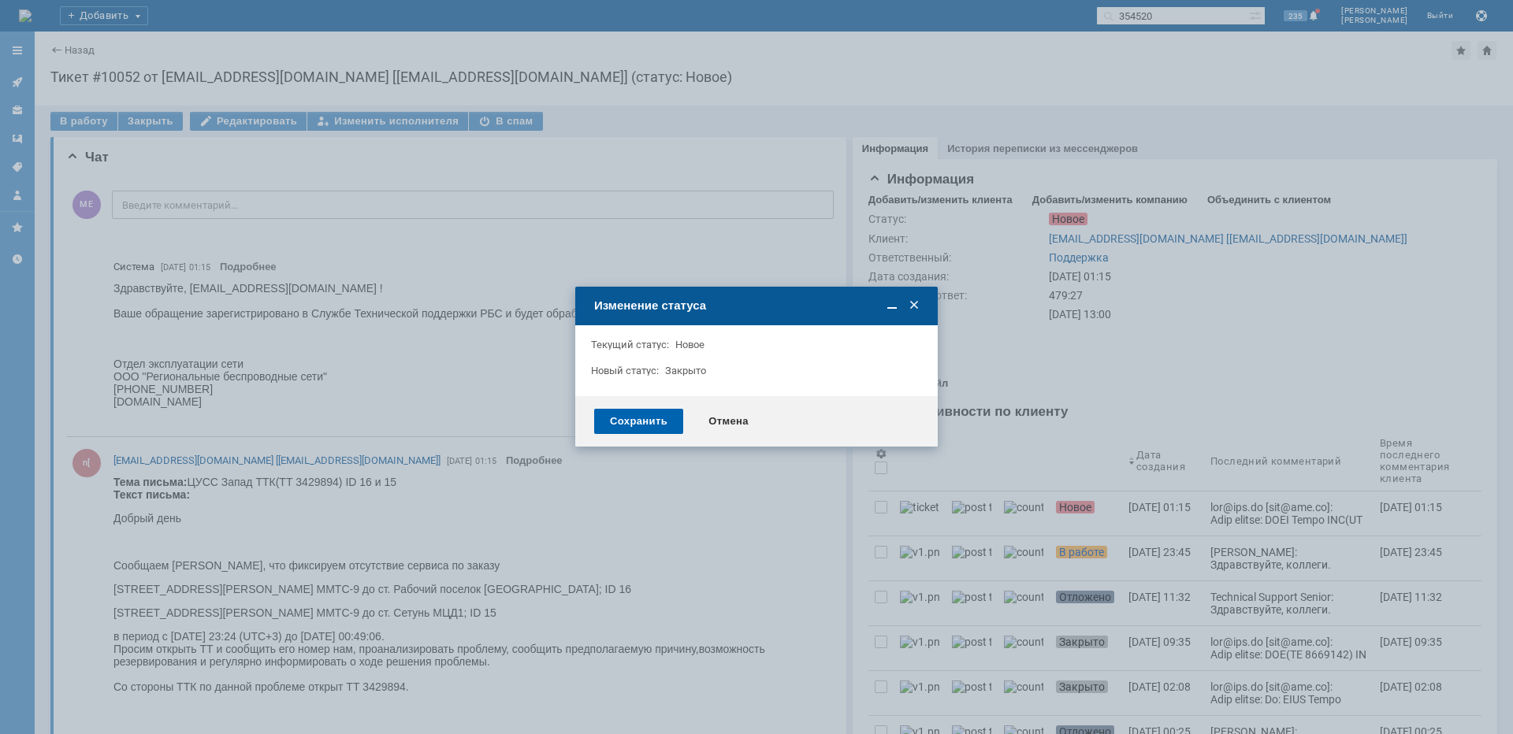
click at [649, 420] on div "Сохранить" at bounding box center [638, 421] width 89 height 25
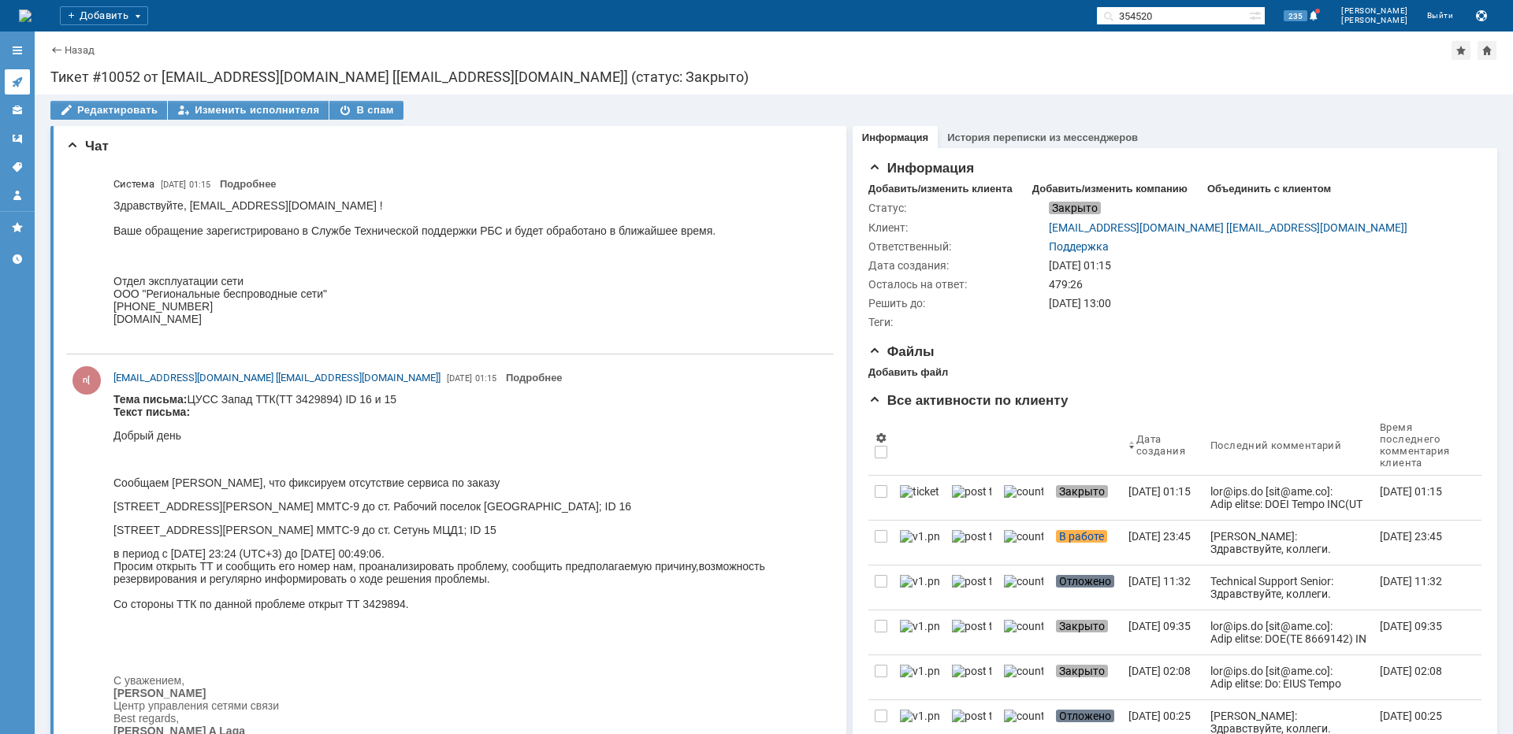
click at [12, 69] on div at bounding box center [17, 121] width 35 height 173
click at [15, 73] on link at bounding box center [17, 81] width 25 height 25
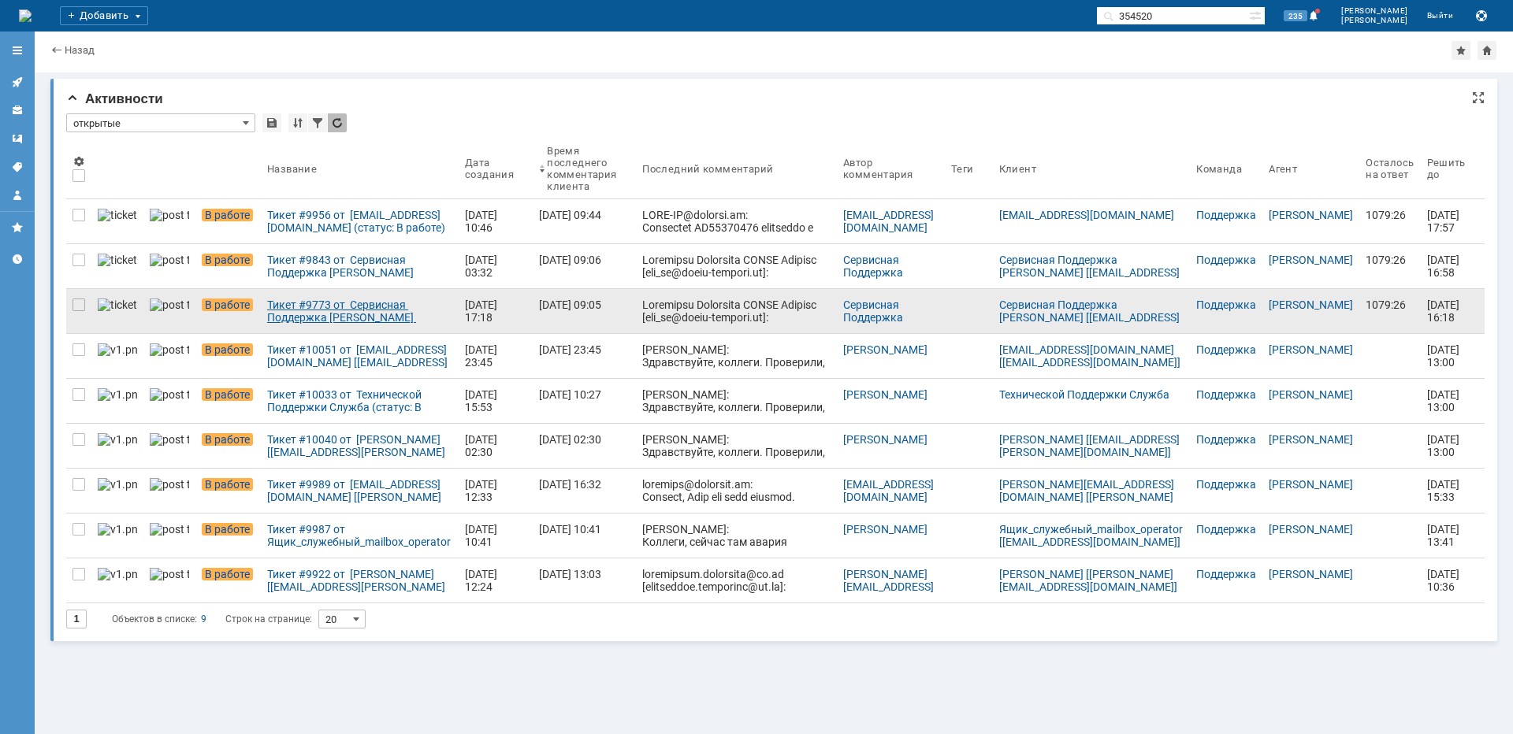
click at [314, 307] on div "Тикет #9773 от Сервисная Поддержка [PERSON_NAME] [[EMAIL_ADDRESS][DOMAIN_NAME]]…" at bounding box center [359, 311] width 185 height 25
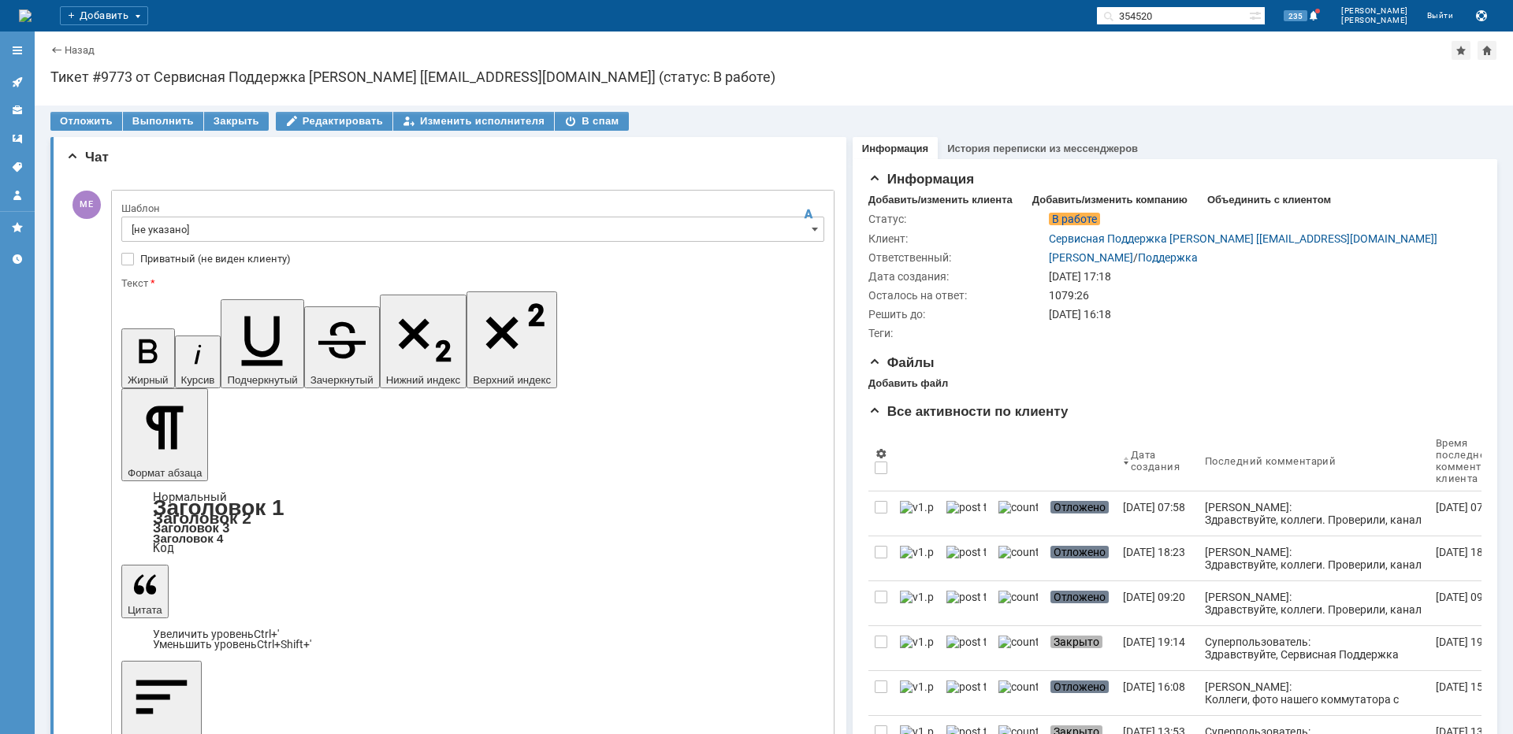
click at [185, 226] on input "[не указано]" at bounding box center [472, 229] width 703 height 25
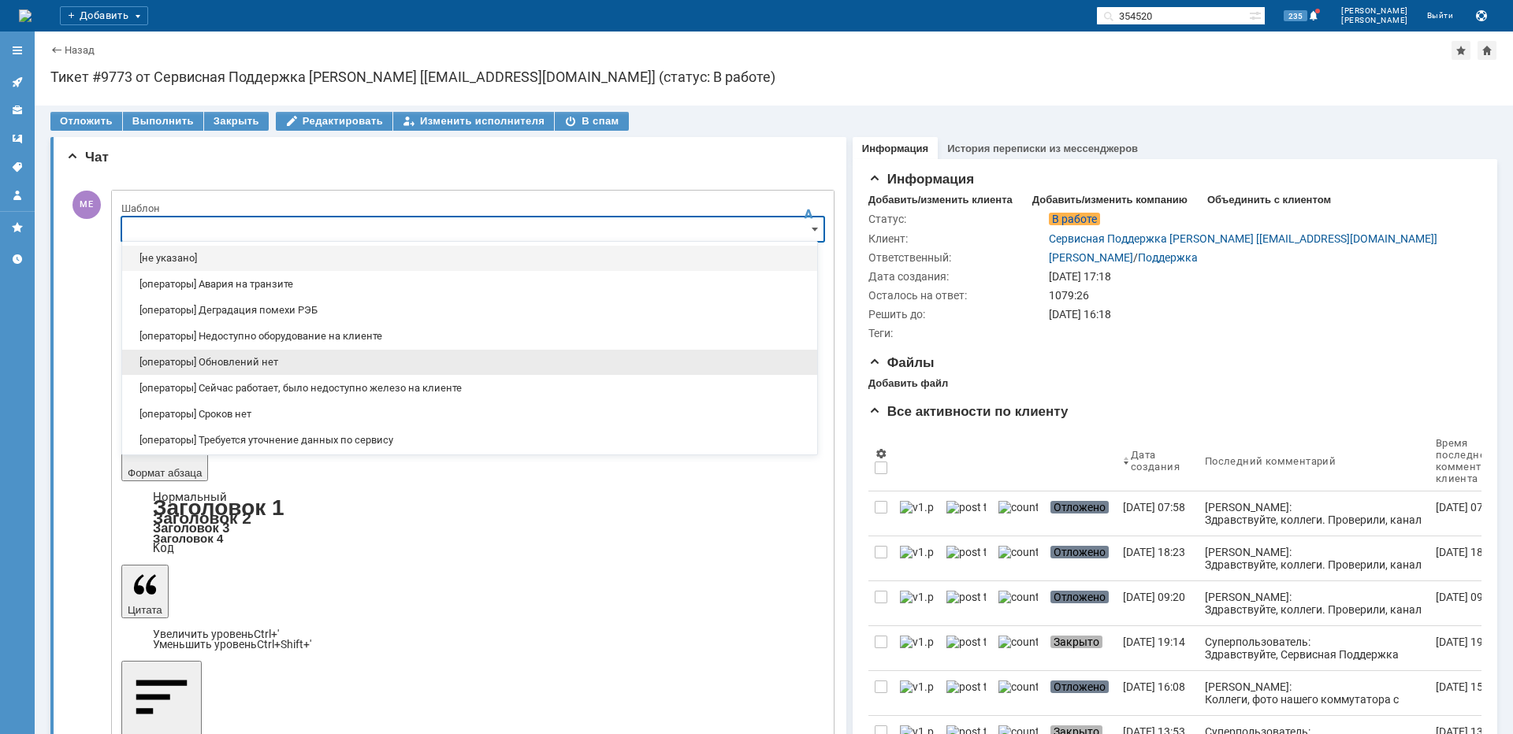
click at [278, 356] on span "[операторы] Обновлений нет" at bounding box center [470, 362] width 676 height 13
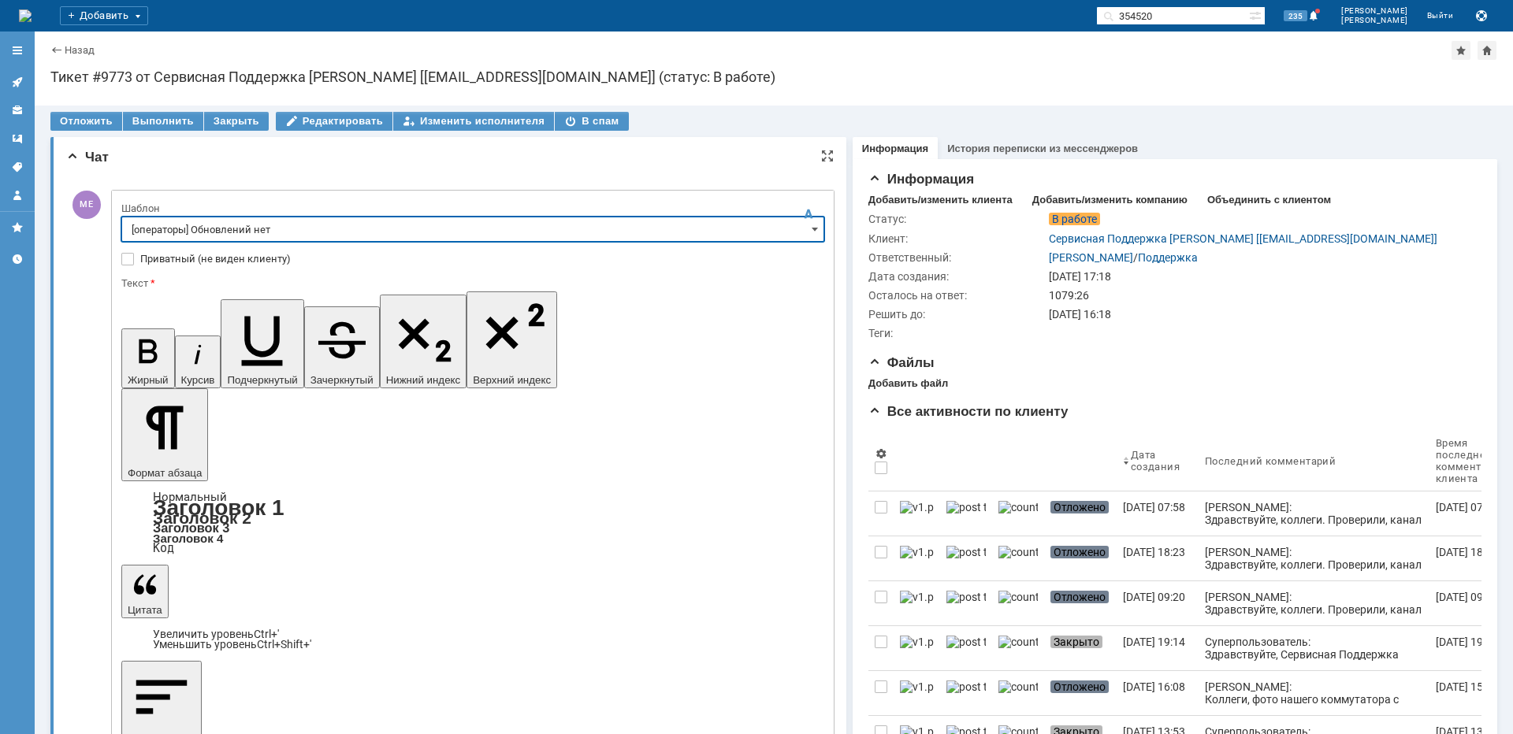
type input "[операторы] Обновлений нет"
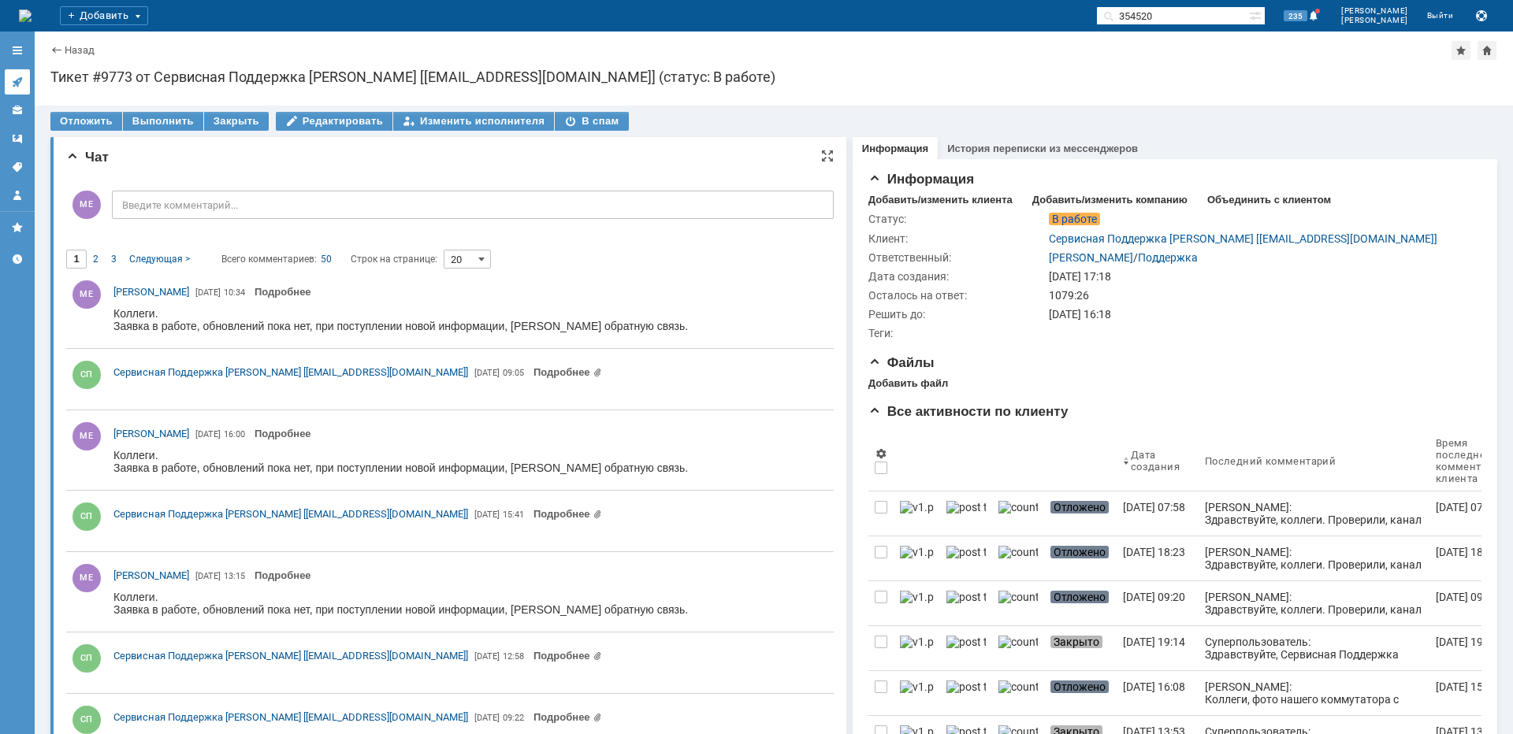
click at [18, 82] on icon at bounding box center [17, 82] width 10 height 10
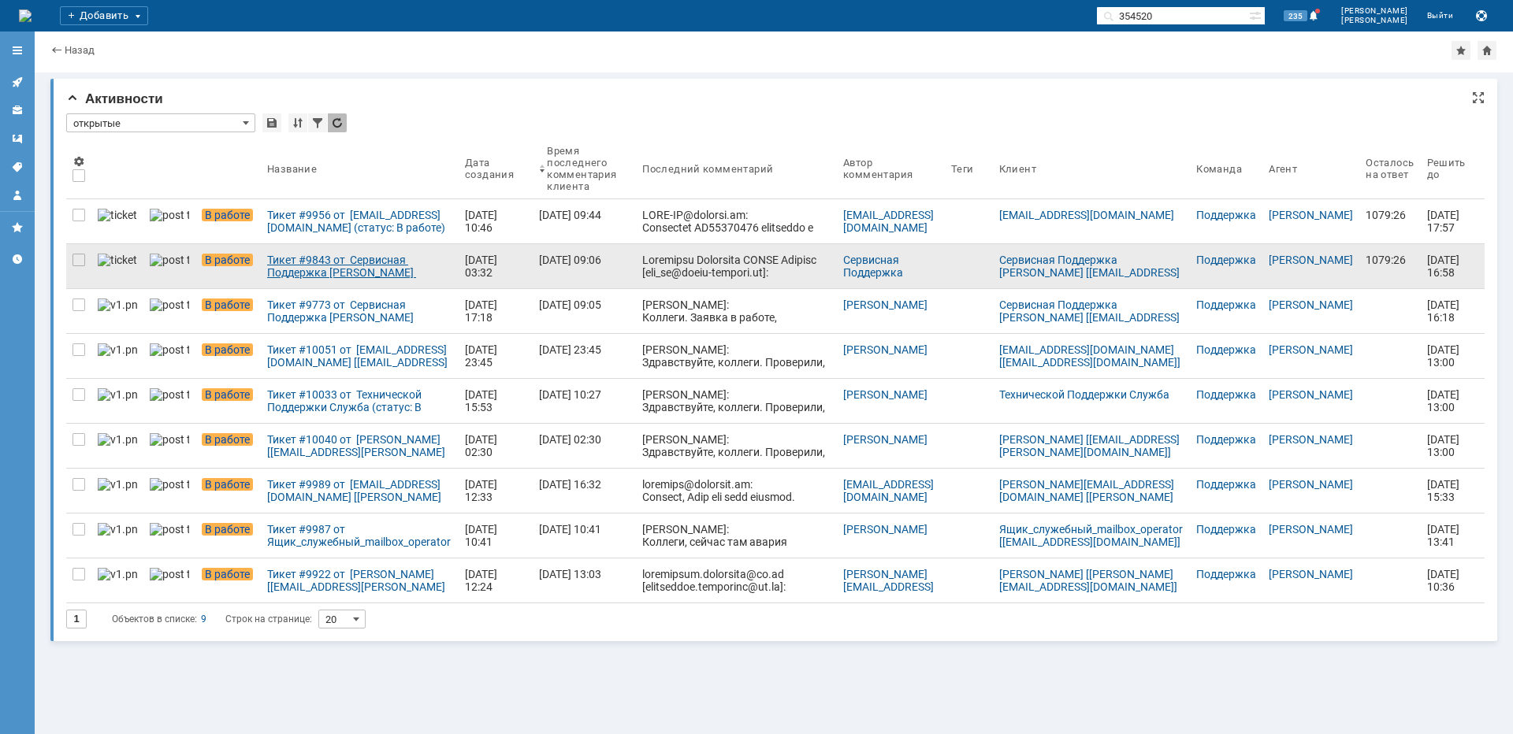
click at [320, 277] on div "Тикет #9843 от Сервисная Поддержка [PERSON_NAME] [[EMAIL_ADDRESS][DOMAIN_NAME]]…" at bounding box center [359, 266] width 185 height 25
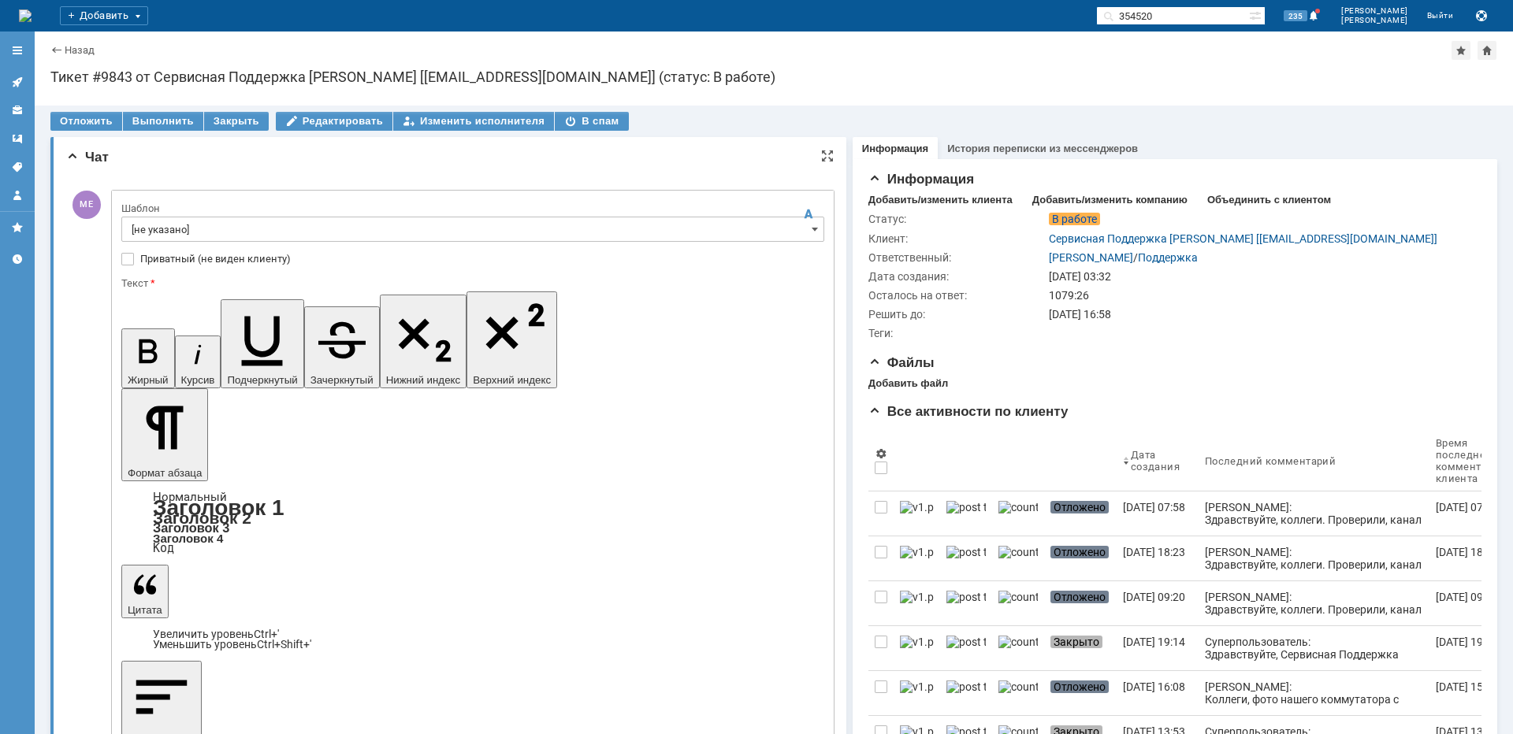
click at [164, 225] on input "[не указано]" at bounding box center [472, 229] width 703 height 25
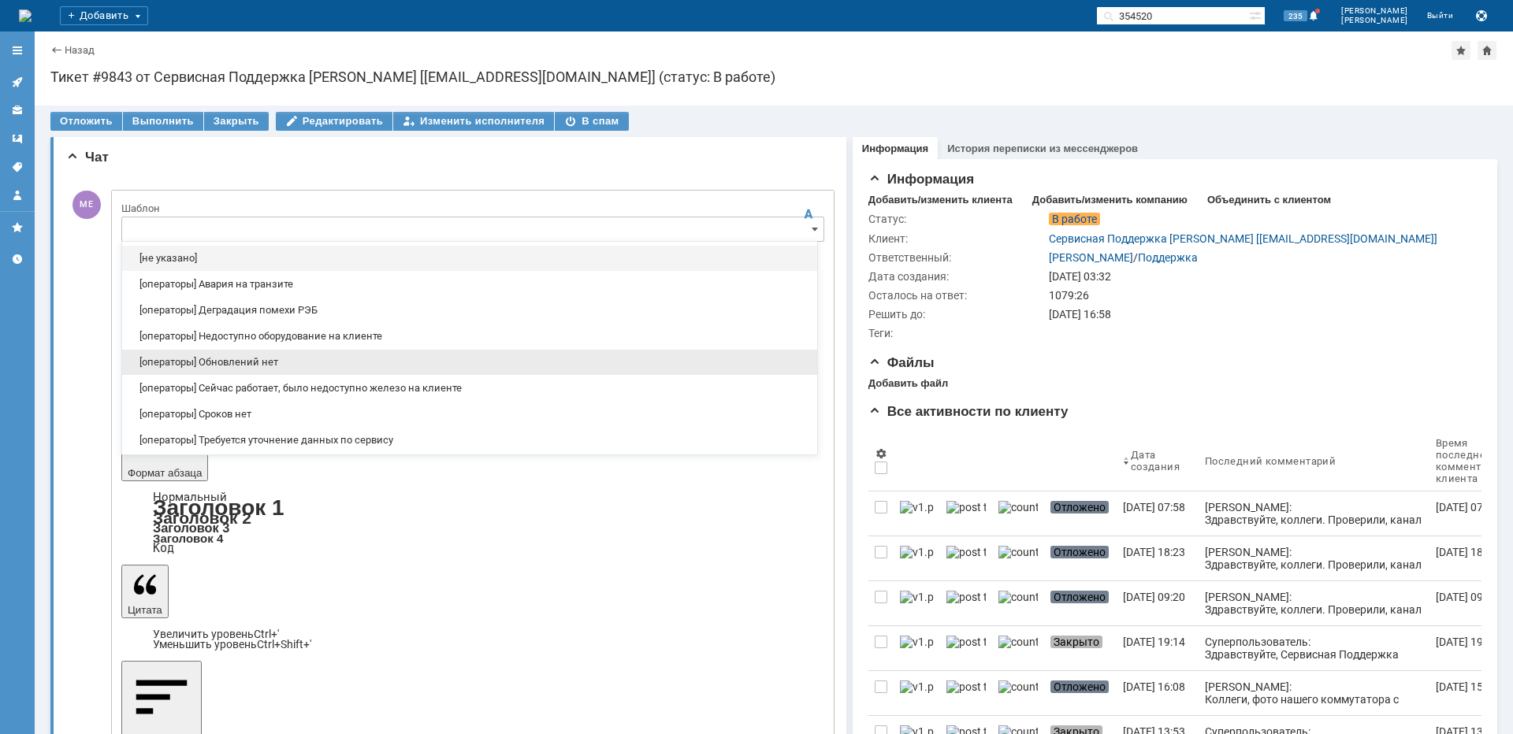
drag, startPoint x: 244, startPoint y: 366, endPoint x: 116, endPoint y: 106, distance: 289.0
click at [244, 366] on span "[операторы] Обновлений нет" at bounding box center [470, 362] width 676 height 13
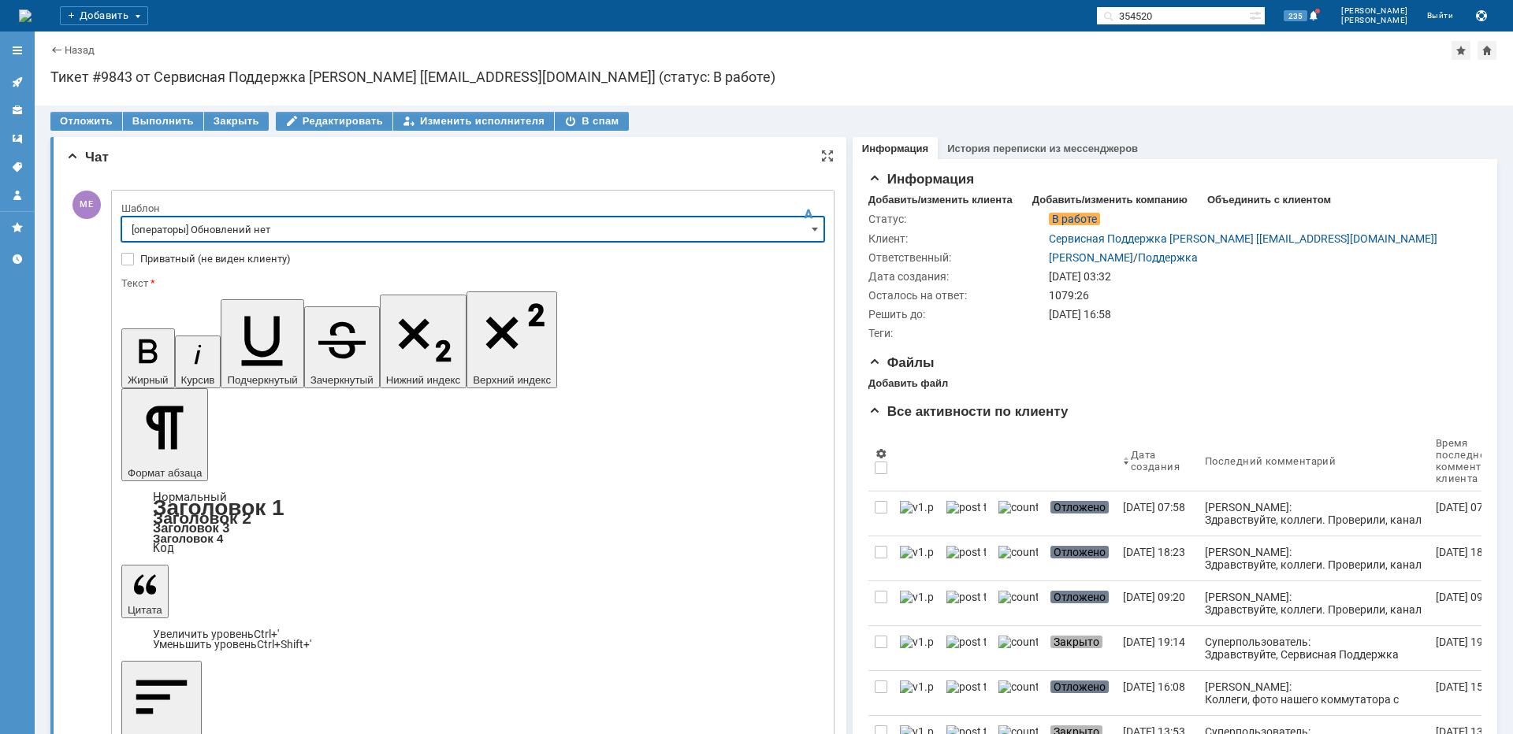
type input "[операторы] Обновлений нет"
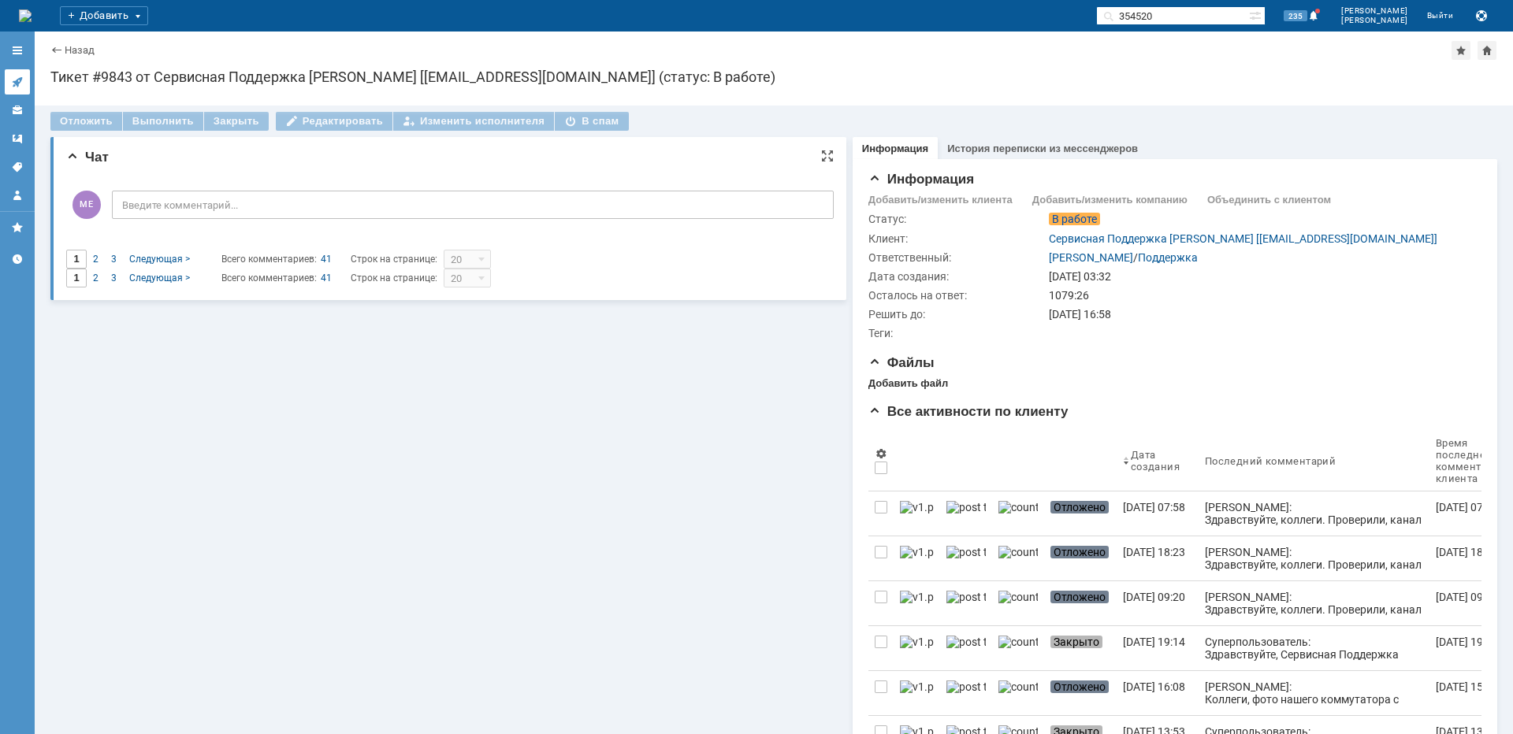
click at [17, 88] on div at bounding box center [17, 82] width 13 height 13
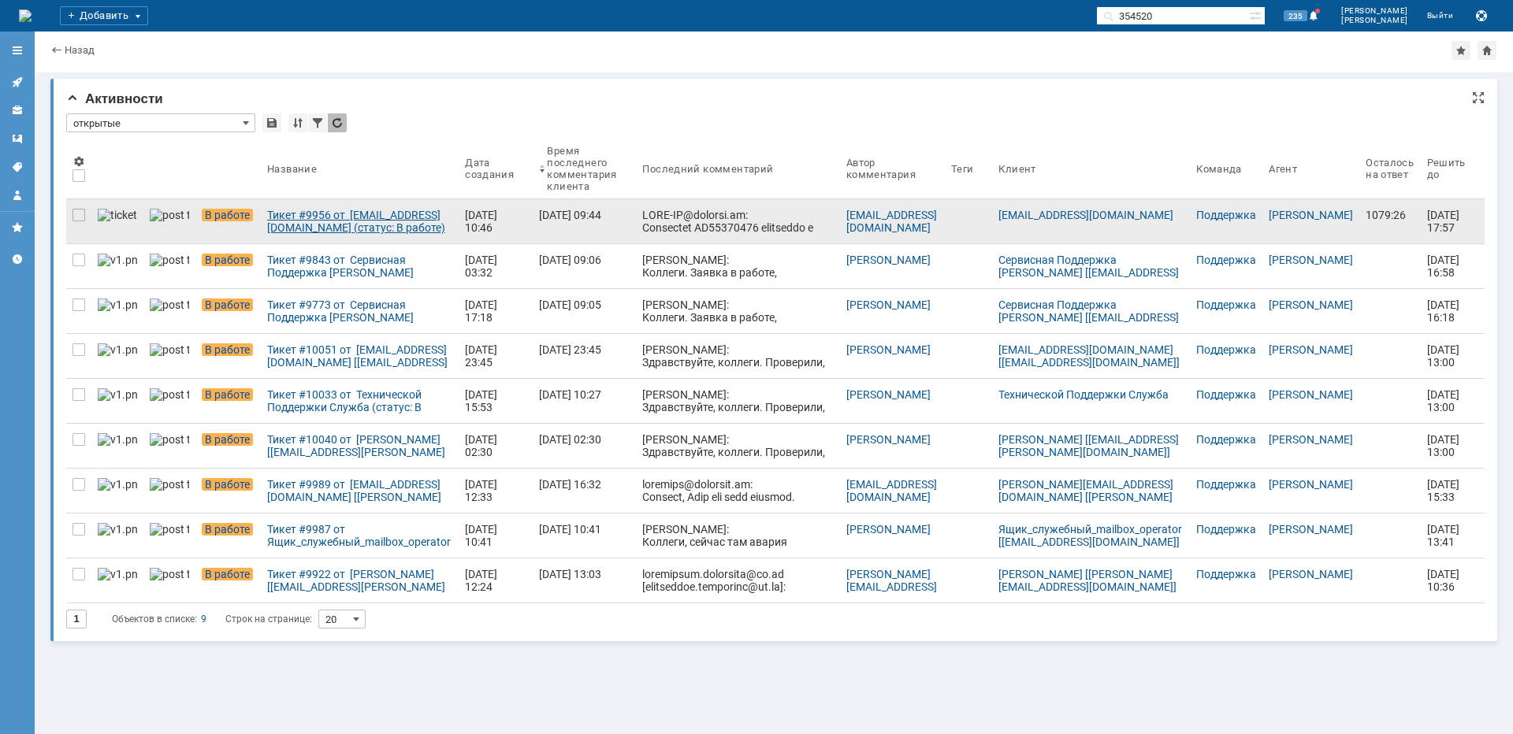
click at [277, 226] on div "Тикет #9956 от [EMAIL_ADDRESS][DOMAIN_NAME] (статус: В работе)" at bounding box center [359, 221] width 185 height 25
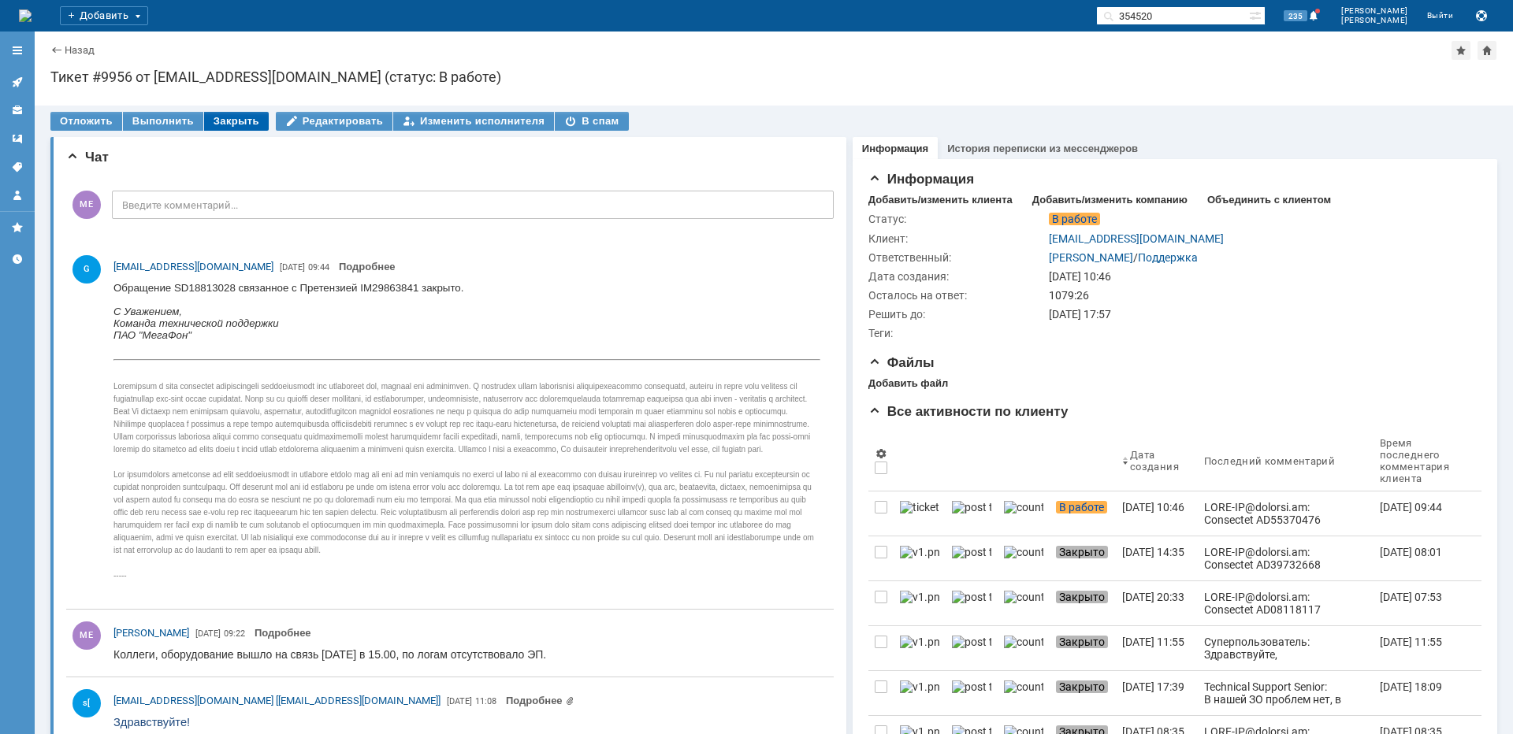
click at [240, 127] on div "Закрыть" at bounding box center [236, 121] width 65 height 19
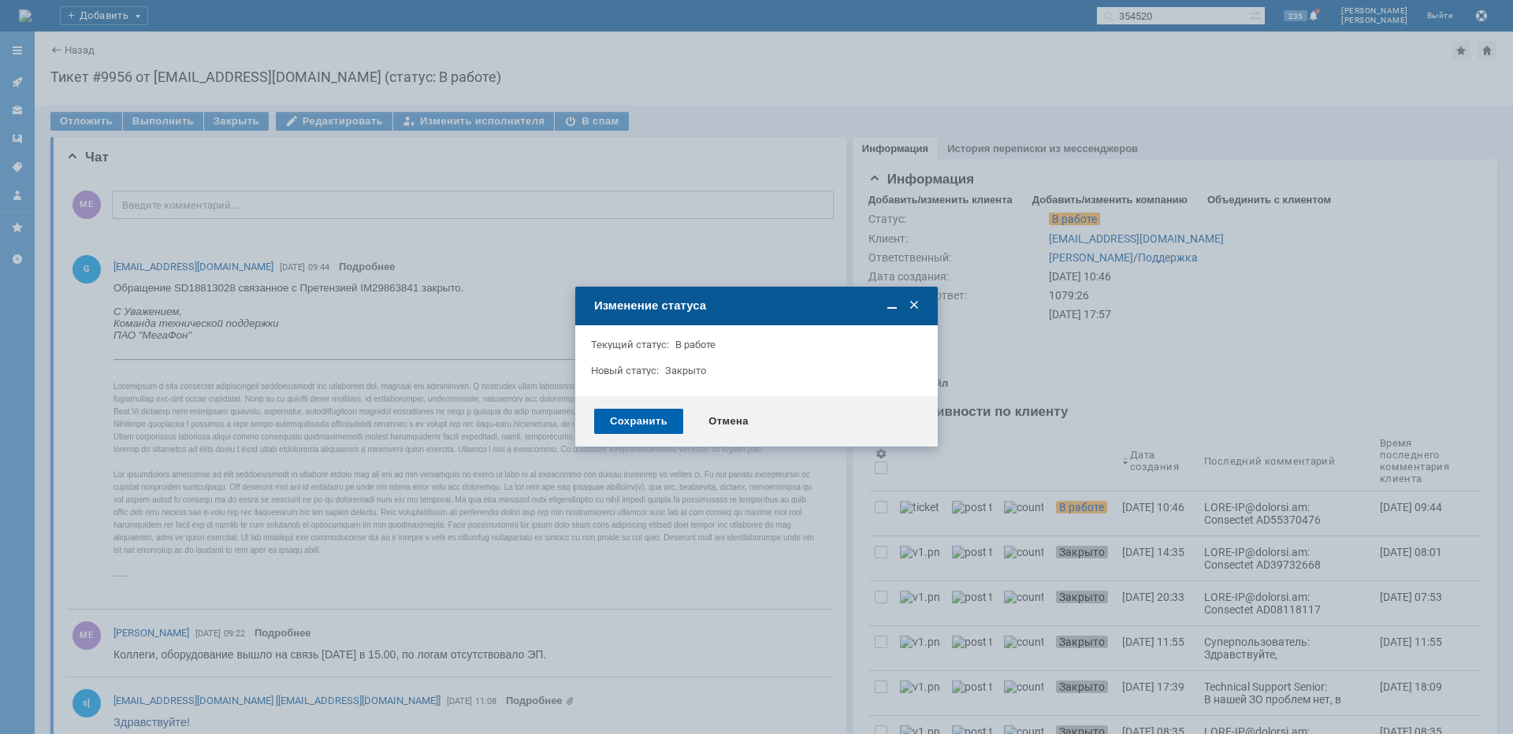
click at [607, 422] on div "Сохранить" at bounding box center [638, 421] width 89 height 25
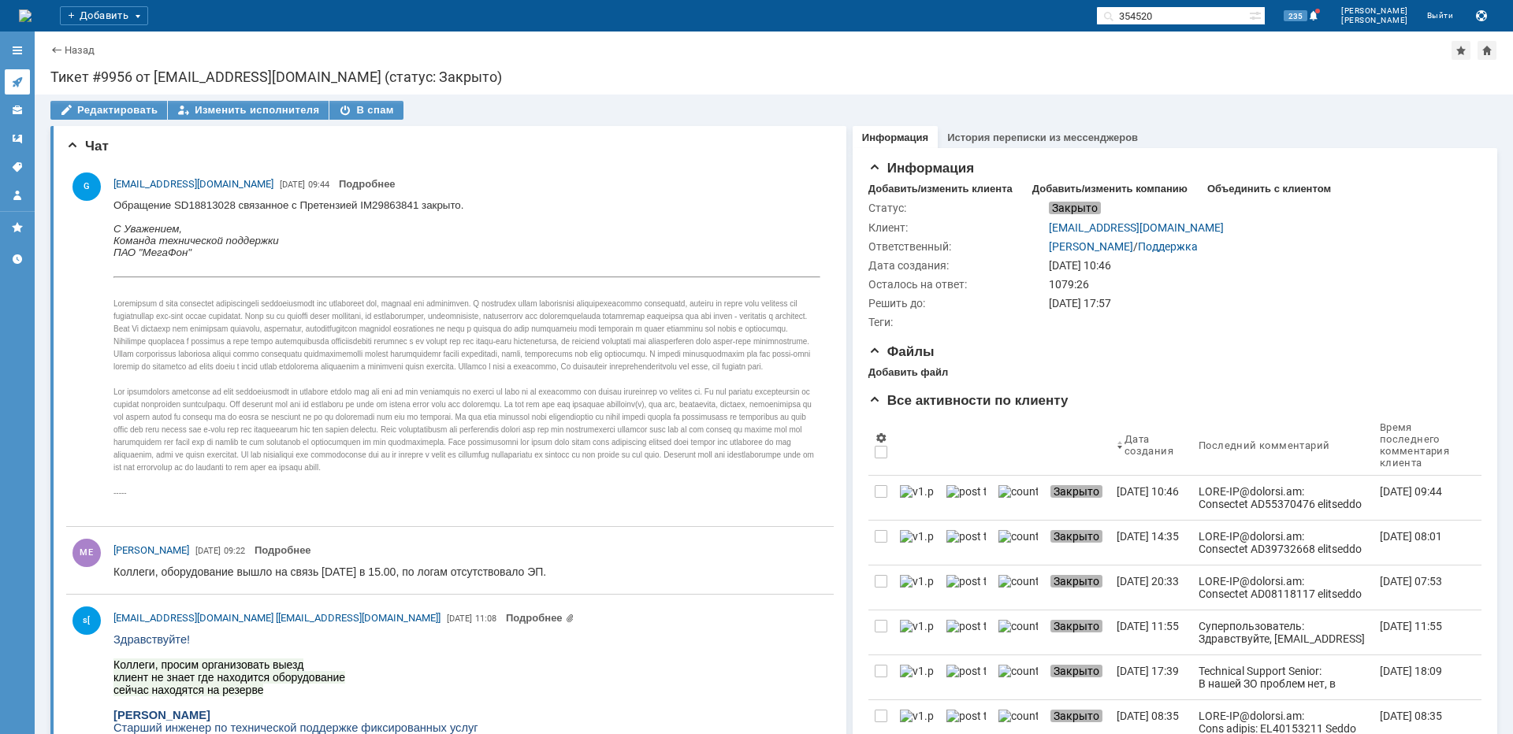
click at [22, 82] on icon at bounding box center [17, 82] width 13 height 13
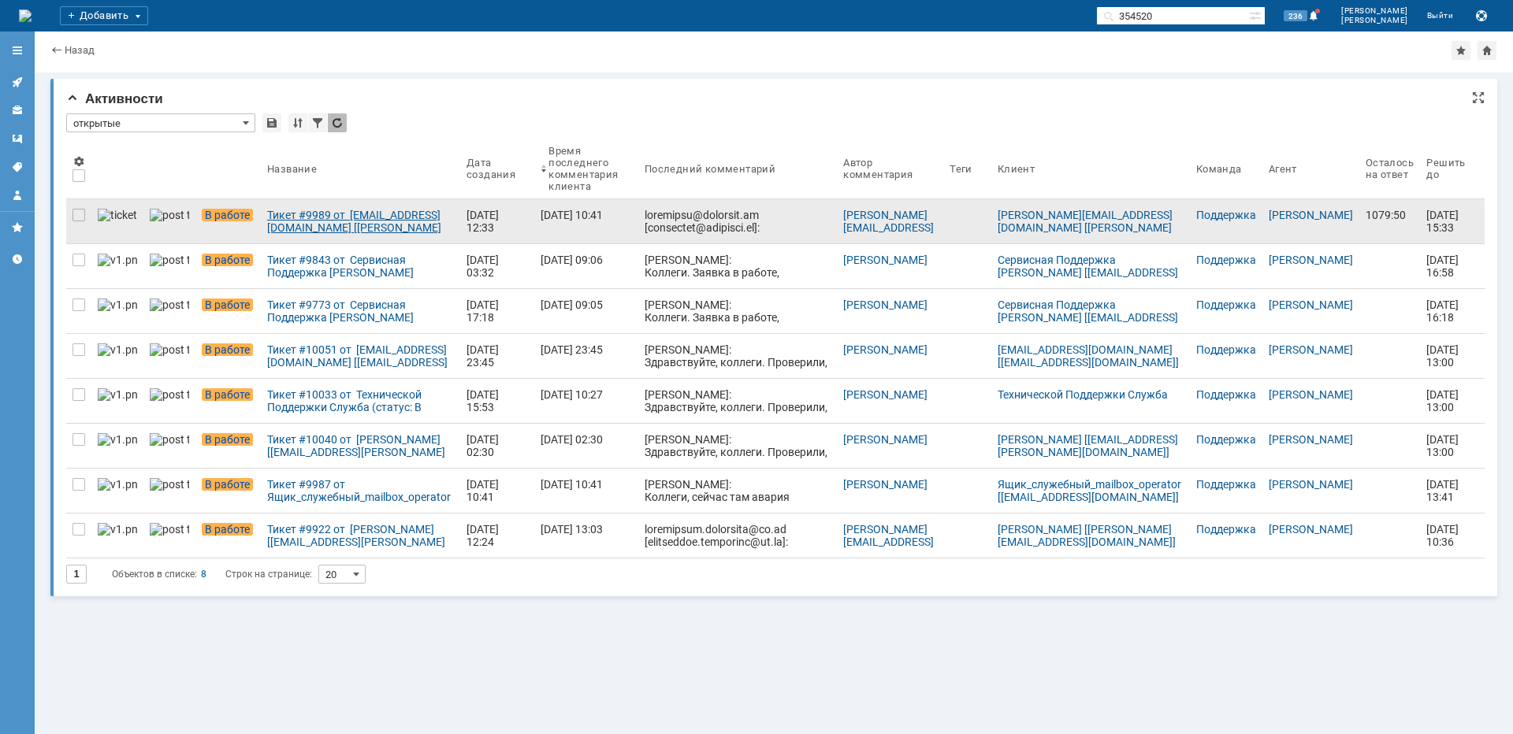
click at [332, 225] on div "Тикет #9989 от [EMAIL_ADDRESS][DOMAIN_NAME] [[PERSON_NAME][EMAIL_ADDRESS][DOMAI…" at bounding box center [360, 221] width 187 height 25
